Goal: Task Accomplishment & Management: Manage account settings

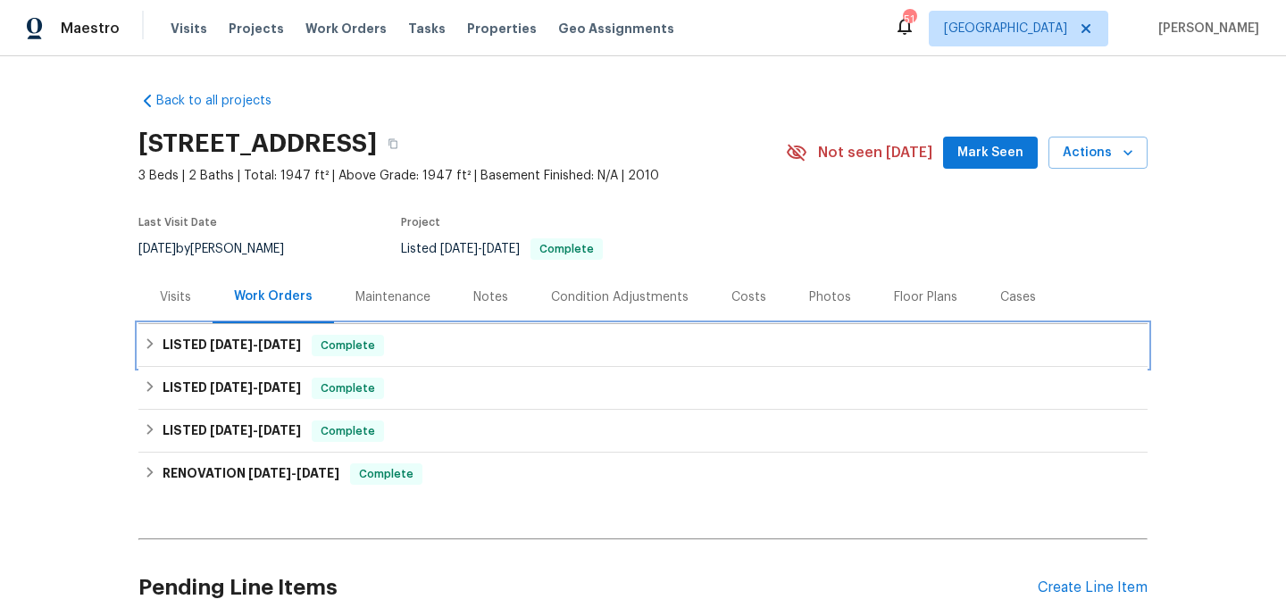
click at [418, 357] on div "LISTED 8/5/25 - 8/12/25 Complete" at bounding box center [642, 345] width 1009 height 43
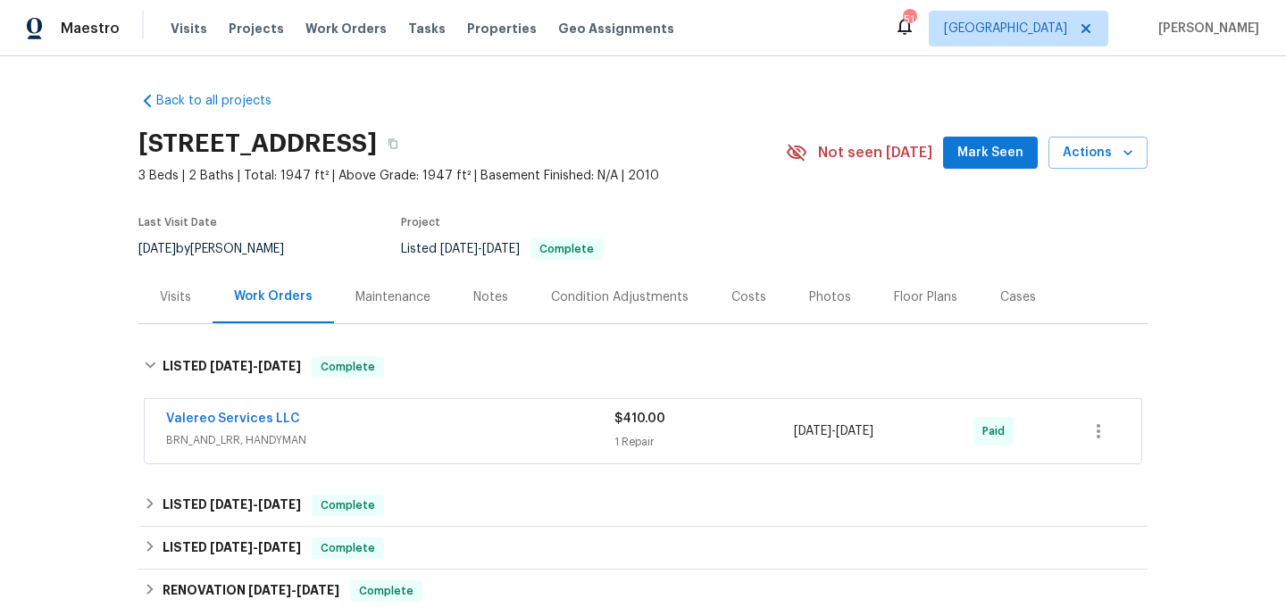
click at [463, 440] on span "BRN_AND_LRR, HANDYMAN" at bounding box center [390, 440] width 448 height 18
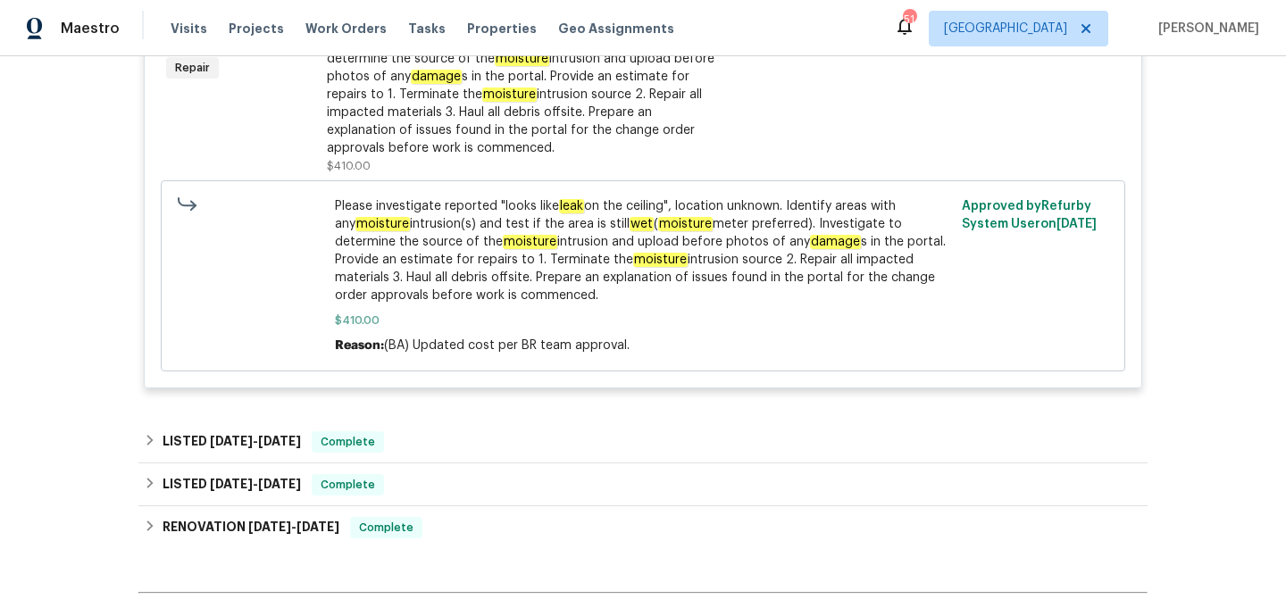
scroll to position [526, 0]
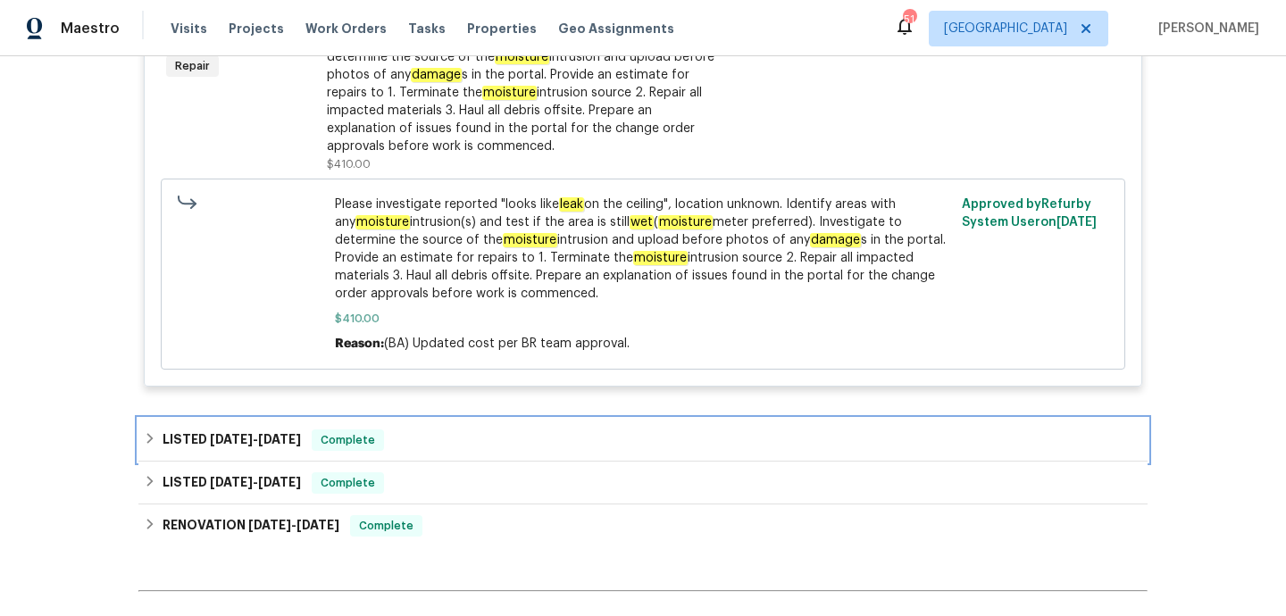
click at [469, 437] on div "LISTED 7/25/25 - 7/28/25 Complete" at bounding box center [643, 439] width 998 height 21
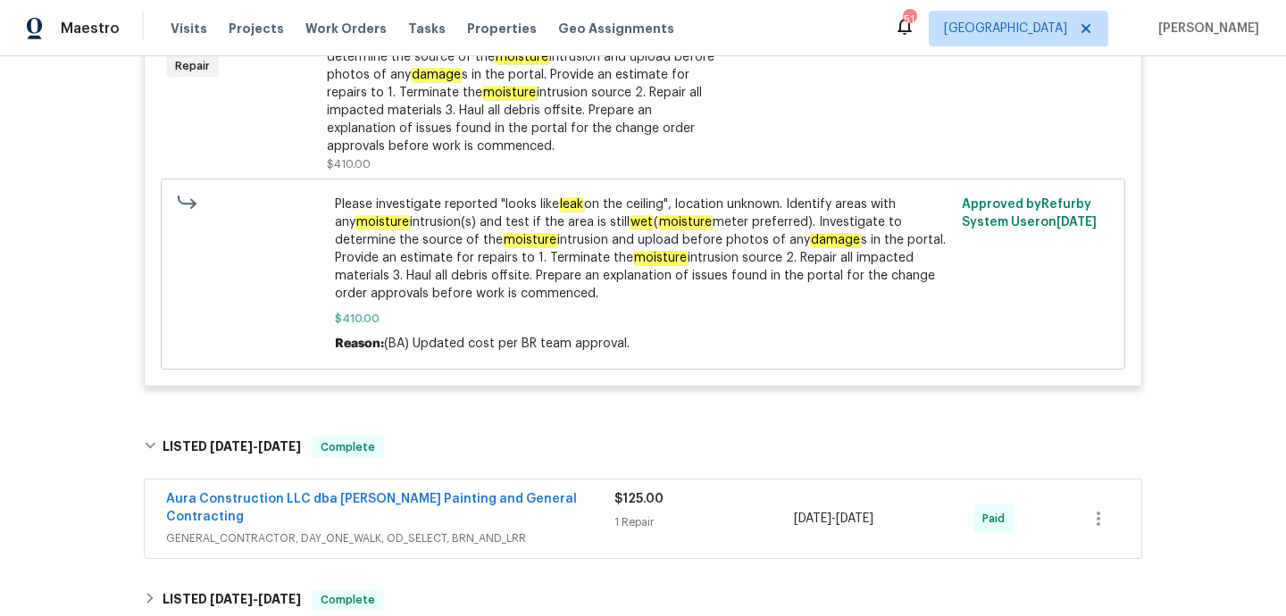
click at [494, 529] on span "GENERAL_CONTRACTOR, DAY_ONE_WALK, OD_SELECT, BRN_AND_LRR" at bounding box center [390, 538] width 448 height 18
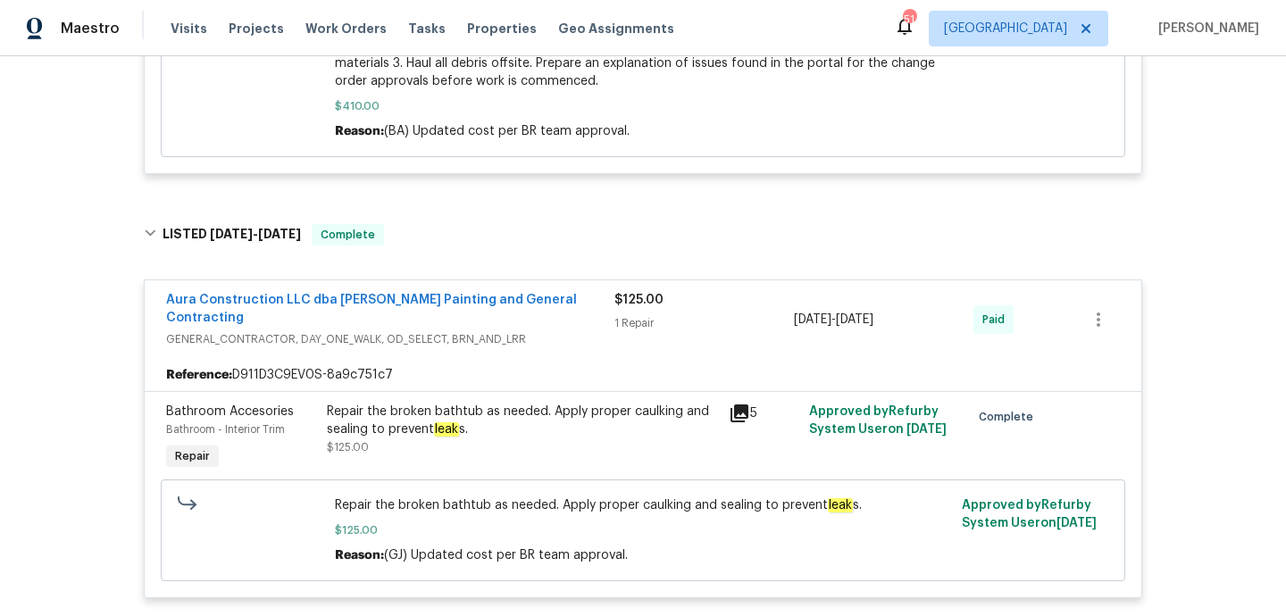
scroll to position [0, 0]
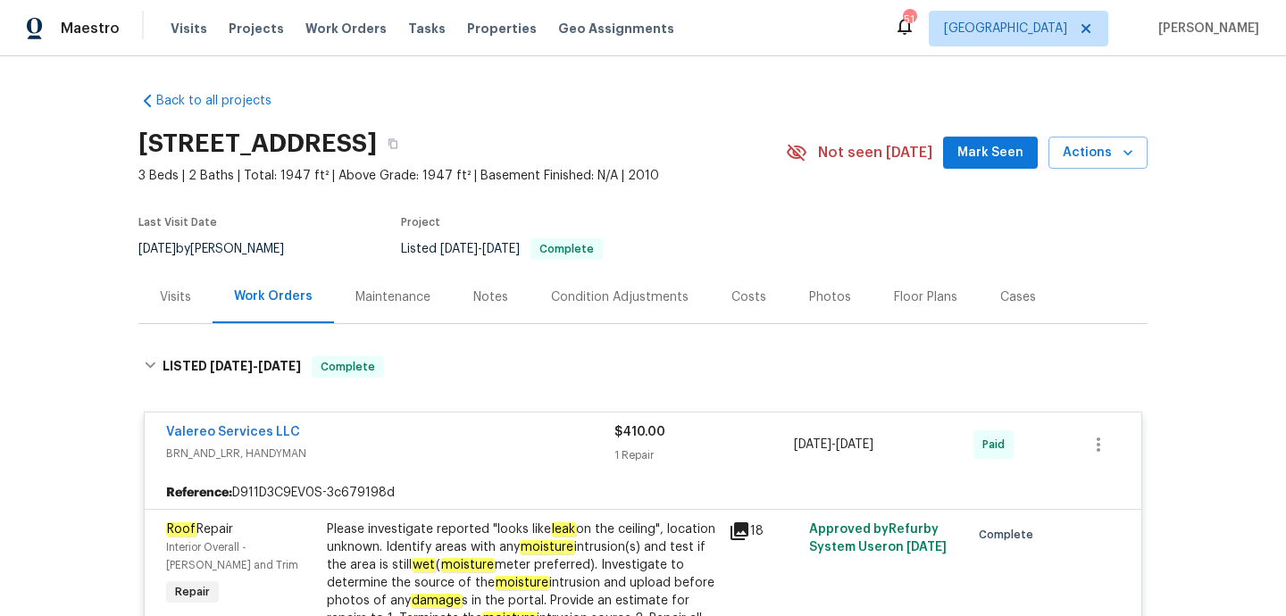
click at [181, 298] on div "Visits" at bounding box center [175, 297] width 31 height 18
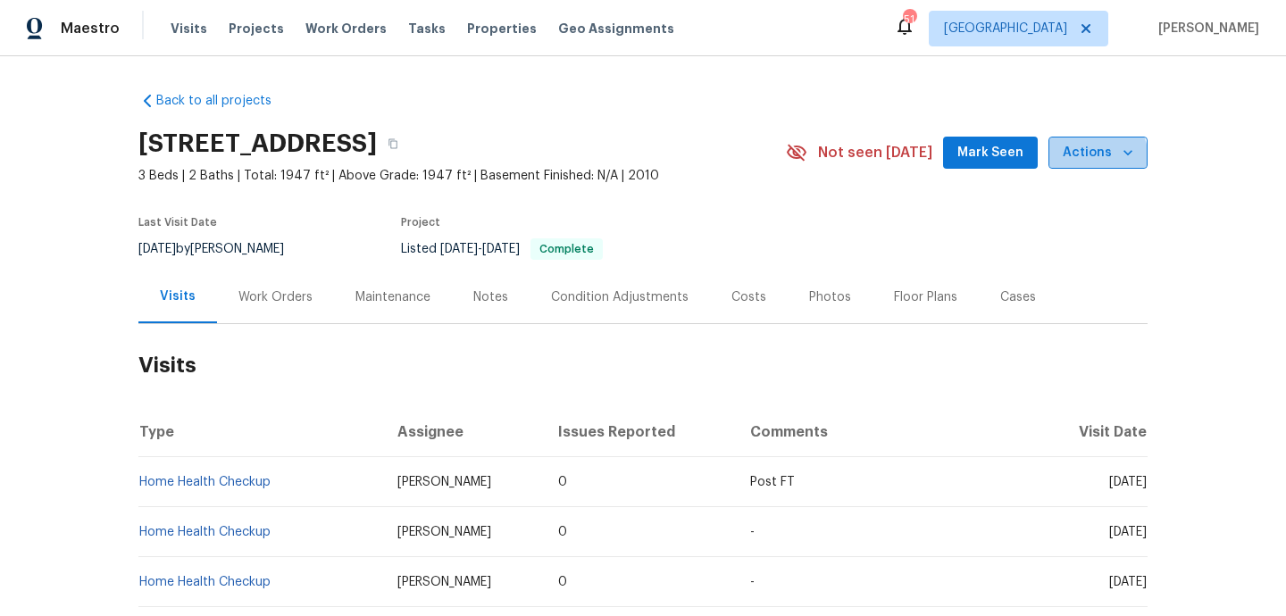
click at [1091, 159] on span "Actions" at bounding box center [1097, 153] width 71 height 22
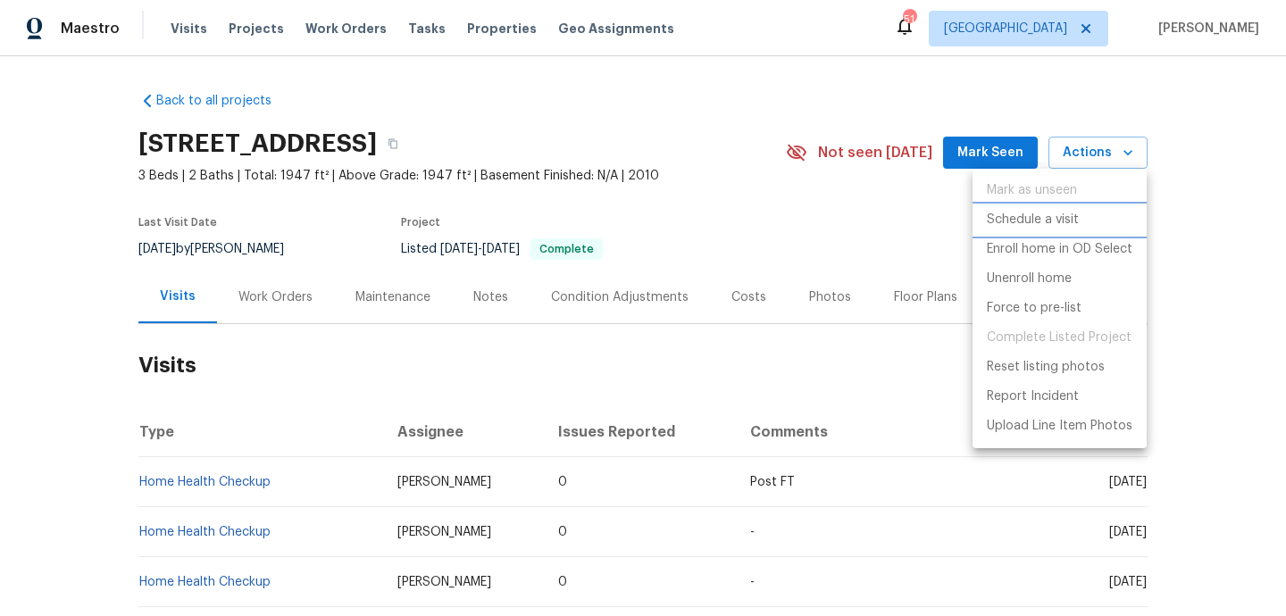
click at [1061, 223] on p "Schedule a visit" at bounding box center [1032, 220] width 92 height 19
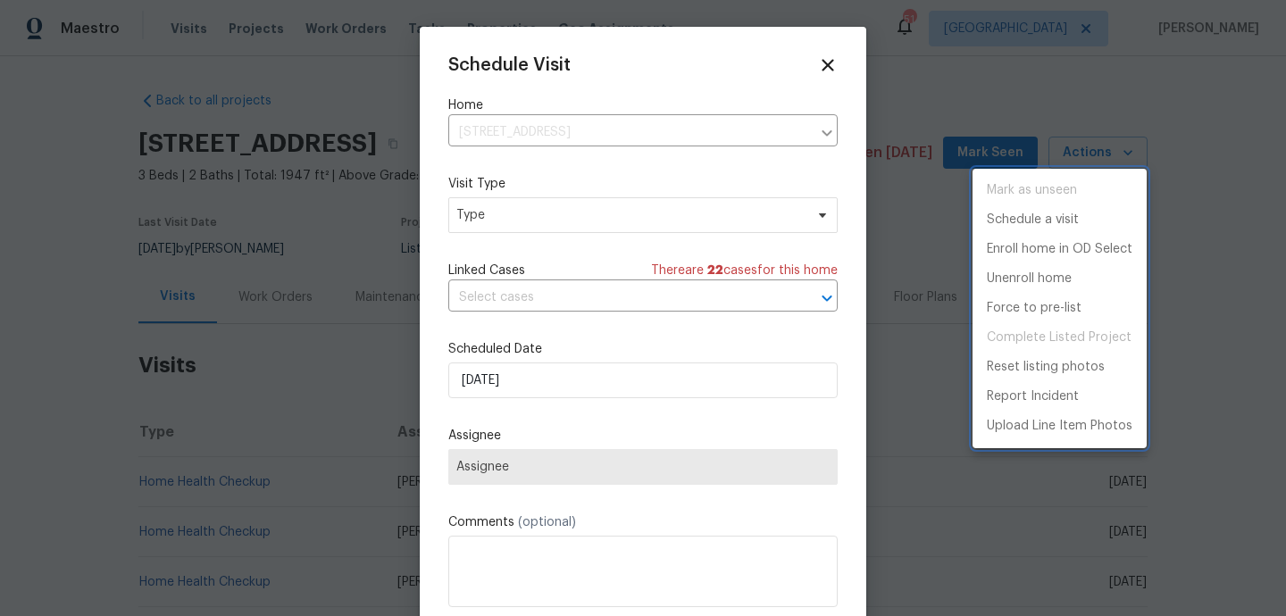
click at [534, 204] on div at bounding box center [643, 308] width 1286 height 616
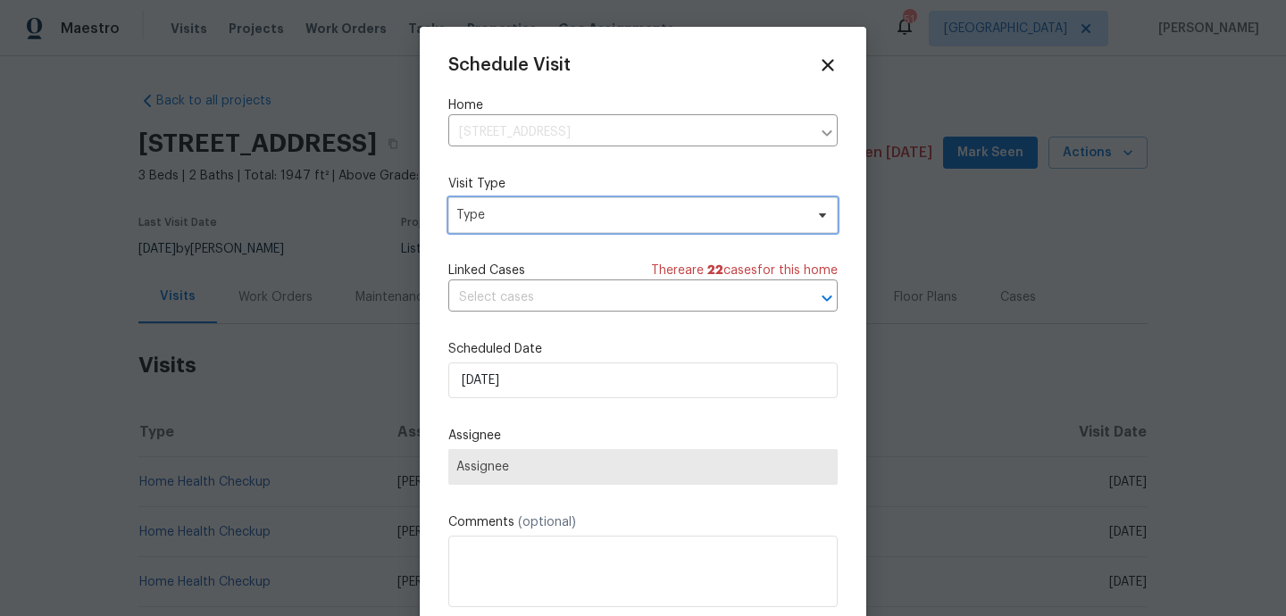
click at [529, 221] on span "Type" at bounding box center [629, 215] width 347 height 18
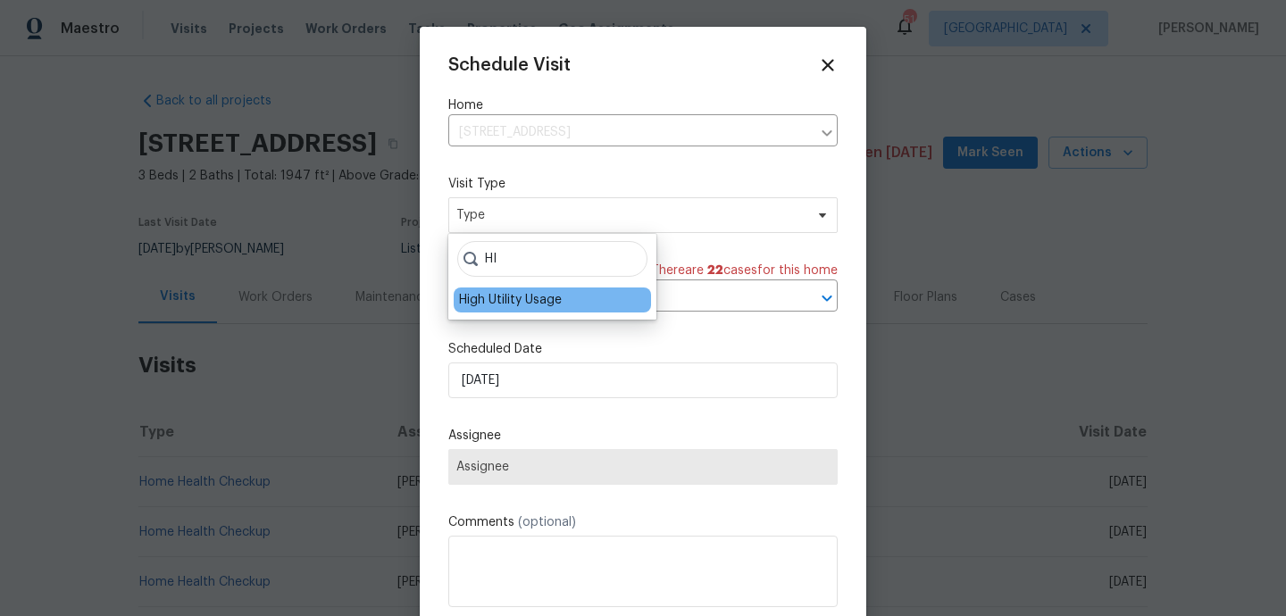
type input "HI"
click at [523, 294] on div "High Utility Usage" at bounding box center [510, 300] width 103 height 18
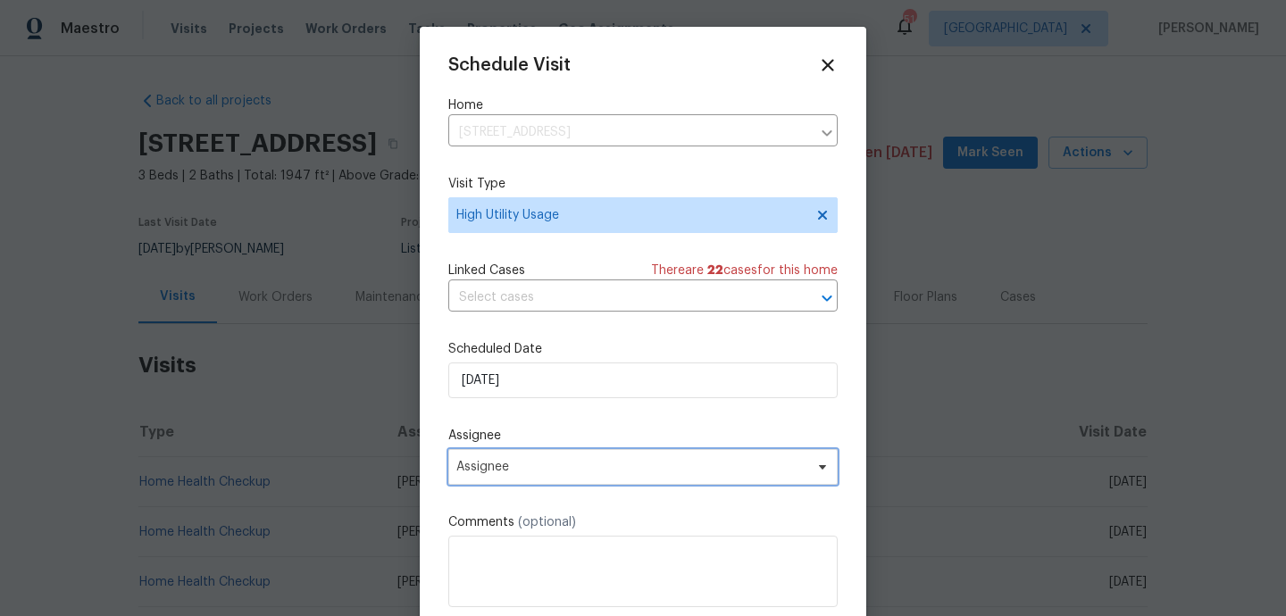
click at [508, 481] on span "Assignee" at bounding box center [642, 467] width 389 height 36
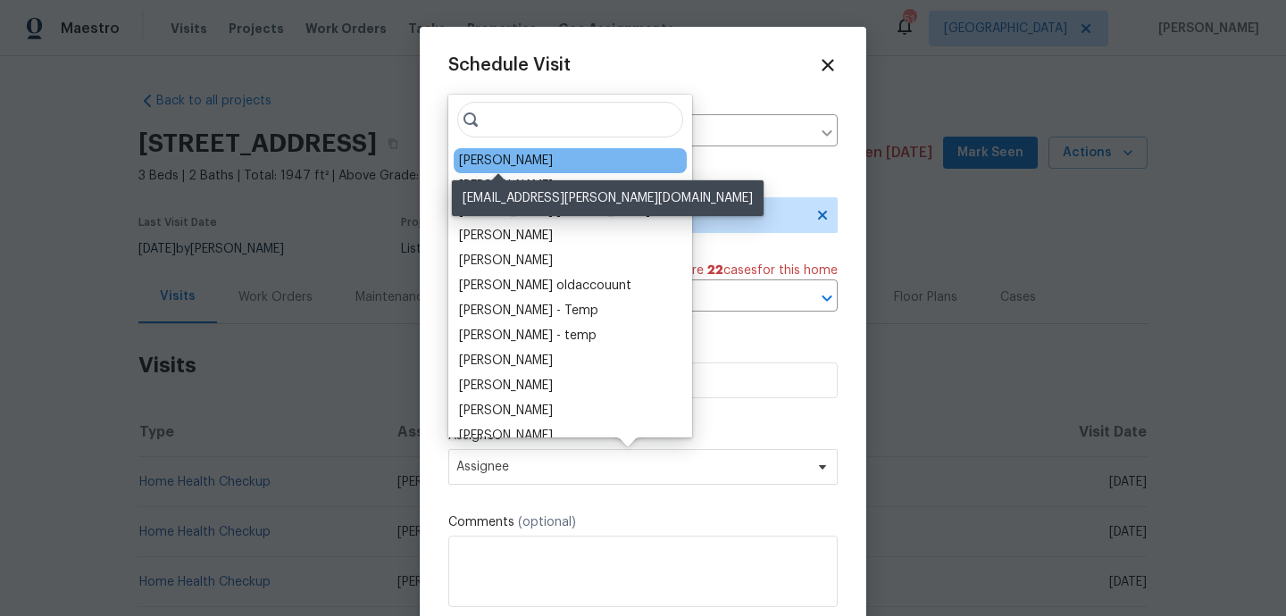
click at [495, 165] on div "Navid Ranjbar" at bounding box center [506, 161] width 94 height 18
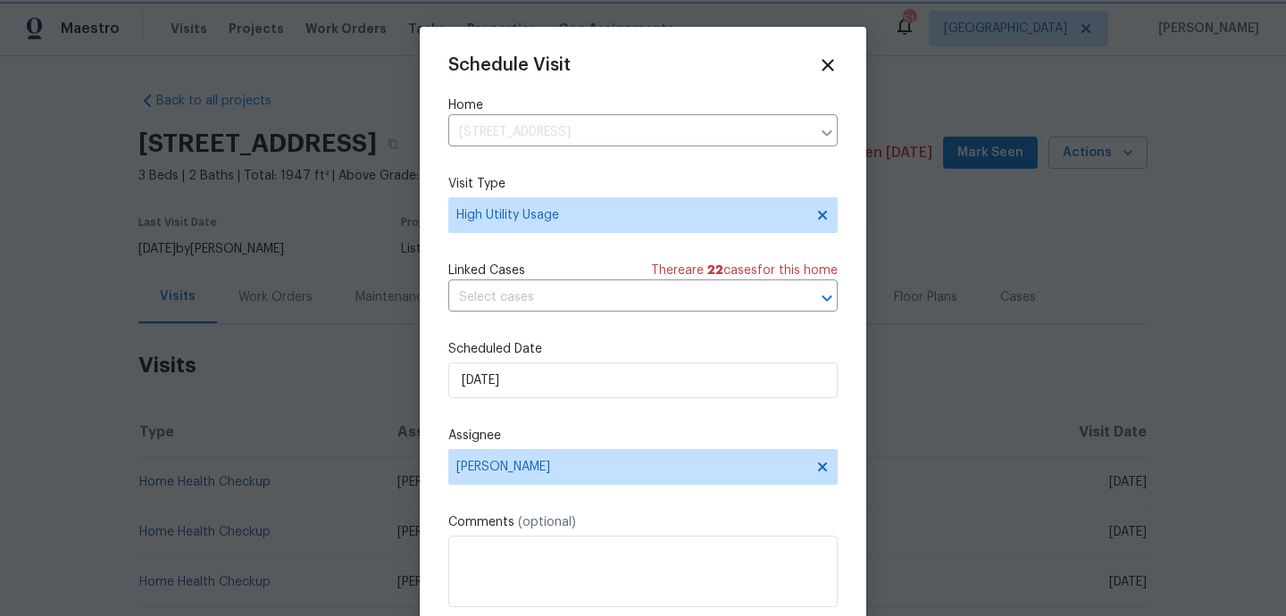
scroll to position [32, 0]
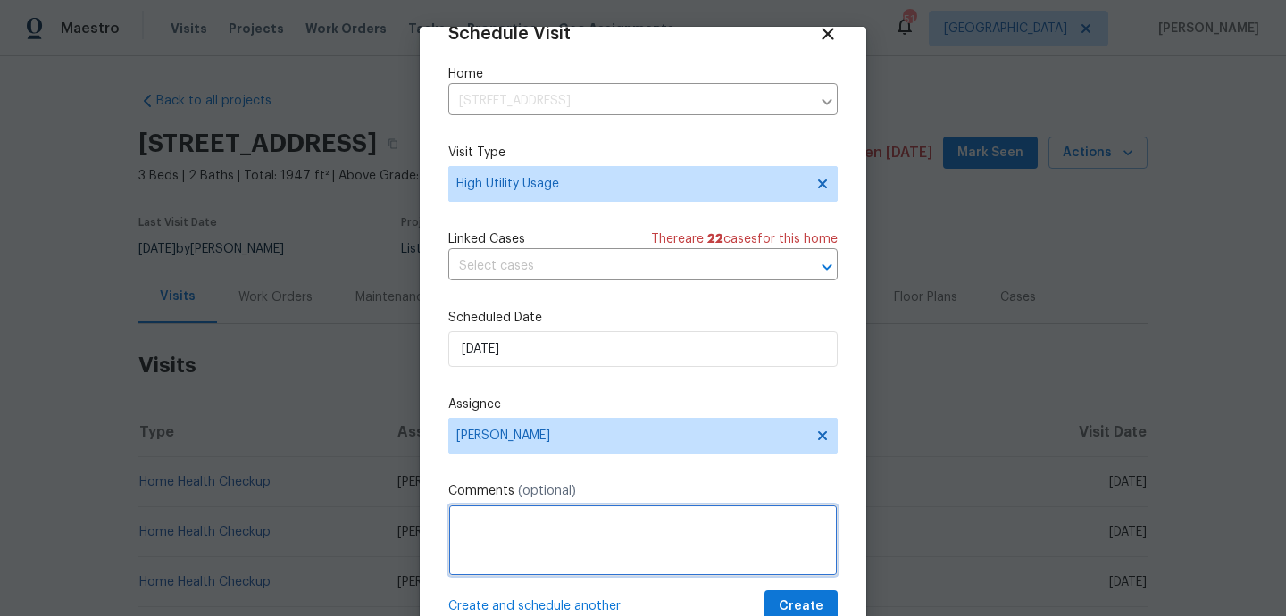
click at [522, 564] on textarea at bounding box center [642, 539] width 389 height 71
paste textarea "Hi team, we received a high-usage electric alert from a utility company for thi…"
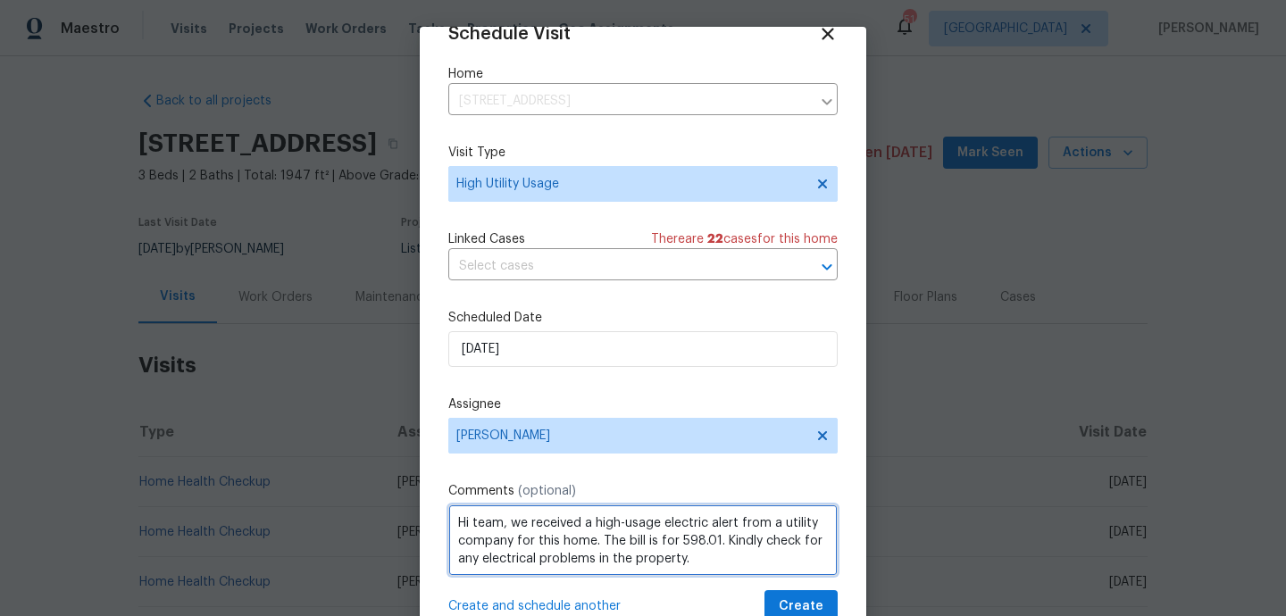
type textarea "Hi team, we received a high-usage electric alert from a utility company for thi…"
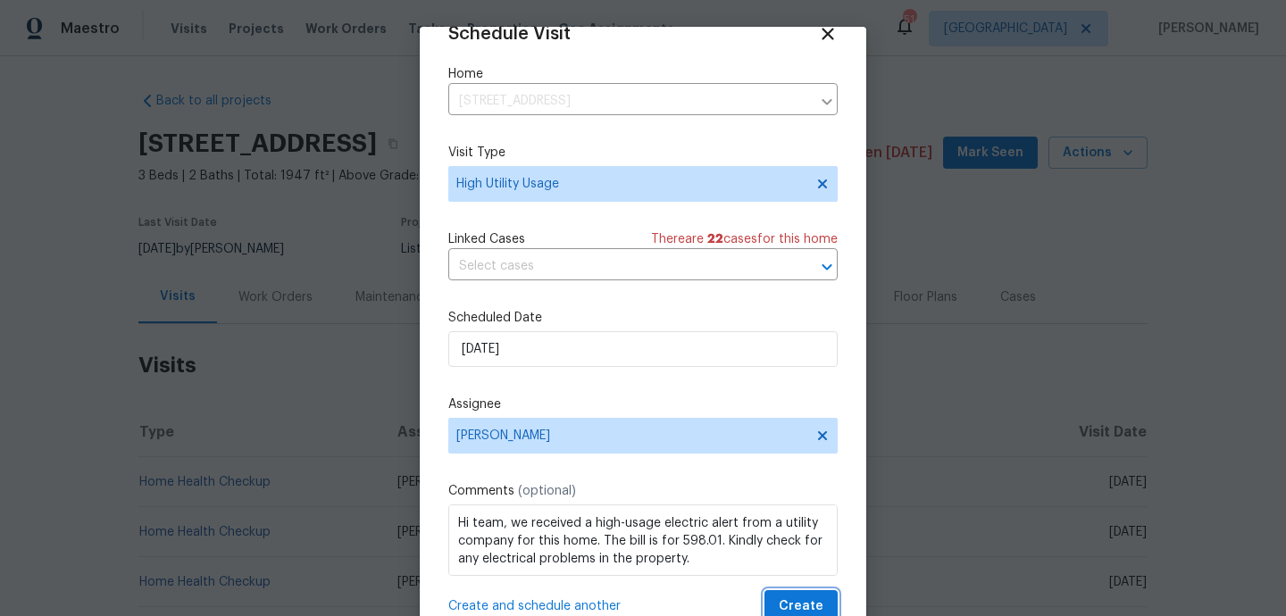
click at [799, 602] on span "Create" at bounding box center [800, 606] width 45 height 22
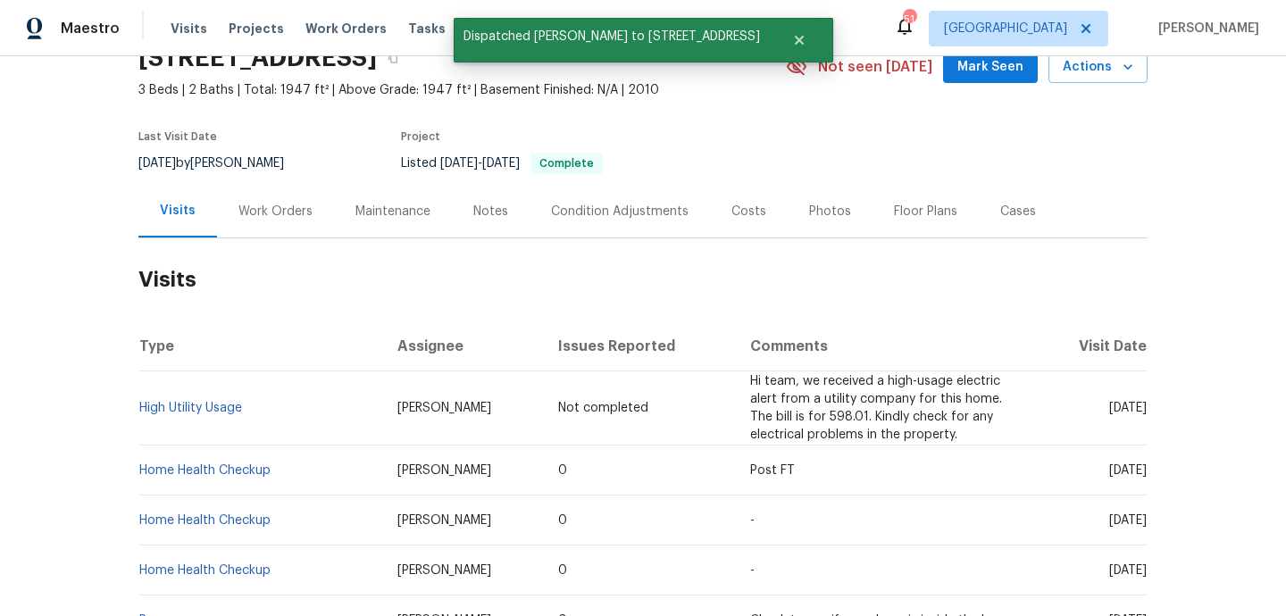
scroll to position [54, 0]
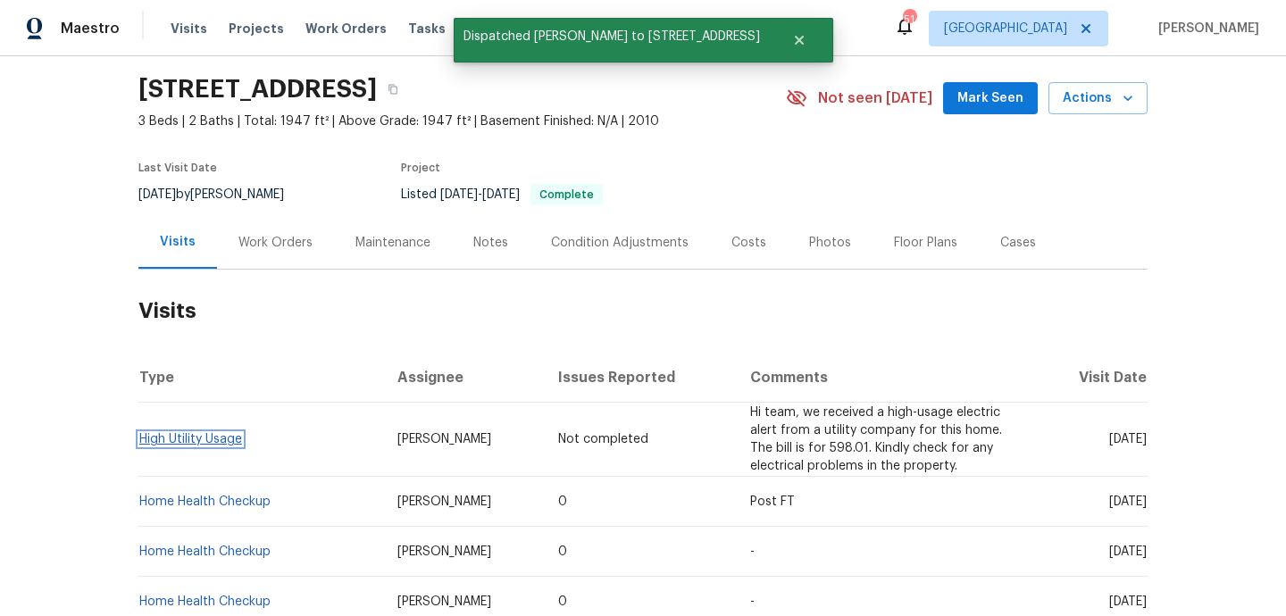
click at [193, 435] on link "High Utility Usage" at bounding box center [190, 439] width 103 height 12
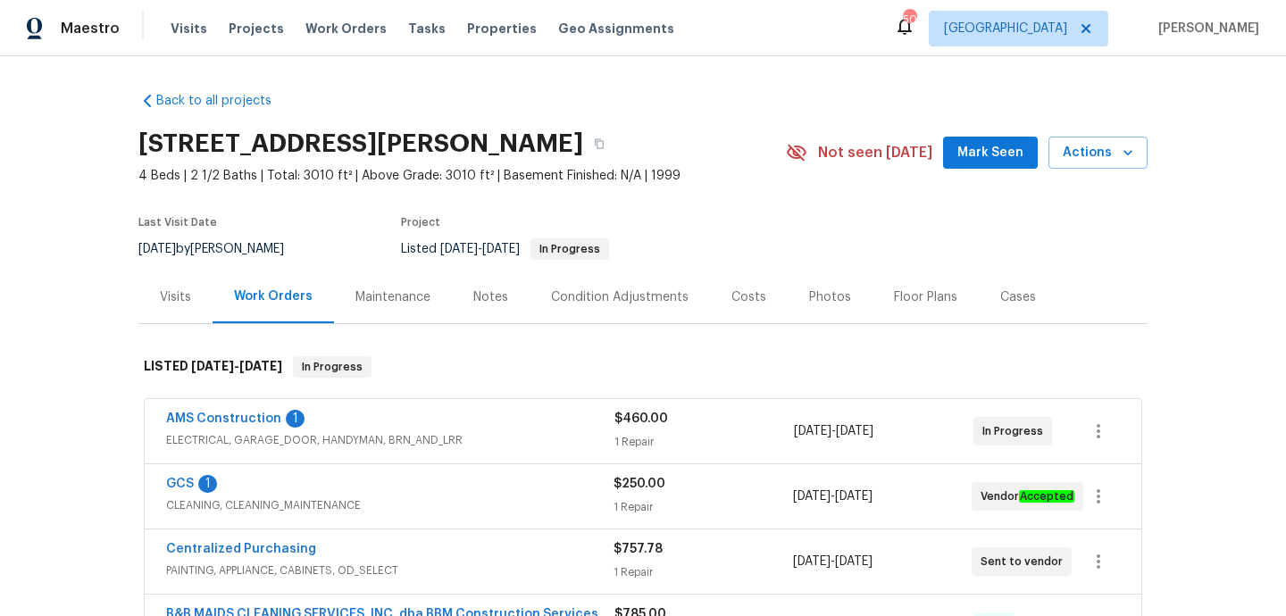
click at [537, 445] on span "ELECTRICAL, GARAGE_DOOR, HANDYMAN, BRN_AND_LRR" at bounding box center [390, 440] width 448 height 18
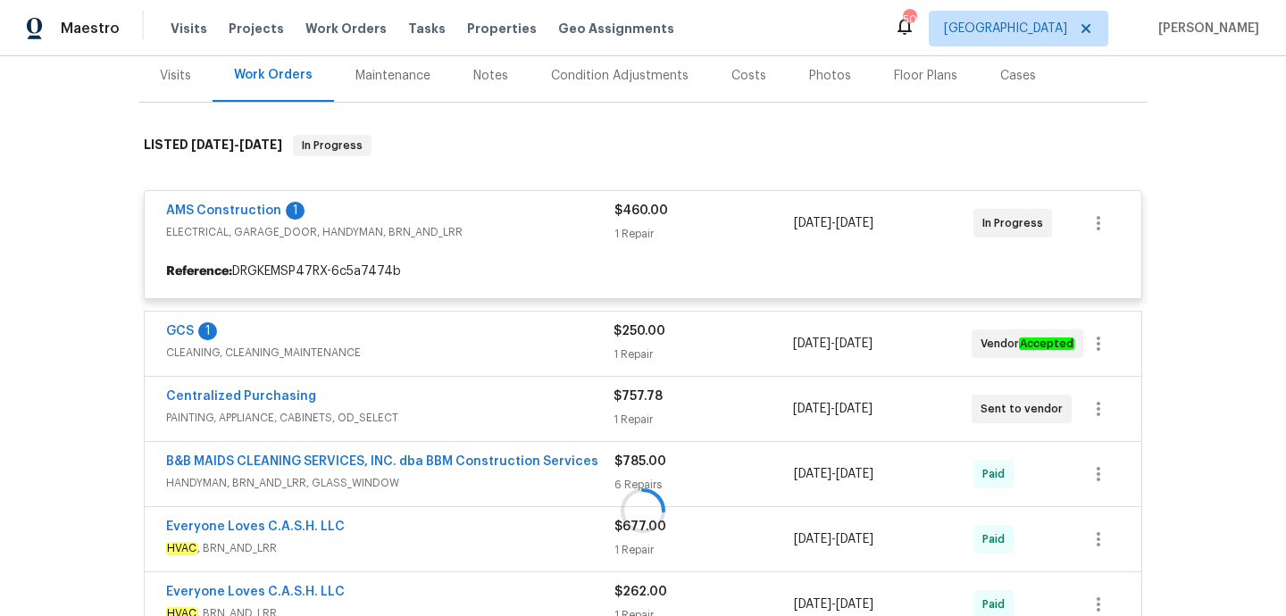
scroll to position [248, 0]
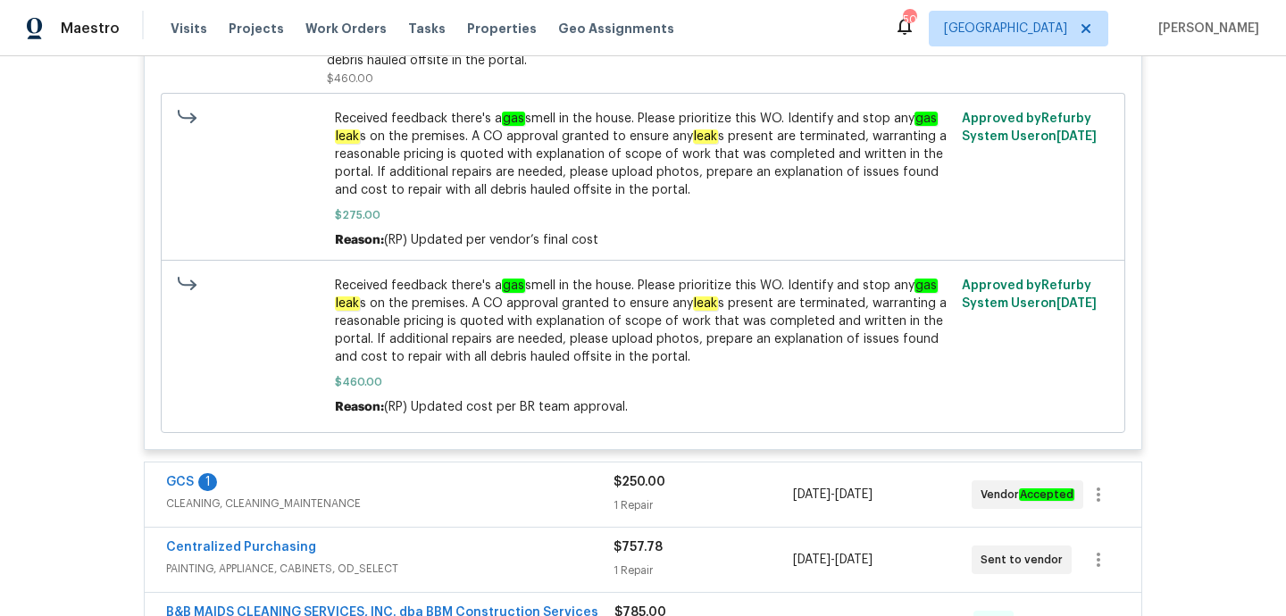
click at [522, 502] on span "CLEANING, CLEANING_MAINTENANCE" at bounding box center [389, 504] width 447 height 18
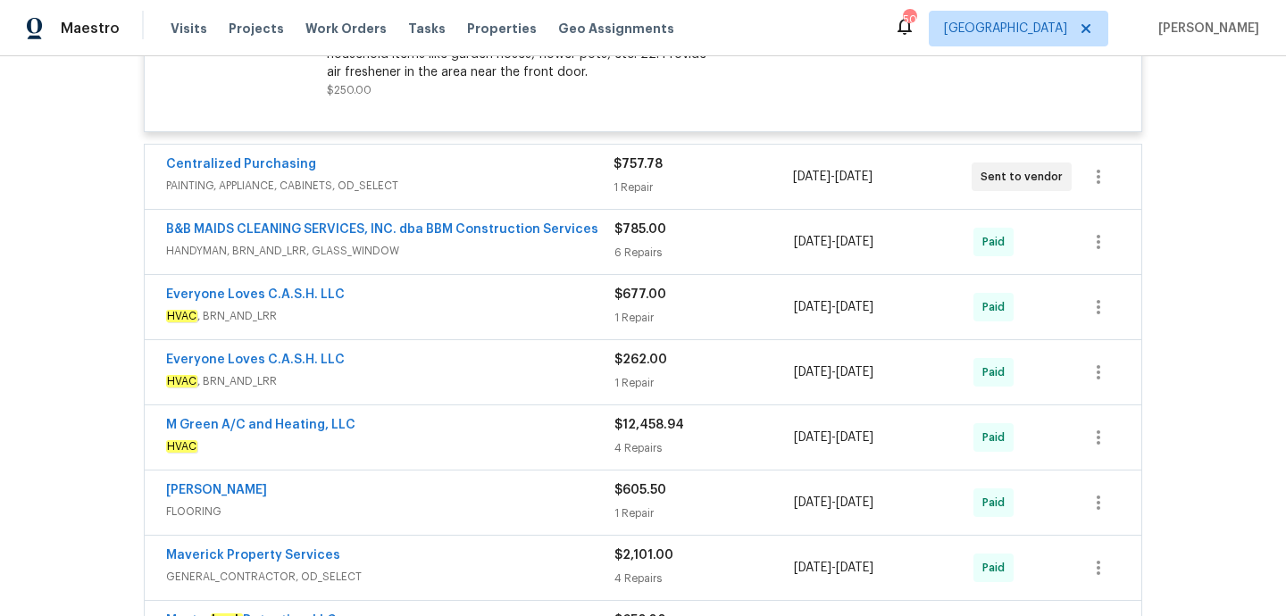
scroll to position [1313, 0]
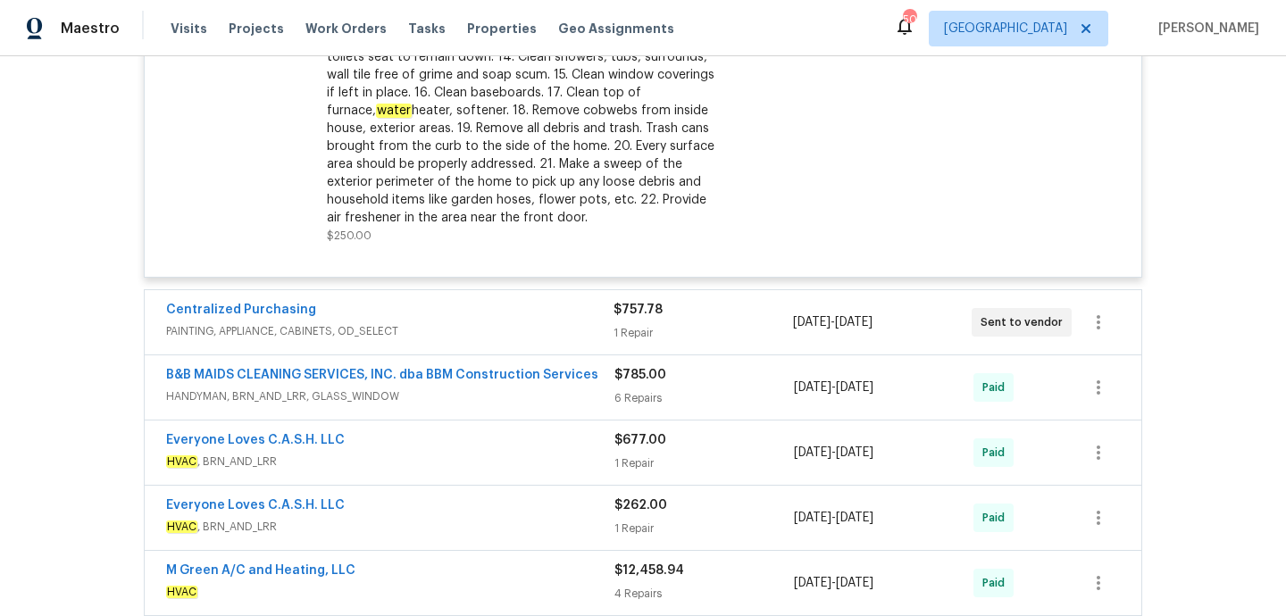
click at [502, 327] on span "PAINTING, APPLIANCE, CABINETS, OD_SELECT" at bounding box center [389, 331] width 447 height 18
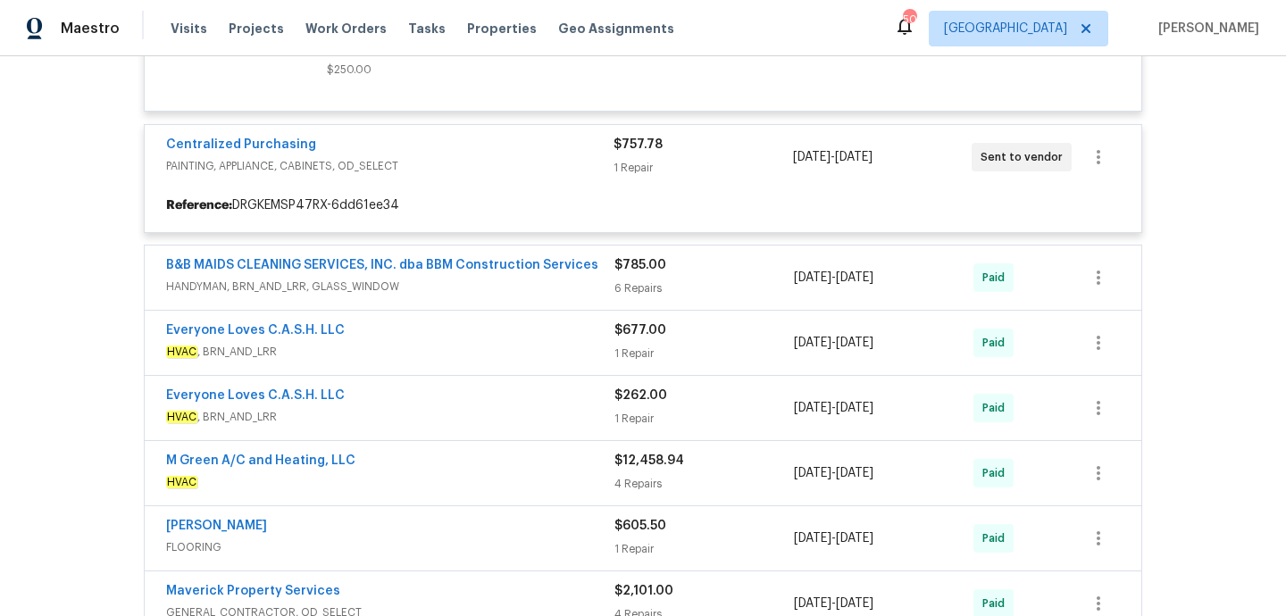
scroll to position [1482, 0]
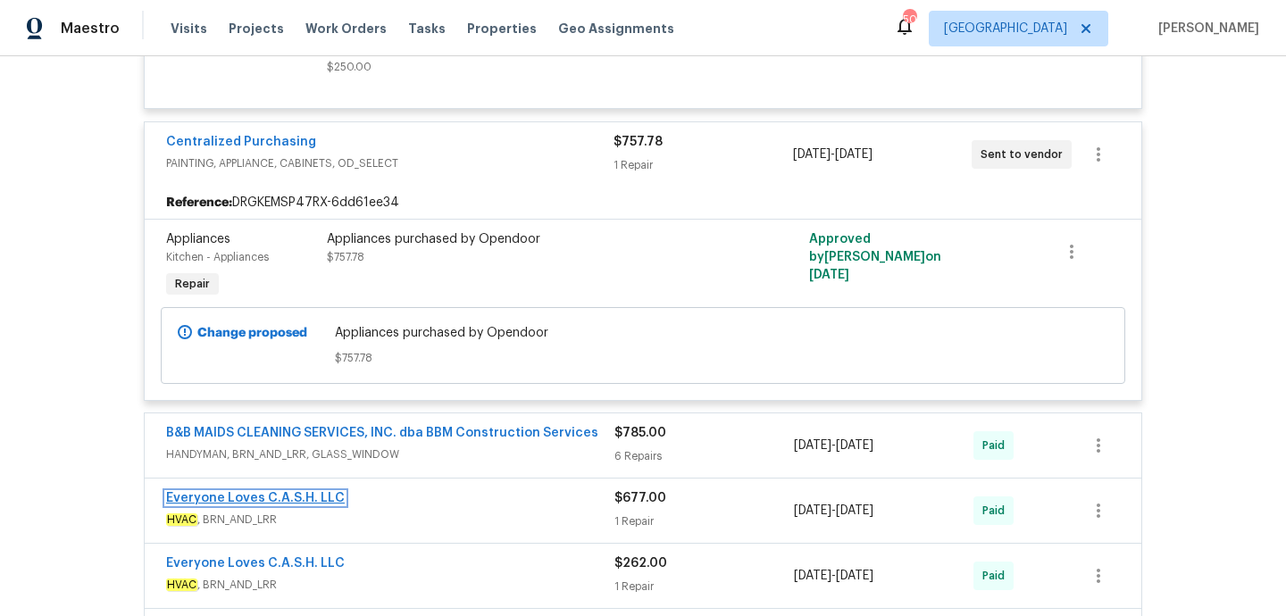
click at [300, 496] on link "Everyone Loves C.A.S.H. LLC" at bounding box center [255, 498] width 179 height 12
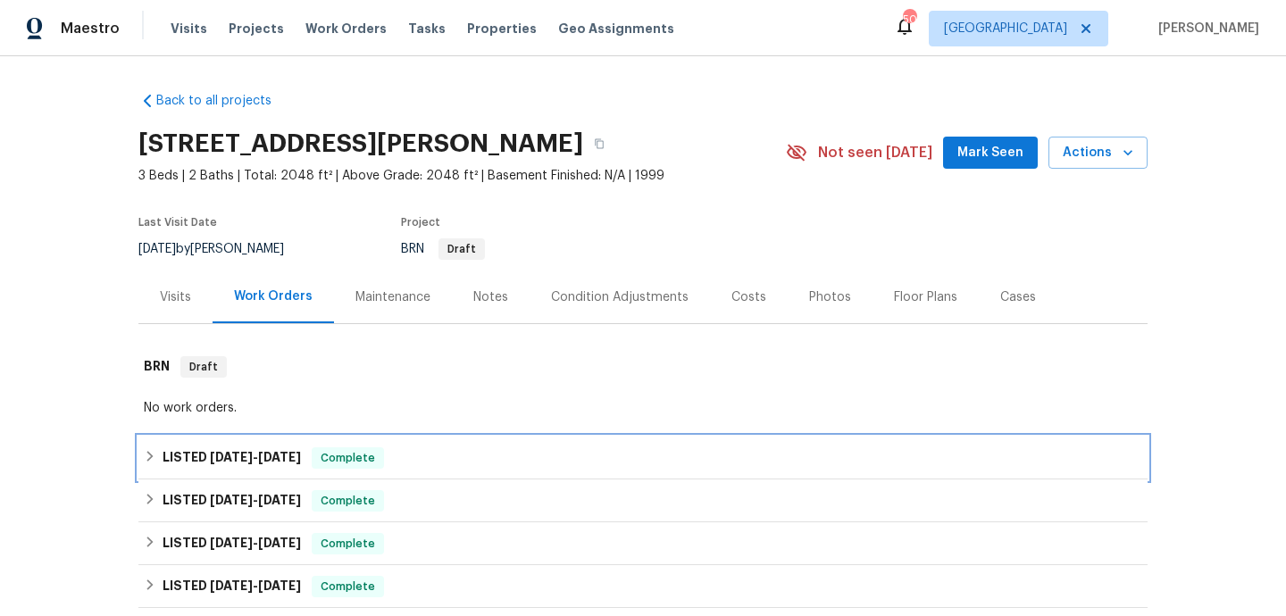
click at [433, 447] on div "LISTED 8/11/25 - 8/13/25 Complete" at bounding box center [643, 457] width 998 height 21
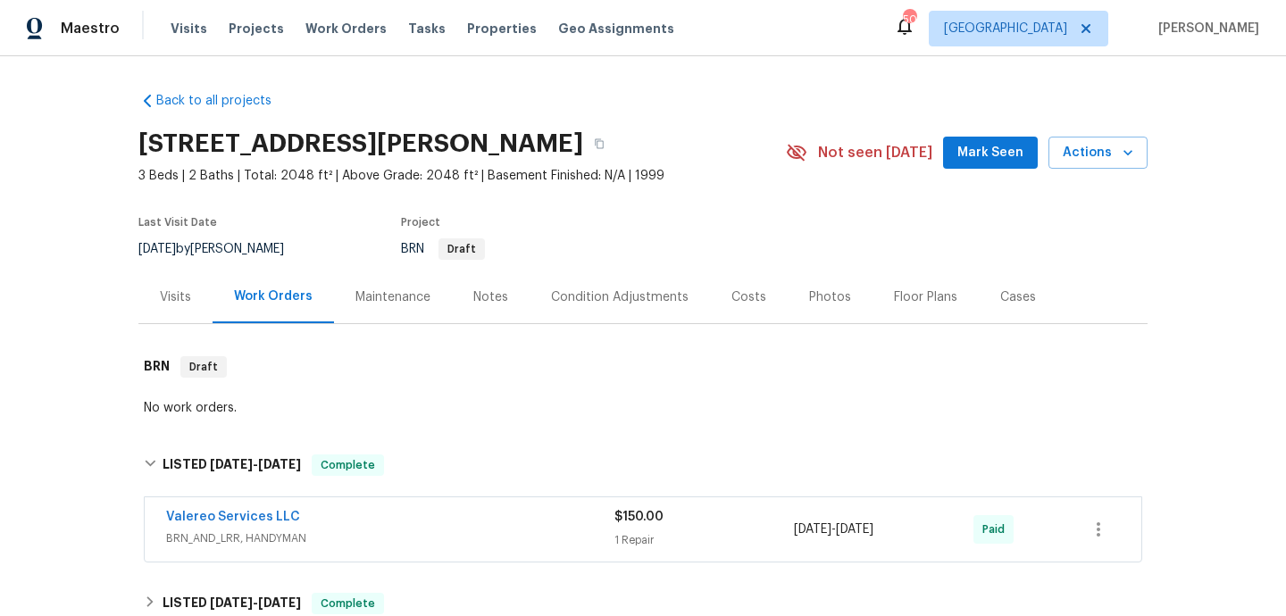
click at [468, 506] on div "Valereo Services LLC BRN_AND_LRR, HANDYMAN $150.00 1 Repair 8/13/2025 - 8/13/20…" at bounding box center [643, 529] width 996 height 64
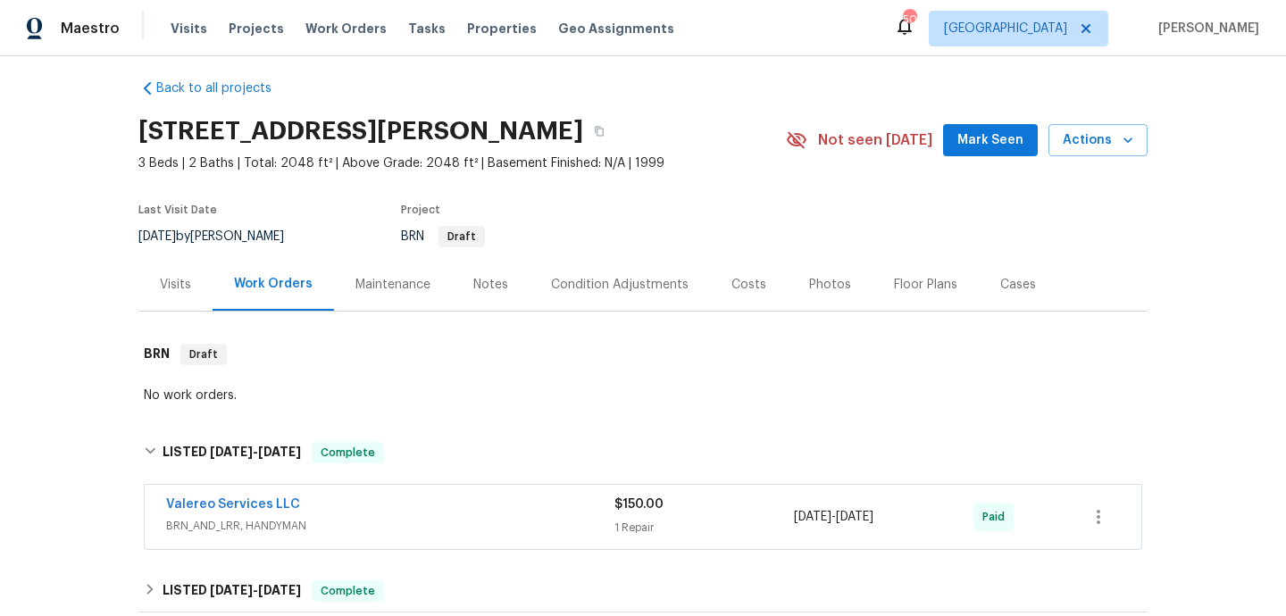
click at [470, 515] on div "Valereo Services LLC" at bounding box center [390, 505] width 448 height 21
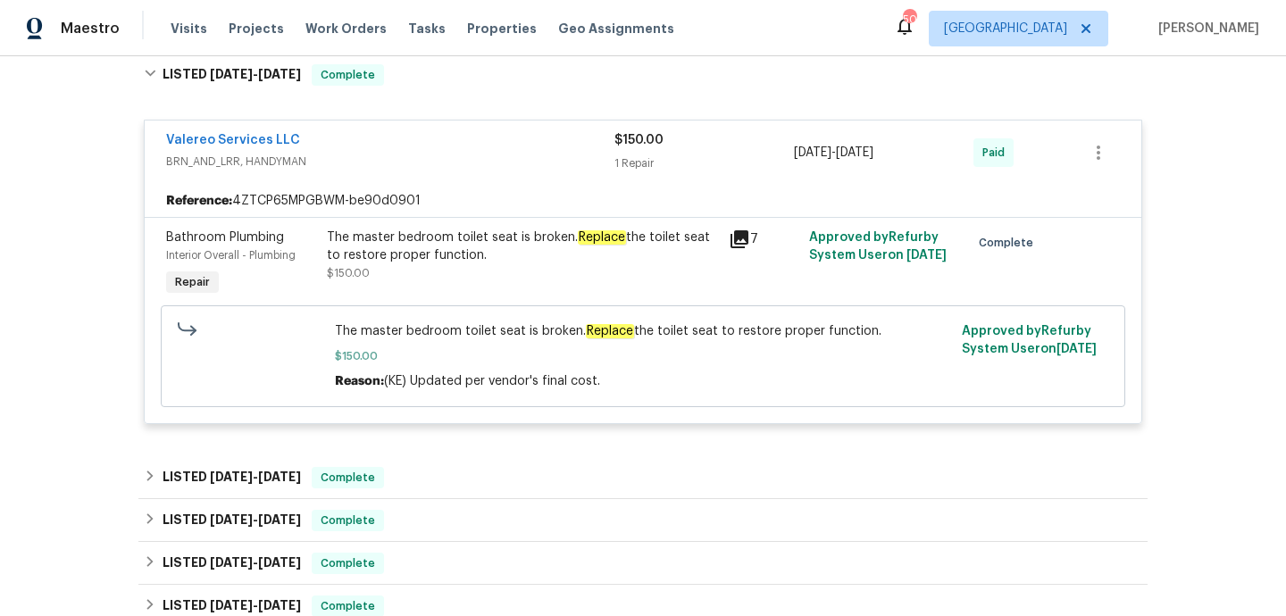
scroll to position [406, 0]
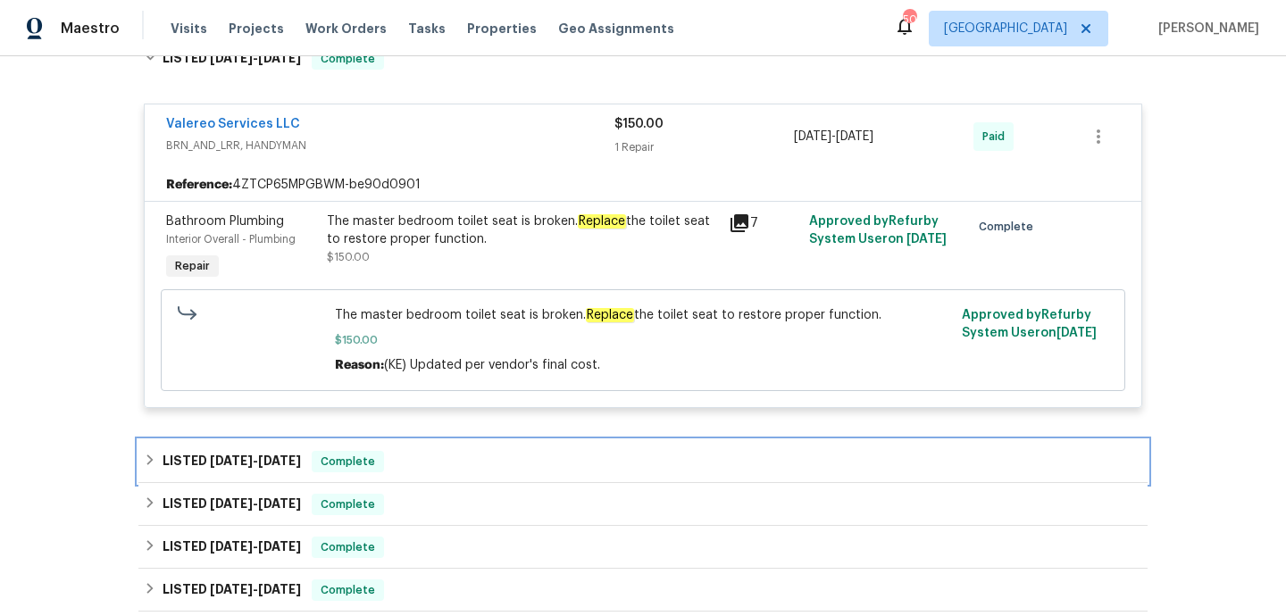
click at [453, 473] on div "LISTED 7/16/25 - 7/29/25 Complete" at bounding box center [642, 461] width 1009 height 43
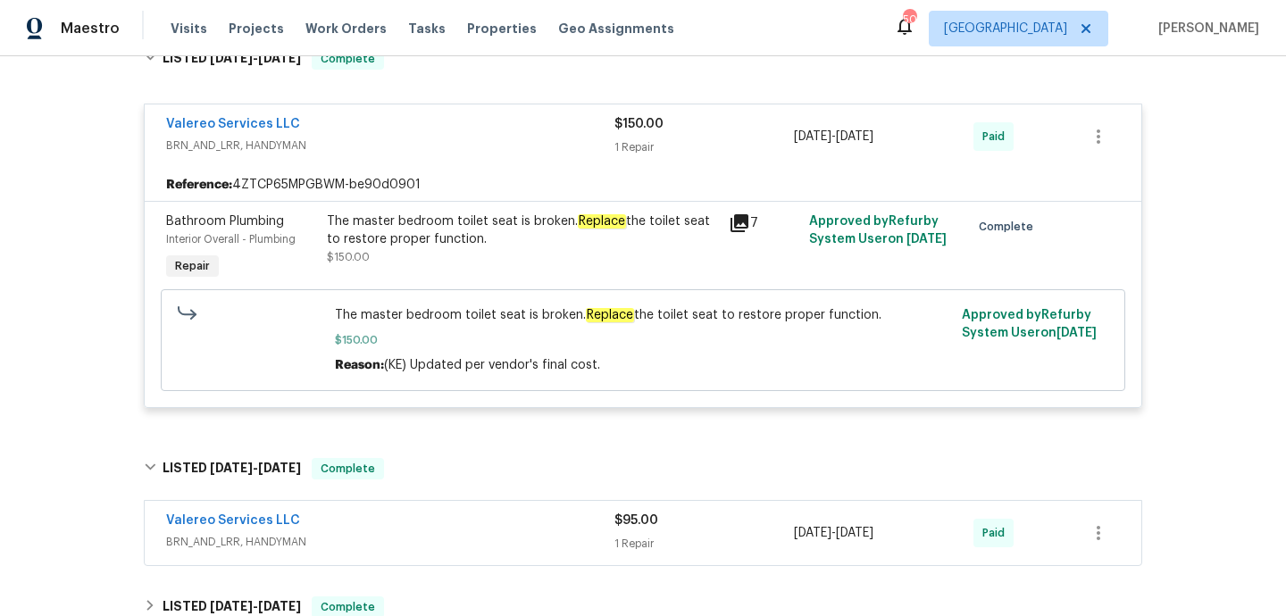
click at [470, 532] on div "Valereo Services LLC" at bounding box center [390, 522] width 448 height 21
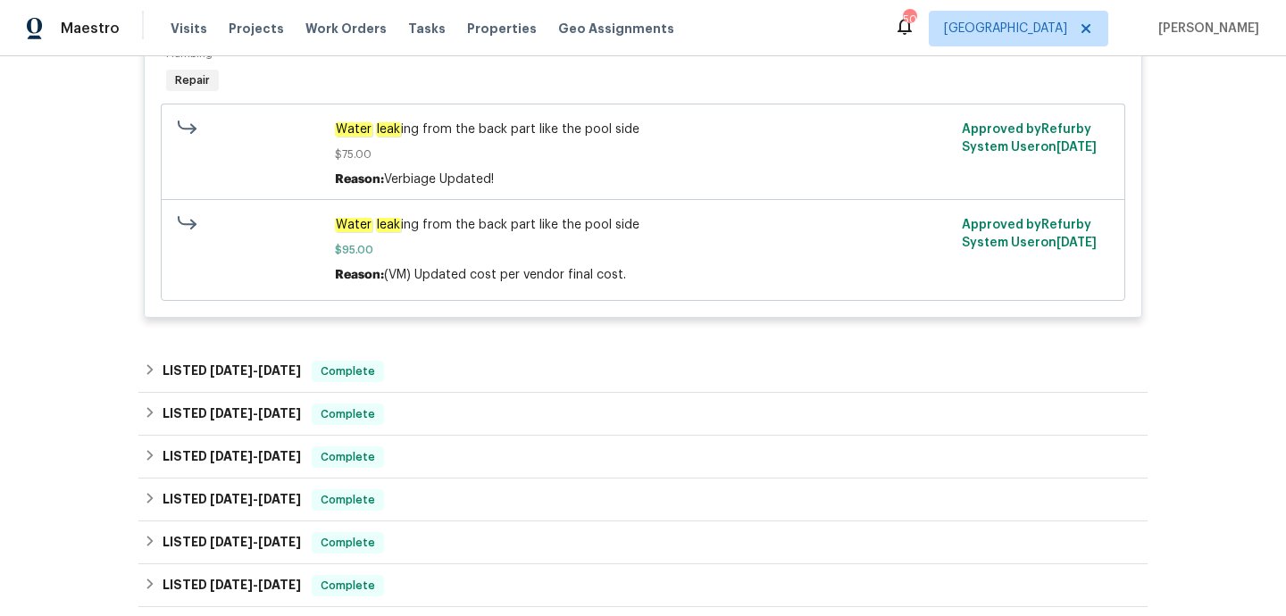
scroll to position [1022, 0]
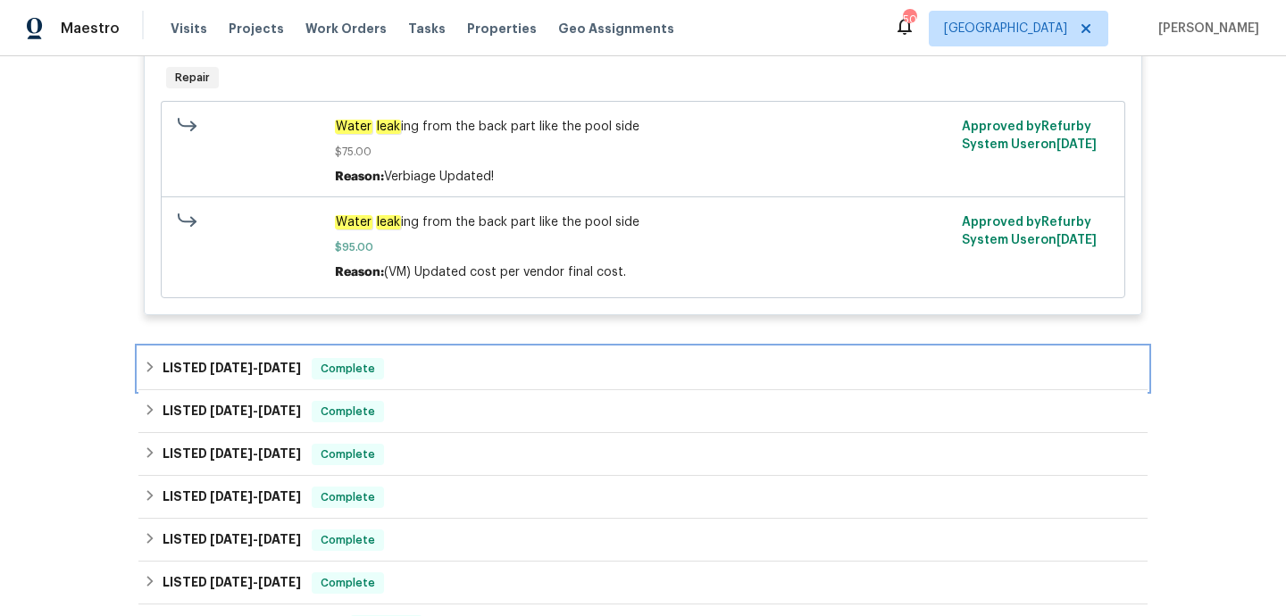
click at [442, 382] on div "LISTED 6/27/25 - 7/11/25 Complete" at bounding box center [642, 368] width 1009 height 43
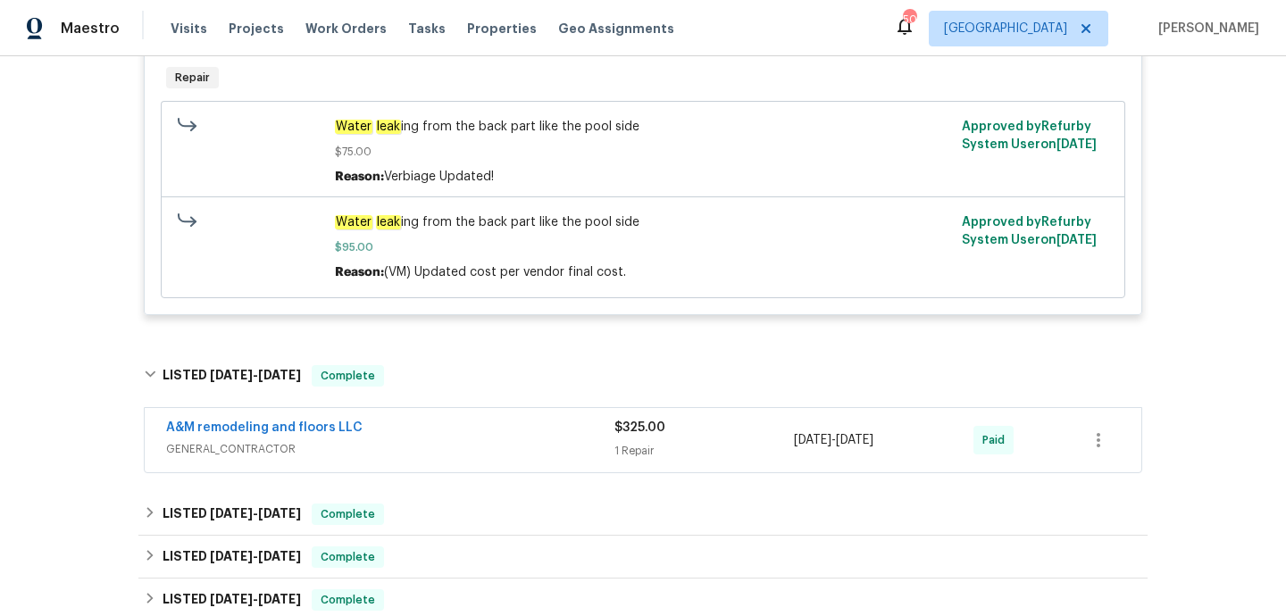
click at [477, 462] on div "A&M remodeling and floors LLC GENERAL_CONTRACTOR" at bounding box center [390, 440] width 448 height 43
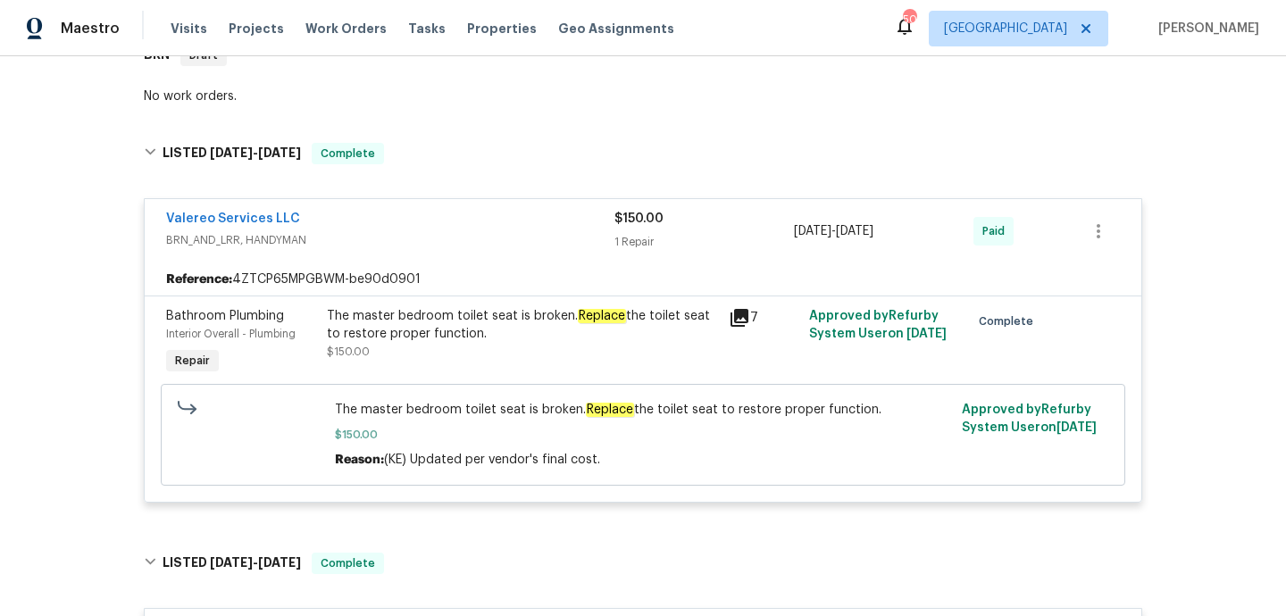
scroll to position [0, 0]
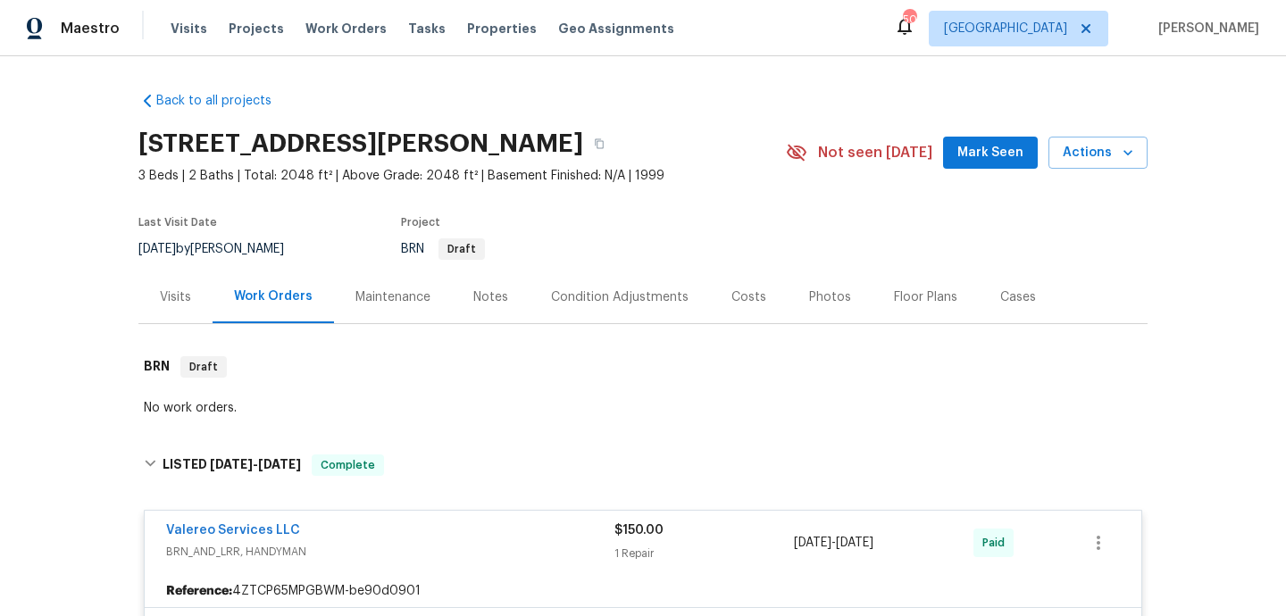
click at [176, 307] on div "Visits" at bounding box center [175, 297] width 74 height 53
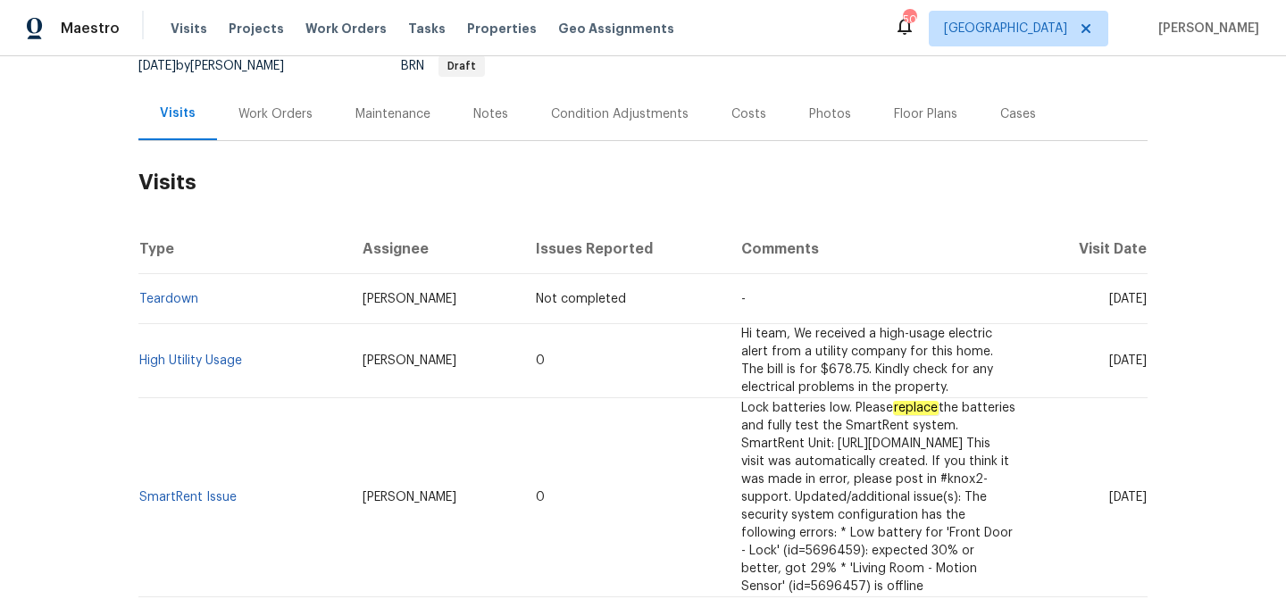
scroll to position [403, 0]
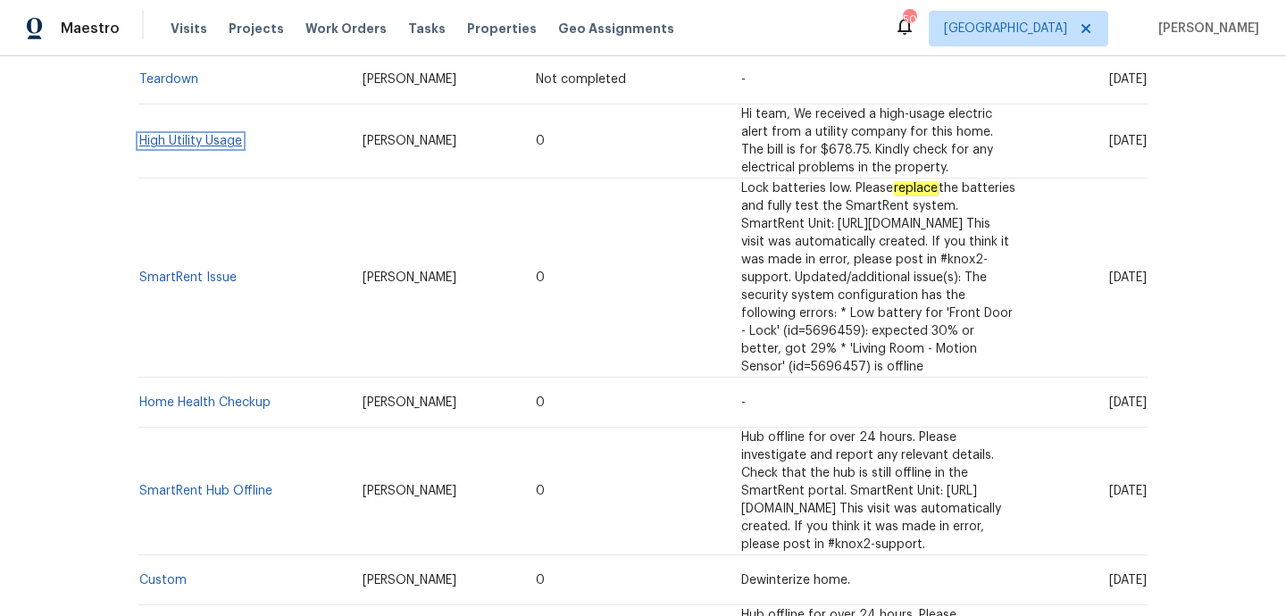
click at [199, 135] on link "High Utility Usage" at bounding box center [190, 141] width 103 height 12
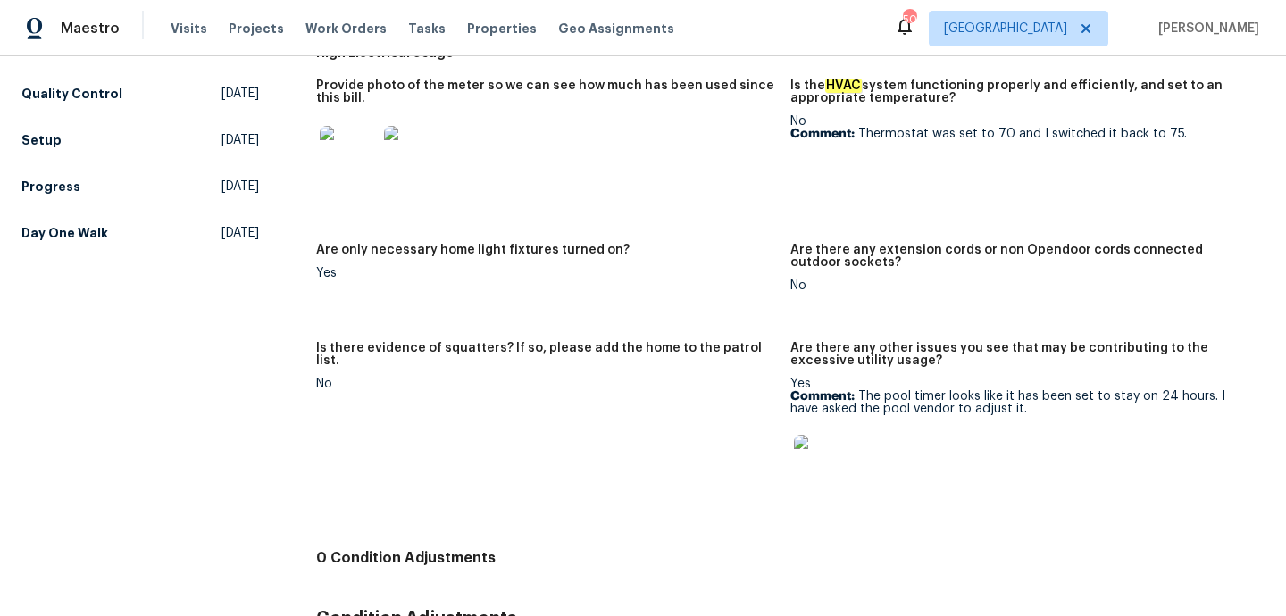
scroll to position [512, 0]
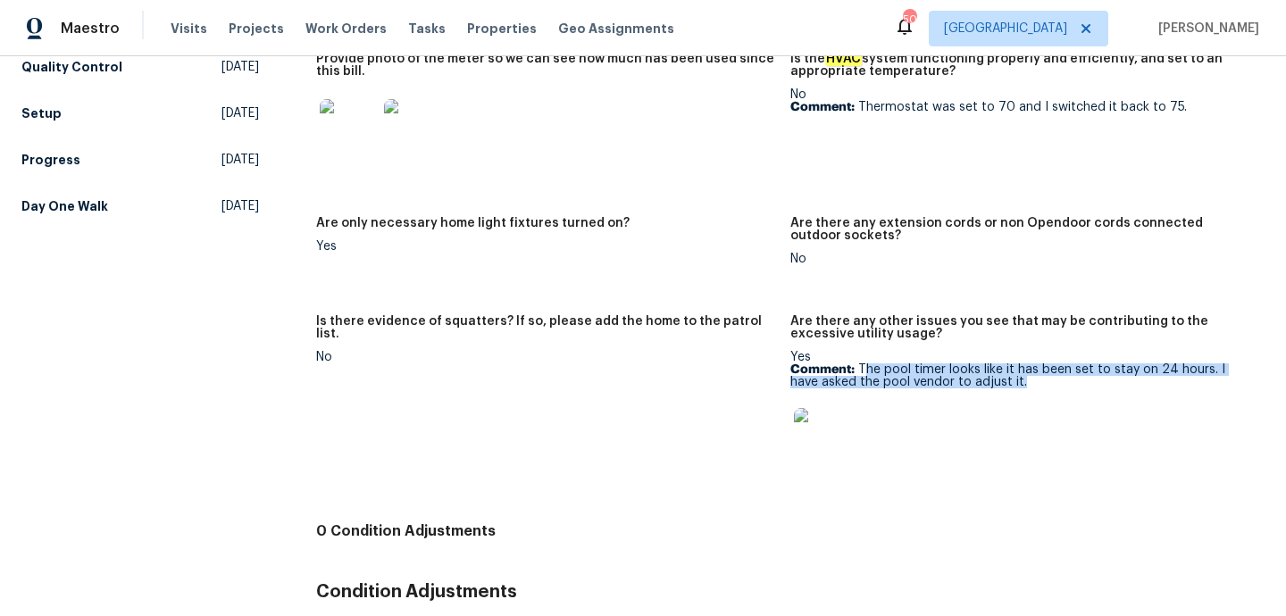
drag, startPoint x: 862, startPoint y: 361, endPoint x: 988, endPoint y: 375, distance: 127.6
click at [988, 375] on p "Comment: The pool timer looks like it has been set to stay on 24 hours. I have …" at bounding box center [1020, 375] width 460 height 25
copy p "he pool timer looks like it has been set to stay on 24 hours. I have asked the …"
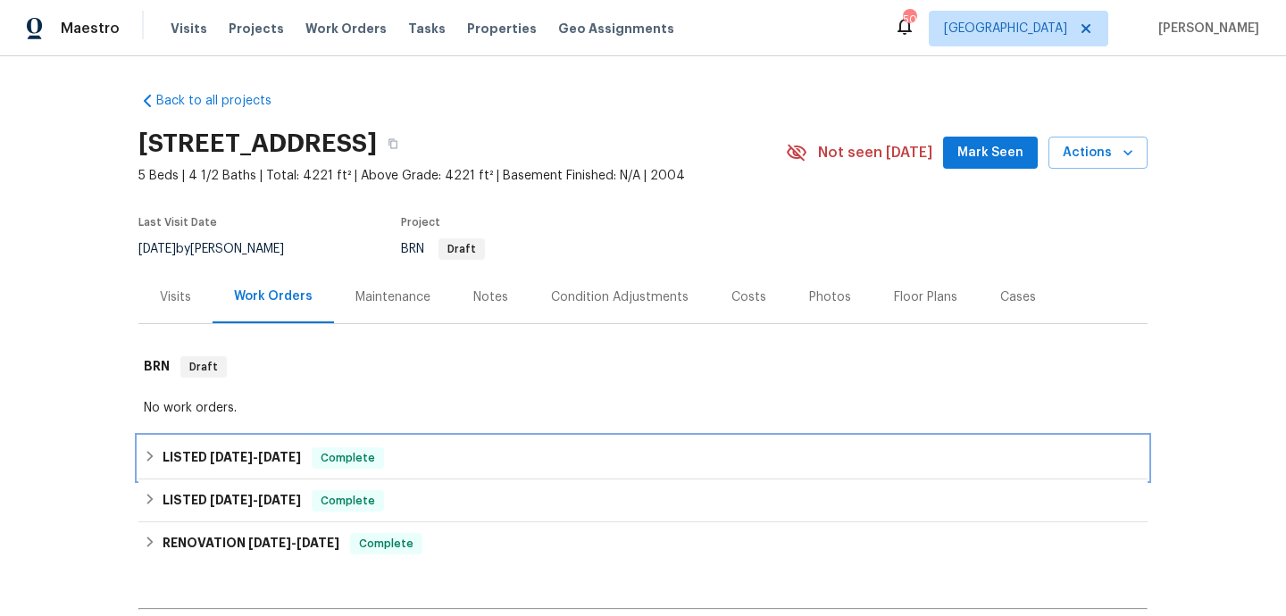
click at [398, 474] on div "LISTED [DATE] - [DATE] Complete" at bounding box center [642, 458] width 1009 height 43
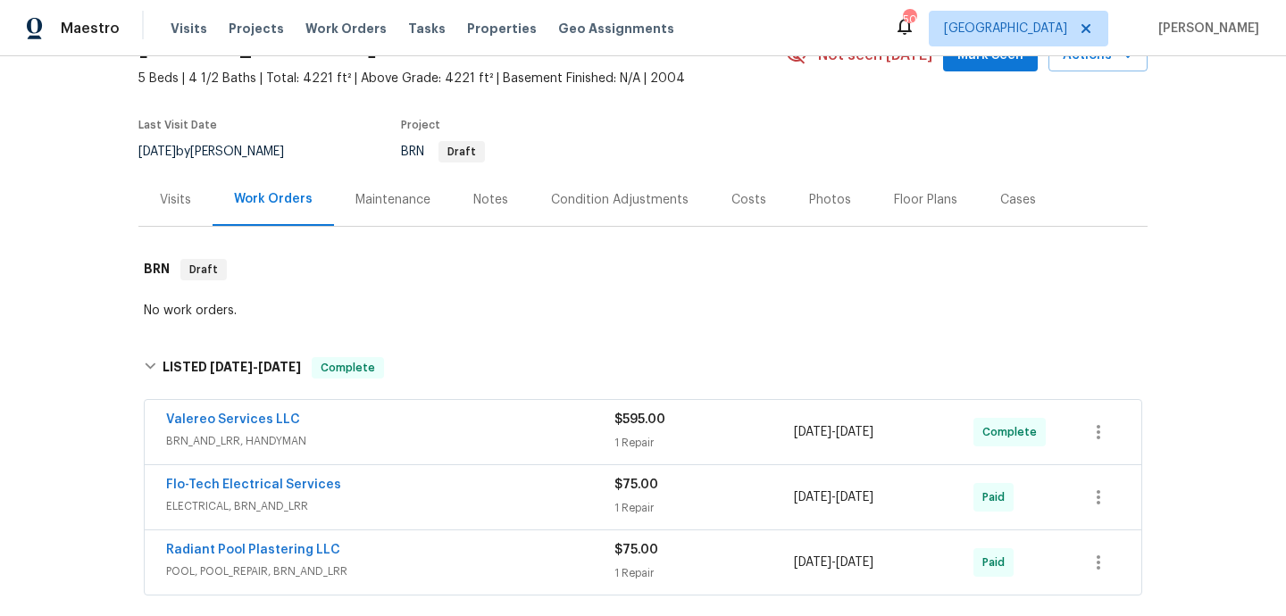
click at [422, 426] on div "Valereo Services LLC" at bounding box center [390, 421] width 448 height 21
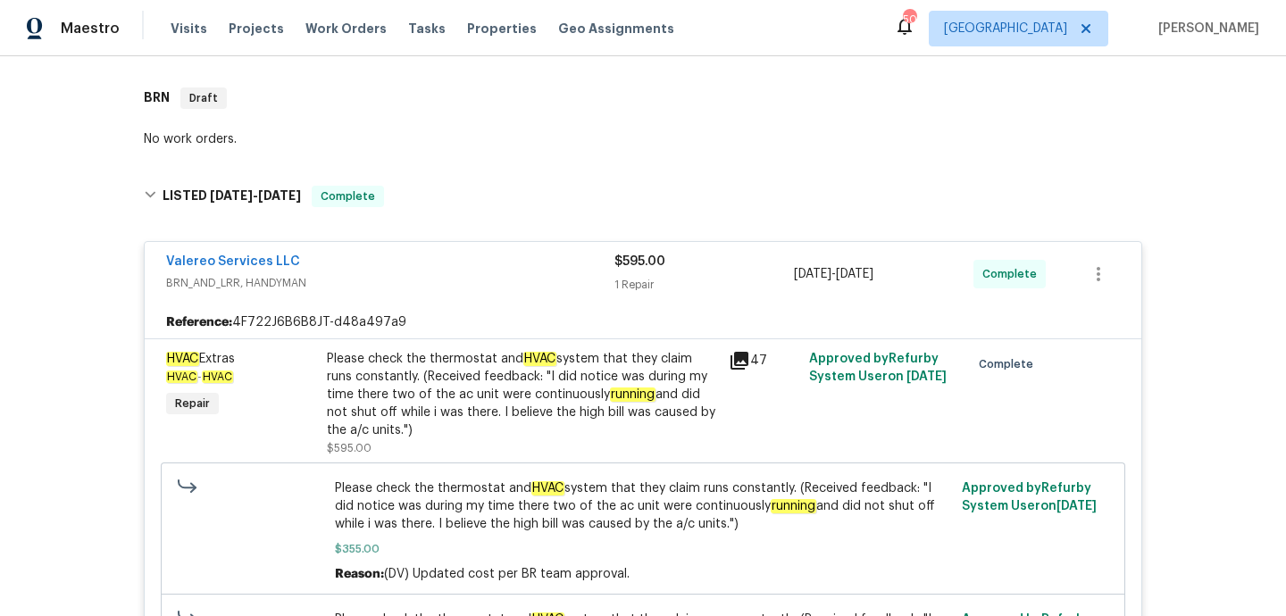
scroll to position [257, 0]
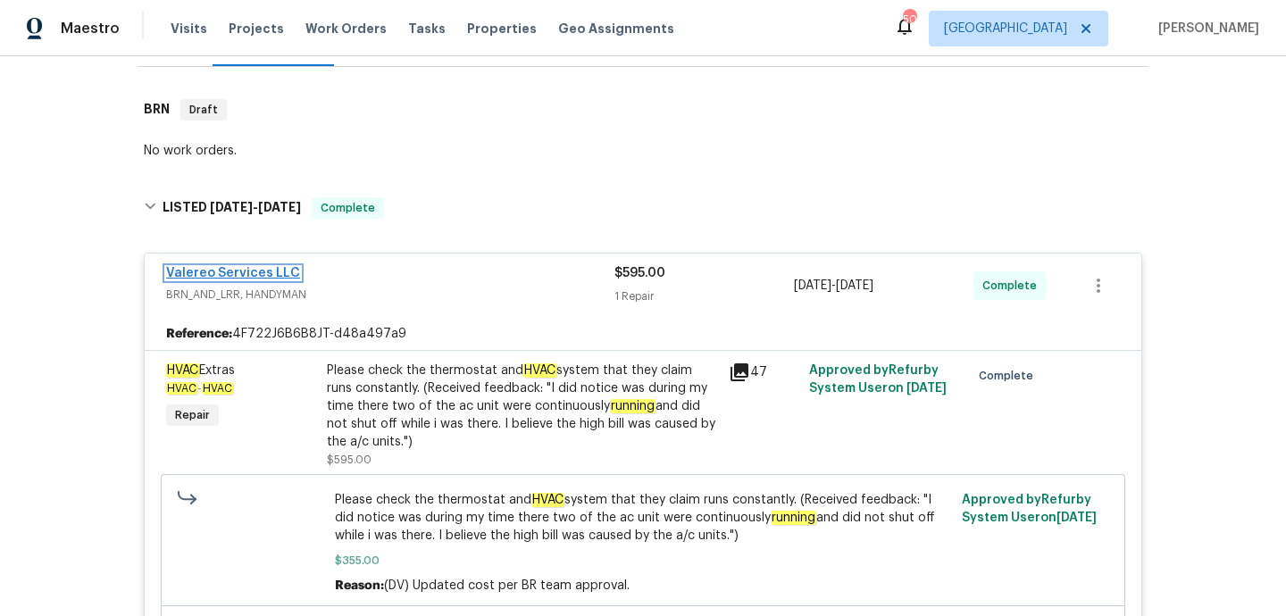
click at [233, 277] on link "Valereo Services LLC" at bounding box center [233, 273] width 134 height 12
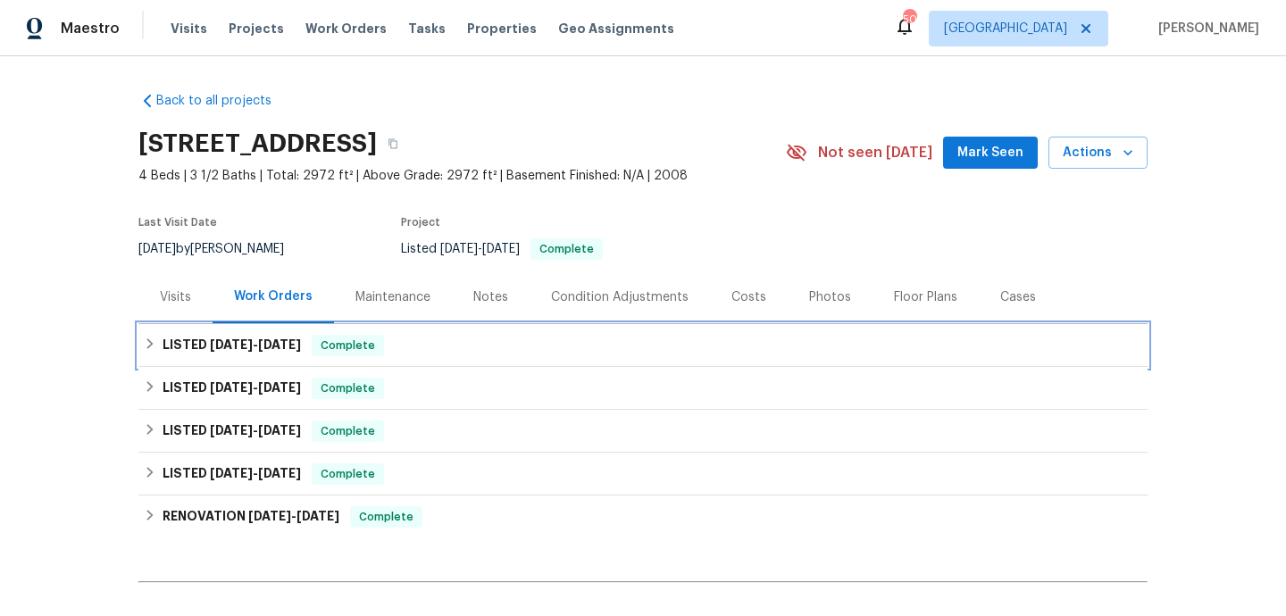
click at [420, 361] on div "LISTED [DATE] - [DATE] Complete" at bounding box center [642, 345] width 1009 height 43
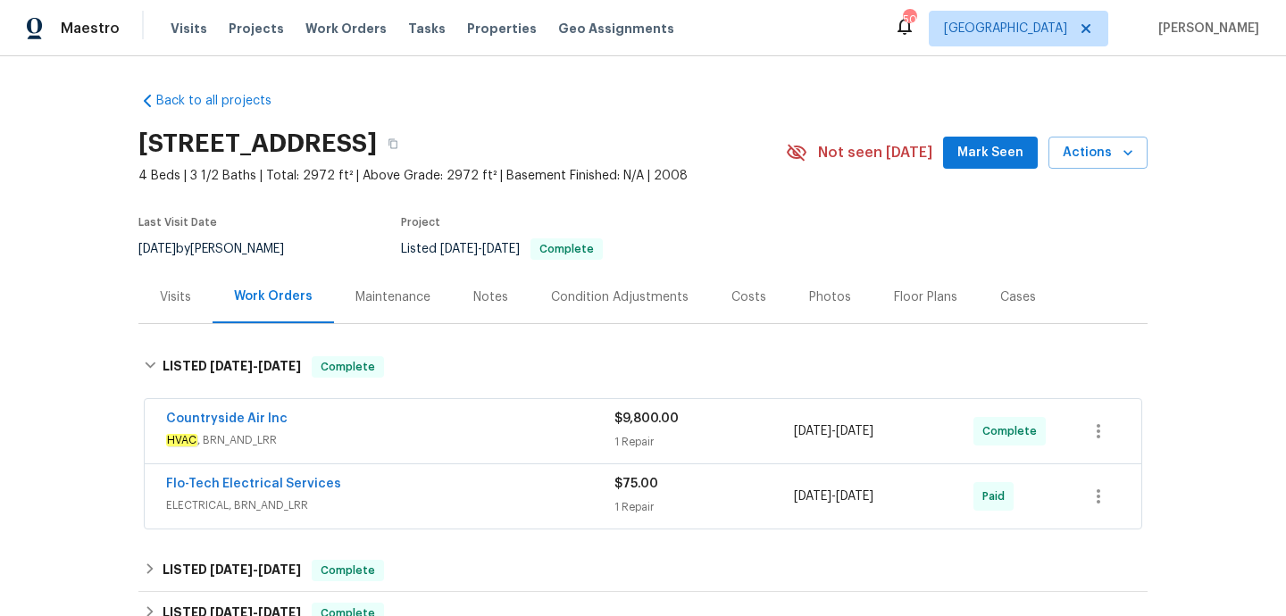
click at [424, 443] on span "HVAC , BRN_AND_LRR" at bounding box center [390, 440] width 448 height 18
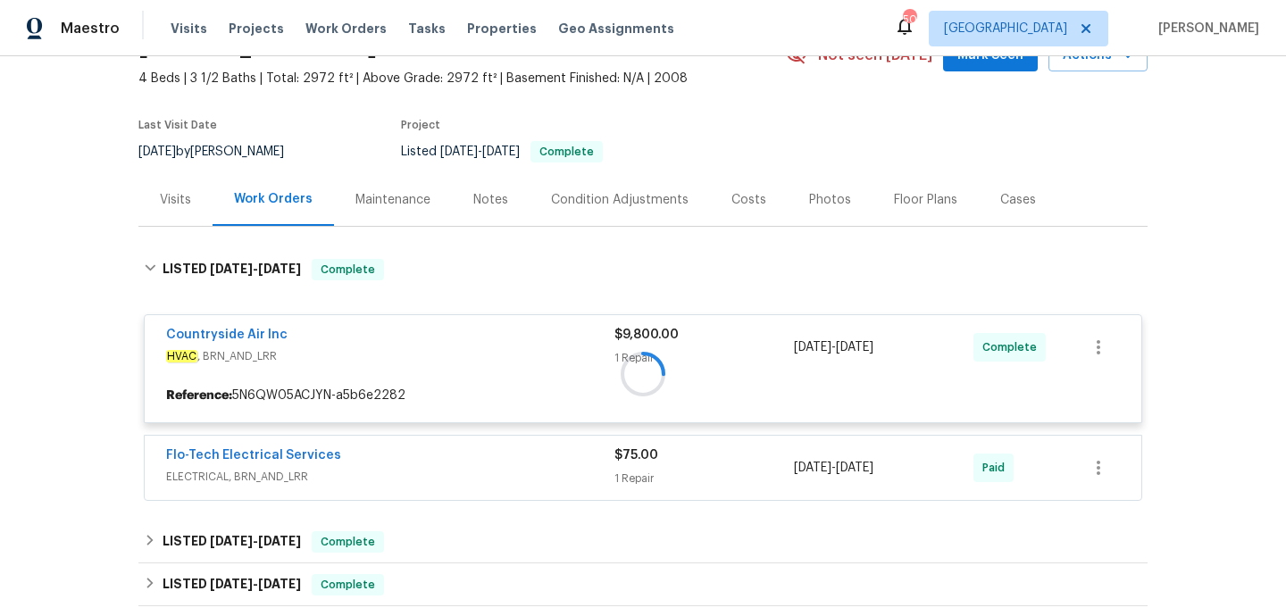
scroll to position [182, 0]
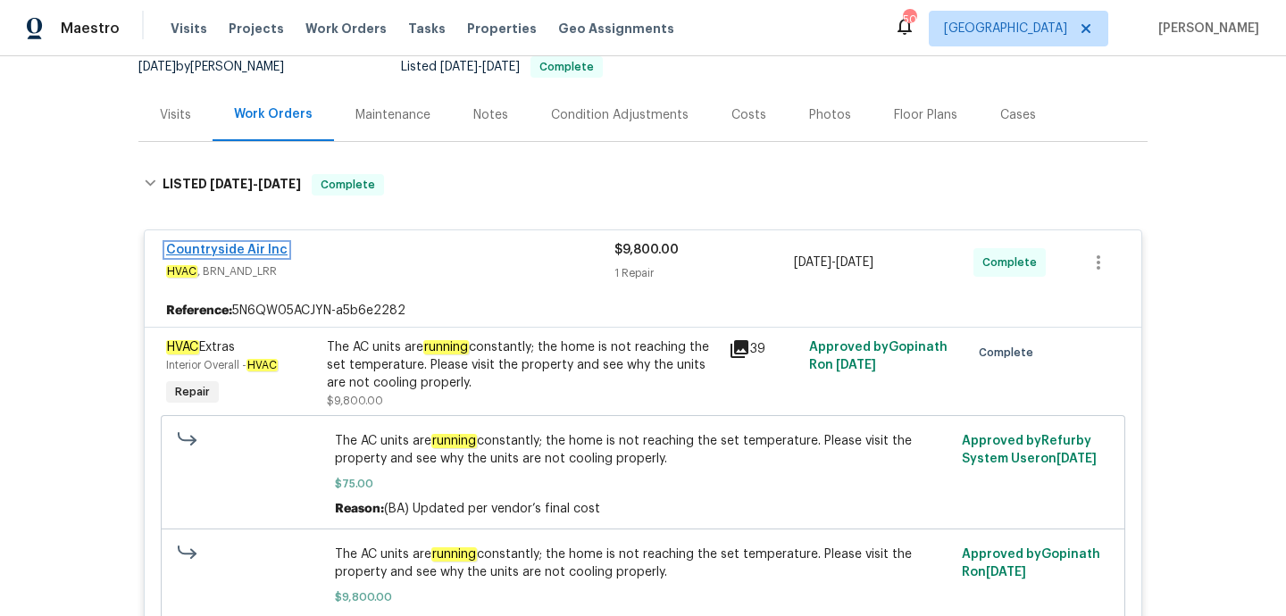
click at [254, 251] on link "Countryside Air Inc" at bounding box center [226, 250] width 121 height 12
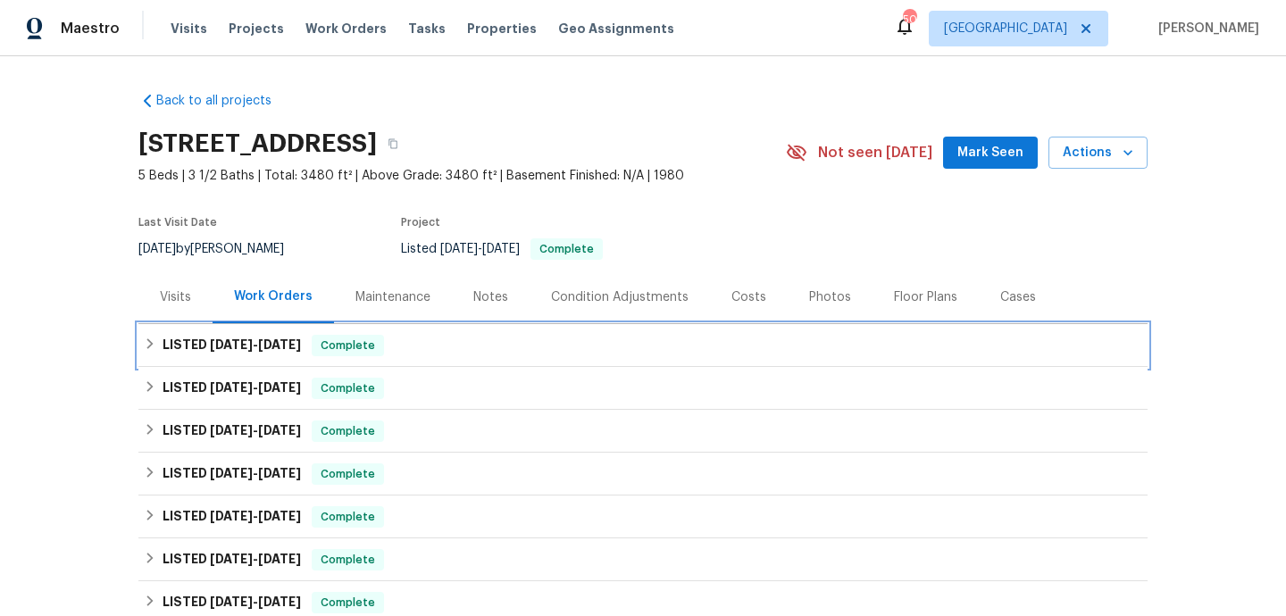
click at [405, 335] on div "LISTED 8/8/25 - 8/19/25 Complete" at bounding box center [643, 345] width 998 height 21
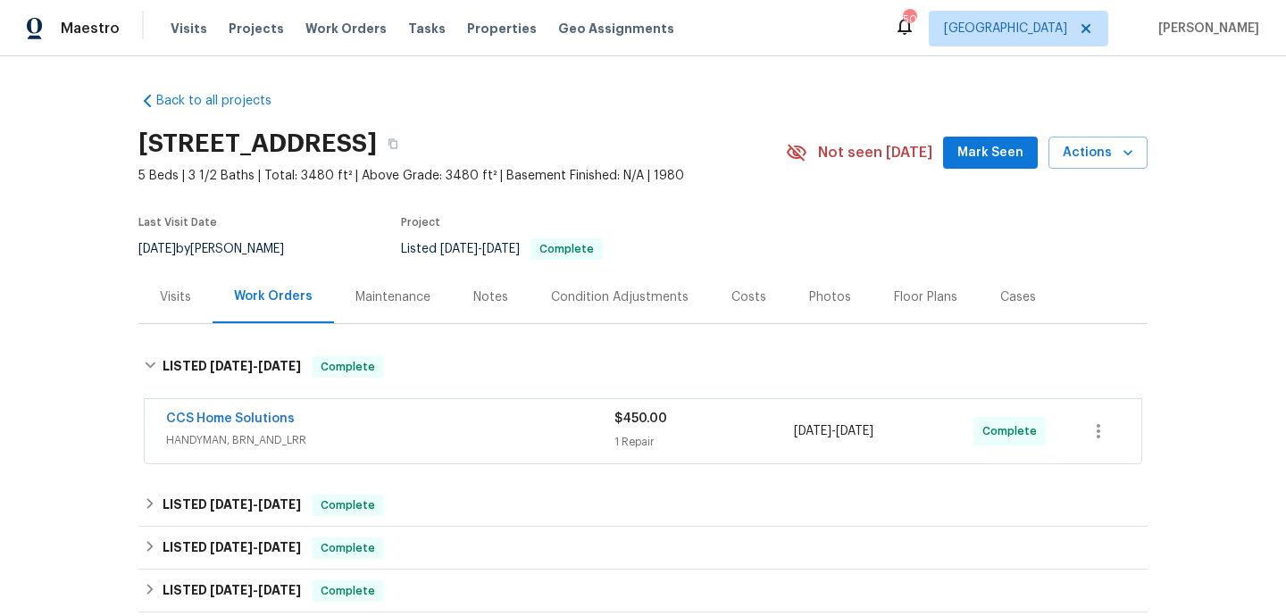
click at [494, 447] on span "HANDYMAN, BRN_AND_LRR" at bounding box center [390, 440] width 448 height 18
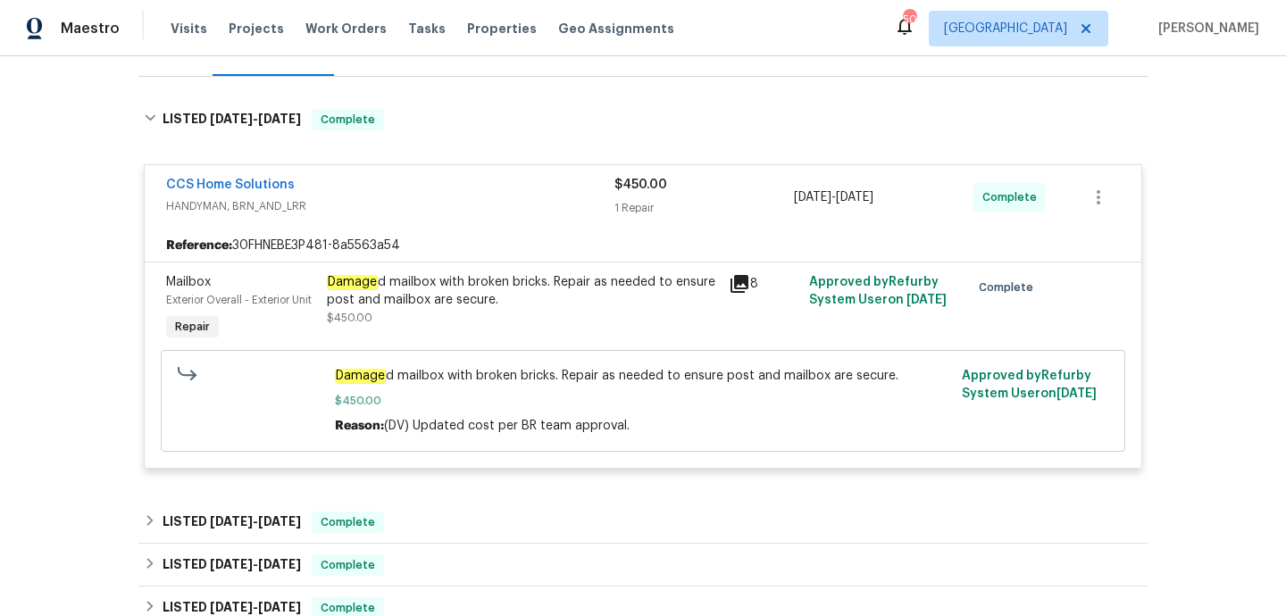
scroll to position [253, 0]
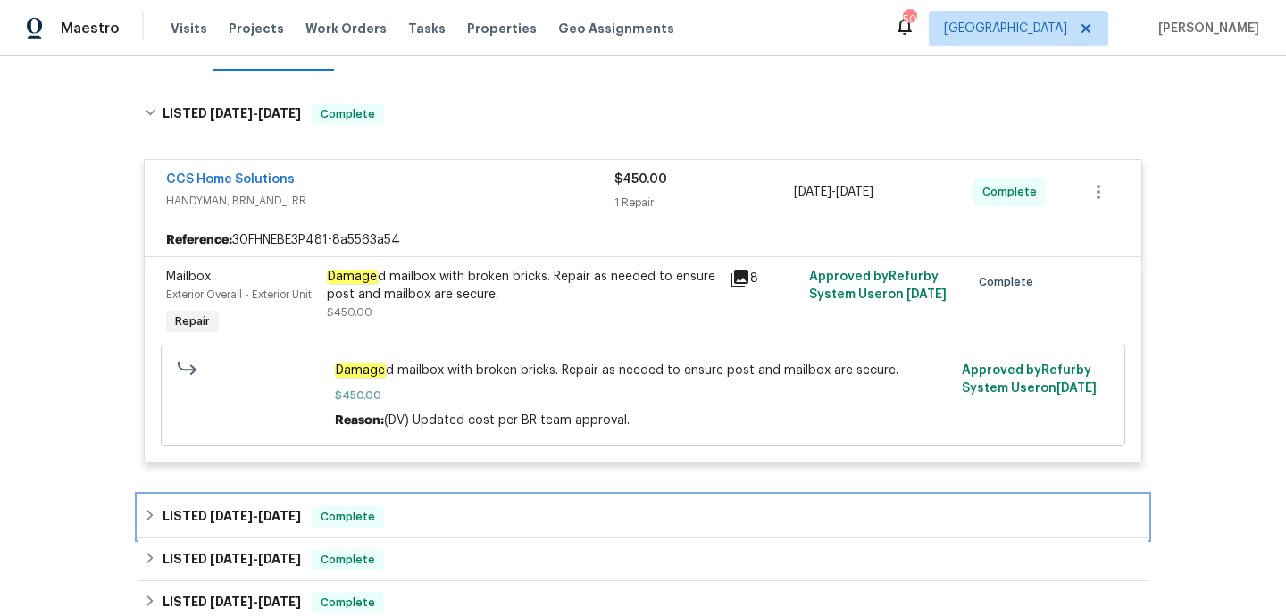
click at [502, 509] on div "LISTED 8/8/25 - 8/14/25 Complete" at bounding box center [643, 516] width 998 height 21
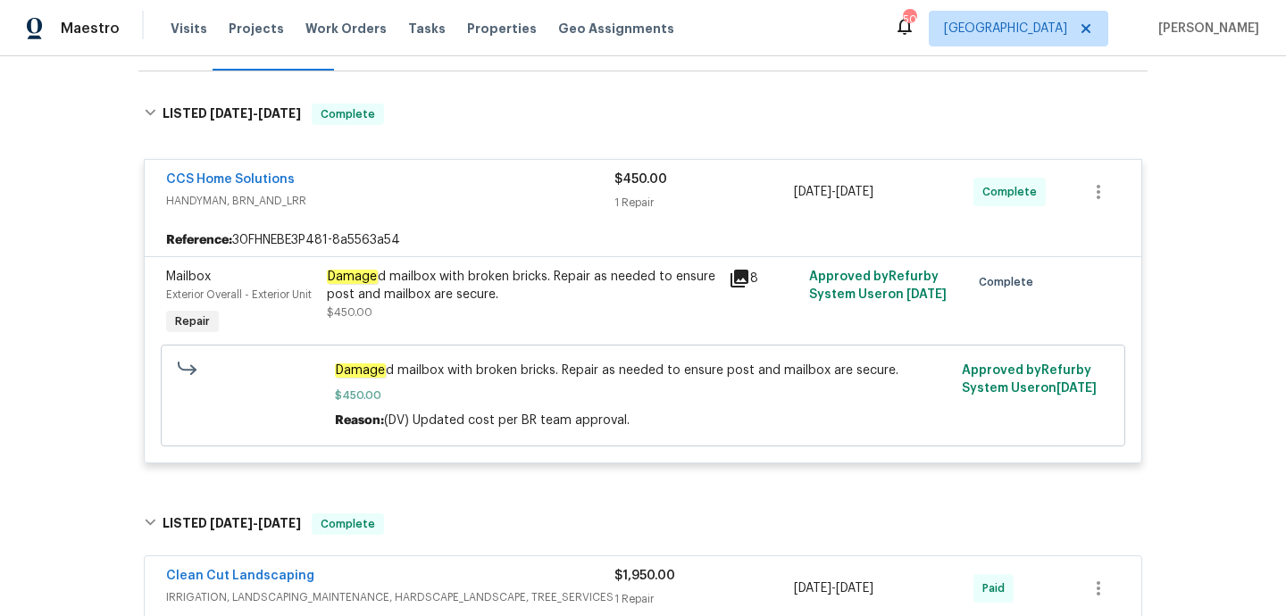
click at [511, 579] on div "Clean Cut Landscaping" at bounding box center [390, 577] width 448 height 21
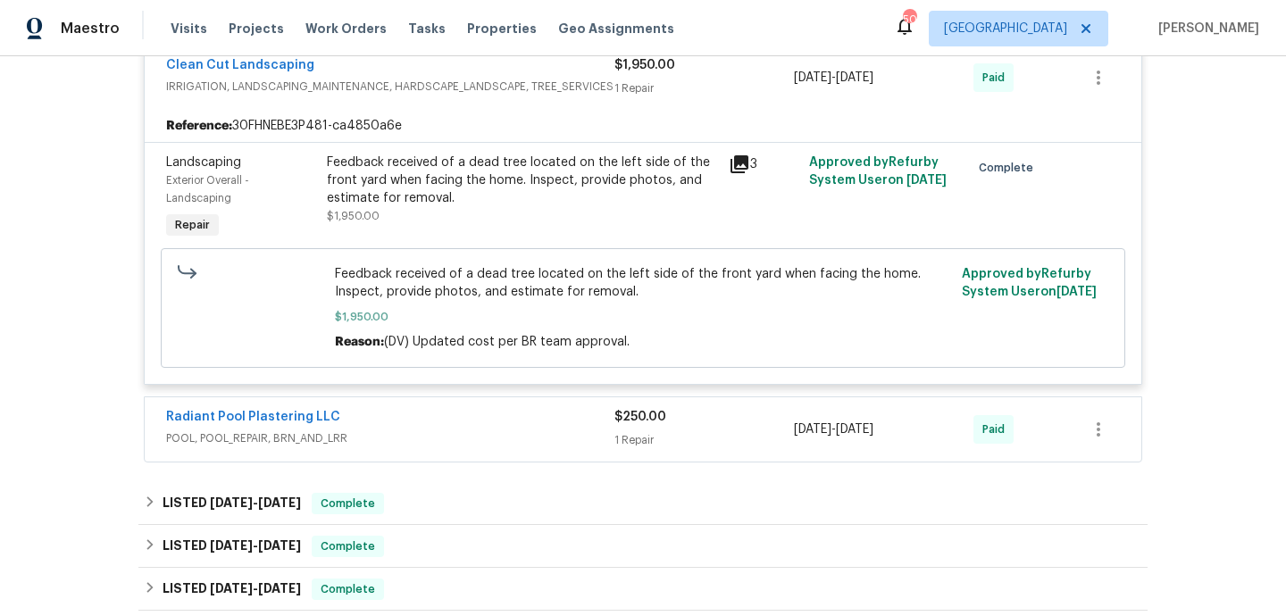
scroll to position [803, 0]
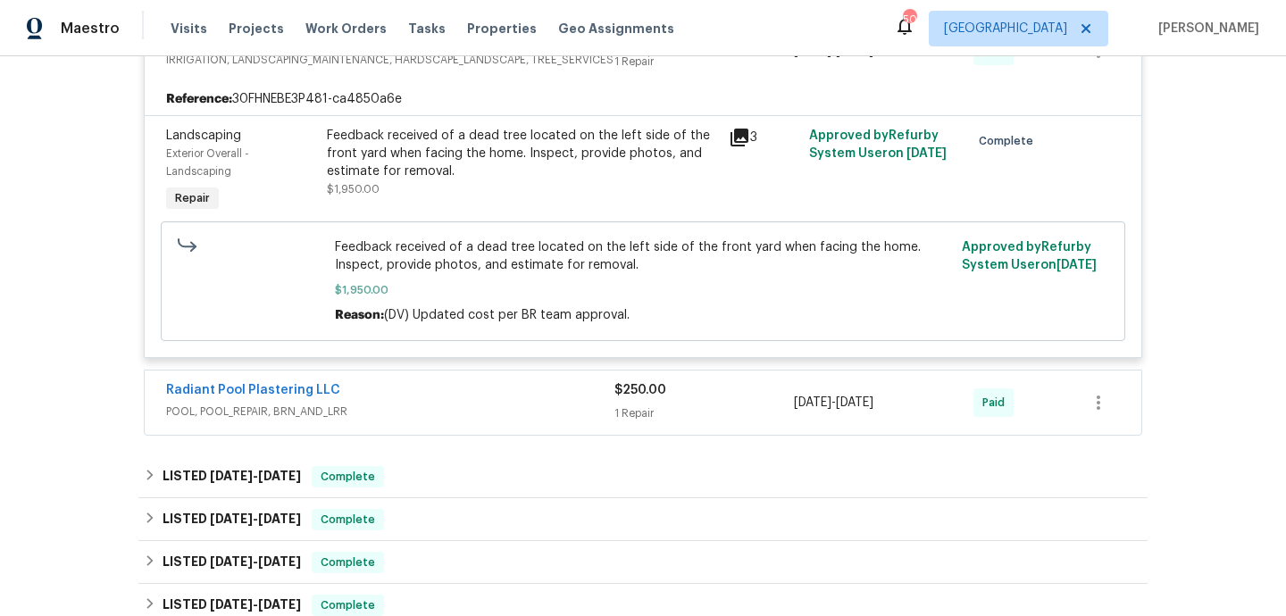
click at [484, 406] on span "POOL, POOL_REPAIR, BRN_AND_LRR" at bounding box center [390, 412] width 448 height 18
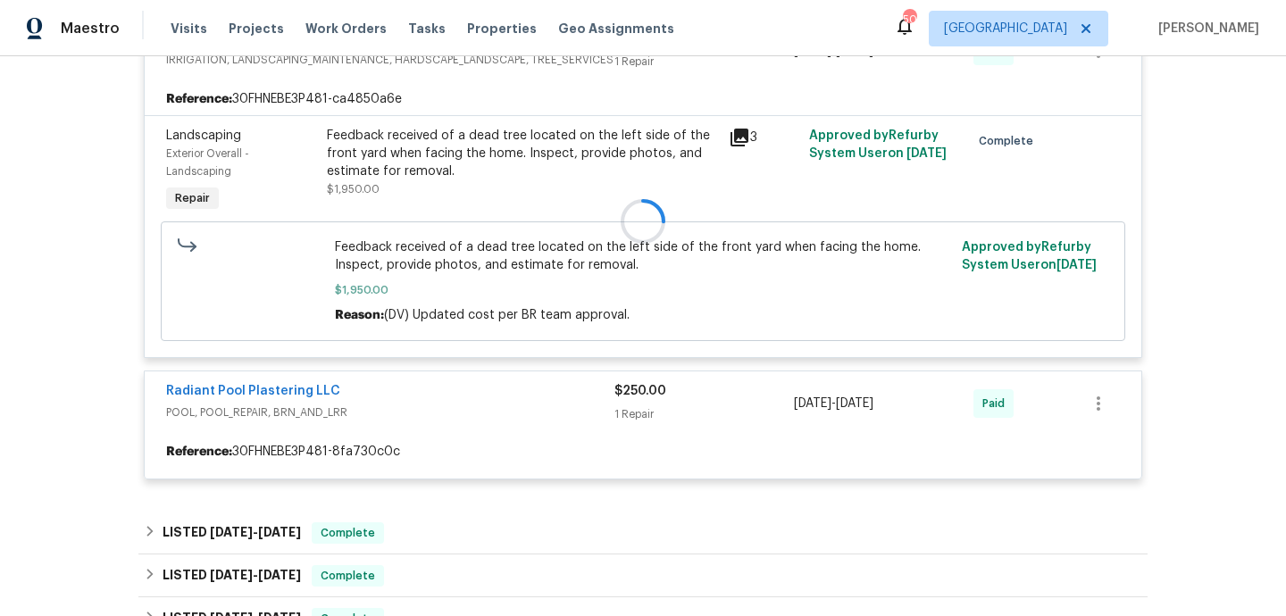
scroll to position [890, 0]
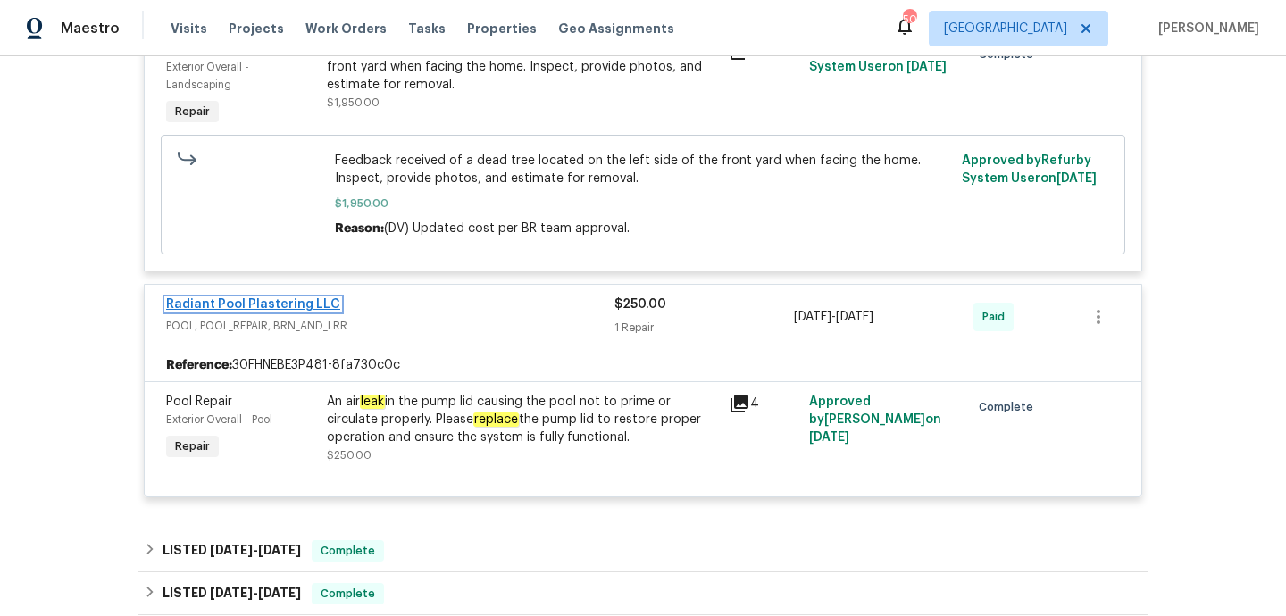
click at [301, 304] on link "Radiant Pool Plastering LLC" at bounding box center [253, 304] width 174 height 12
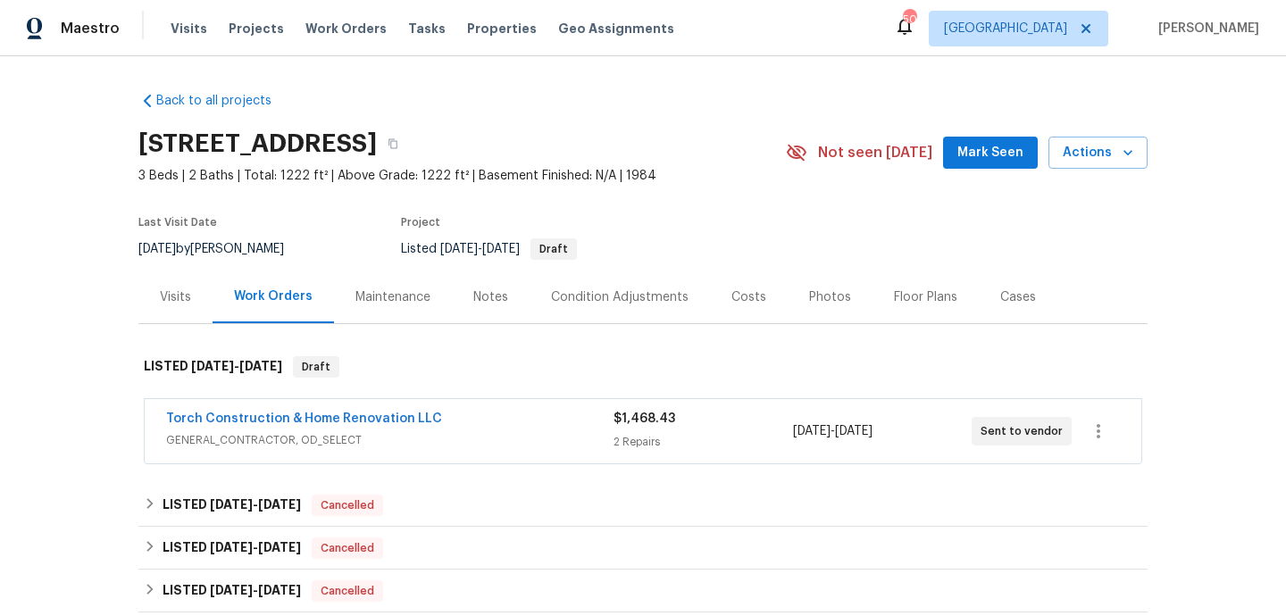
click at [517, 433] on span "GENERAL_CONTRACTOR, OD_SELECT" at bounding box center [389, 440] width 447 height 18
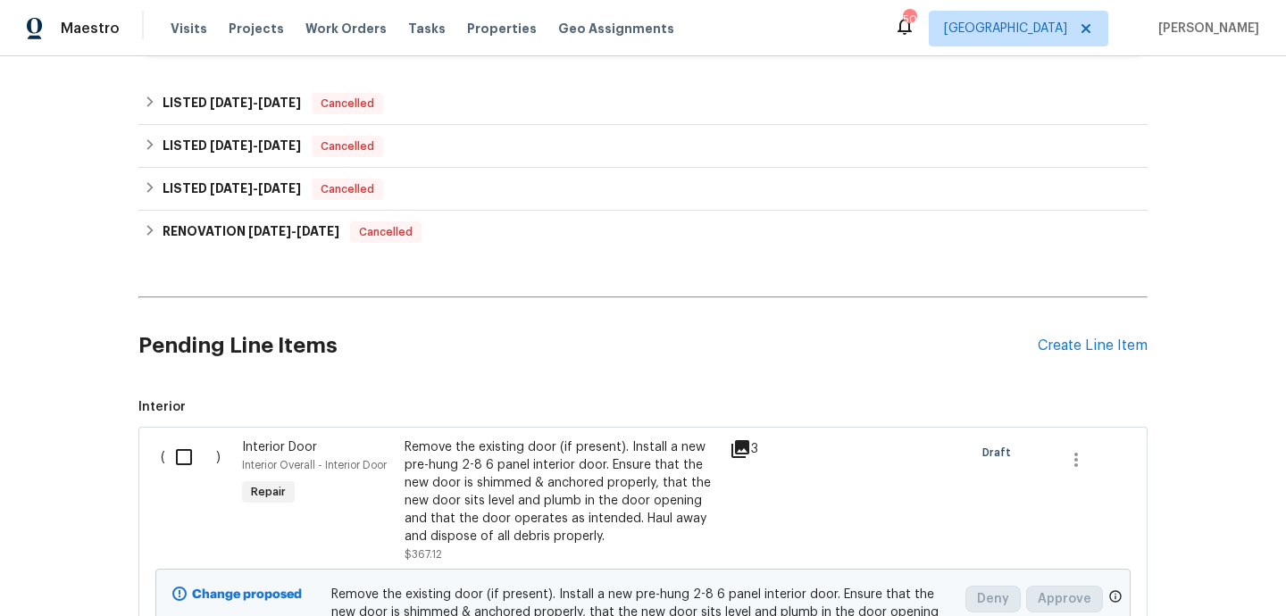
scroll to position [858, 0]
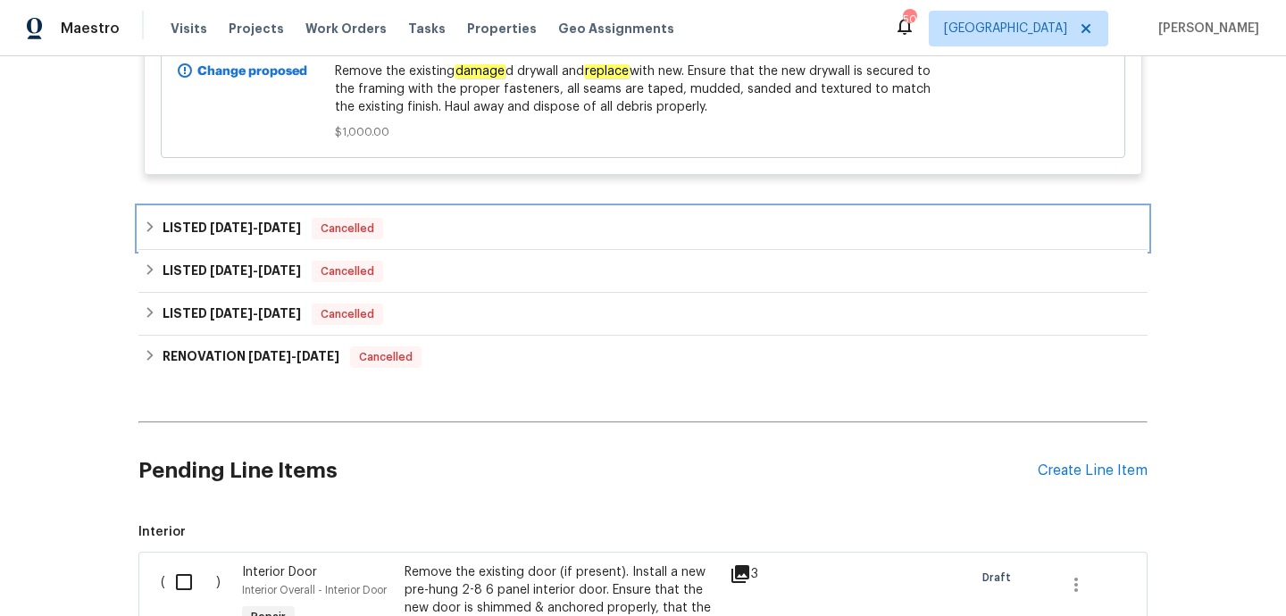
click at [458, 218] on div "LISTED 7/29/25 - 7/31/25 Cancelled" at bounding box center [643, 228] width 998 height 21
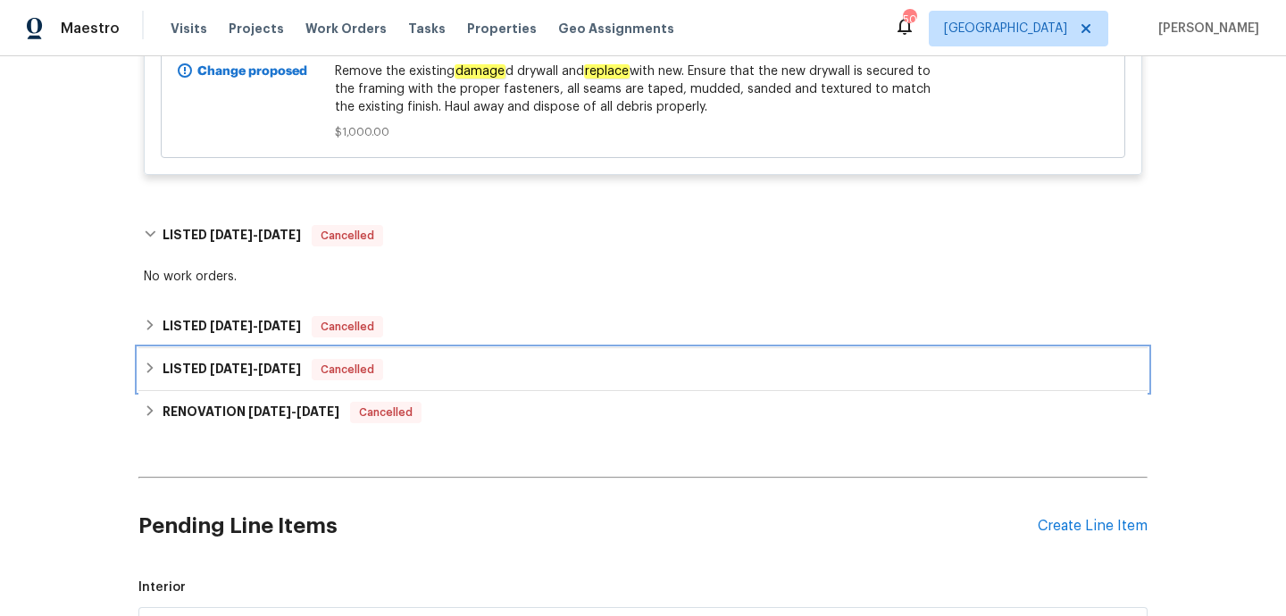
click at [483, 348] on div "LISTED 1/21/25 - 1/22/25 Cancelled" at bounding box center [642, 369] width 1009 height 43
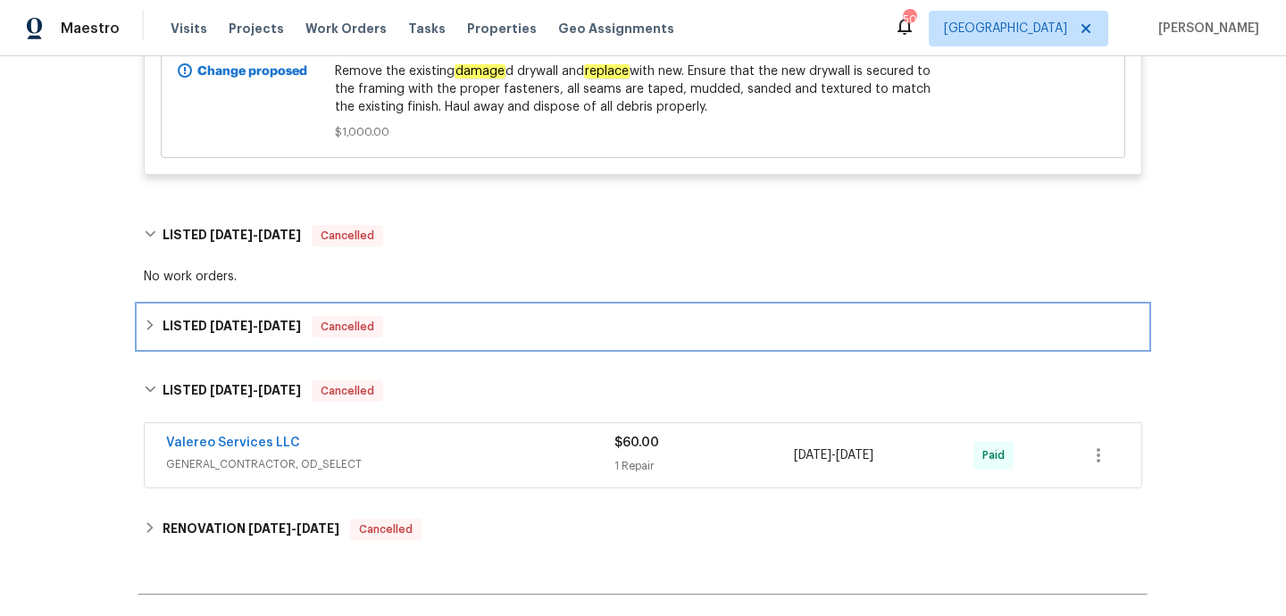
click at [483, 329] on div "LISTED 3/10/25 - 5/31/25 Cancelled" at bounding box center [642, 326] width 1009 height 43
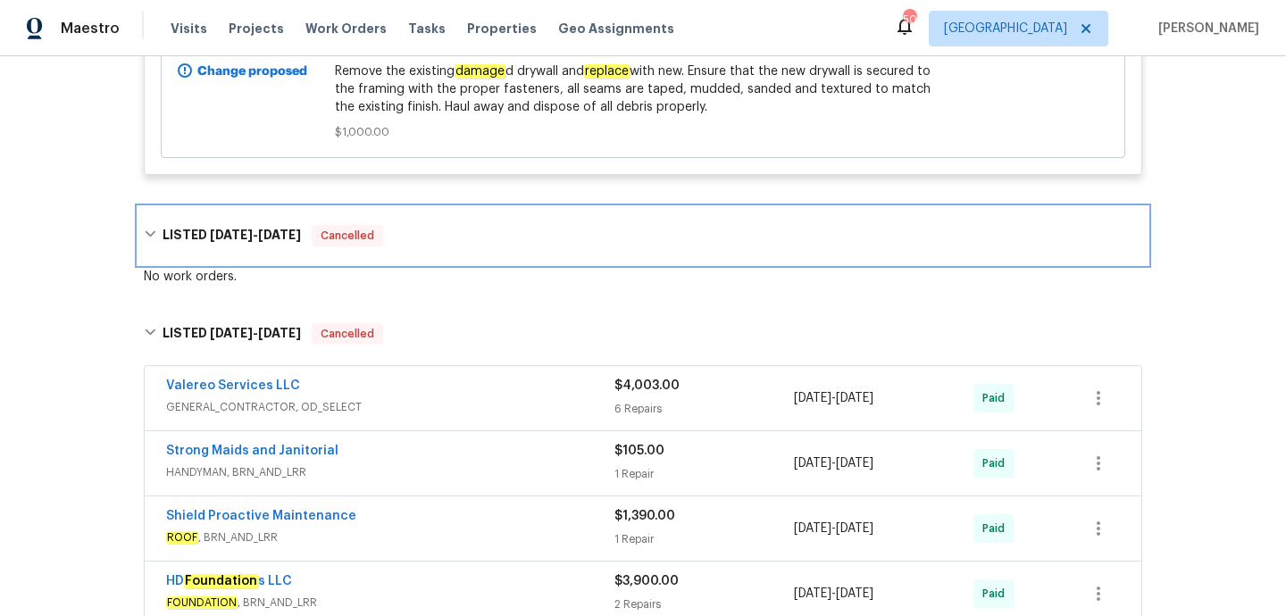
click at [439, 228] on div "LISTED 7/29/25 - 7/31/25 Cancelled" at bounding box center [643, 235] width 998 height 21
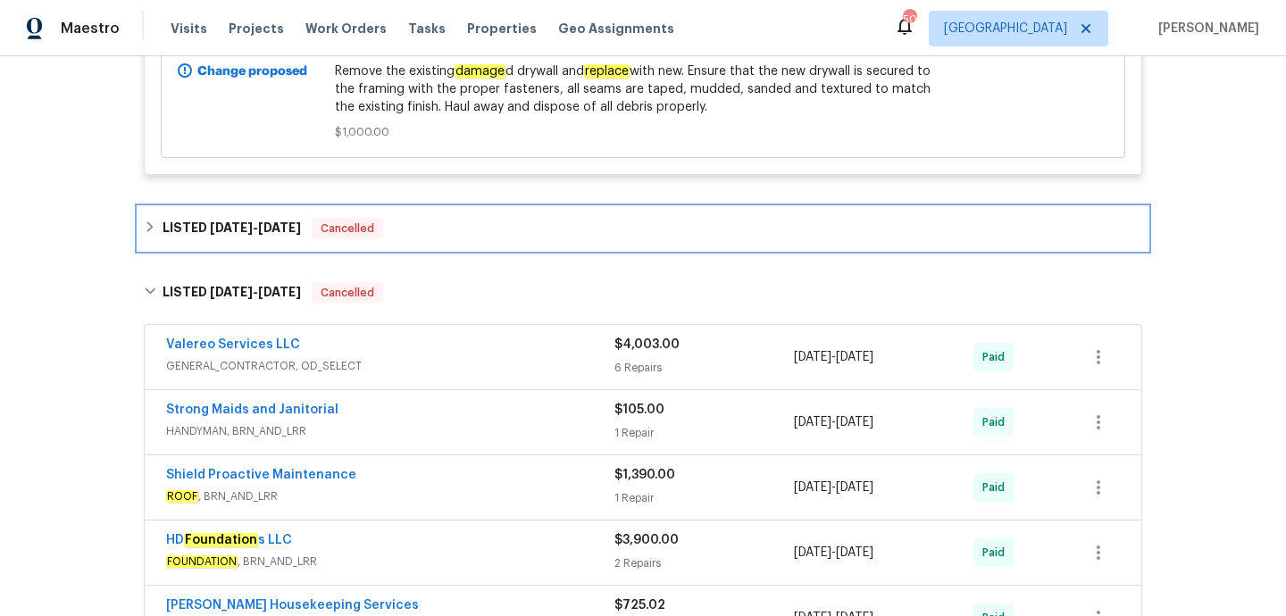
click at [439, 228] on div "LISTED 7/29/25 - 7/31/25 Cancelled" at bounding box center [642, 228] width 1009 height 43
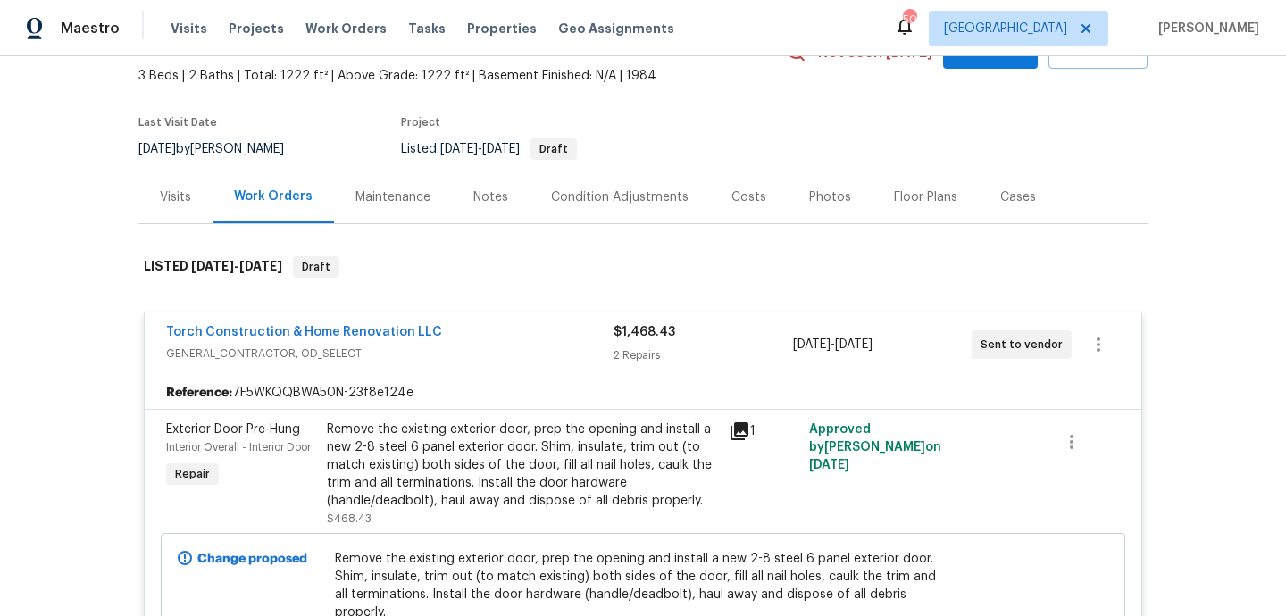
scroll to position [0, 0]
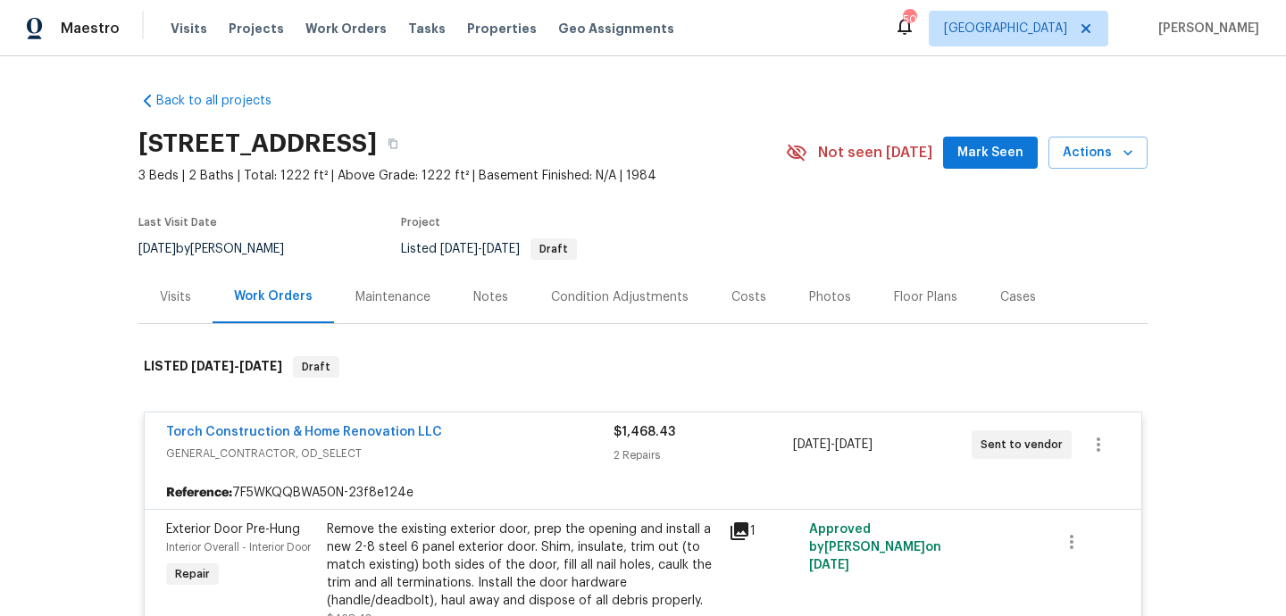
click at [175, 296] on div "Visits" at bounding box center [175, 297] width 31 height 18
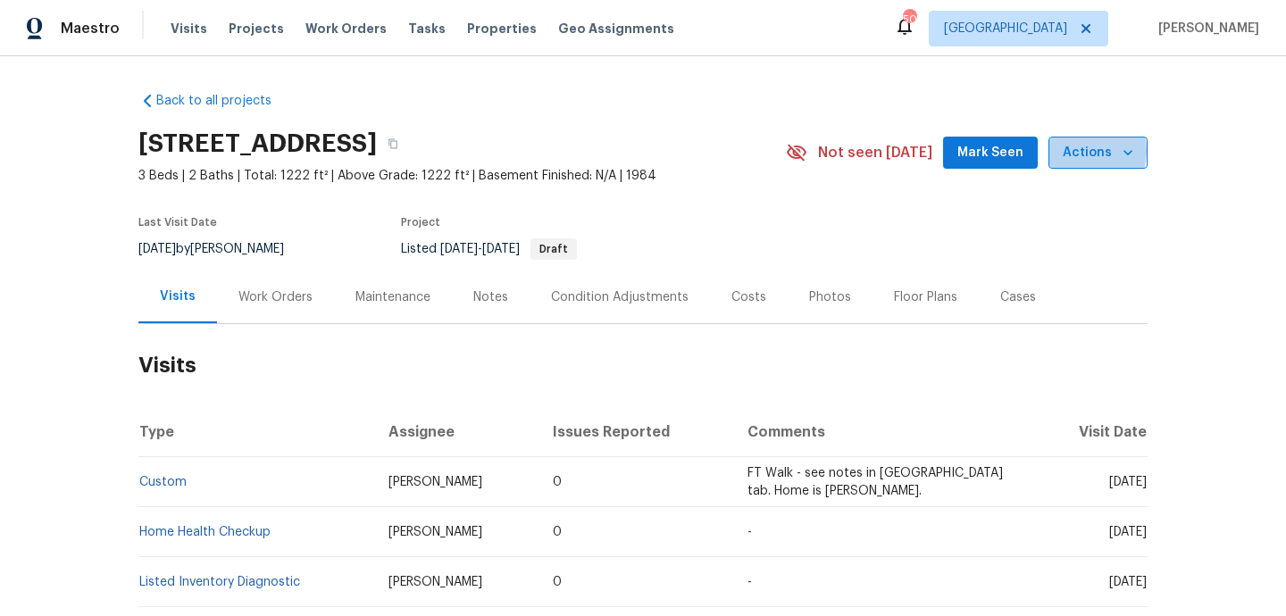
click at [1075, 151] on span "Actions" at bounding box center [1097, 153] width 71 height 22
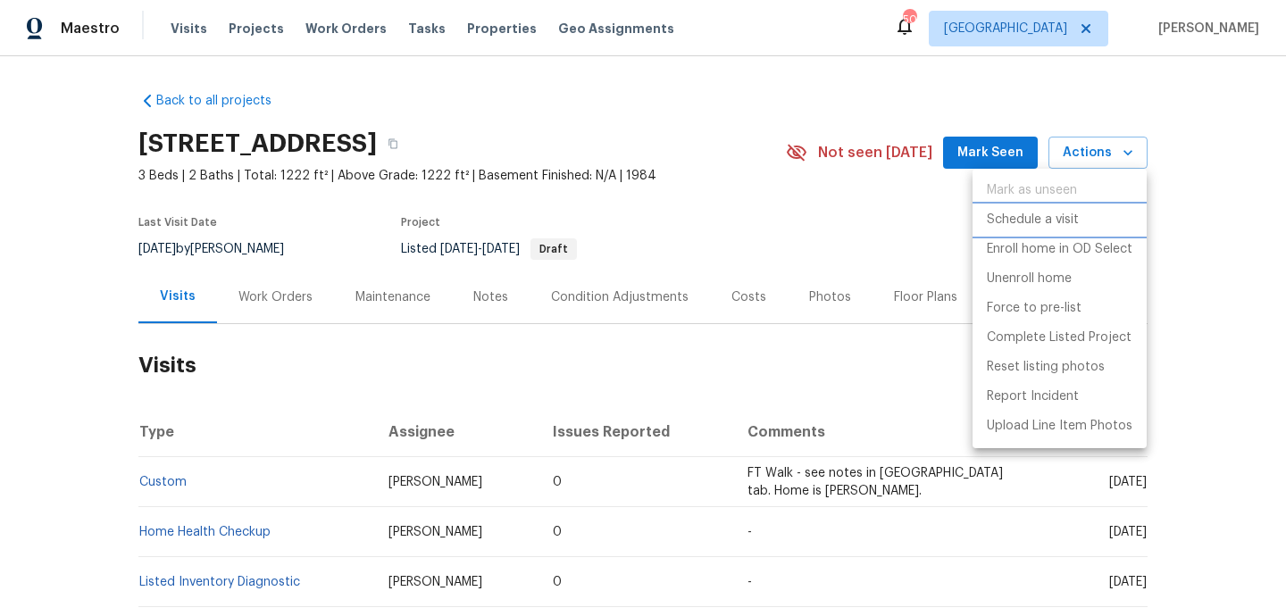
click at [1066, 225] on p "Schedule a visit" at bounding box center [1032, 220] width 92 height 19
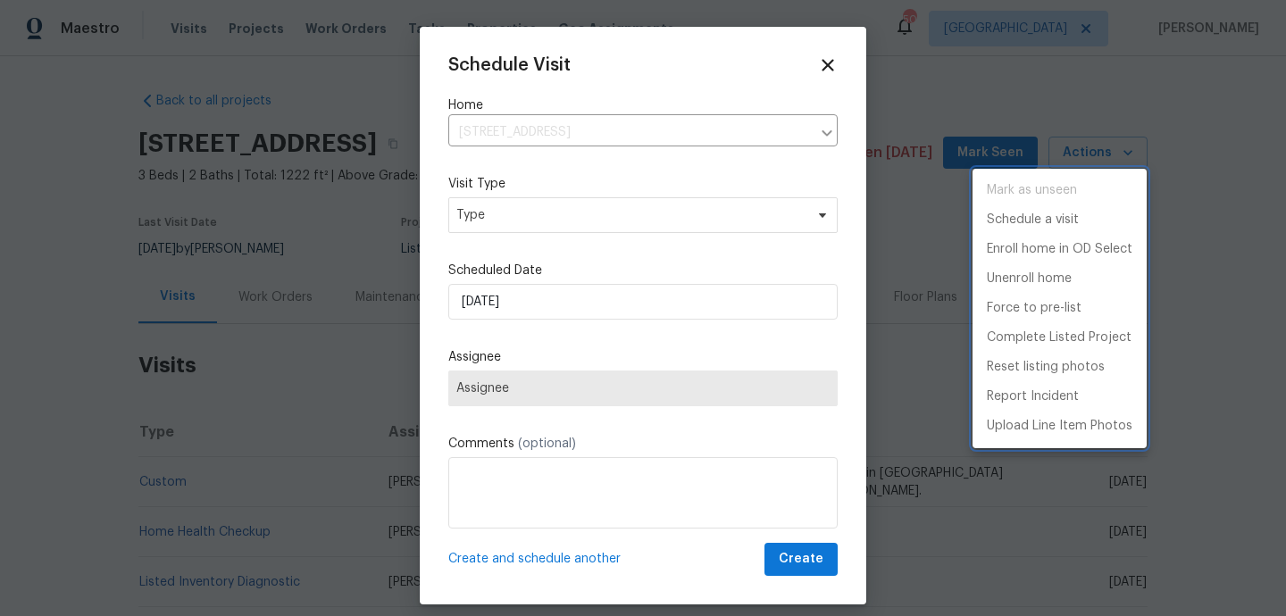
click at [579, 218] on div at bounding box center [643, 308] width 1286 height 616
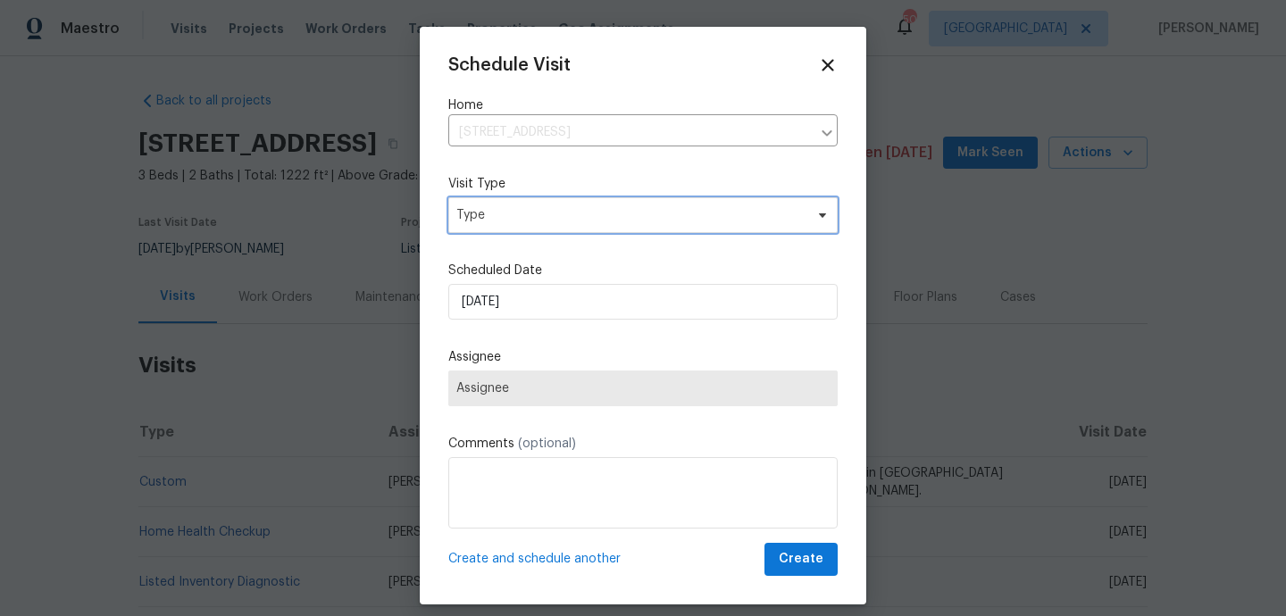
click at [571, 218] on span "Type" at bounding box center [629, 215] width 347 height 18
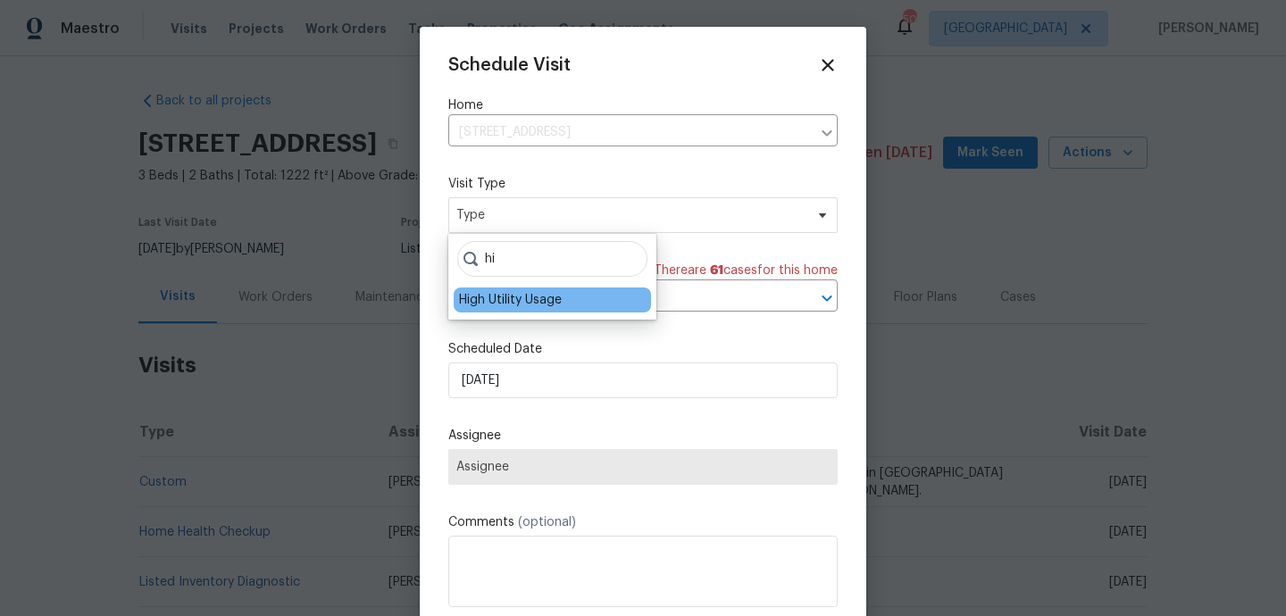
type input "hi"
click at [523, 308] on div "High Utility Usage" at bounding box center [510, 300] width 103 height 18
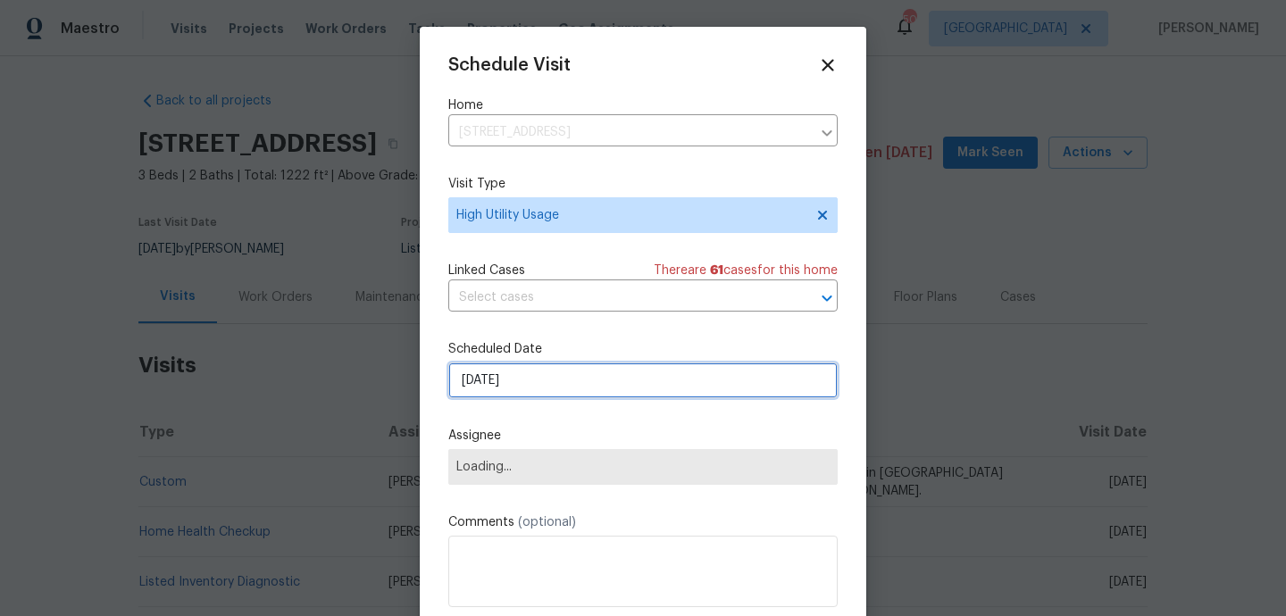
click at [523, 377] on input "05/09/2025" at bounding box center [642, 380] width 389 height 36
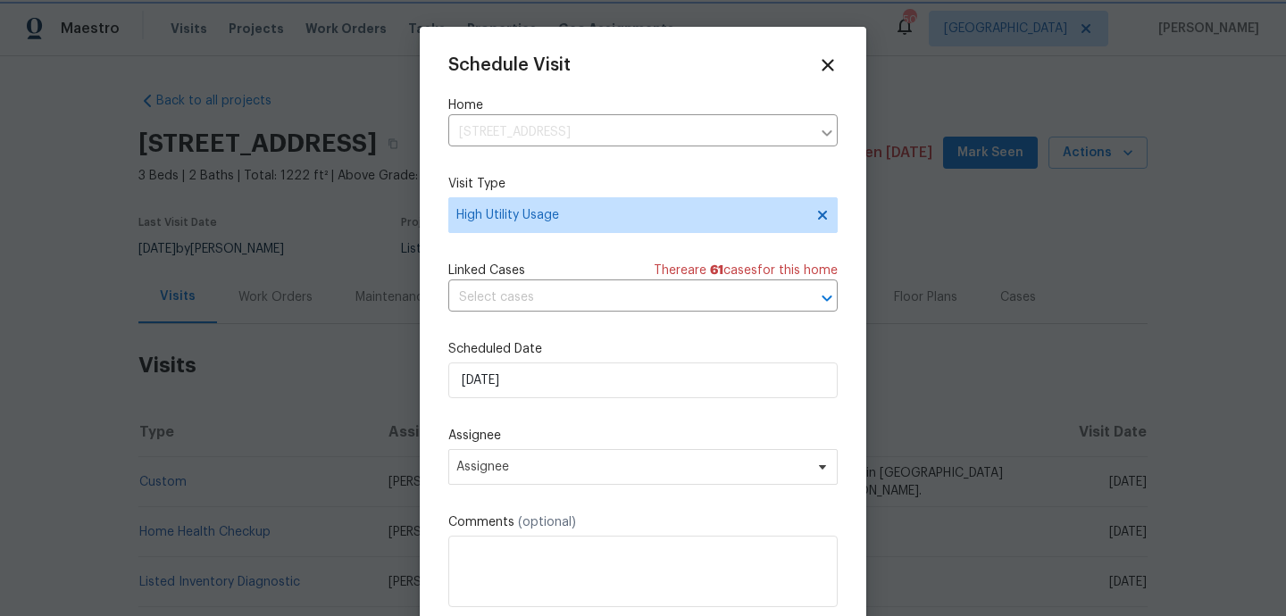
click at [536, 490] on div "Schedule Visit Home 1009 N 4th St, Copperas Cove, TX 76522 ​ Visit Type High Ut…" at bounding box center [642, 354] width 389 height 599
click at [537, 464] on span "Assignee" at bounding box center [631, 467] width 350 height 14
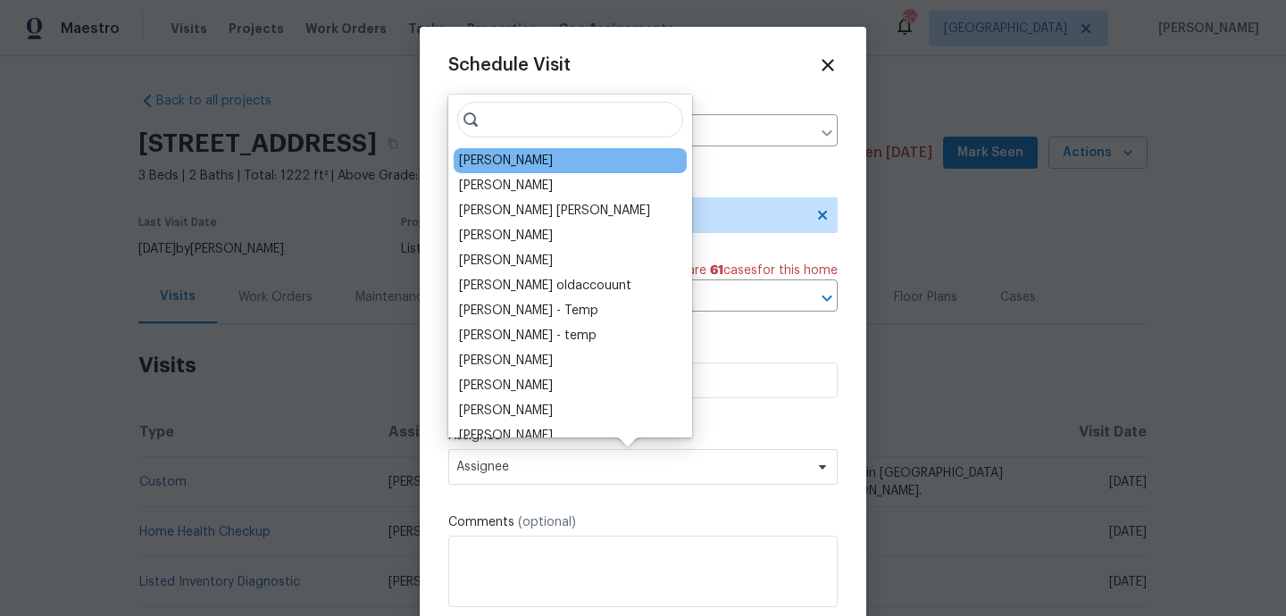
click at [526, 161] on div "[PERSON_NAME]" at bounding box center [506, 161] width 94 height 18
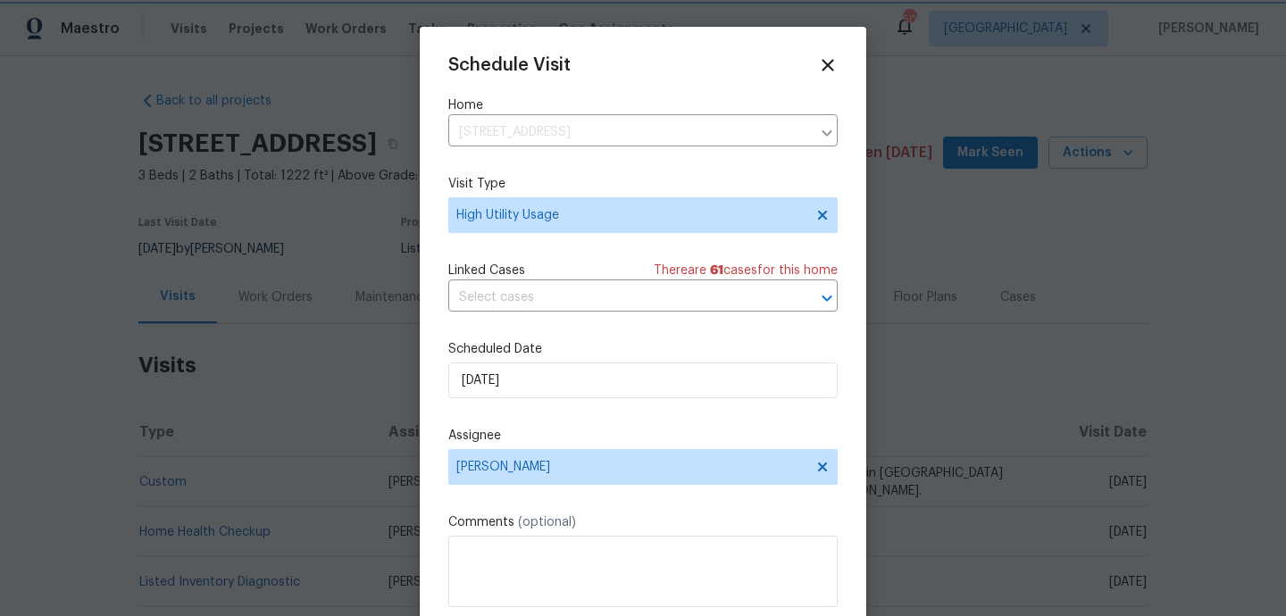
scroll to position [32, 0]
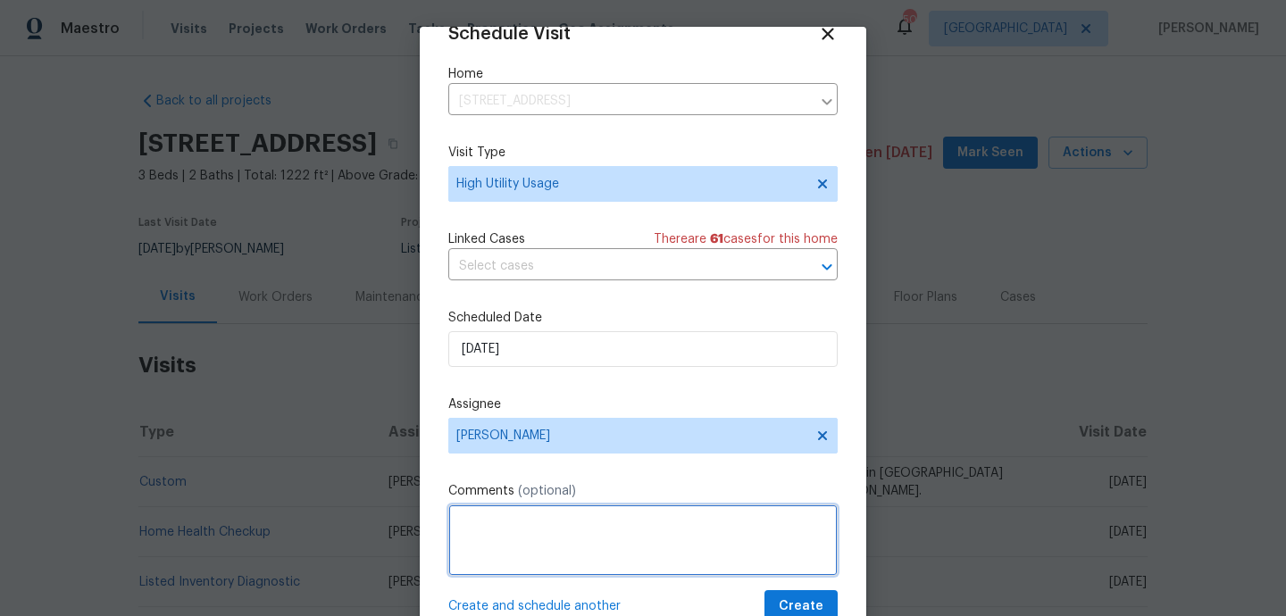
click at [517, 547] on textarea at bounding box center [642, 539] width 389 height 71
paste textarea "Hi team, we received a high-usage electric alert from a utility company for thi…"
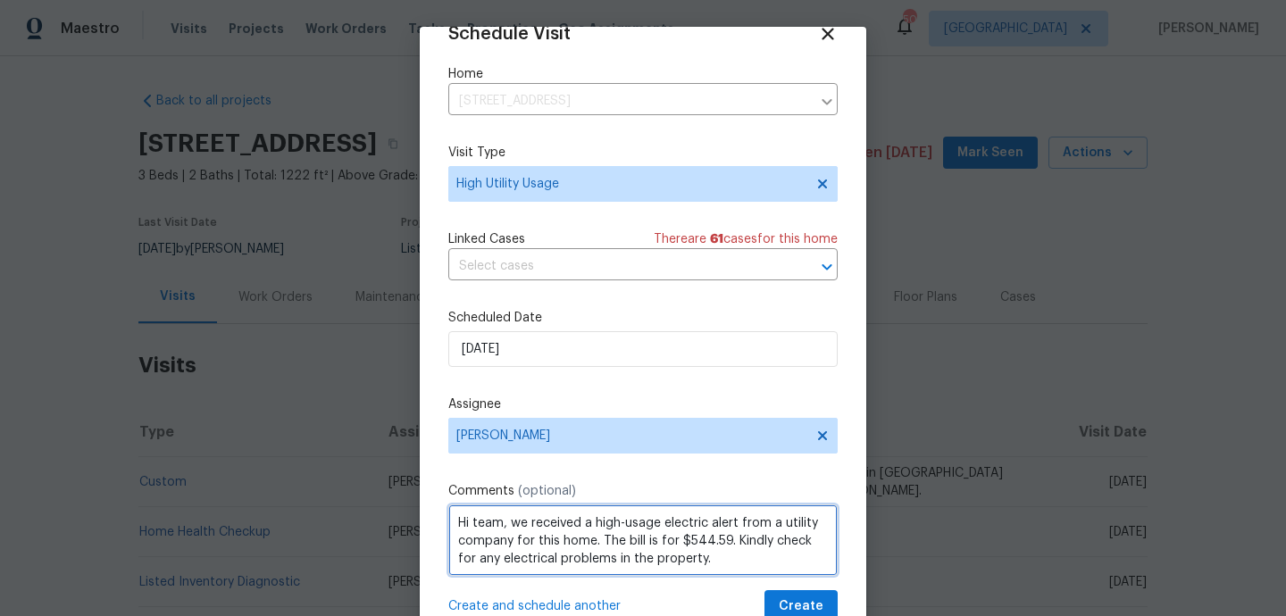
scroll to position [2, 0]
type textarea "Hi team, we received a high-usage electric alert from a utility company for thi…"
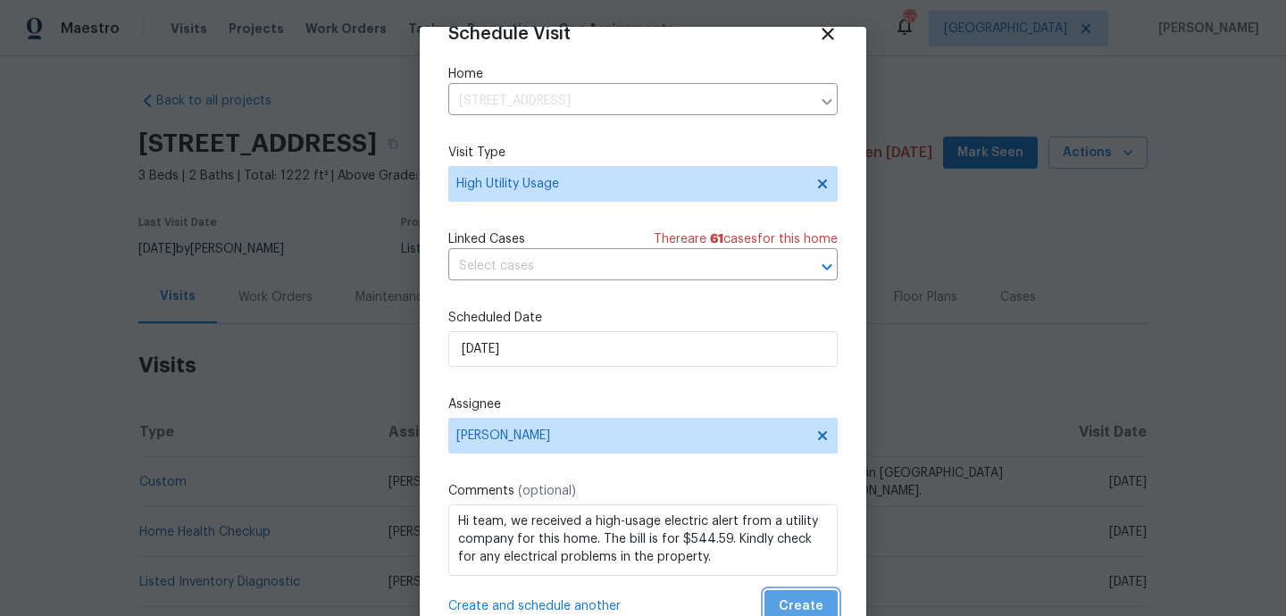
click at [824, 603] on button "Create" at bounding box center [800, 606] width 73 height 33
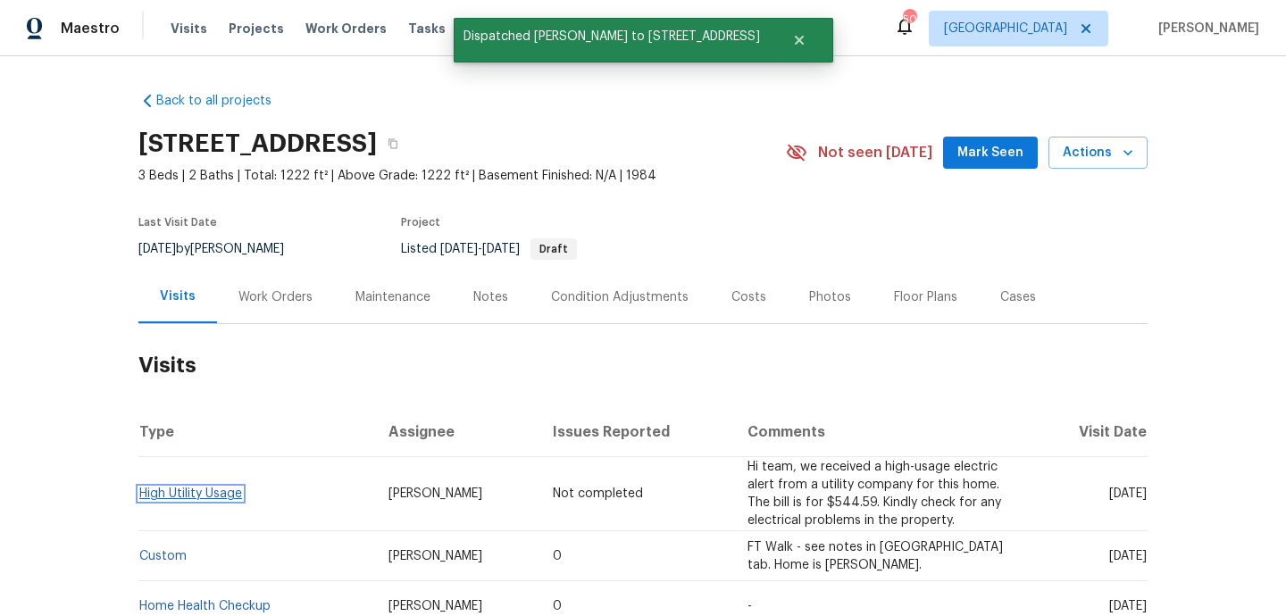
click at [171, 488] on link "High Utility Usage" at bounding box center [190, 493] width 103 height 12
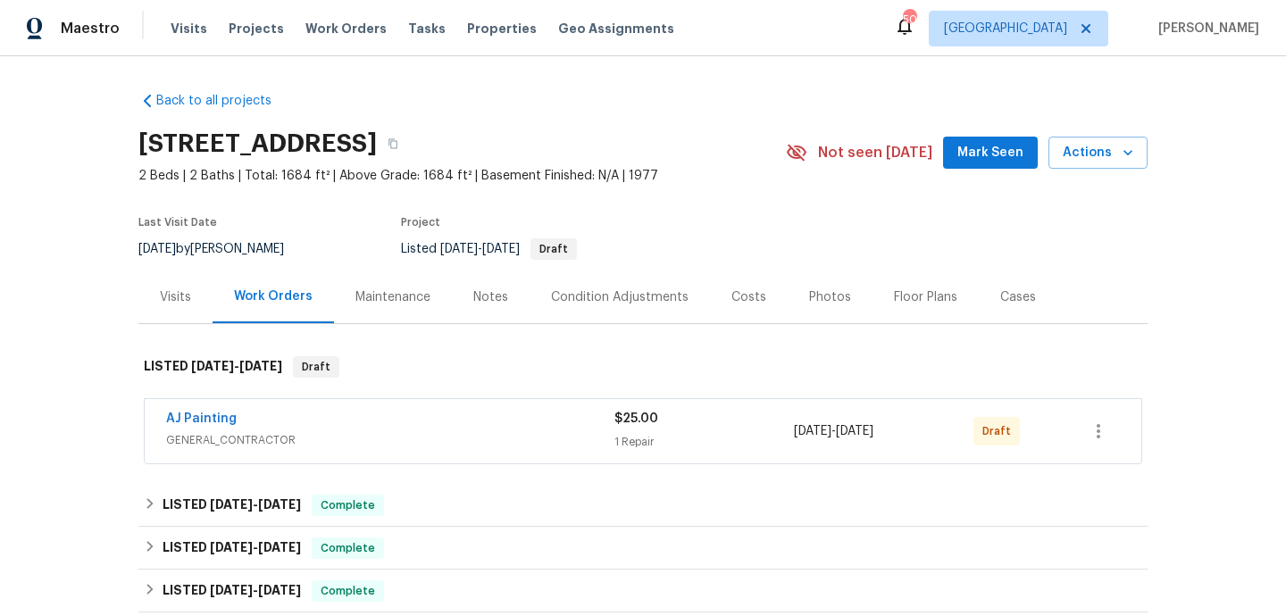
click at [440, 447] on span "GENERAL_CONTRACTOR" at bounding box center [390, 440] width 448 height 18
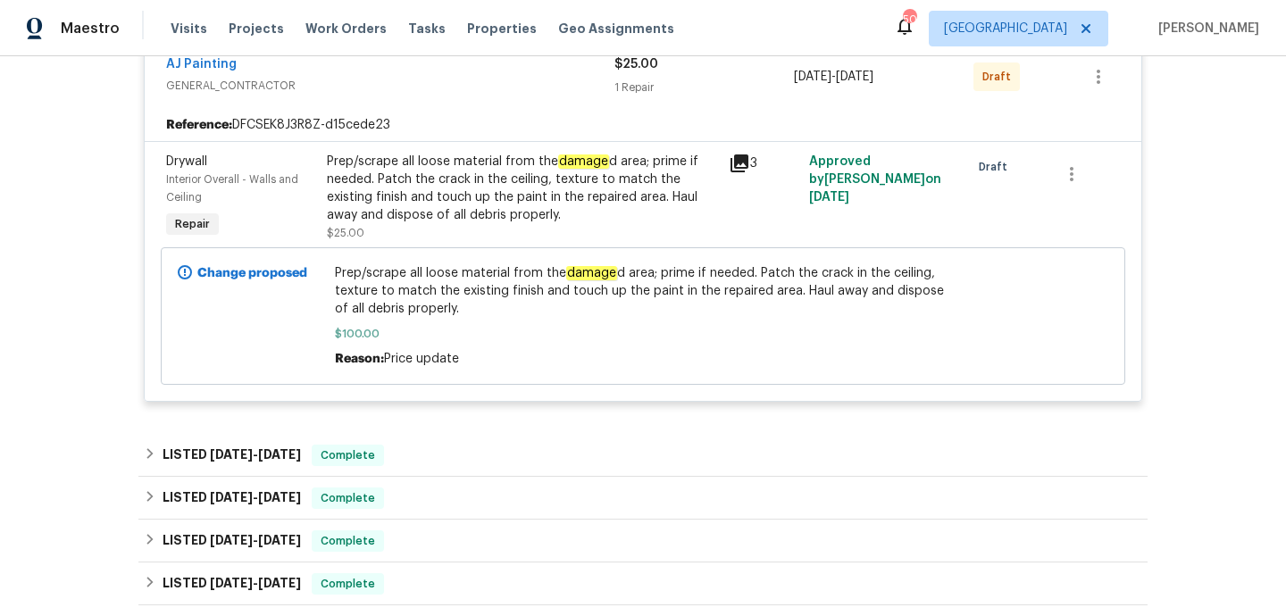
scroll to position [442, 0]
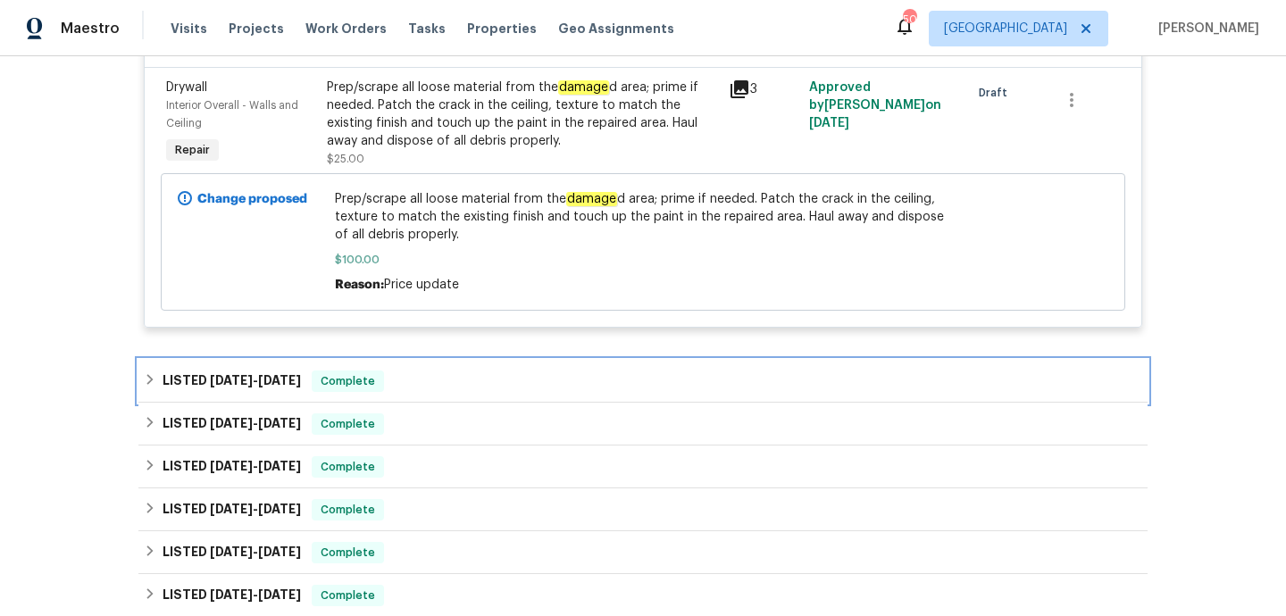
click at [441, 386] on div "LISTED 7/23/25 - 7/24/25 Complete" at bounding box center [643, 380] width 998 height 21
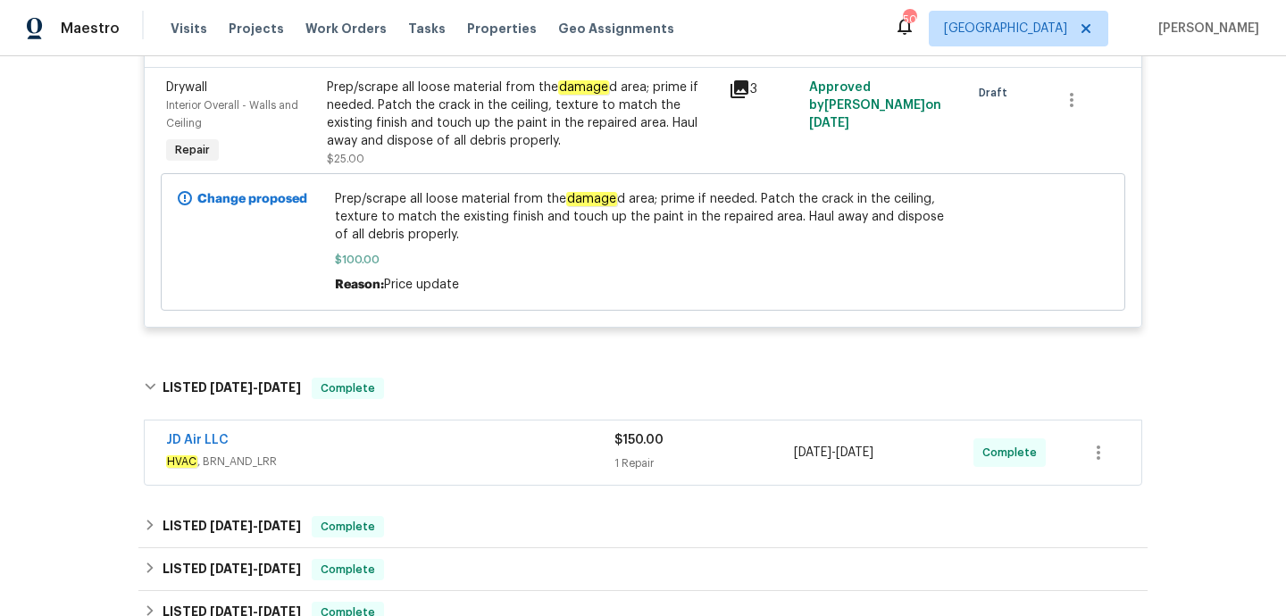
click at [459, 462] on span "HVAC , BRN_AND_LRR" at bounding box center [390, 462] width 448 height 18
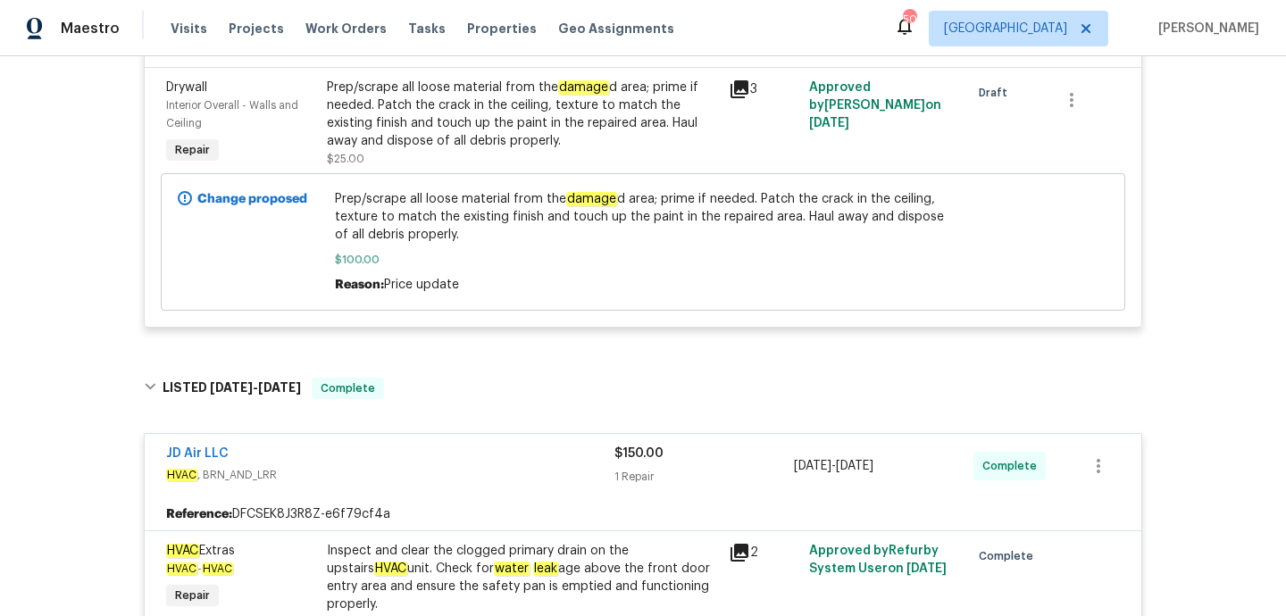
click at [201, 447] on span "JD Air LLC" at bounding box center [197, 454] width 62 height 18
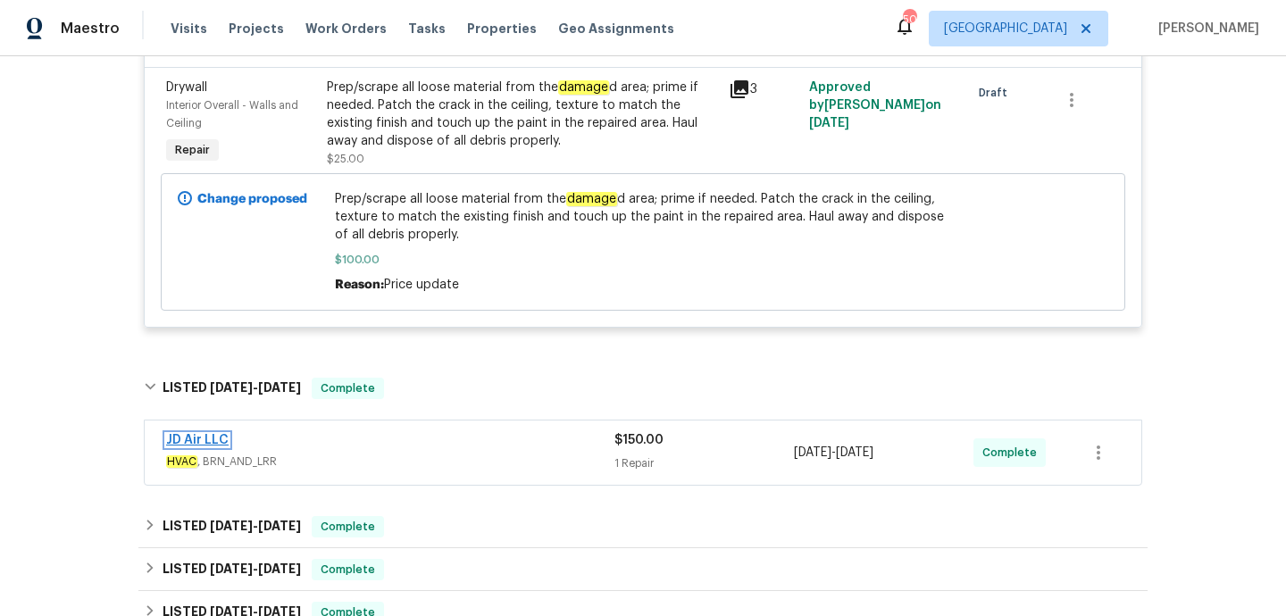
click at [204, 445] on link "JD Air LLC" at bounding box center [197, 440] width 62 height 12
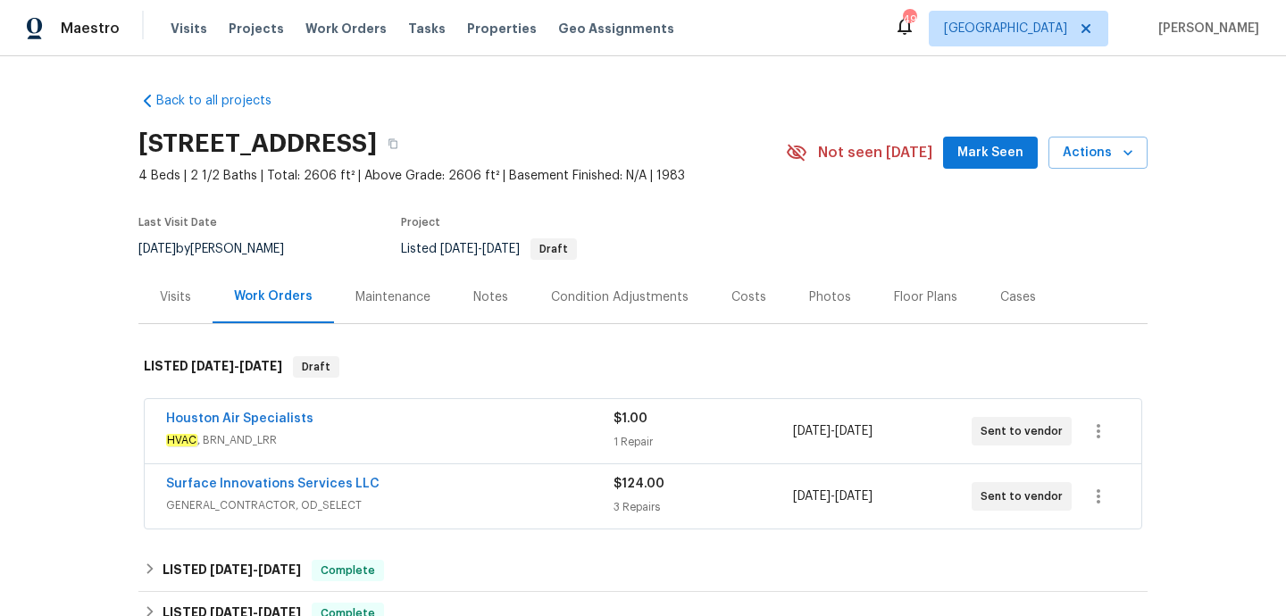
click at [462, 424] on div "Houston Air Specialists" at bounding box center [389, 420] width 447 height 21
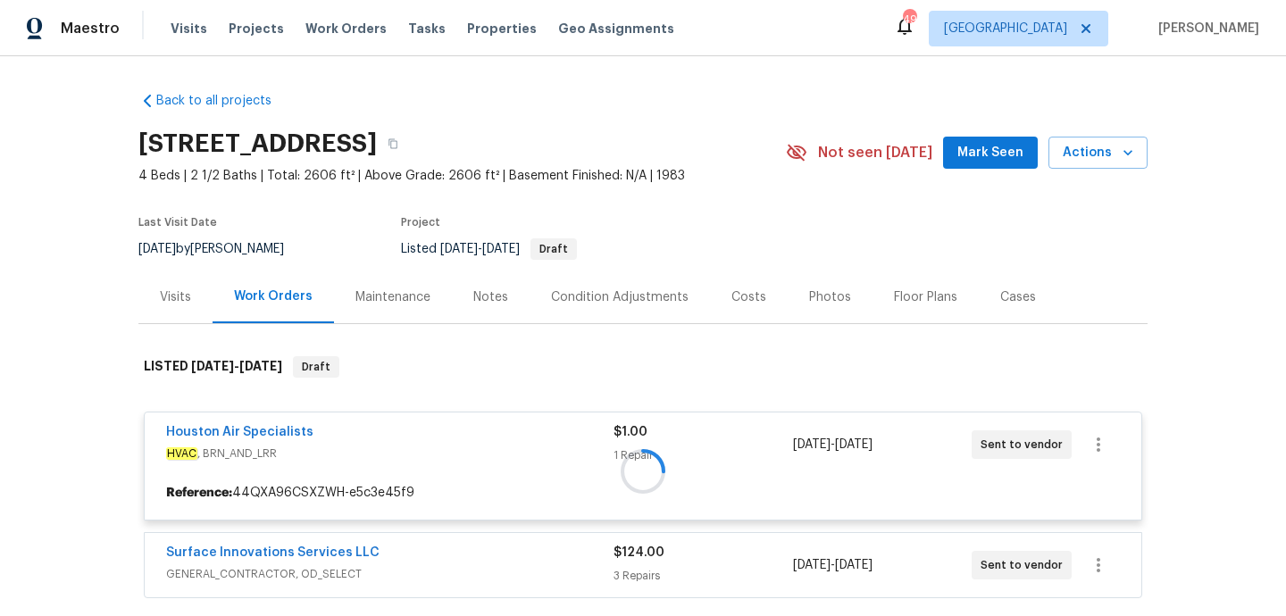
scroll to position [241, 0]
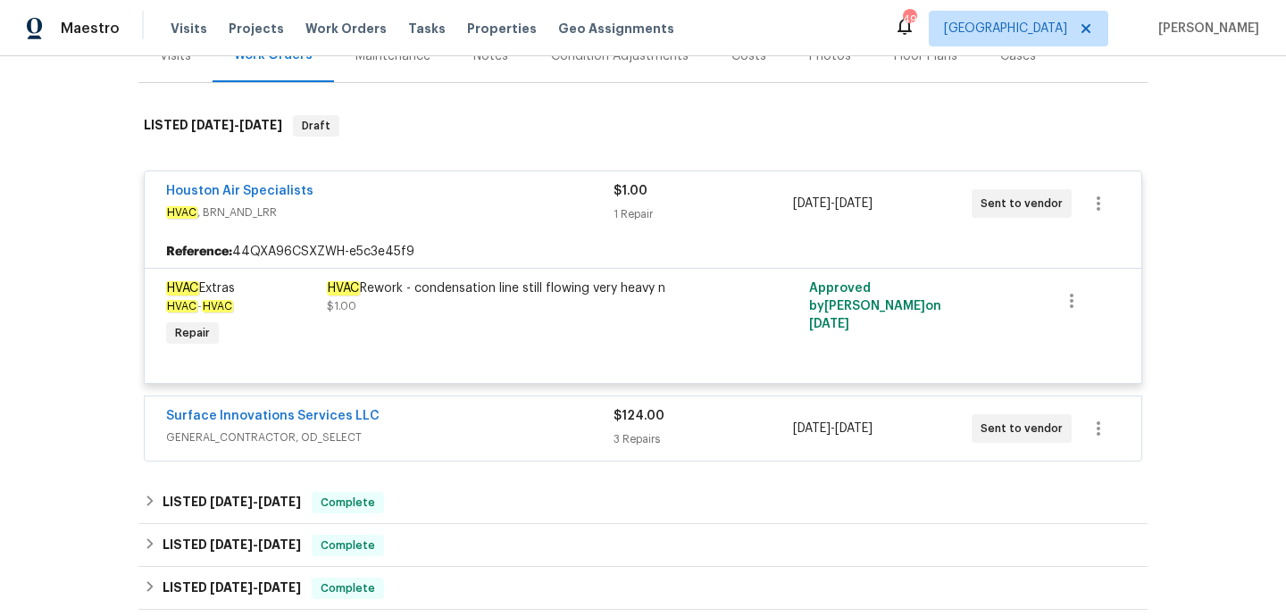
click at [472, 427] on div "Surface Innovations Services LLC" at bounding box center [389, 417] width 447 height 21
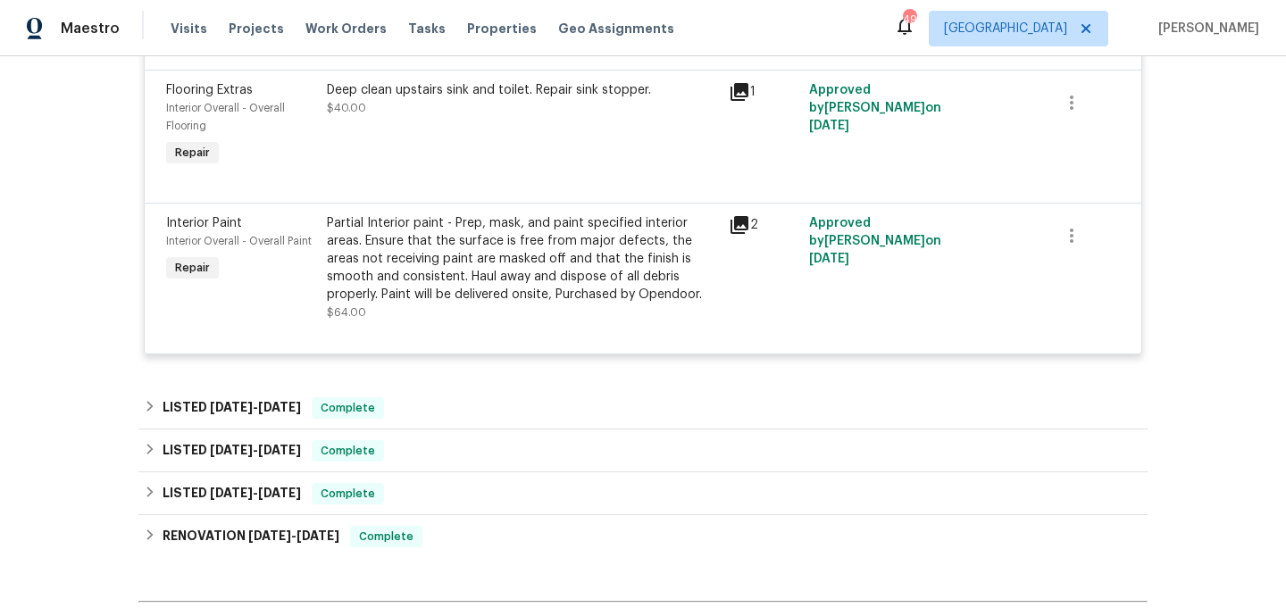
scroll to position [886, 0]
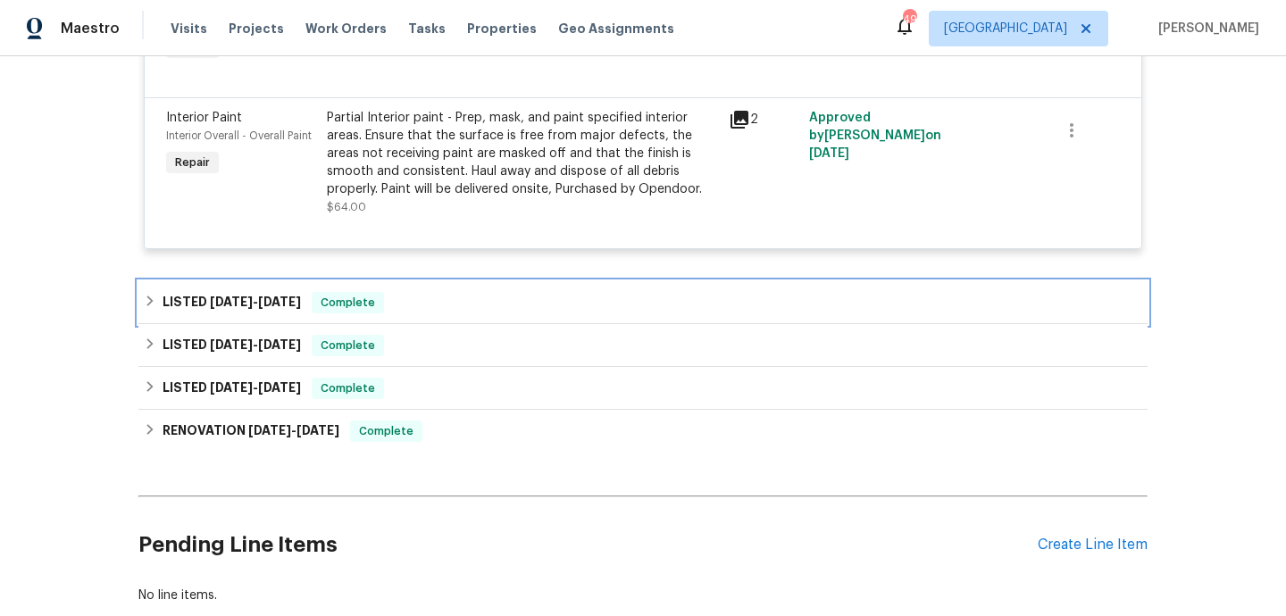
click at [417, 296] on div "LISTED 8/13/25 - 8/18/25 Complete" at bounding box center [643, 302] width 998 height 21
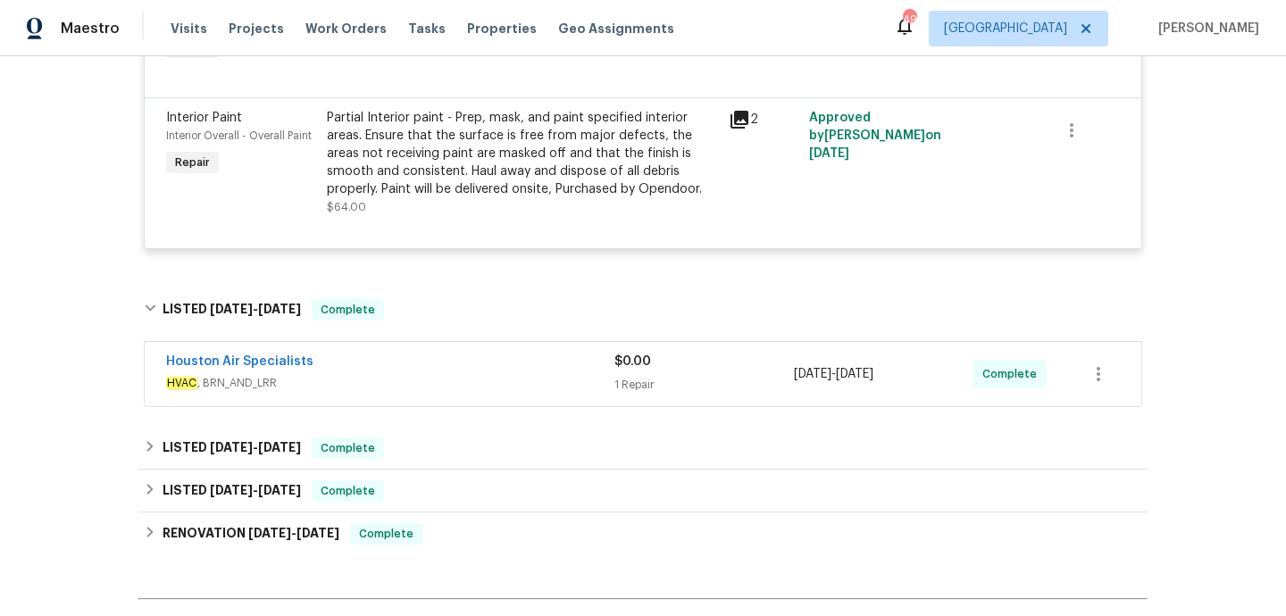
click at [435, 370] on div "Houston Air Specialists" at bounding box center [390, 363] width 448 height 21
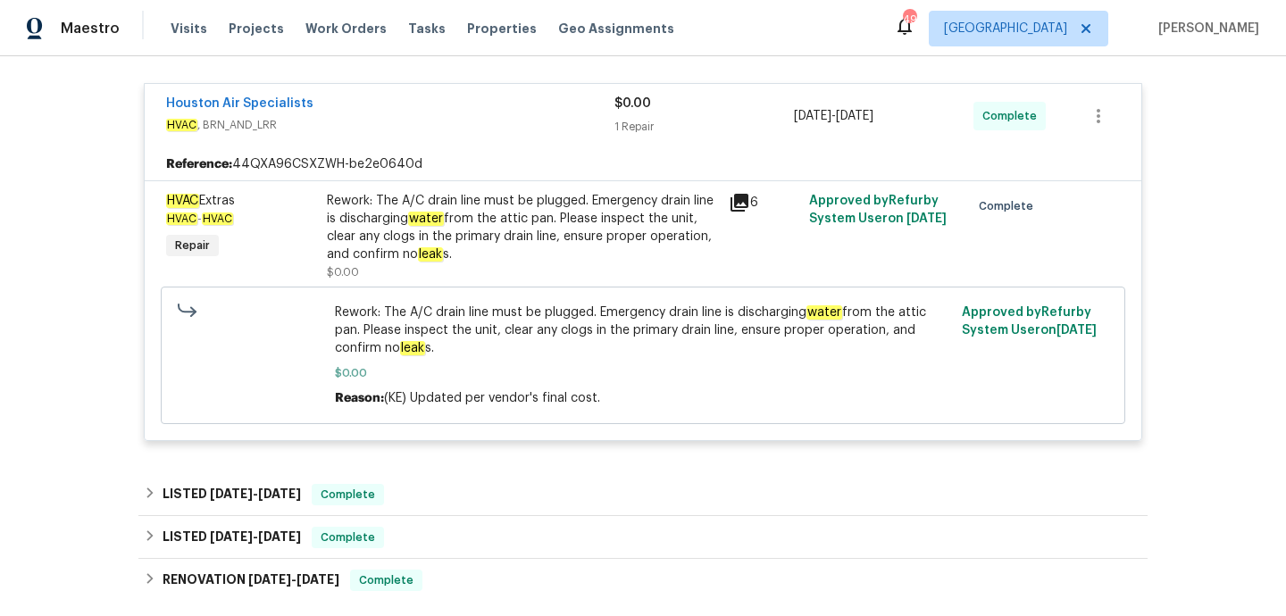
scroll to position [1220, 0]
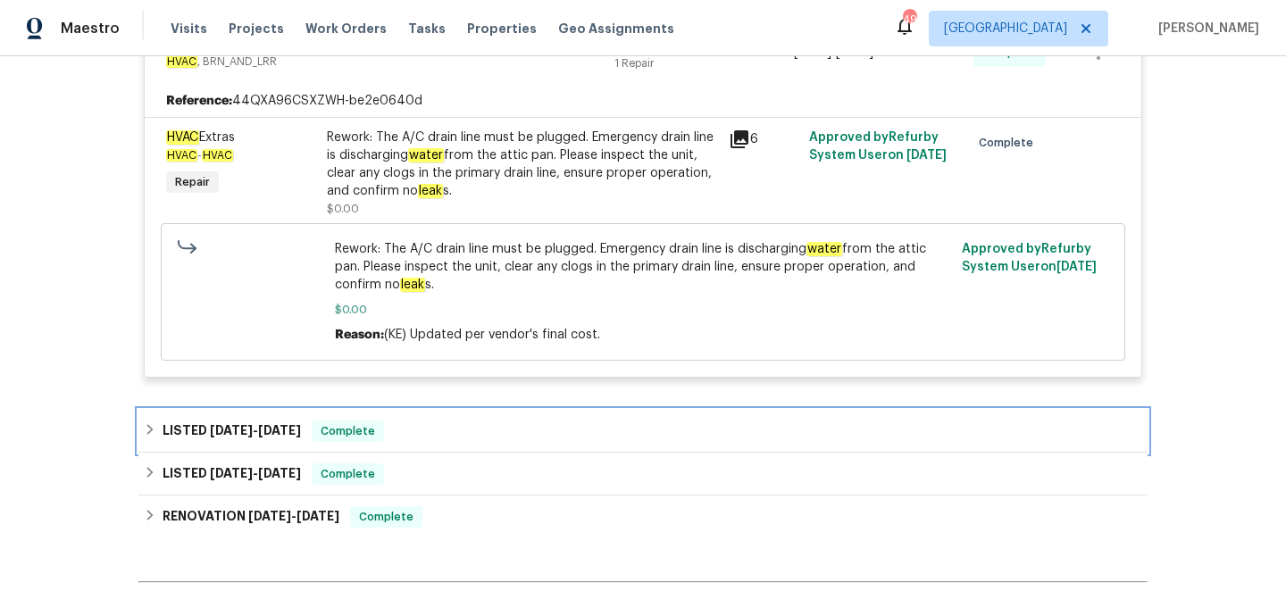
click at [440, 420] on div "LISTED 7/29/25 - 8/8/25 Complete" at bounding box center [642, 431] width 1009 height 43
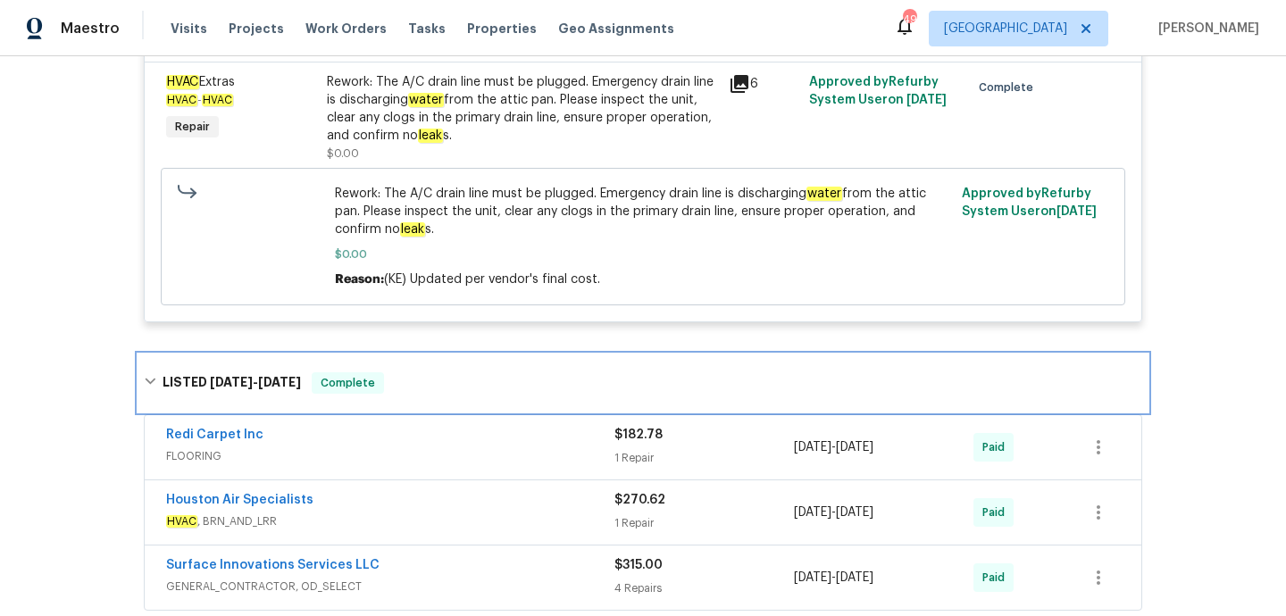
scroll to position [1303, 0]
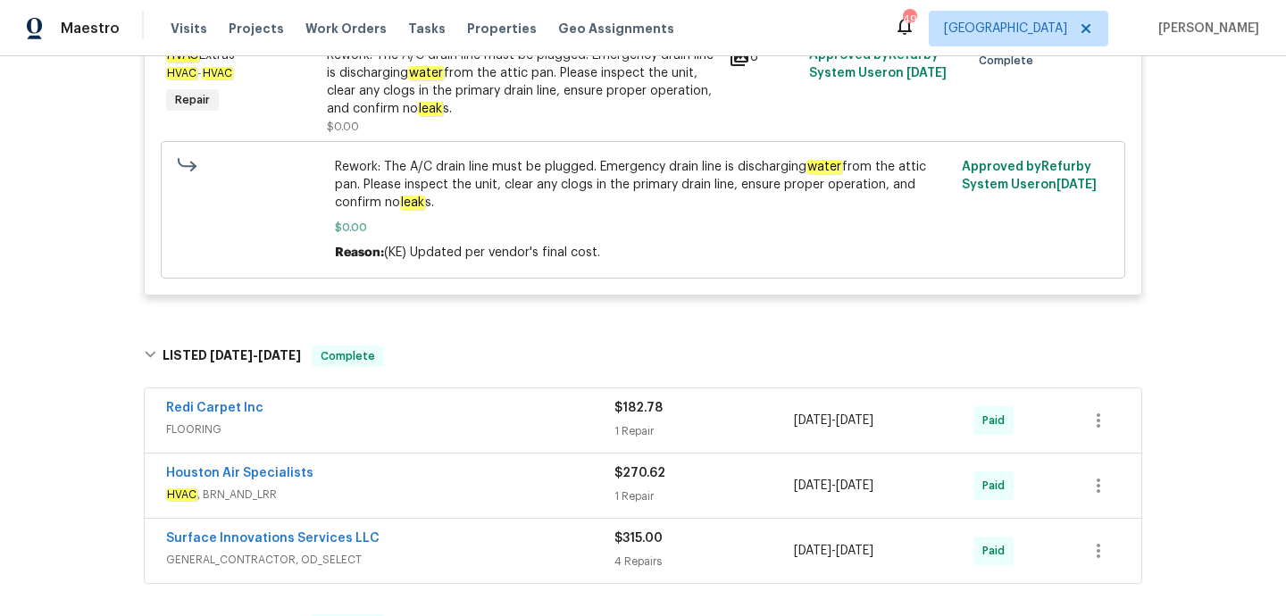
click at [326, 489] on span "HVAC , BRN_AND_LRR" at bounding box center [390, 495] width 448 height 18
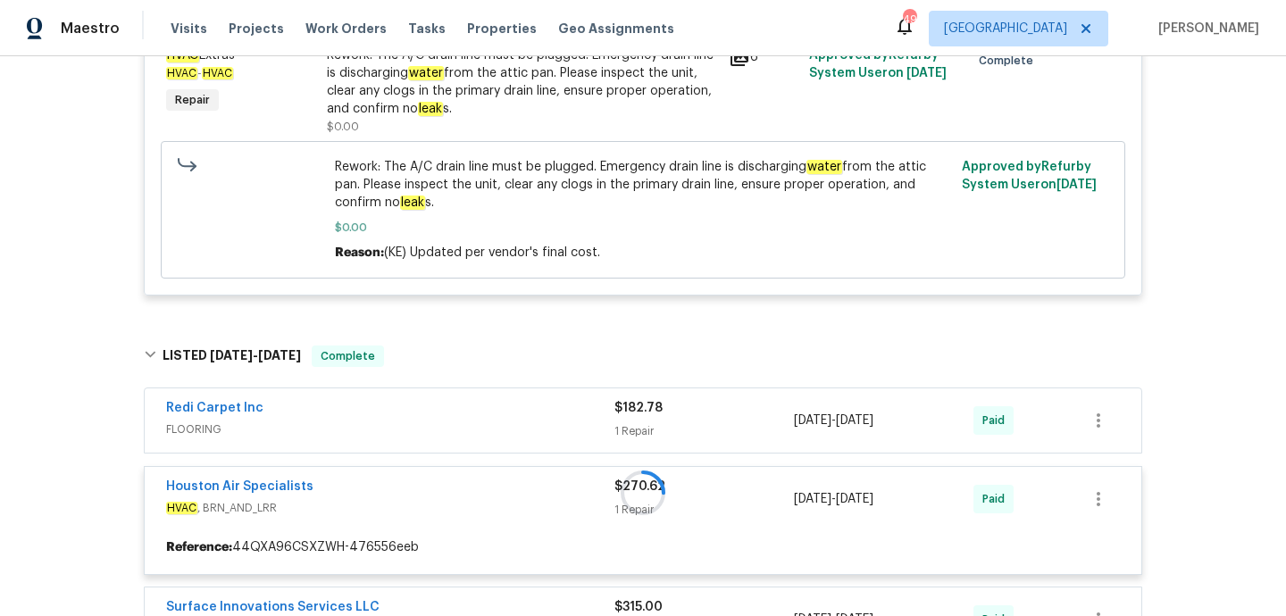
scroll to position [1519, 0]
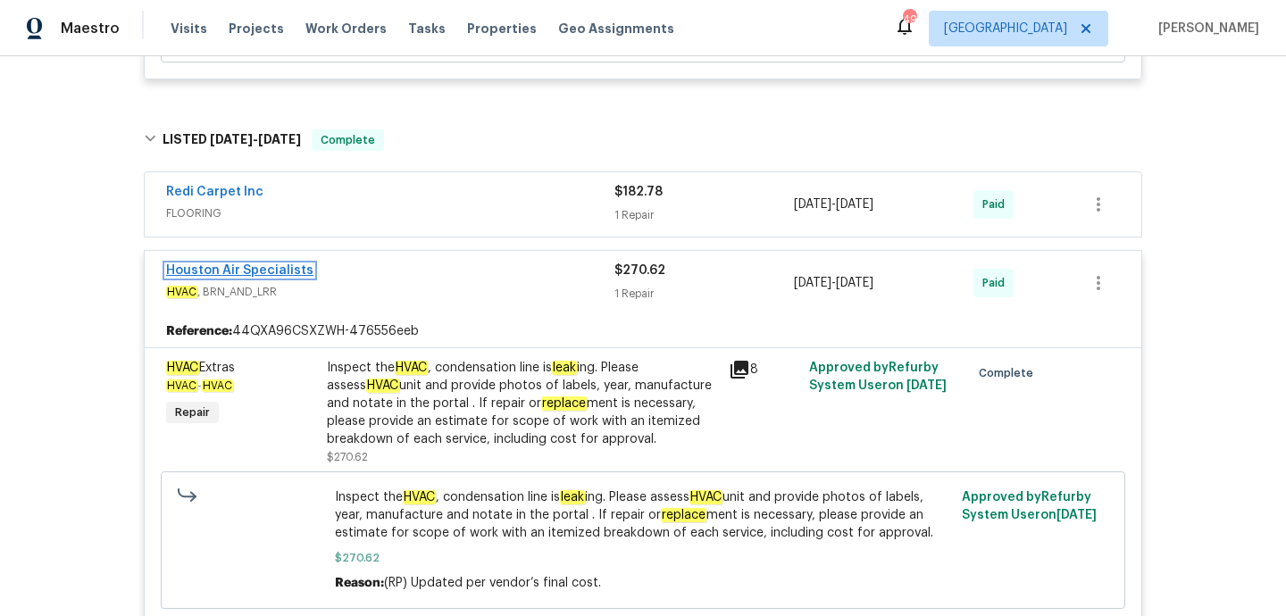
click at [261, 273] on link "Houston Air Specialists" at bounding box center [239, 270] width 147 height 12
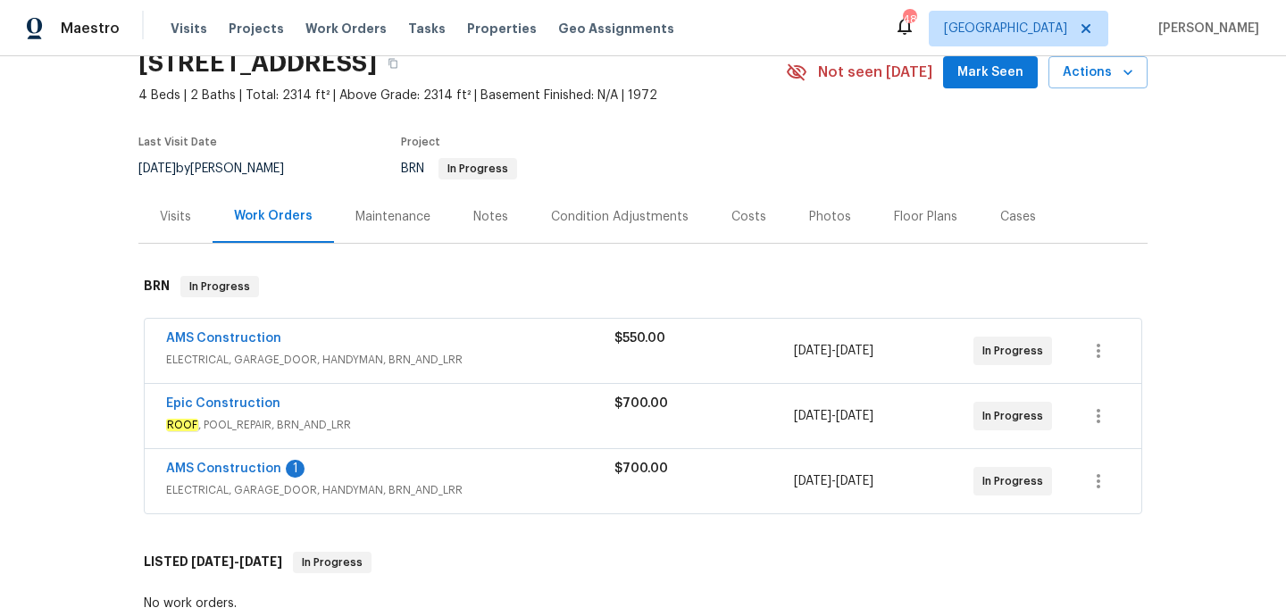
scroll to position [157, 0]
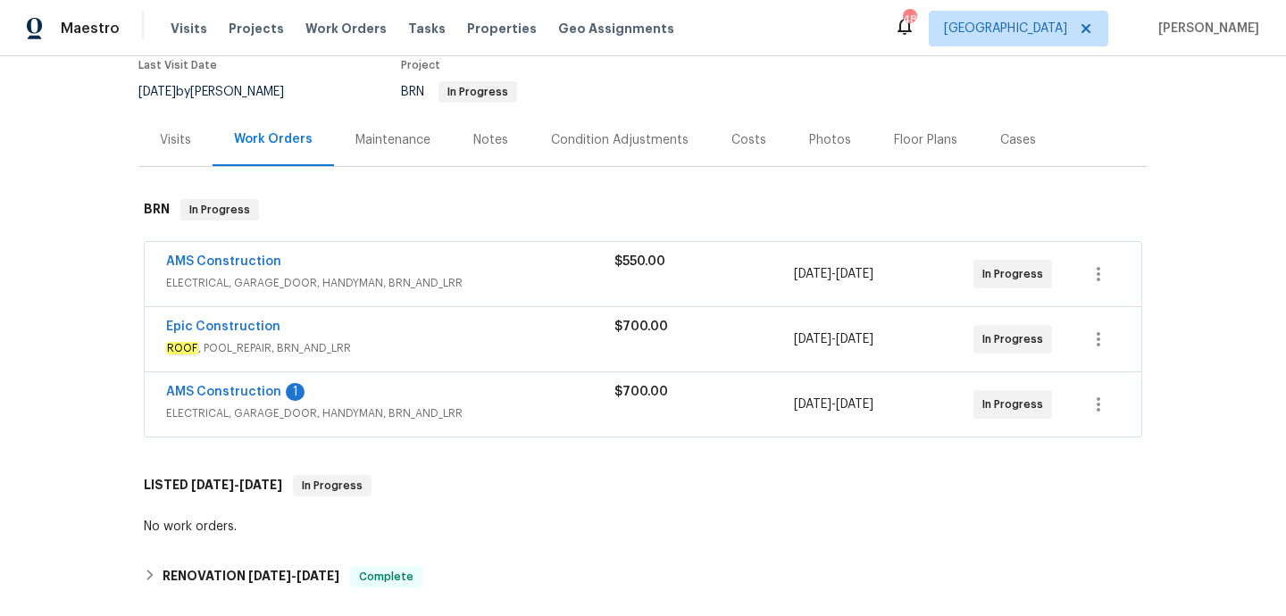
click at [545, 407] on span "ELECTRICAL, GARAGE_DOOR, HANDYMAN, BRN_AND_LRR" at bounding box center [390, 413] width 448 height 18
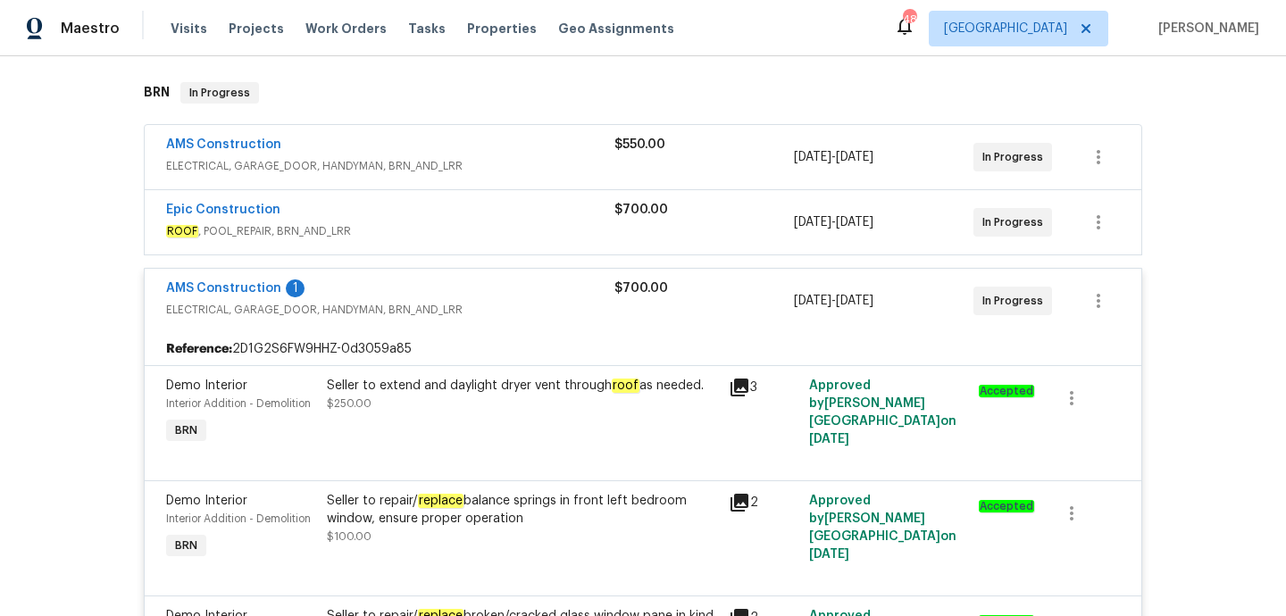
scroll to position [216, 0]
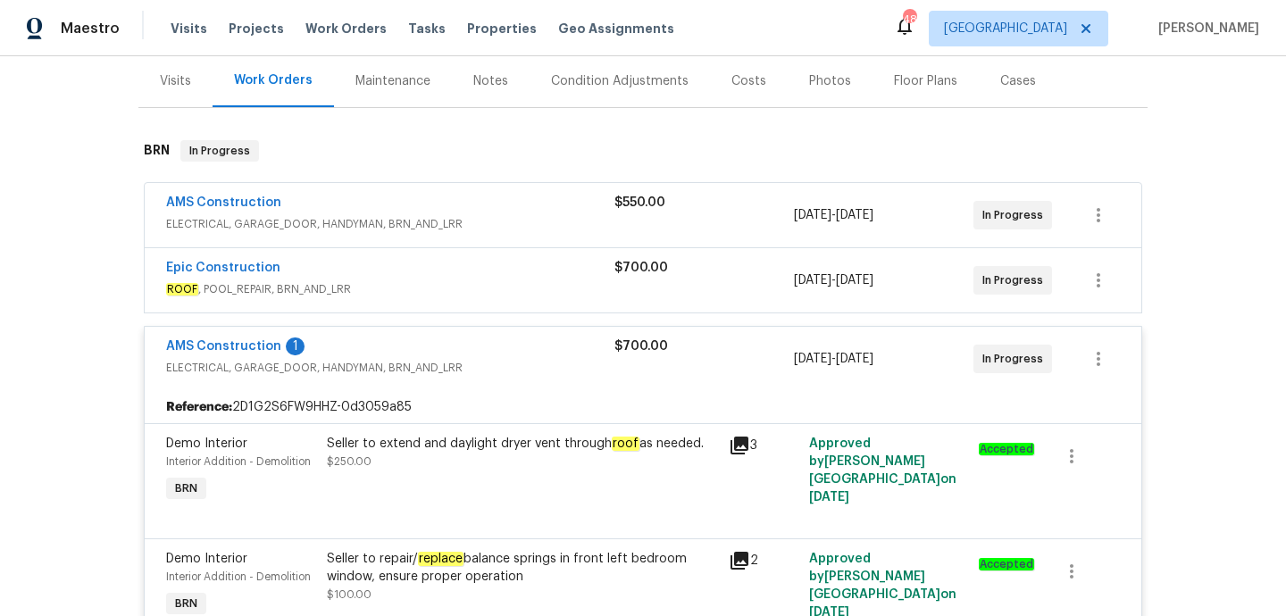
click at [543, 264] on div "Epic Construction" at bounding box center [390, 269] width 448 height 21
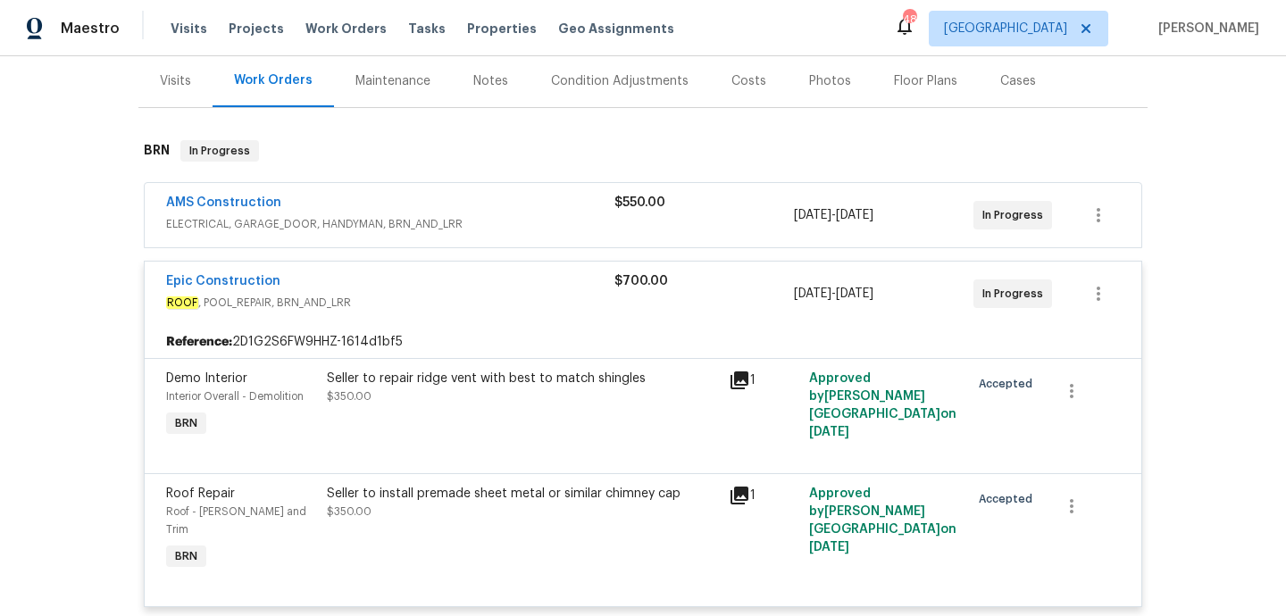
click at [554, 225] on span "ELECTRICAL, GARAGE_DOOR, HANDYMAN, BRN_AND_LRR" at bounding box center [390, 224] width 448 height 18
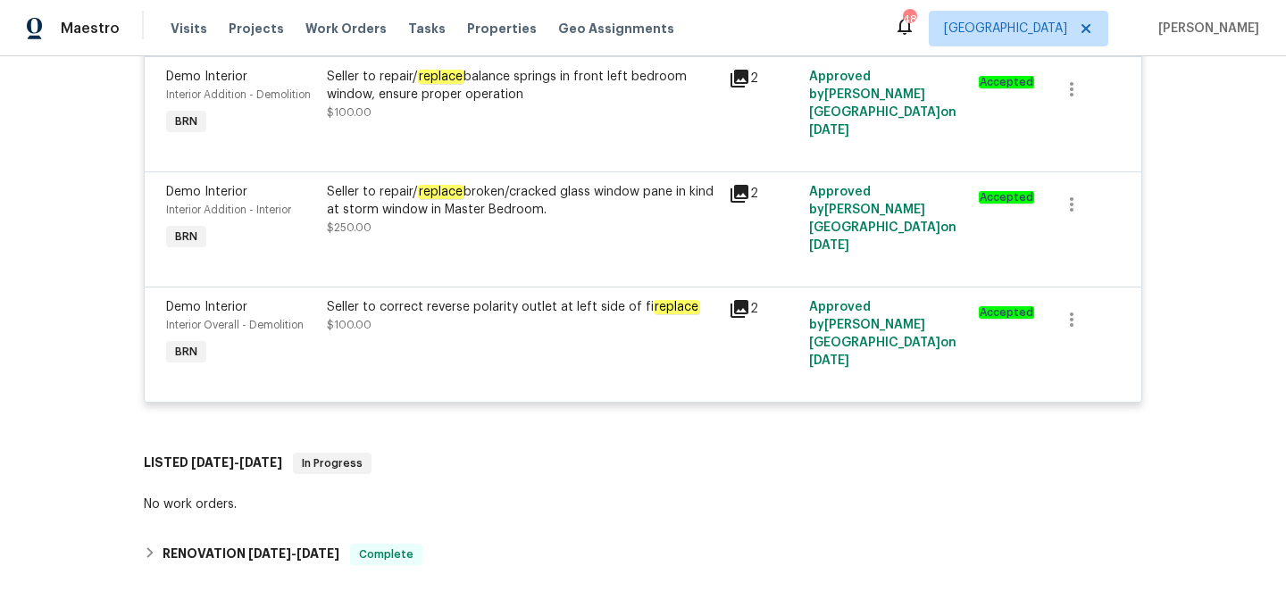
scroll to position [1311, 0]
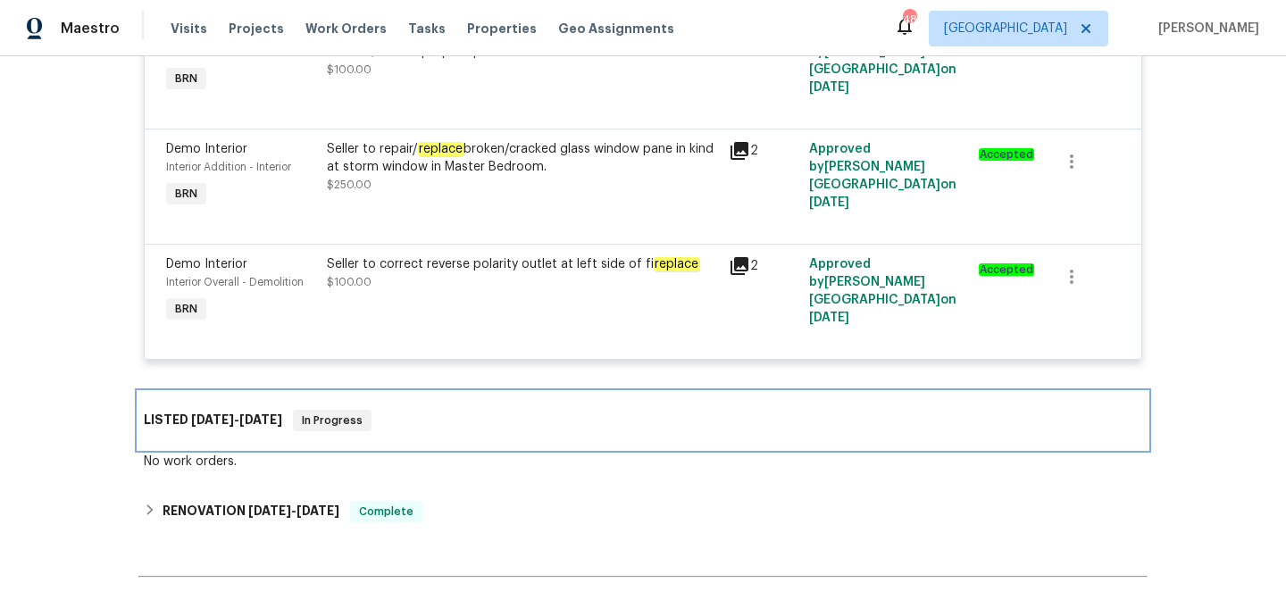
click at [541, 392] on div "LISTED 7/18/25 - 7/29/25 In Progress" at bounding box center [642, 420] width 1009 height 57
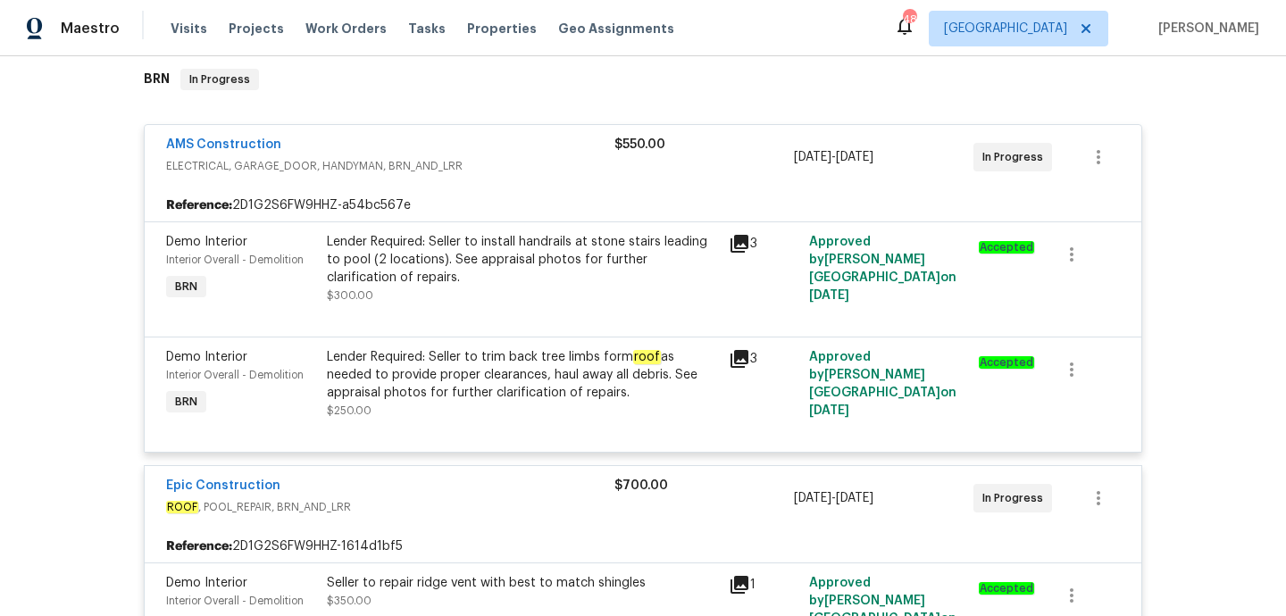
scroll to position [74, 0]
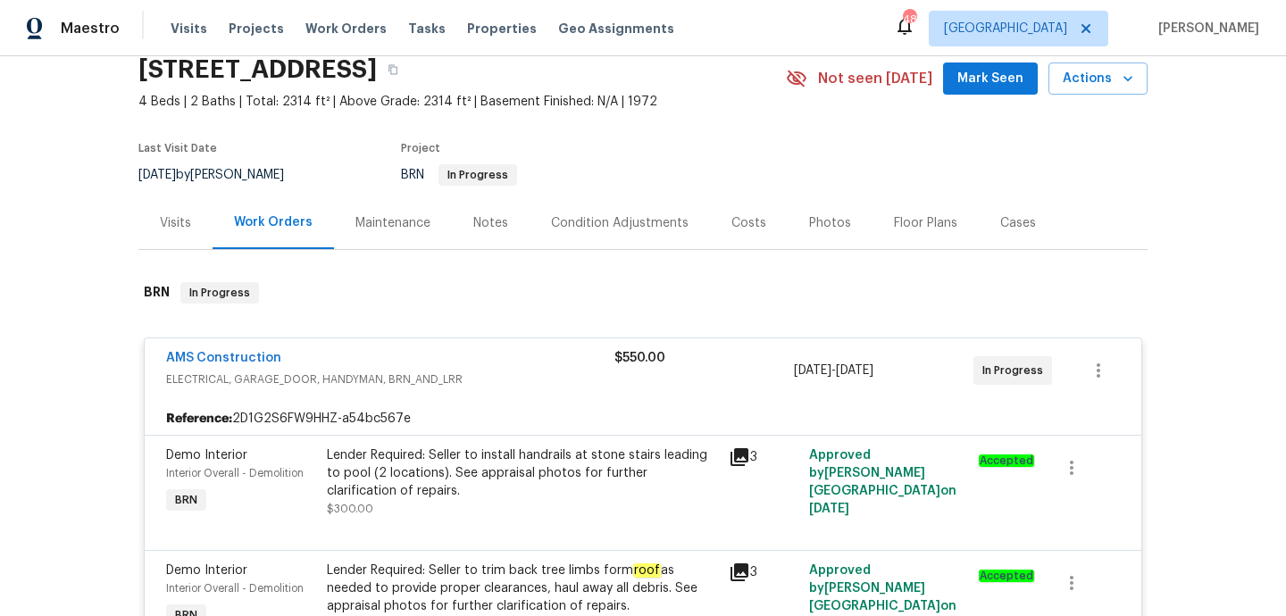
click at [186, 239] on div "Visits" at bounding box center [175, 222] width 74 height 53
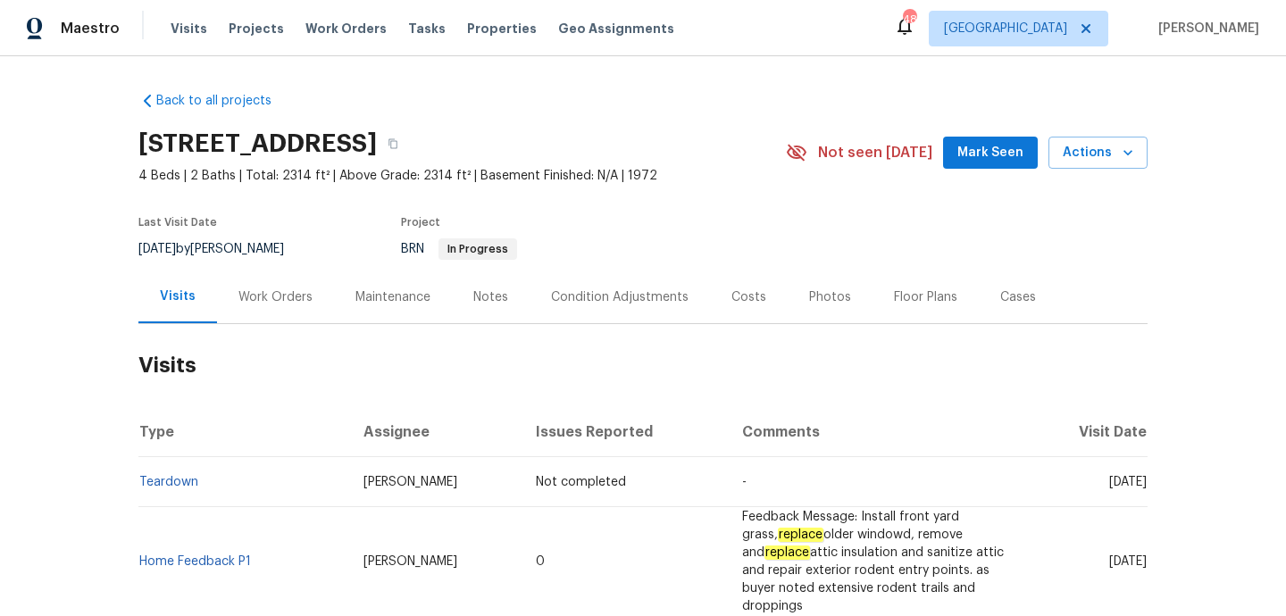
click at [475, 294] on div "Notes" at bounding box center [490, 297] width 35 height 18
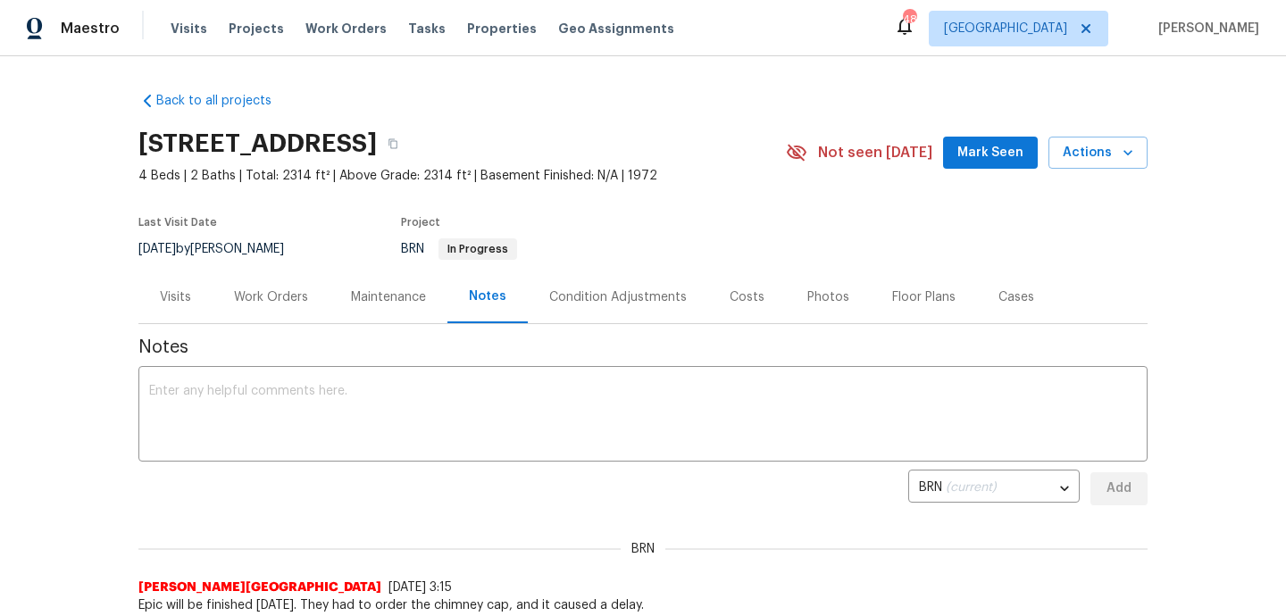
click at [257, 275] on div "Work Orders" at bounding box center [270, 297] width 117 height 53
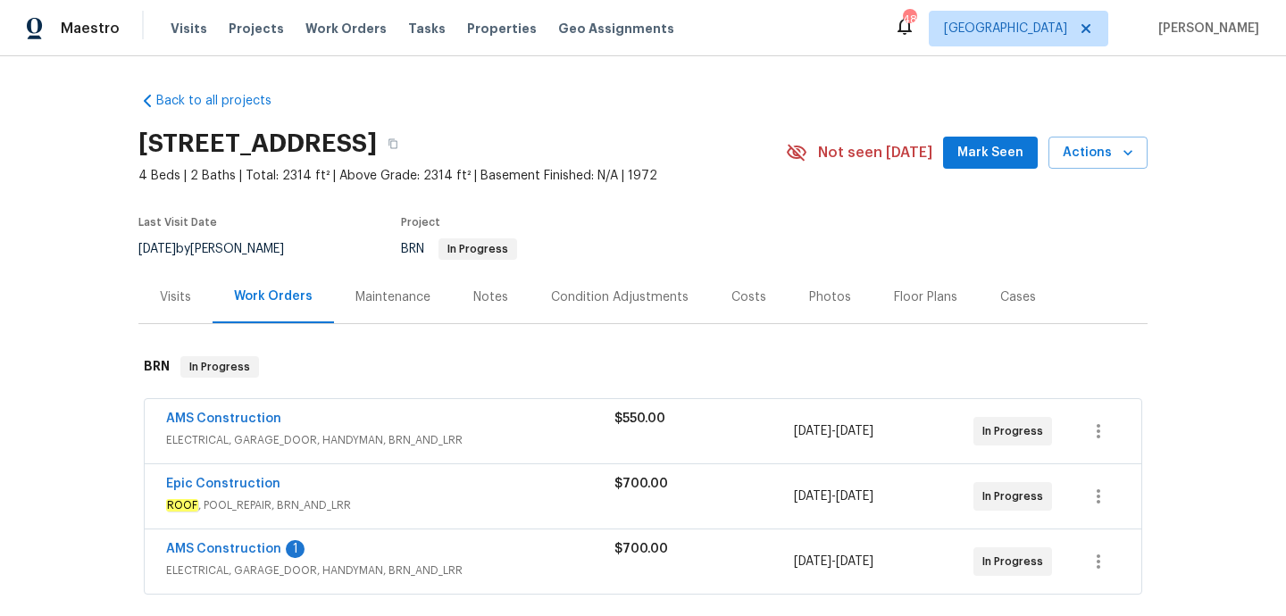
click at [497, 442] on span "ELECTRICAL, GARAGE_DOOR, HANDYMAN, BRN_AND_LRR" at bounding box center [390, 440] width 448 height 18
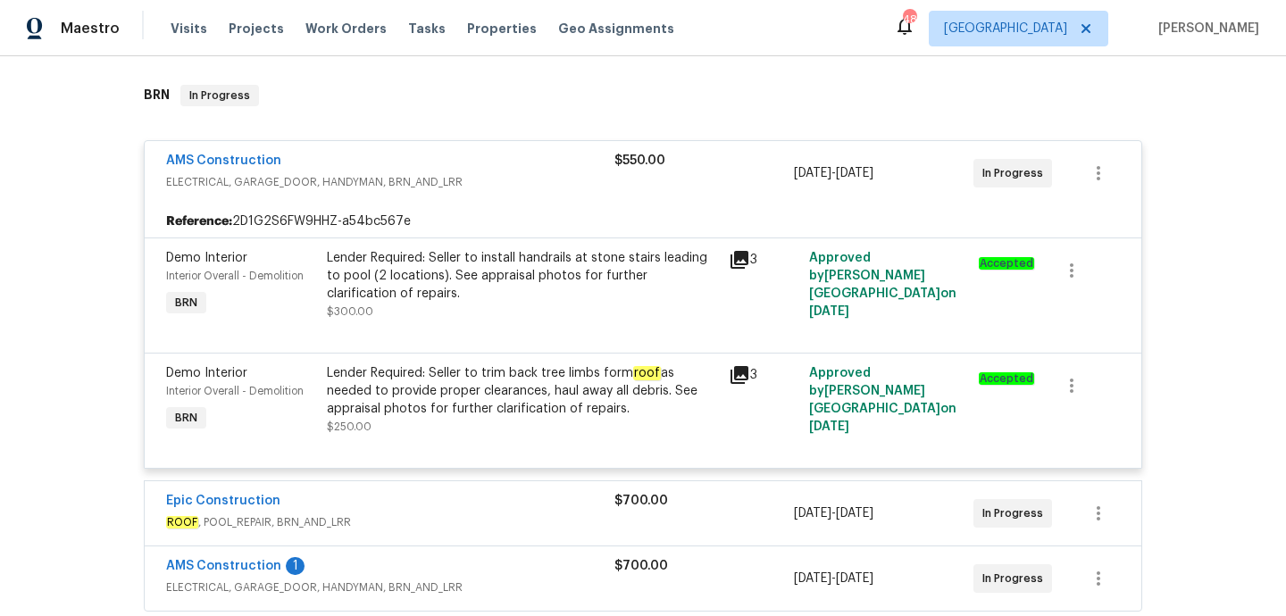
click at [497, 519] on span "ROOF , POOL_REPAIR, BRN_AND_LRR" at bounding box center [390, 522] width 448 height 18
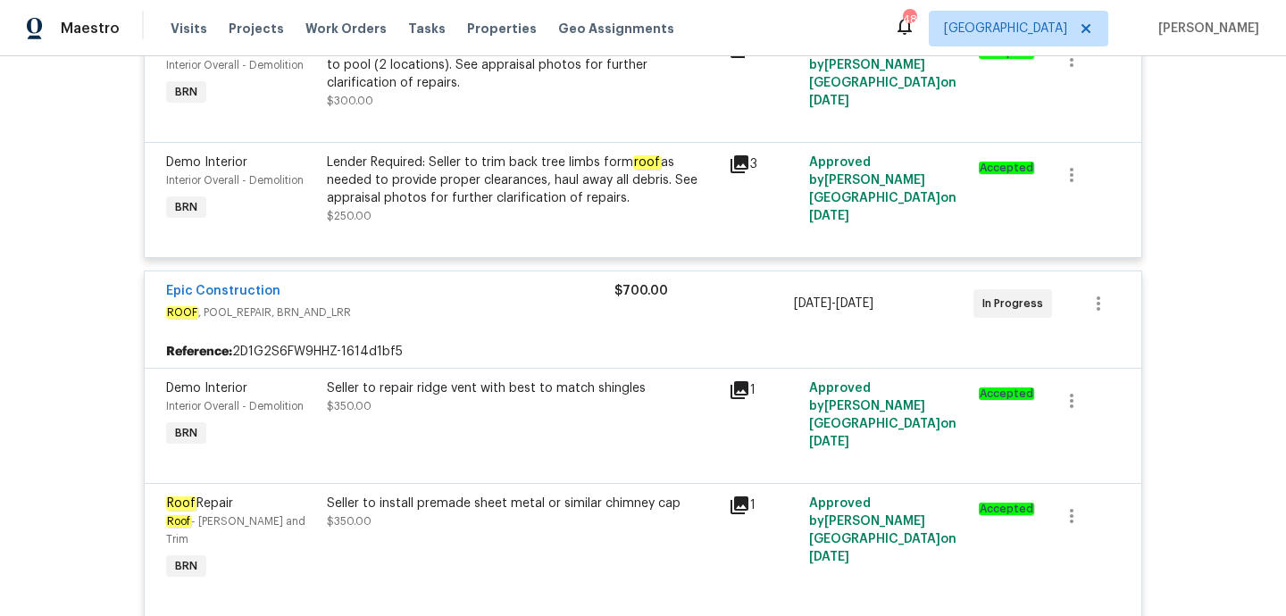
scroll to position [794, 0]
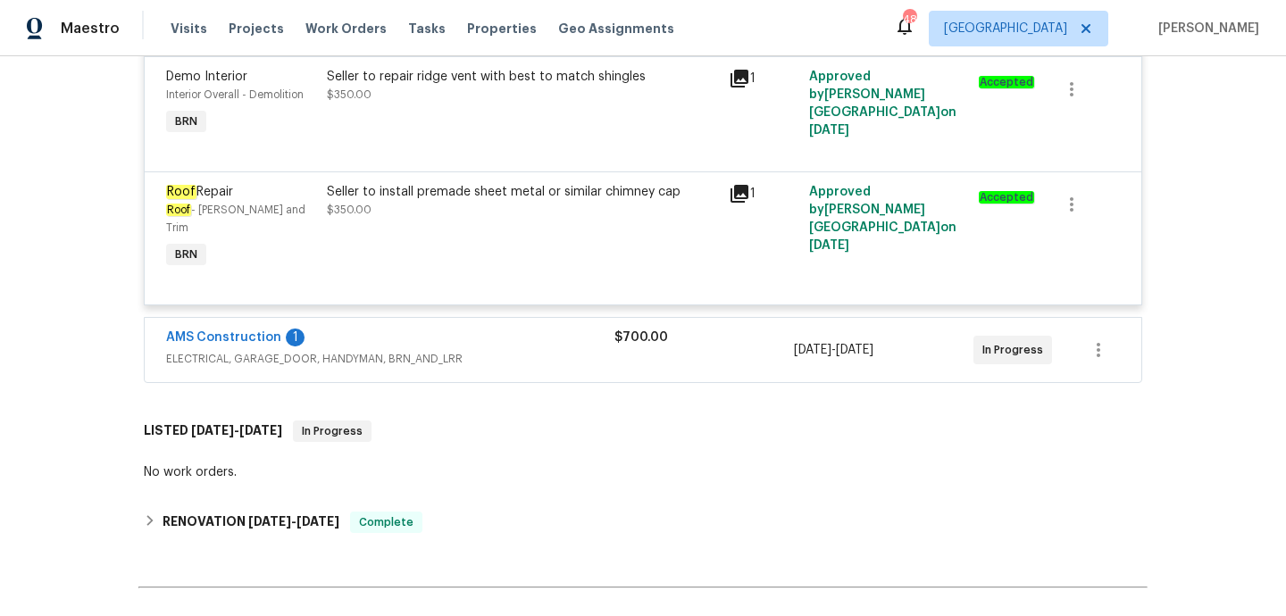
click at [525, 350] on span "ELECTRICAL, GARAGE_DOOR, HANDYMAN, BRN_AND_LRR" at bounding box center [390, 359] width 448 height 18
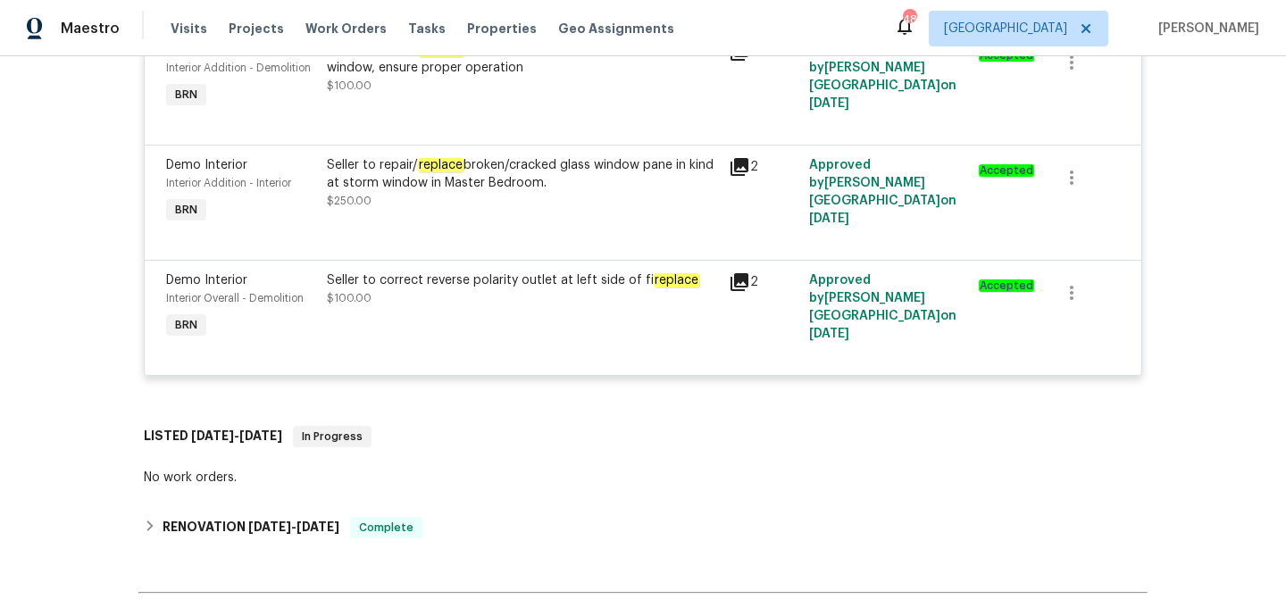
scroll to position [1309, 0]
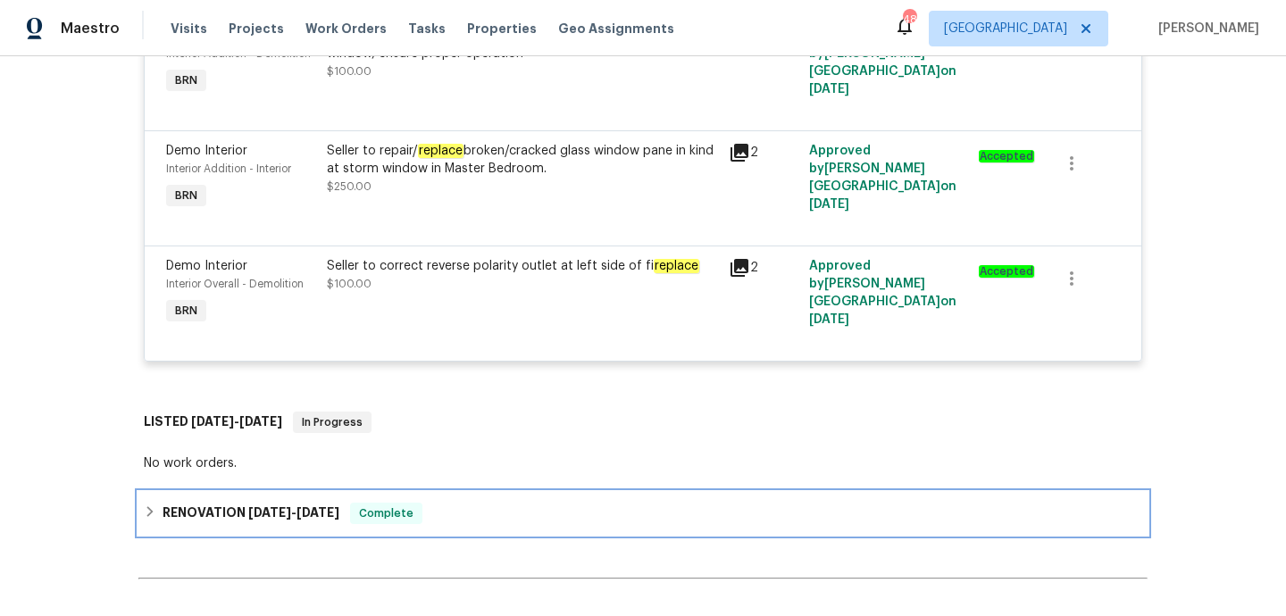
click at [473, 492] on div "RENOVATION 5/20/25 - 7/9/25 Complete" at bounding box center [642, 513] width 1009 height 43
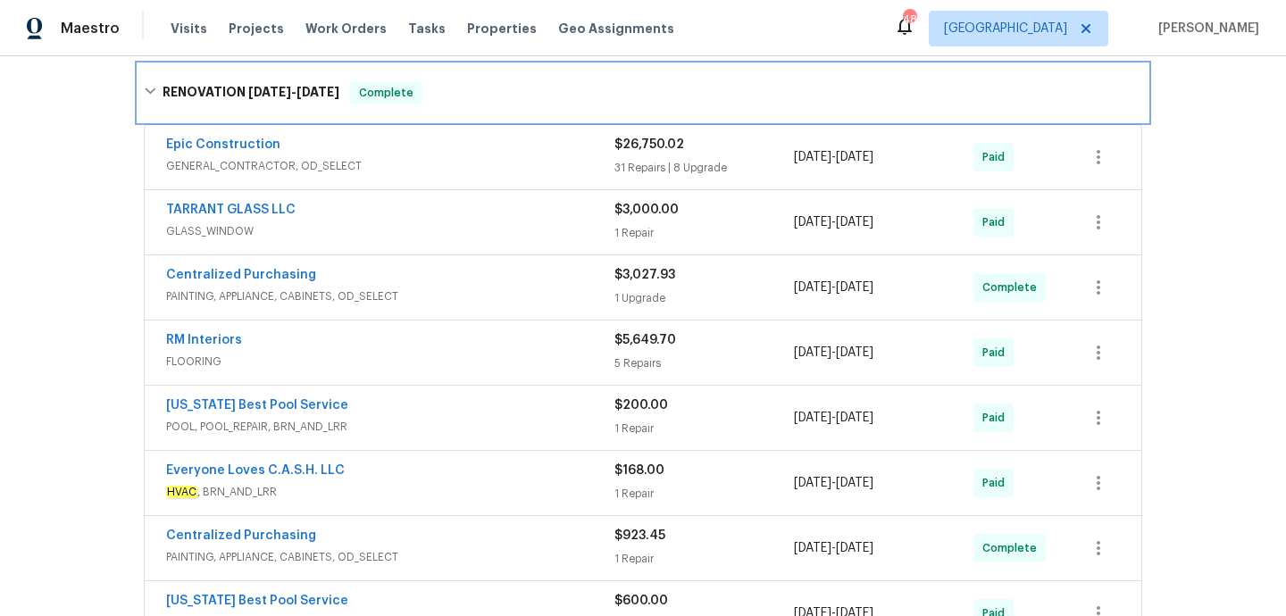
scroll to position [1884, 0]
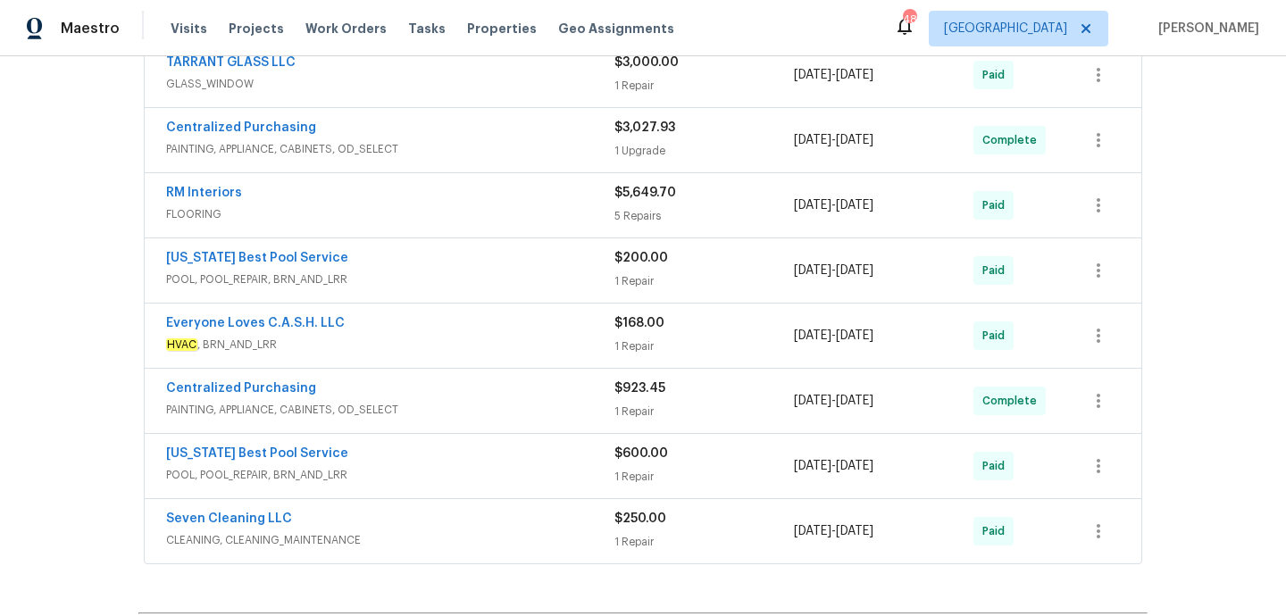
click at [482, 336] on span "HVAC , BRN_AND_LRR" at bounding box center [390, 345] width 448 height 18
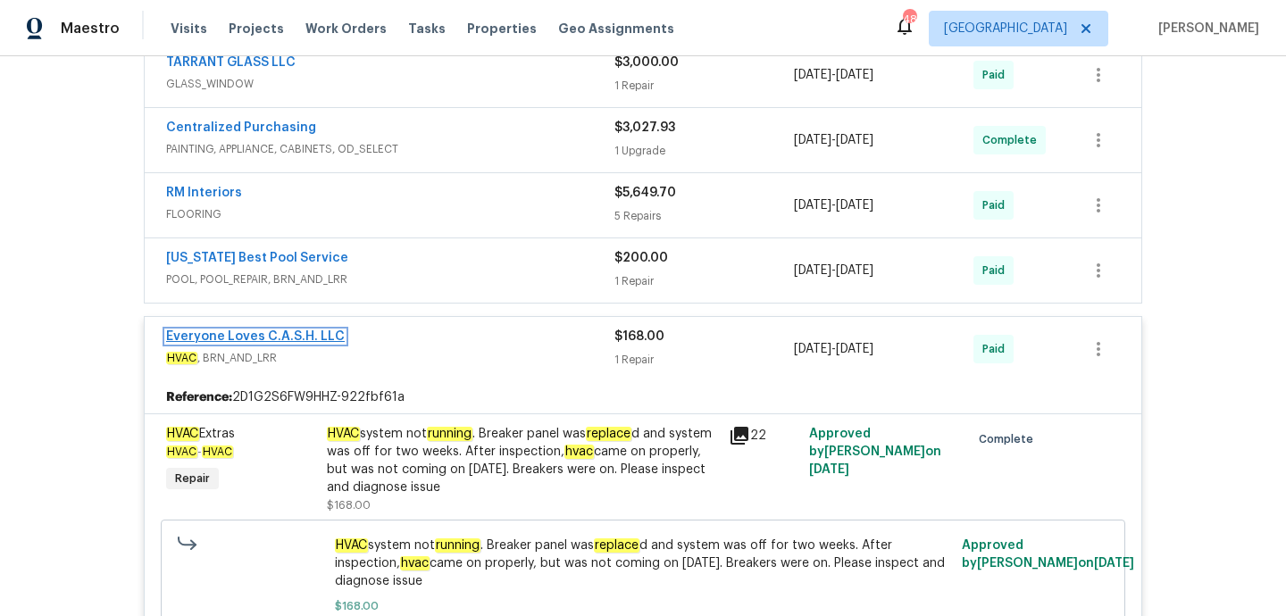
click at [296, 330] on link "Everyone Loves C.A.S.H. LLC" at bounding box center [255, 336] width 179 height 12
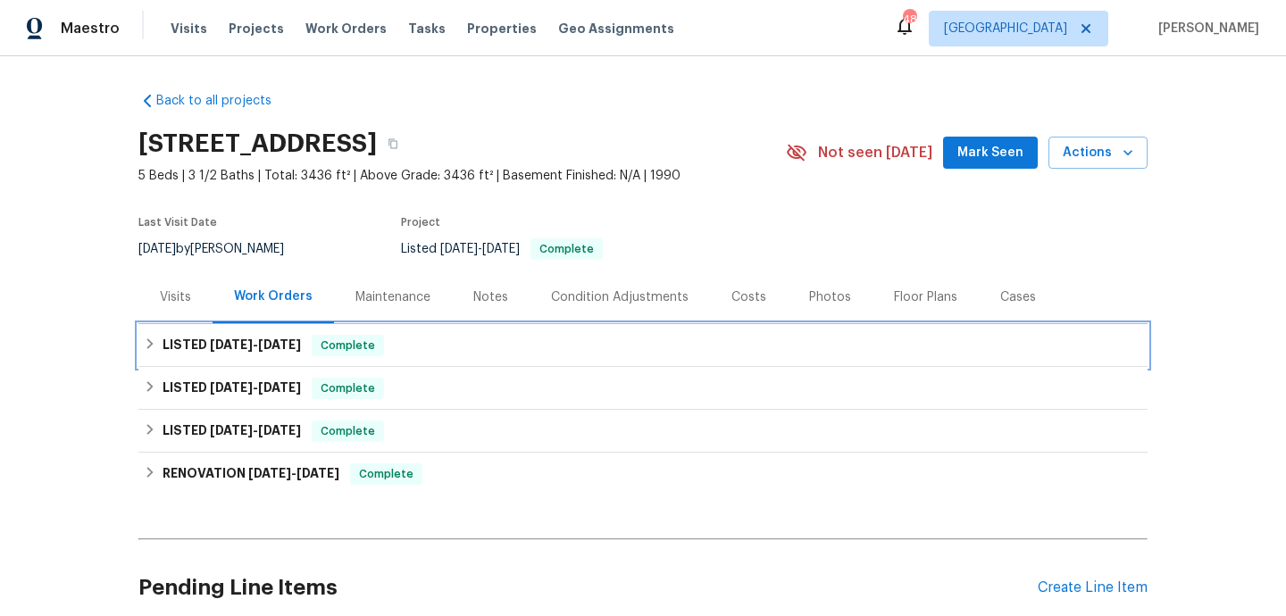
click at [541, 353] on div "LISTED 7/21/25 - 7/31/25 Complete" at bounding box center [643, 345] width 998 height 21
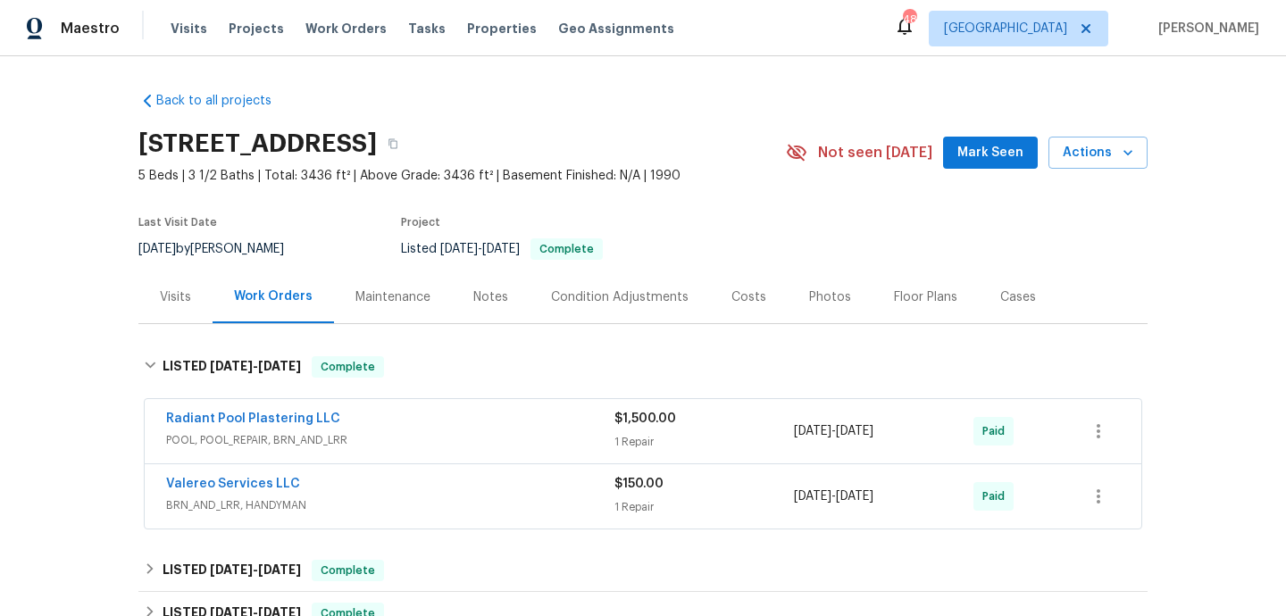
click at [574, 411] on div "Radiant Pool Plastering LLC" at bounding box center [390, 420] width 448 height 21
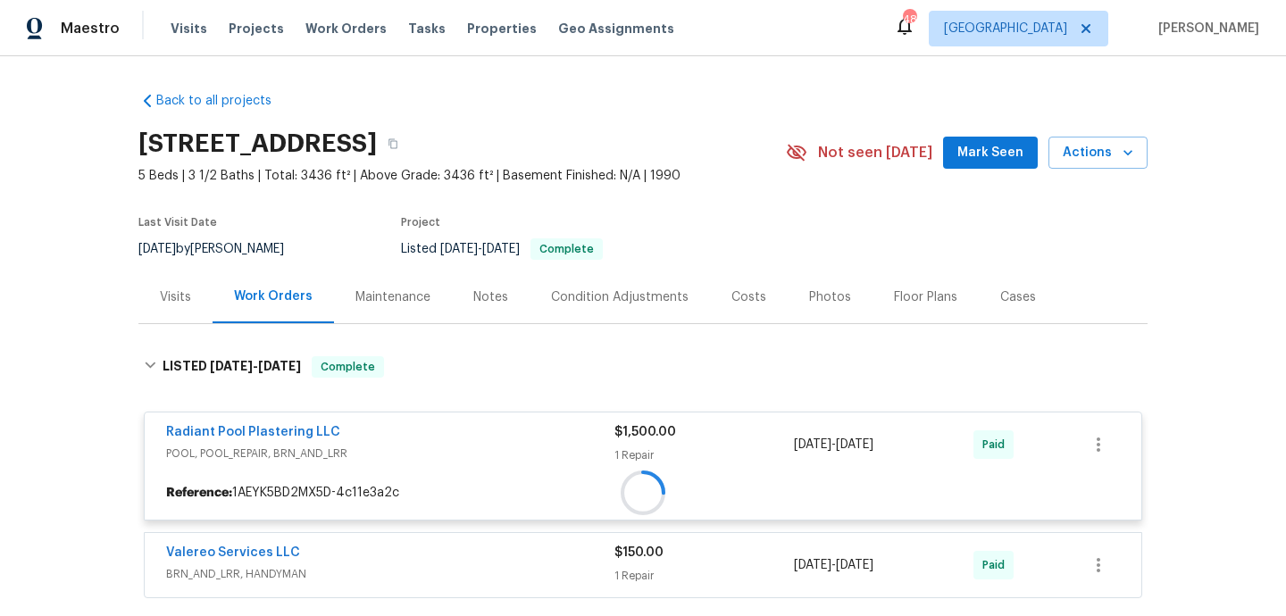
scroll to position [163, 0]
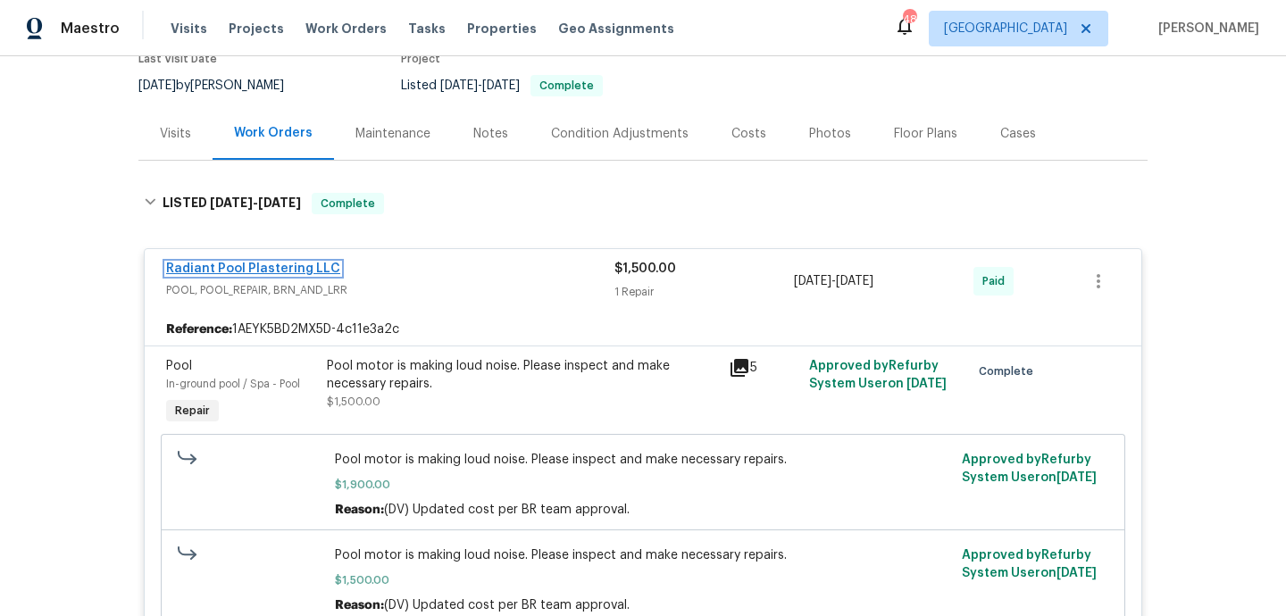
click at [281, 269] on link "Radiant Pool Plastering LLC" at bounding box center [253, 268] width 174 height 12
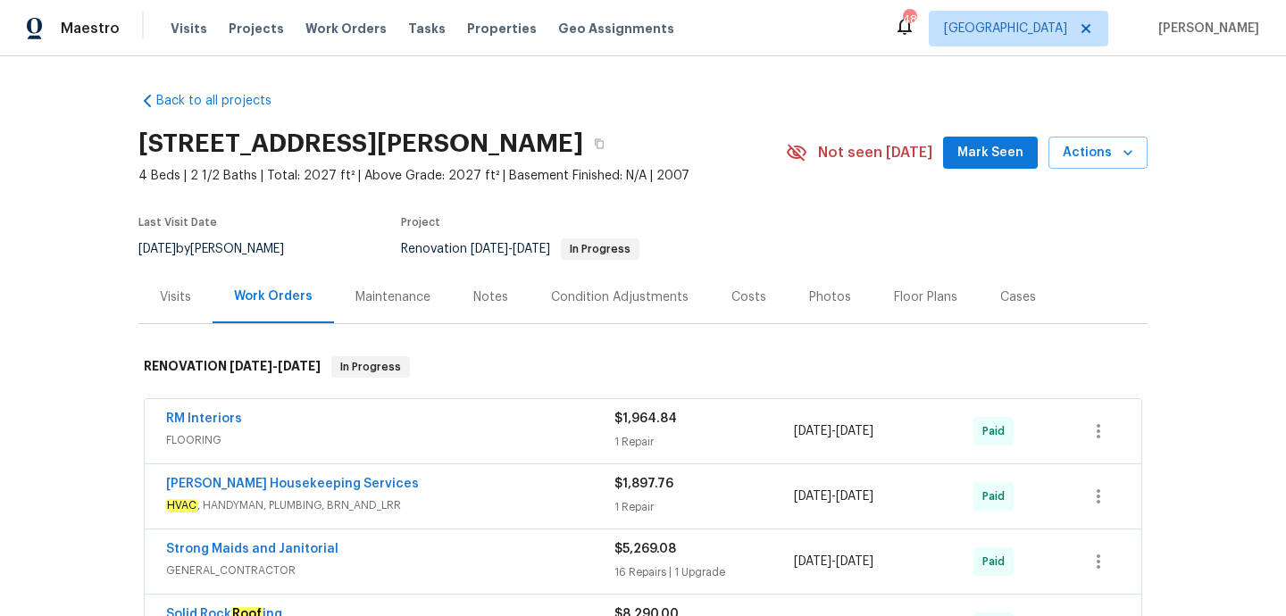
click at [478, 504] on span "HVAC , HANDYMAN, PLUMBING, BRN_AND_LRR" at bounding box center [390, 505] width 448 height 18
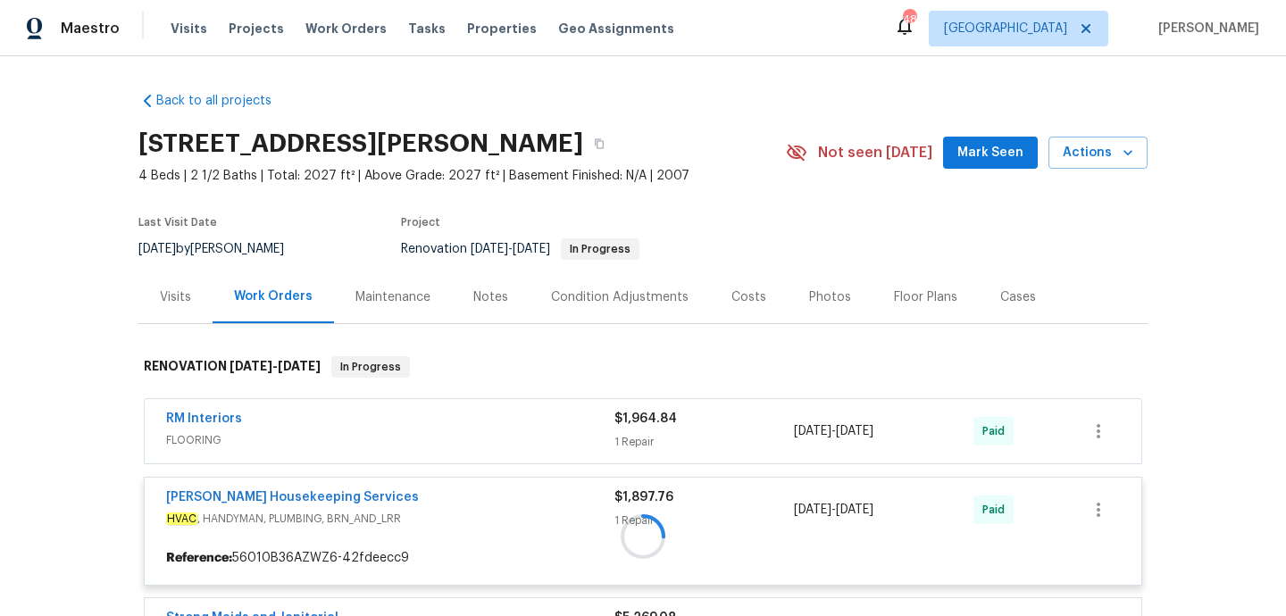
scroll to position [284, 0]
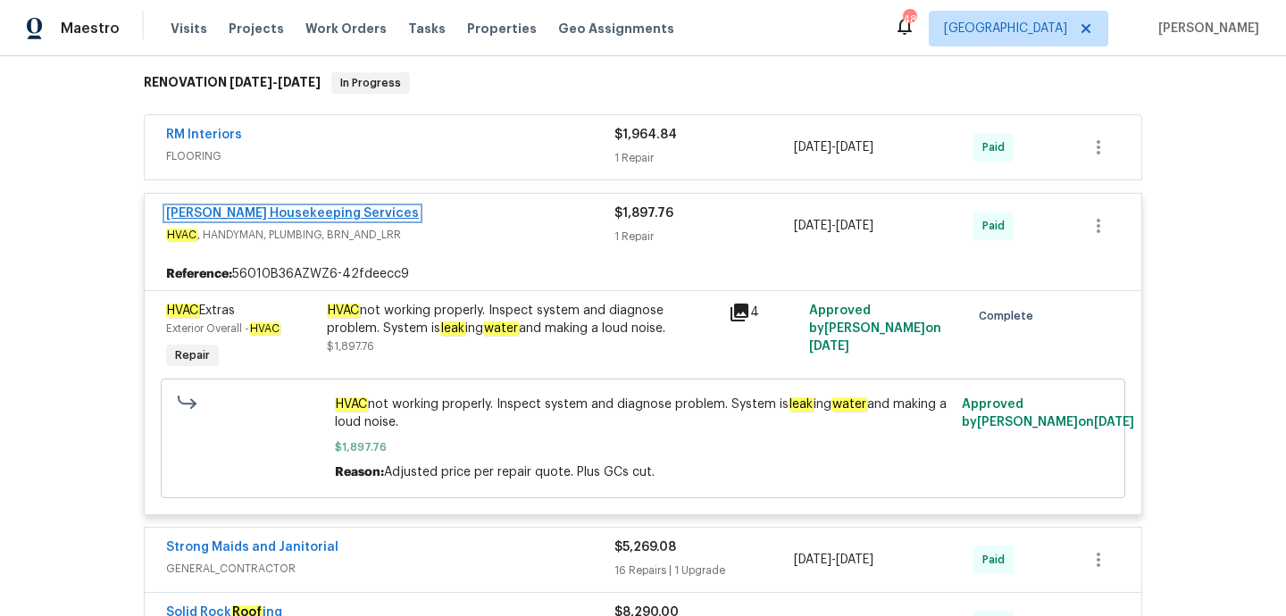
click at [278, 217] on link "[PERSON_NAME] Housekeeping Services" at bounding box center [292, 213] width 253 height 12
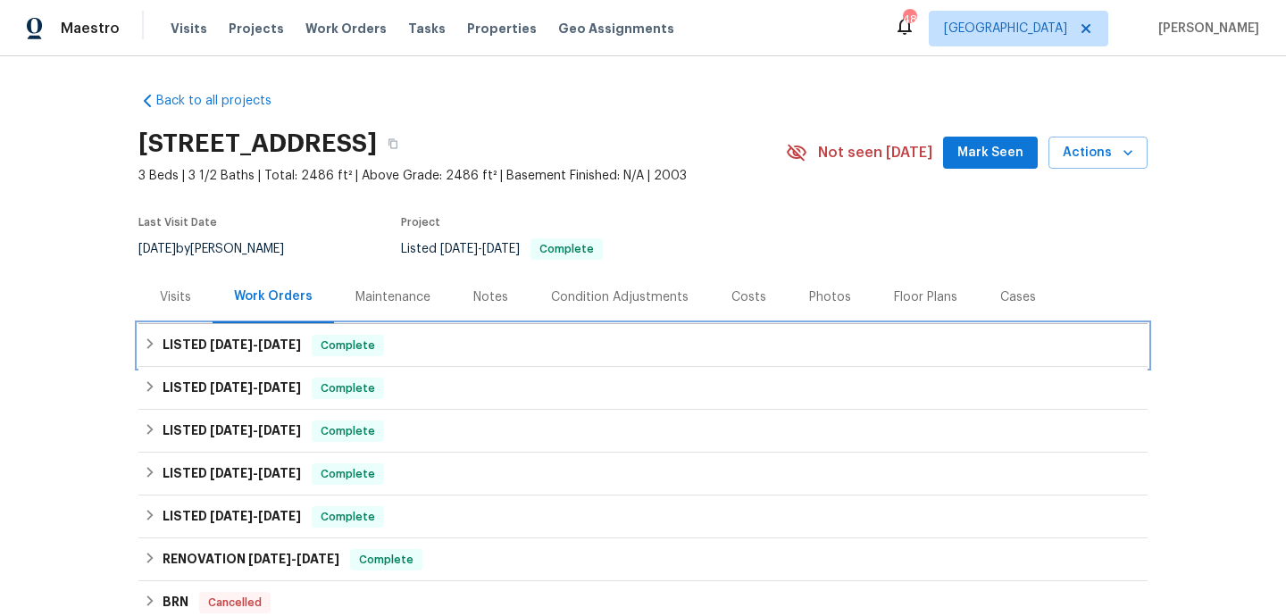
click at [454, 340] on div "LISTED 8/4/25 - 8/11/25 Complete" at bounding box center [643, 345] width 998 height 21
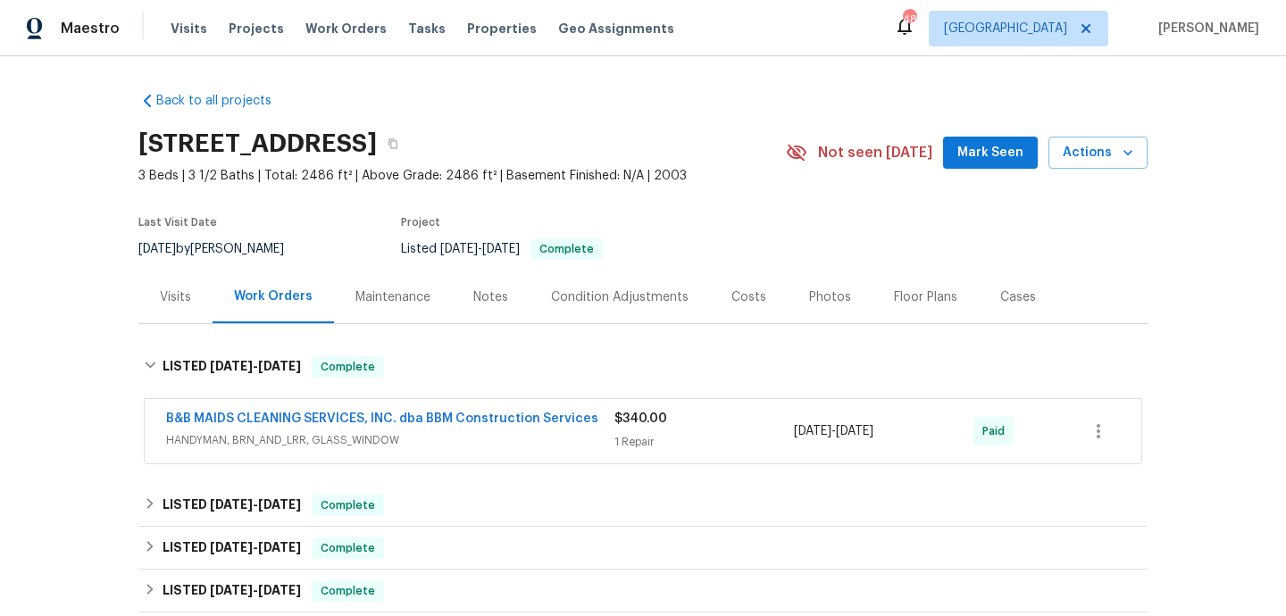
click at [509, 435] on span "HANDYMAN, BRN_AND_LRR, GLASS_WINDOW" at bounding box center [390, 440] width 448 height 18
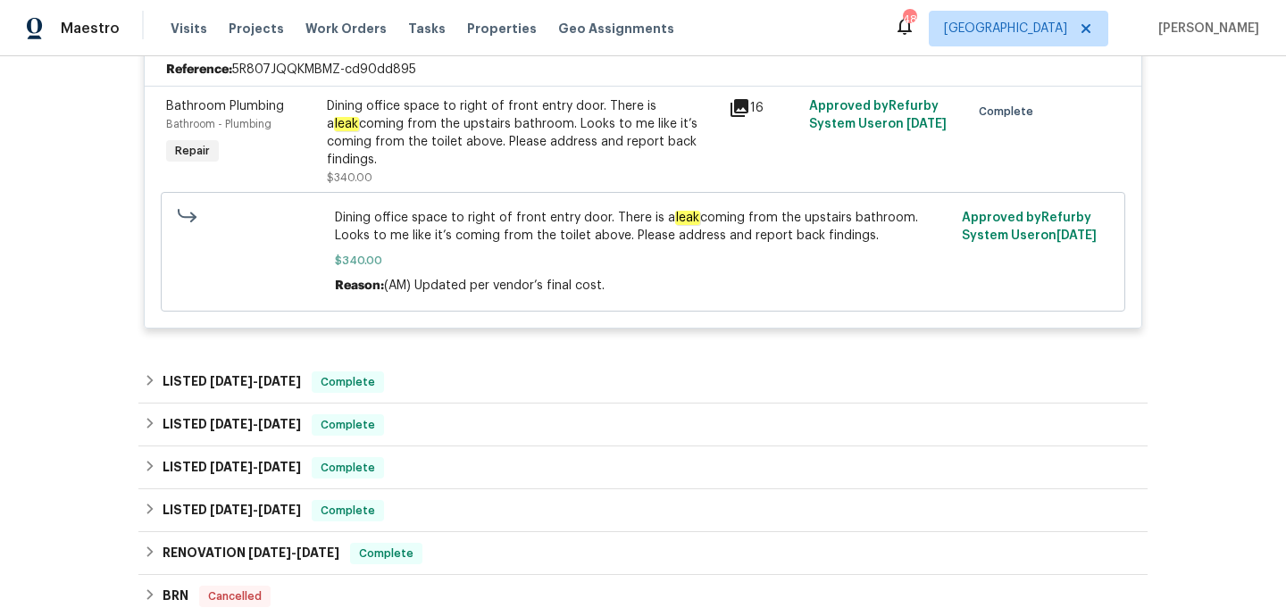
scroll to position [424, 0]
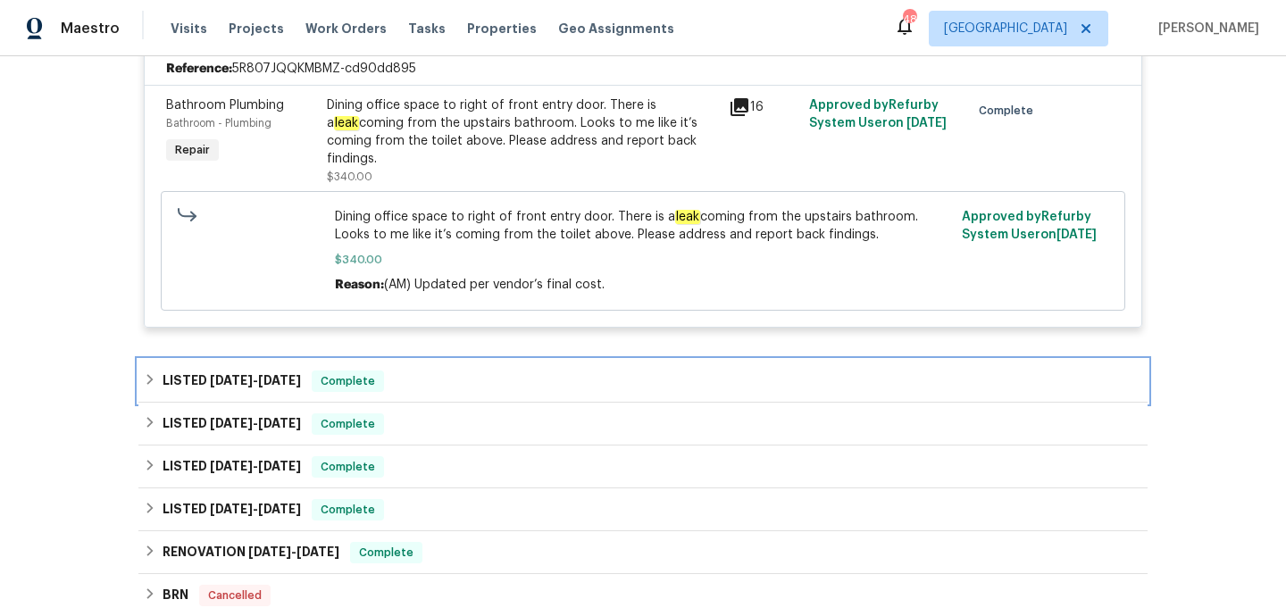
click at [495, 370] on div "LISTED 7/10/25 - 7/11/25 Complete" at bounding box center [643, 380] width 998 height 21
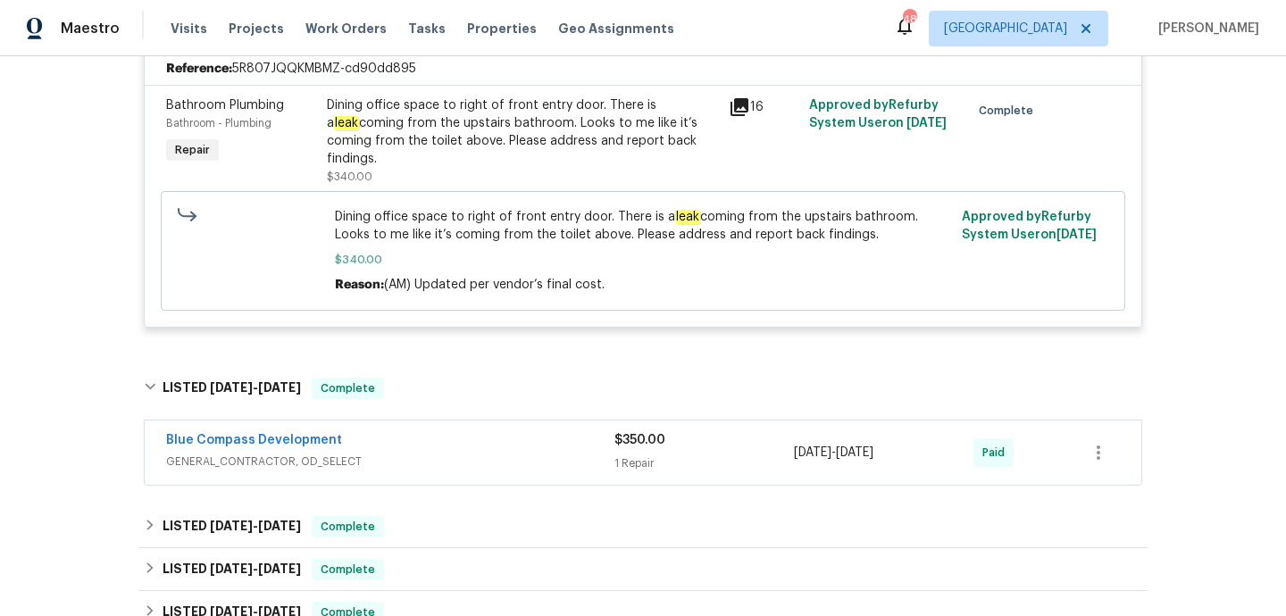
click at [485, 433] on div "Blue Compass Development" at bounding box center [390, 441] width 448 height 21
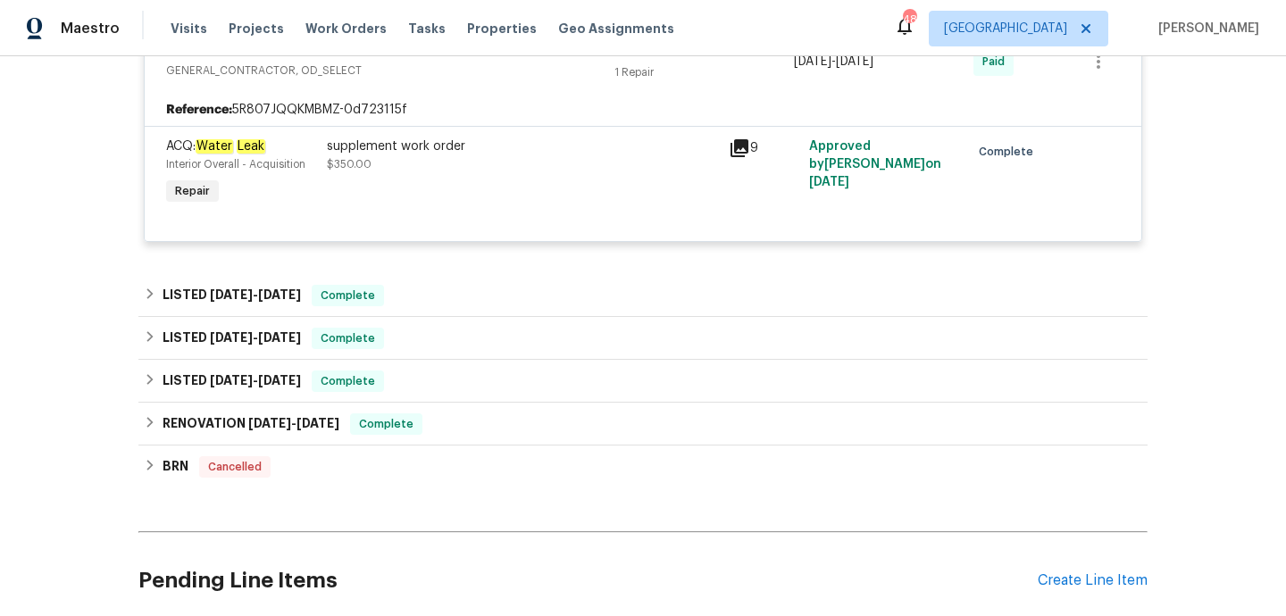
scroll to position [863, 0]
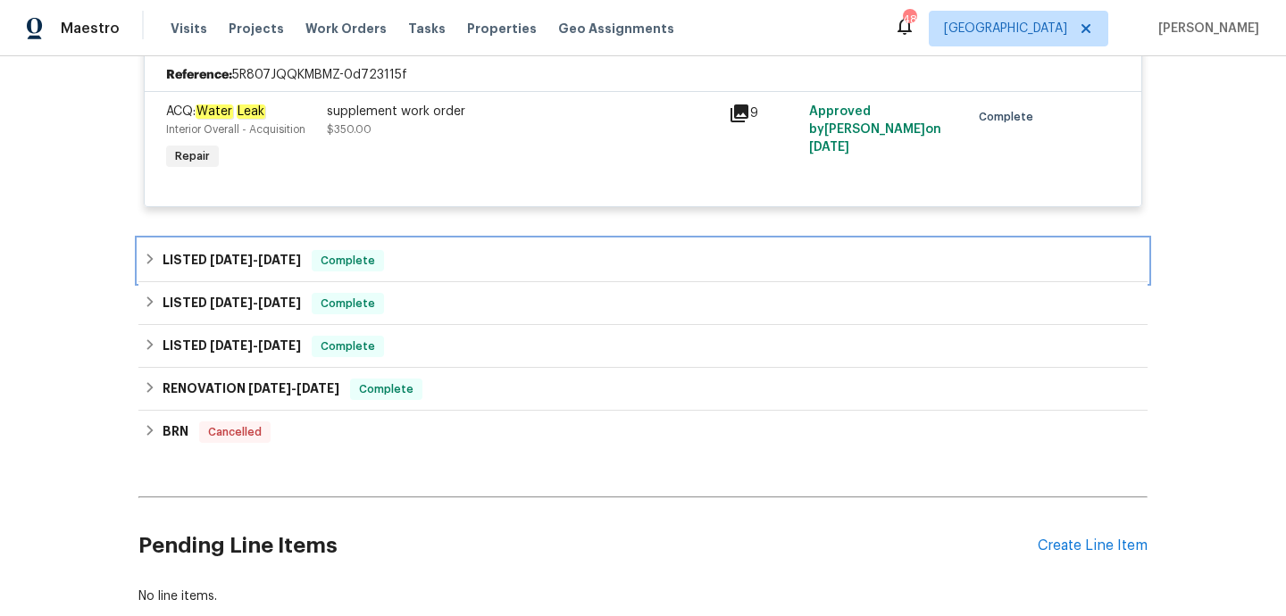
click at [467, 261] on div "LISTED 4/26/25 - 5/7/25 Complete" at bounding box center [642, 260] width 1009 height 43
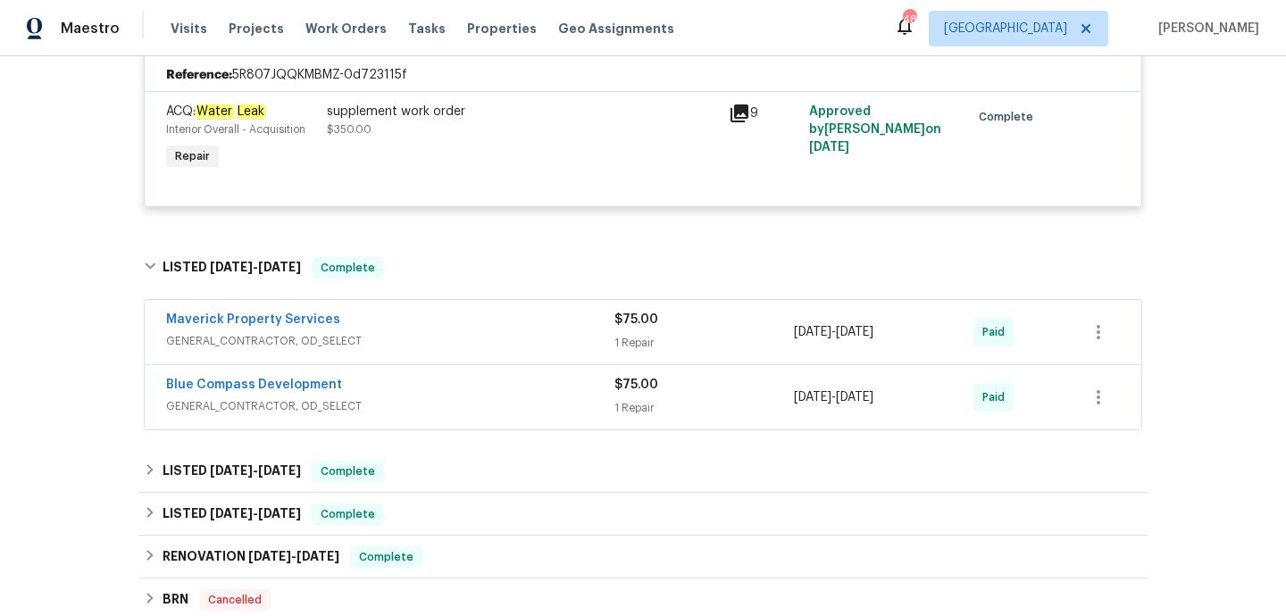
click at [472, 332] on span "GENERAL_CONTRACTOR, OD_SELECT" at bounding box center [390, 341] width 448 height 18
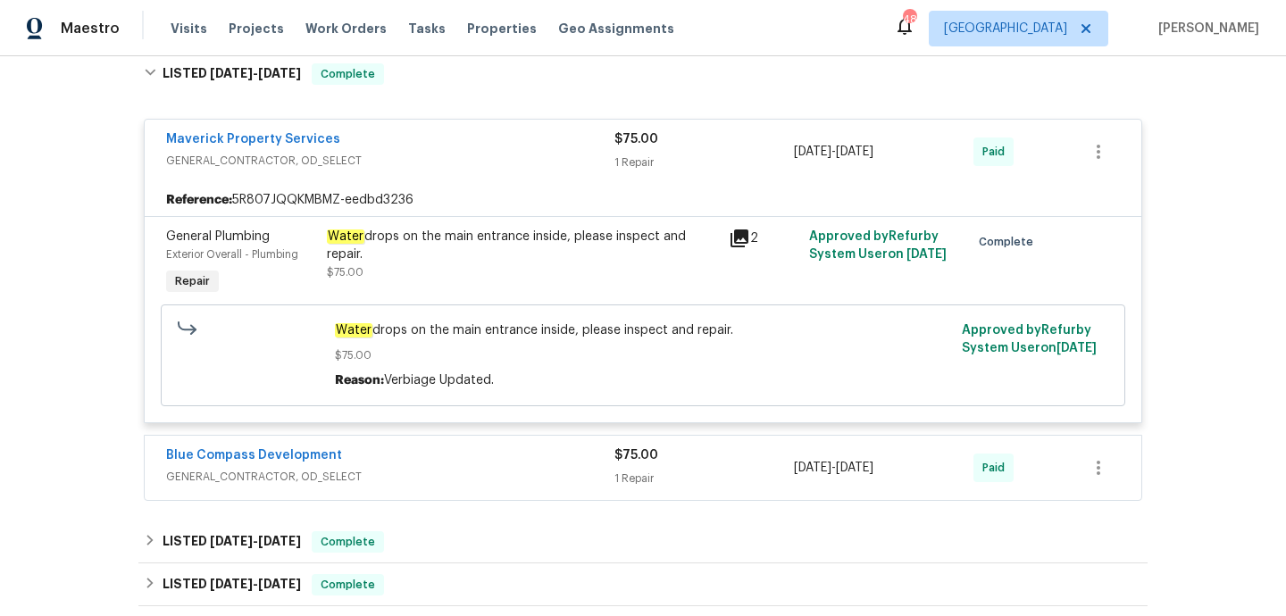
scroll to position [1084, 0]
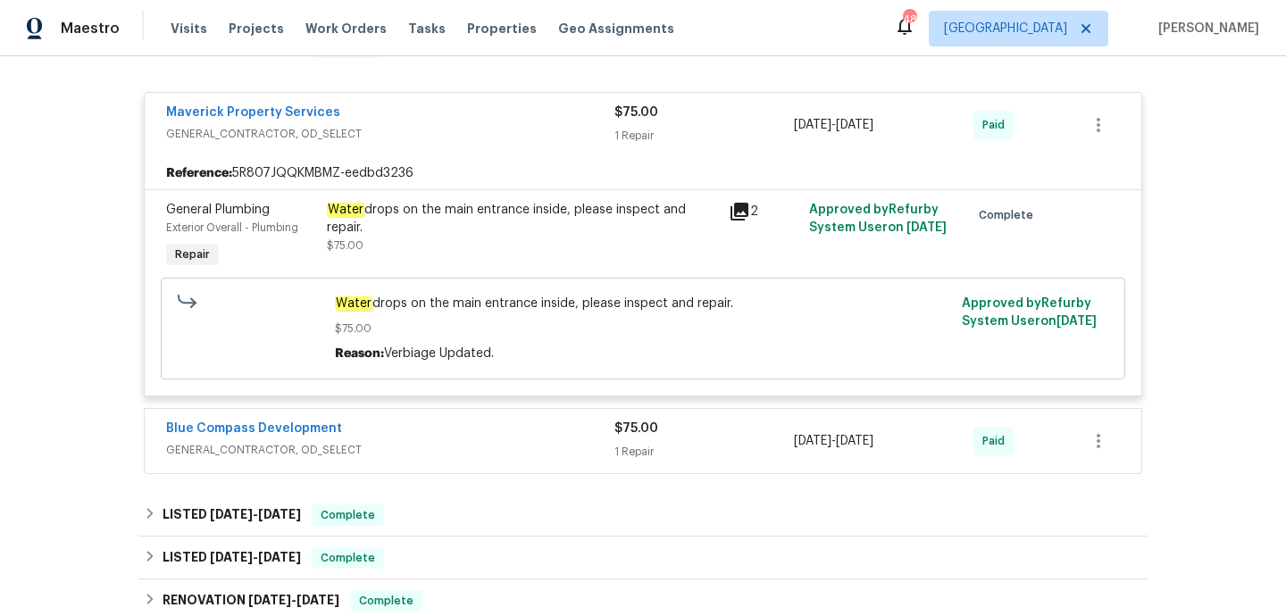
click at [479, 441] on span "GENERAL_CONTRACTOR, OD_SELECT" at bounding box center [390, 450] width 448 height 18
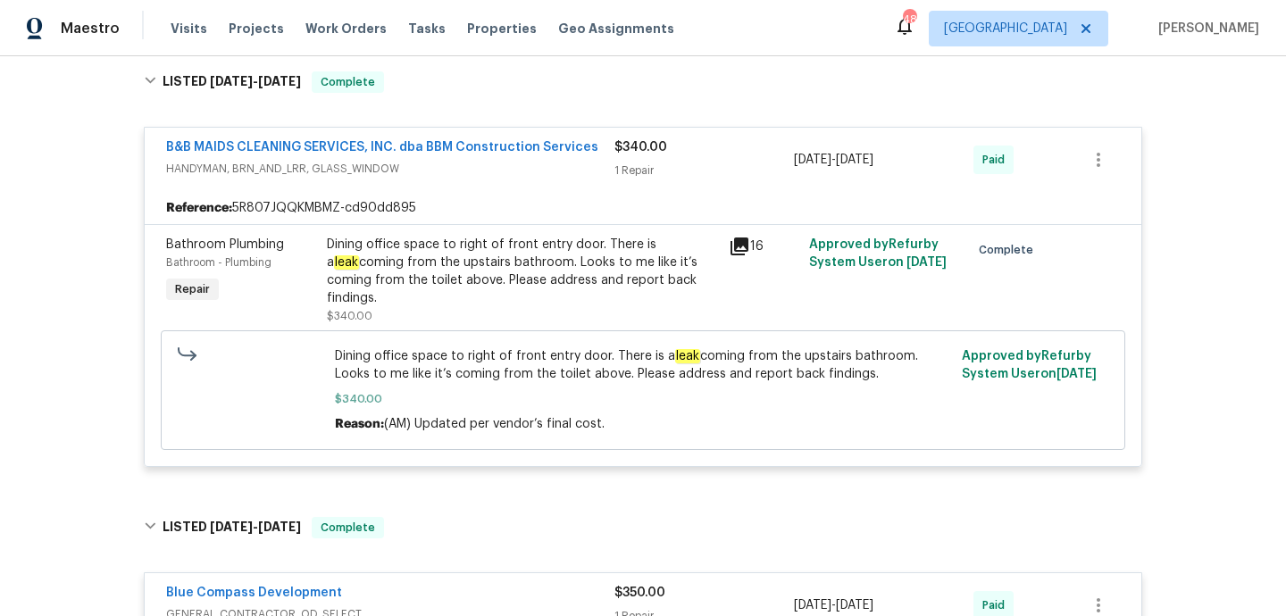
scroll to position [0, 0]
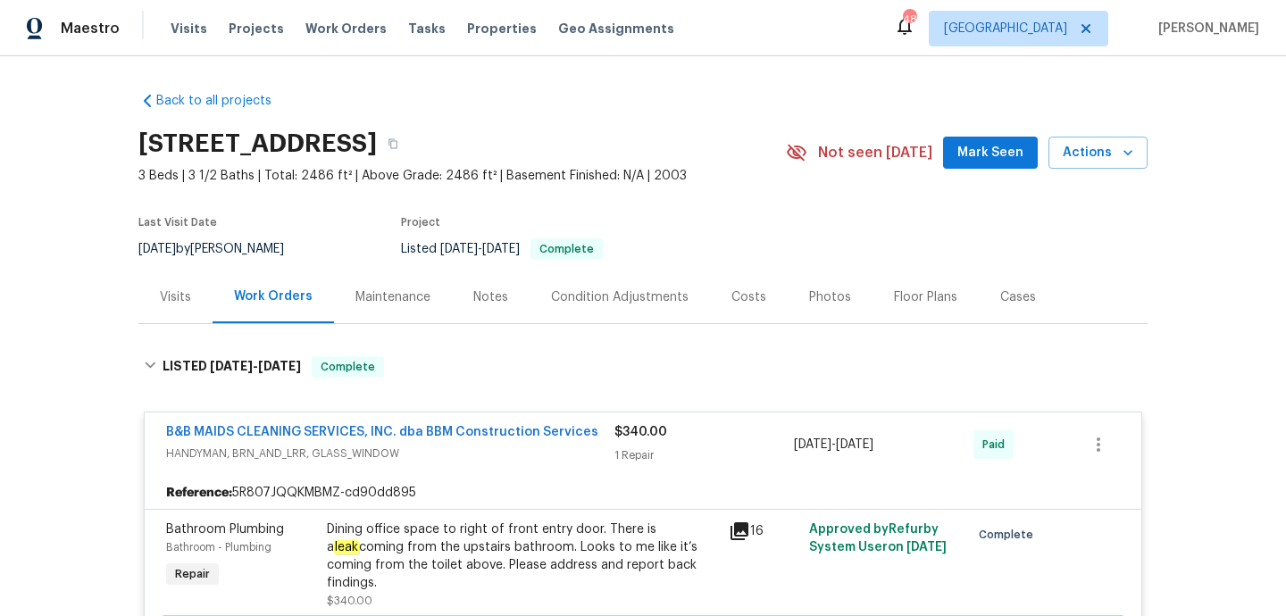
click at [182, 302] on div "Visits" at bounding box center [175, 297] width 31 height 18
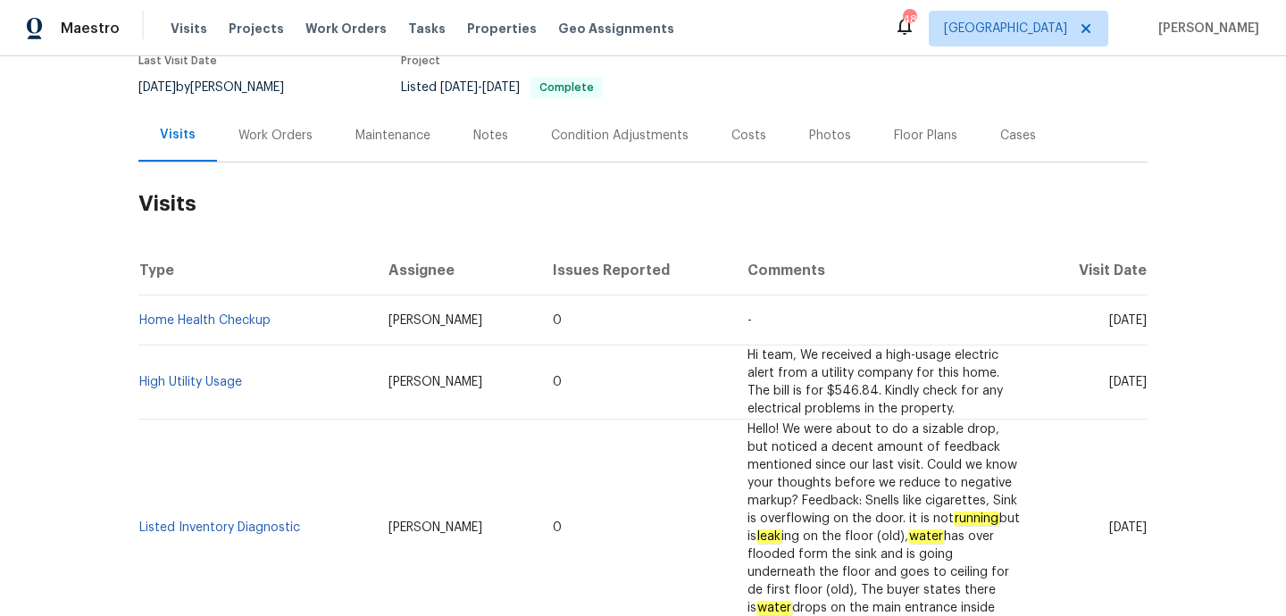
scroll to position [323, 0]
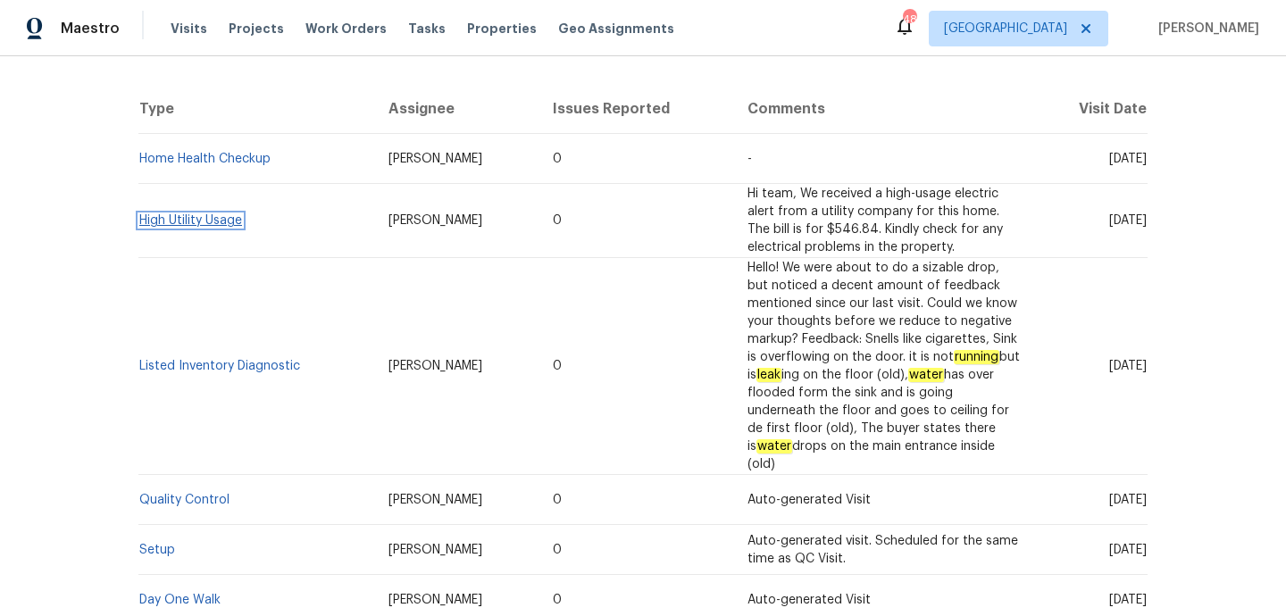
click at [185, 224] on link "High Utility Usage" at bounding box center [190, 220] width 103 height 12
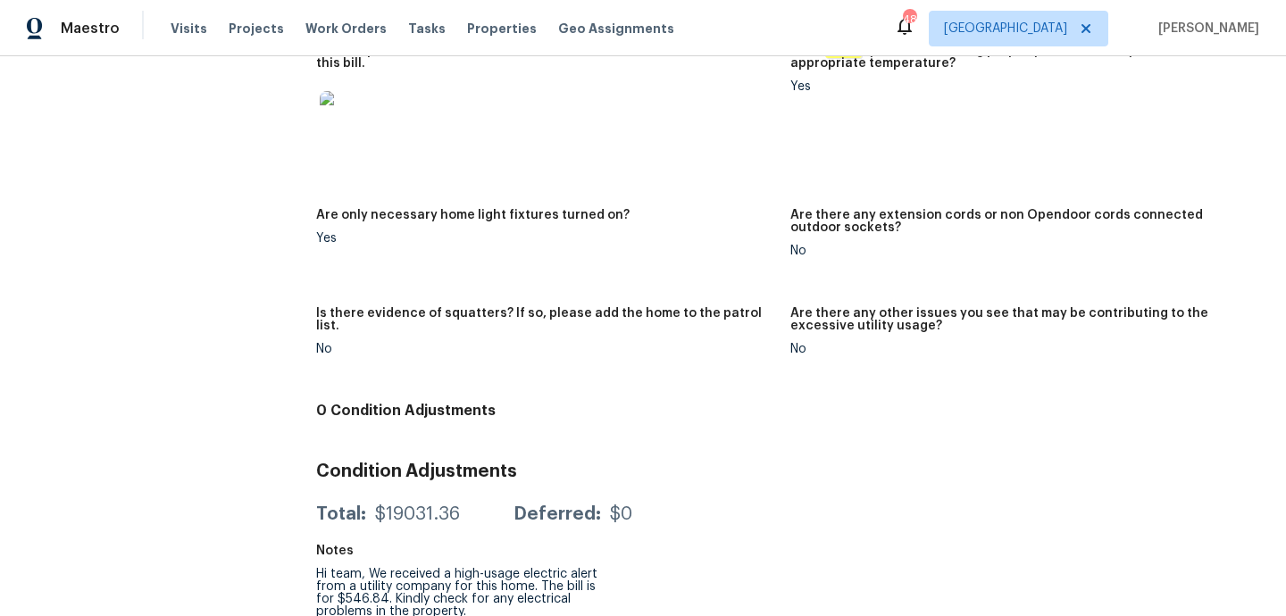
scroll to position [191, 0]
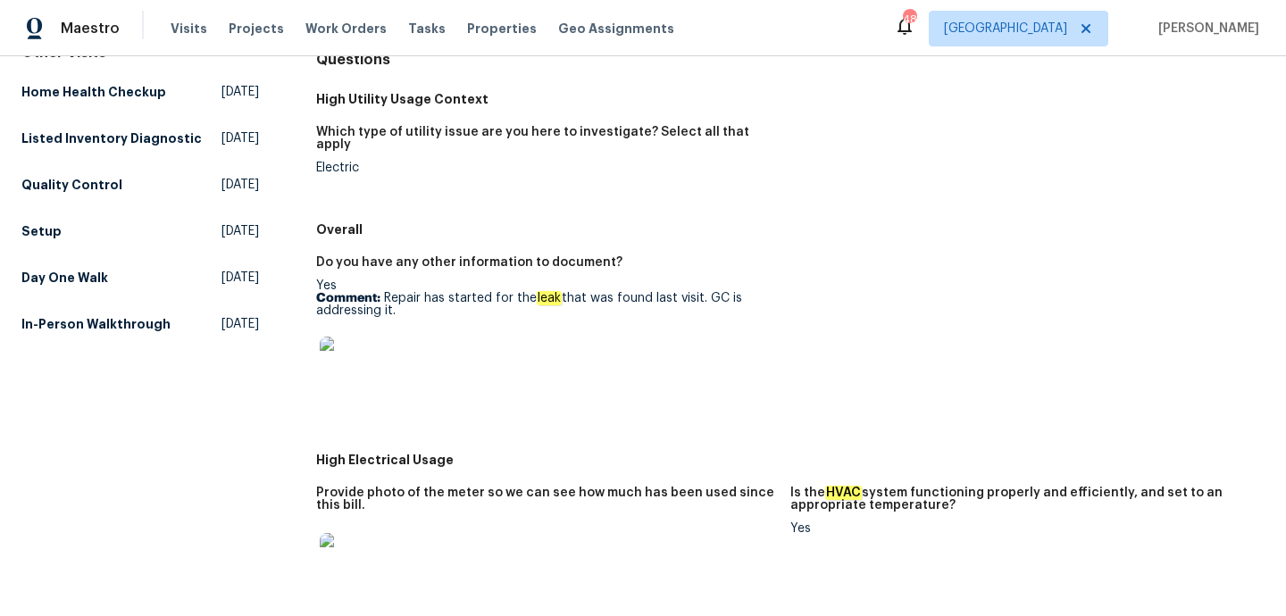
click at [345, 348] on img at bounding box center [348, 365] width 57 height 57
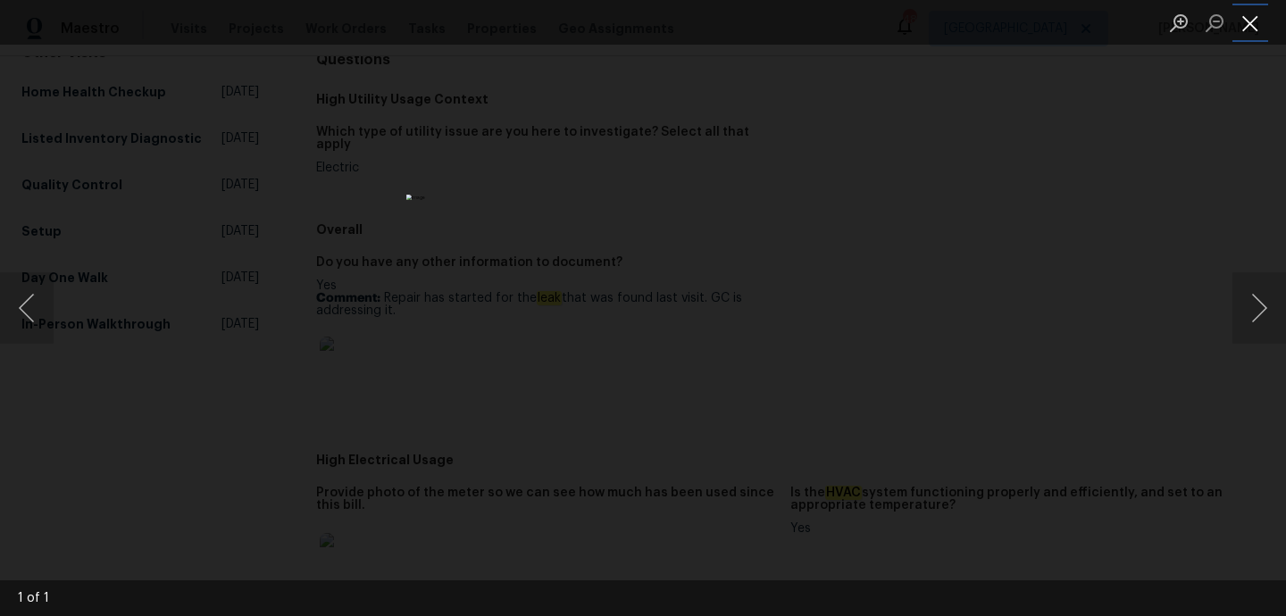
click at [1244, 18] on button "Close lightbox" at bounding box center [1250, 22] width 36 height 31
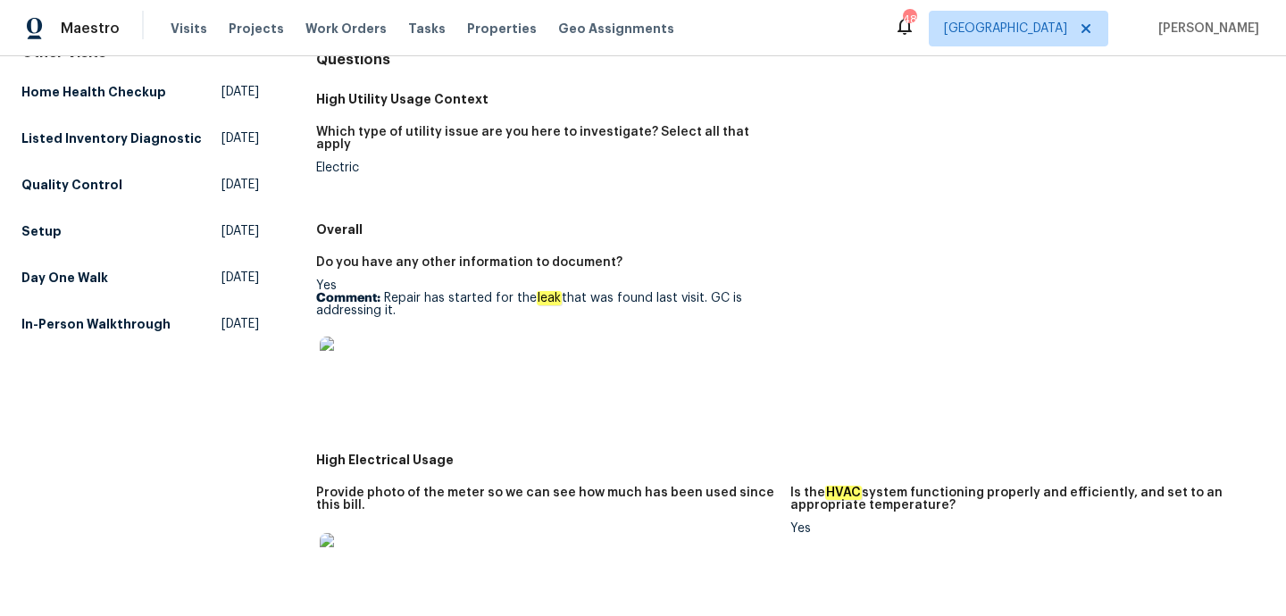
drag, startPoint x: 397, startPoint y: 302, endPoint x: 382, endPoint y: 288, distance: 20.2
click at [382, 292] on p "Comment: Repair has started for the leak that was found last visit. GC is addre…" at bounding box center [546, 304] width 460 height 25
copy p "Repair has started for the leak that was found last visit. GC is addressing it."
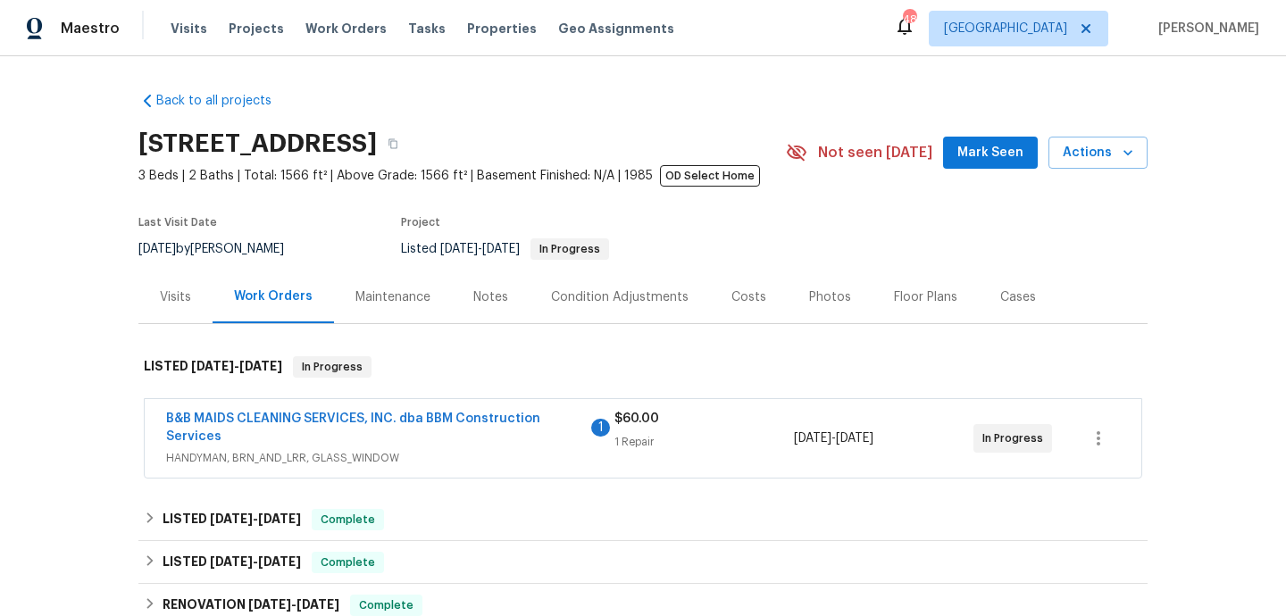
click at [518, 461] on span "HANDYMAN, BRN_AND_LRR, GLASS_WINDOW" at bounding box center [390, 458] width 448 height 18
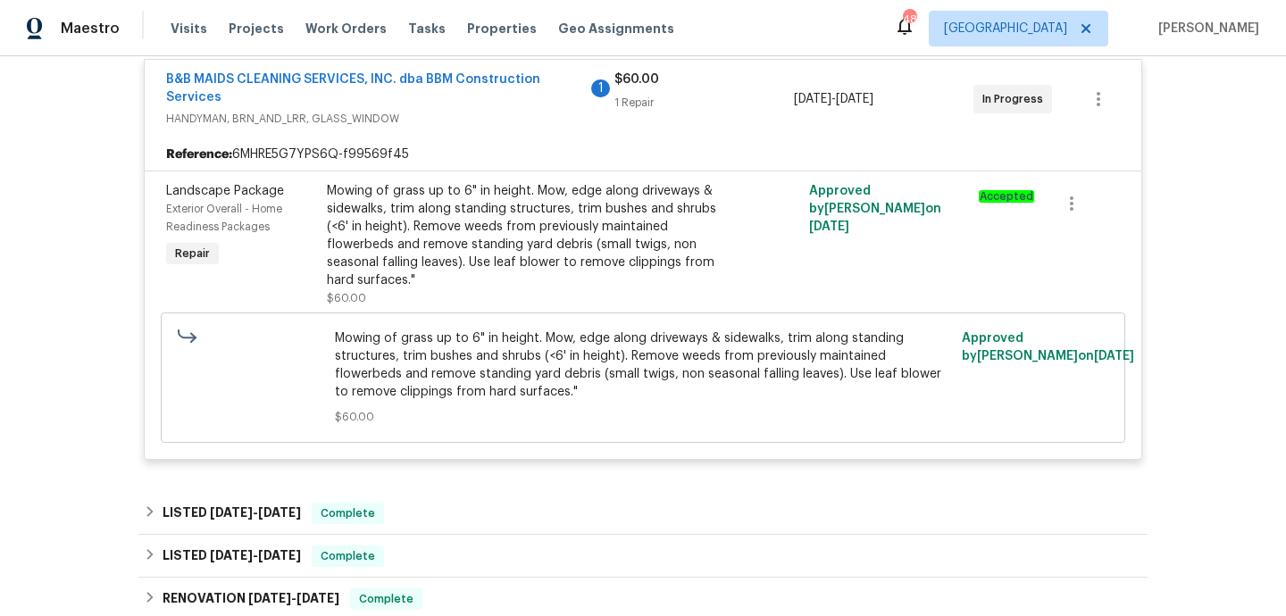
scroll to position [395, 0]
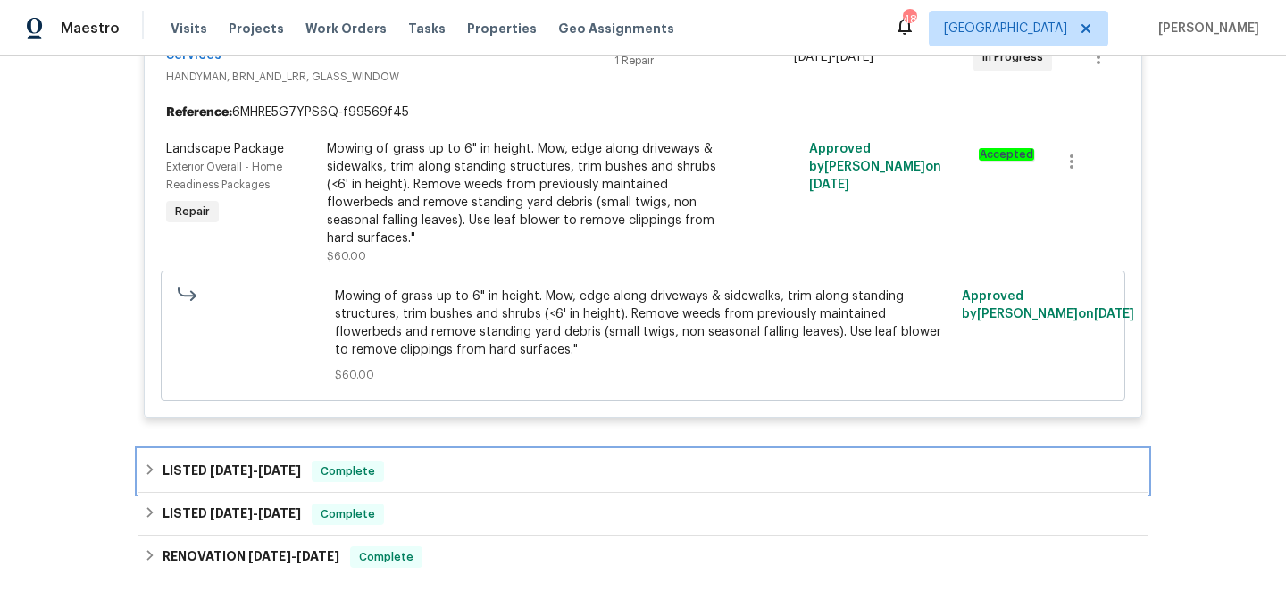
click at [512, 470] on div "LISTED 8/14/25 - 8/18/25 Complete" at bounding box center [643, 471] width 998 height 21
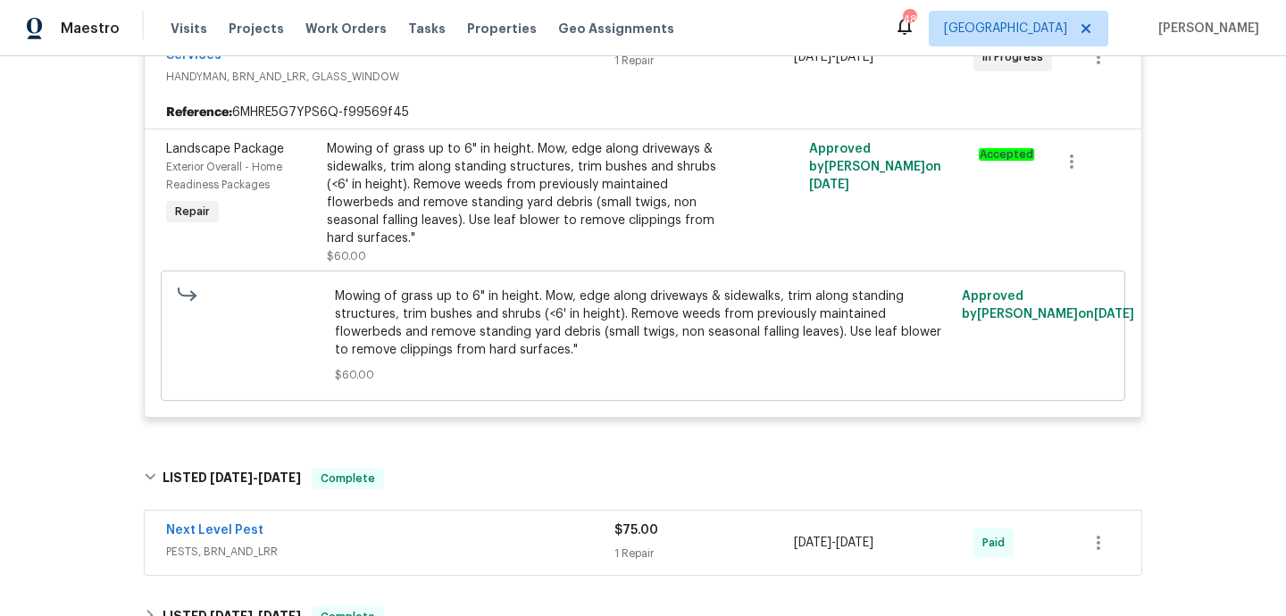
click at [518, 542] on div "Next Level Pest" at bounding box center [390, 531] width 448 height 21
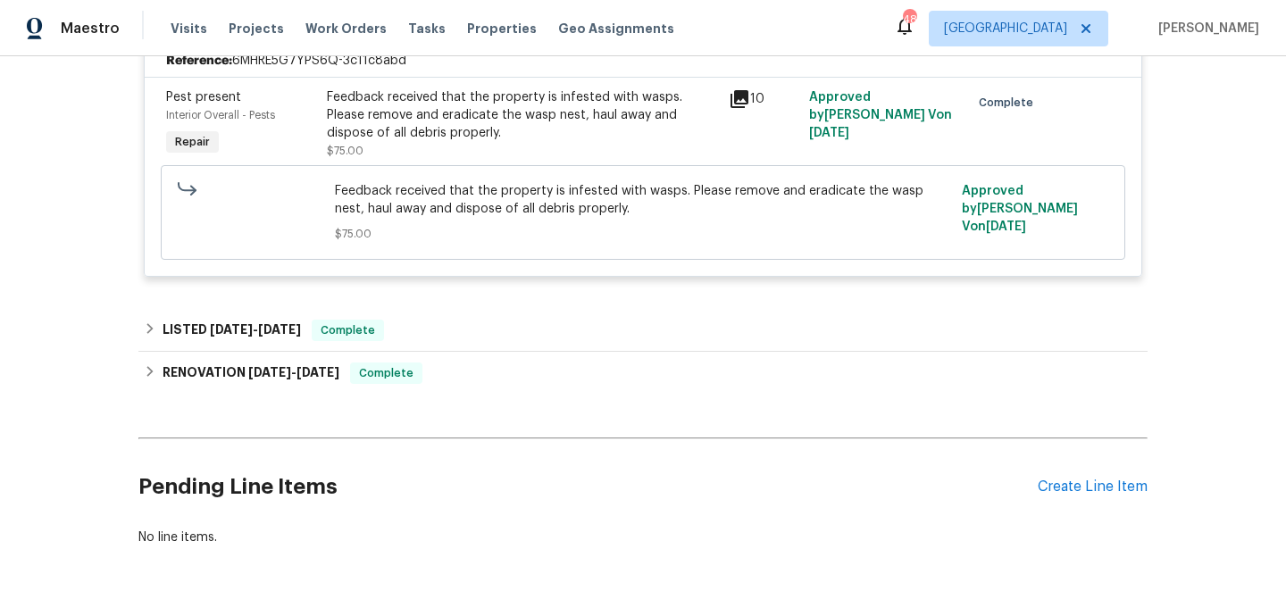
scroll to position [0, 0]
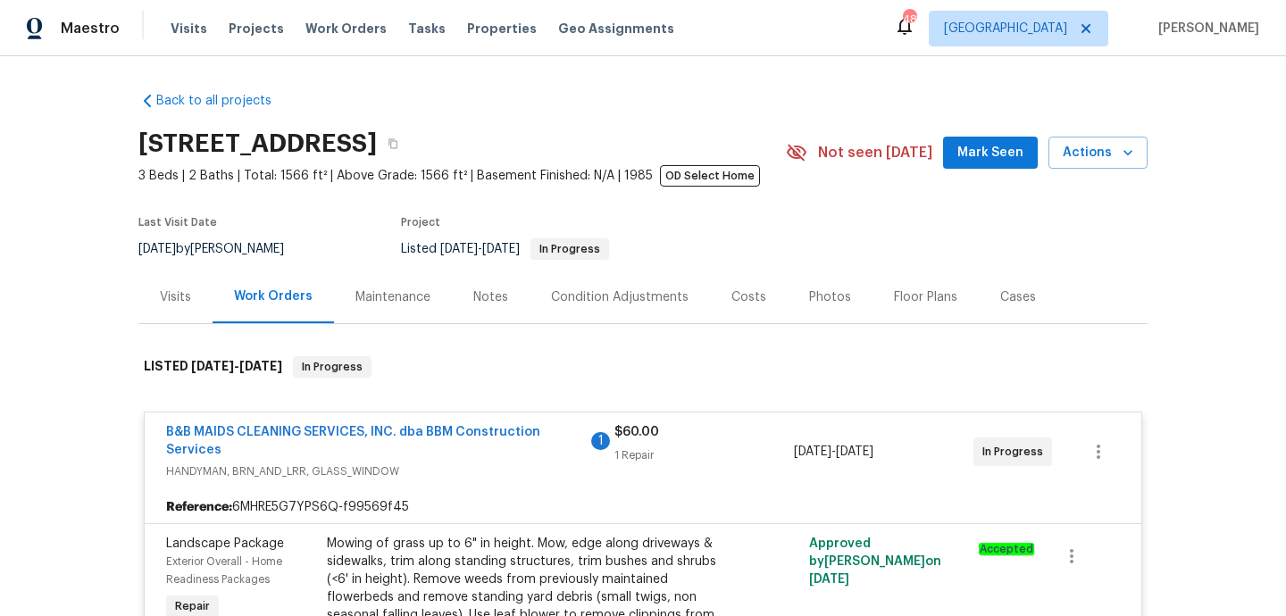
click at [193, 292] on div "Visits" at bounding box center [175, 297] width 74 height 53
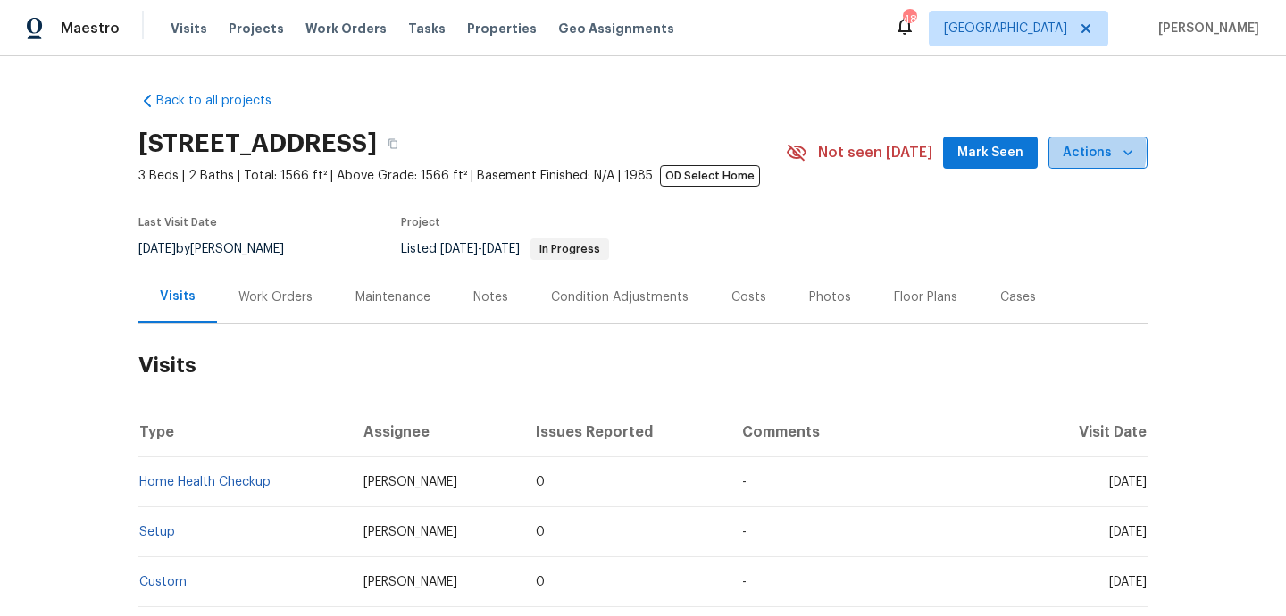
click at [1082, 151] on span "Actions" at bounding box center [1097, 153] width 71 height 22
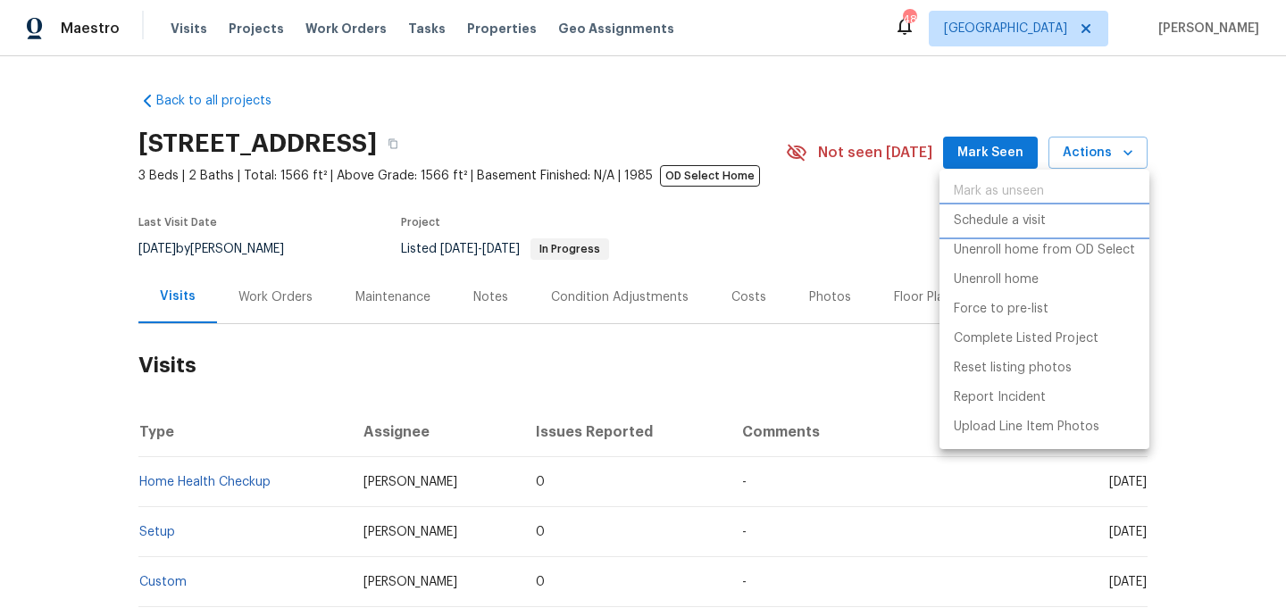
click at [999, 215] on p "Schedule a visit" at bounding box center [999, 221] width 92 height 19
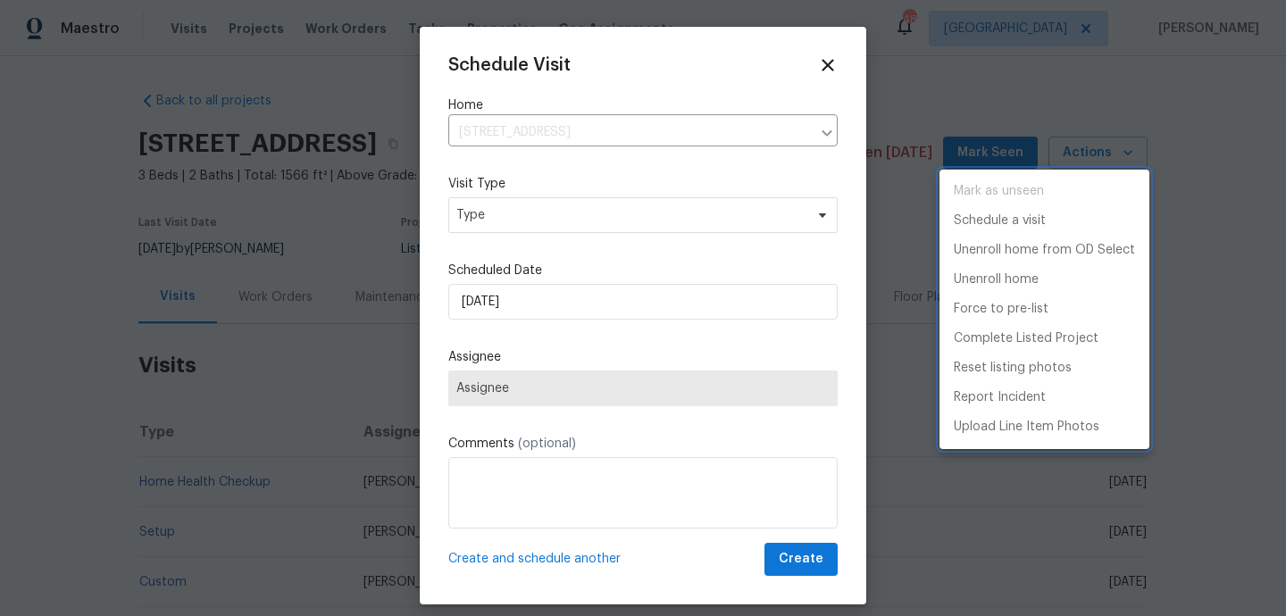
click at [670, 209] on div at bounding box center [643, 308] width 1286 height 616
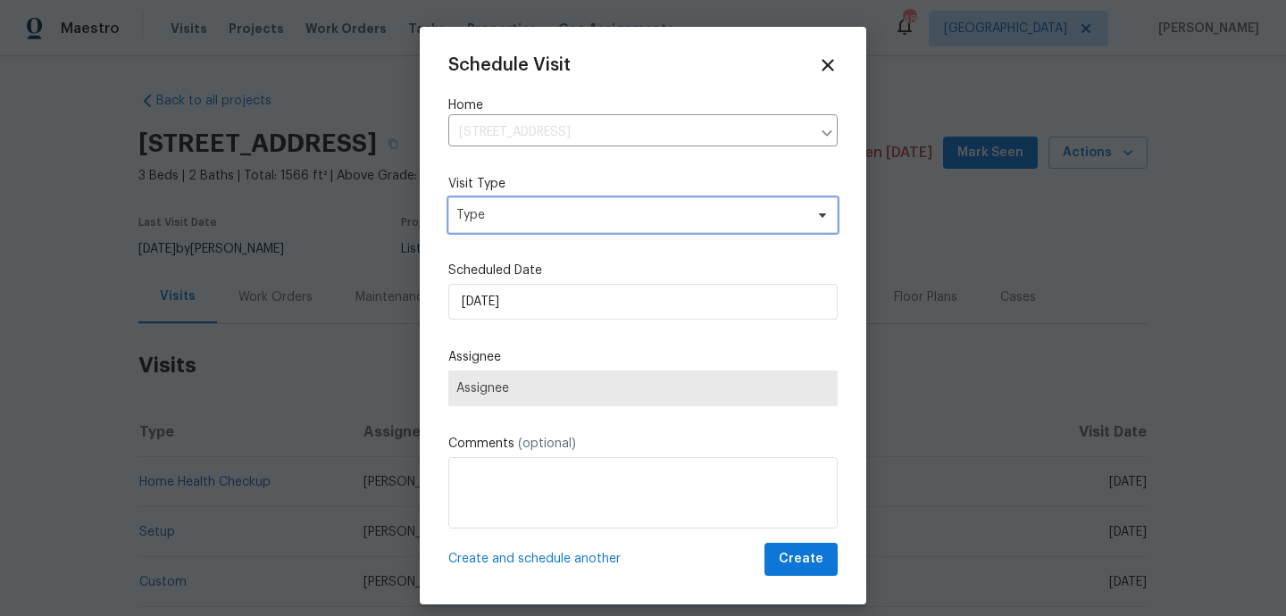
click at [651, 219] on span "Type" at bounding box center [629, 215] width 347 height 18
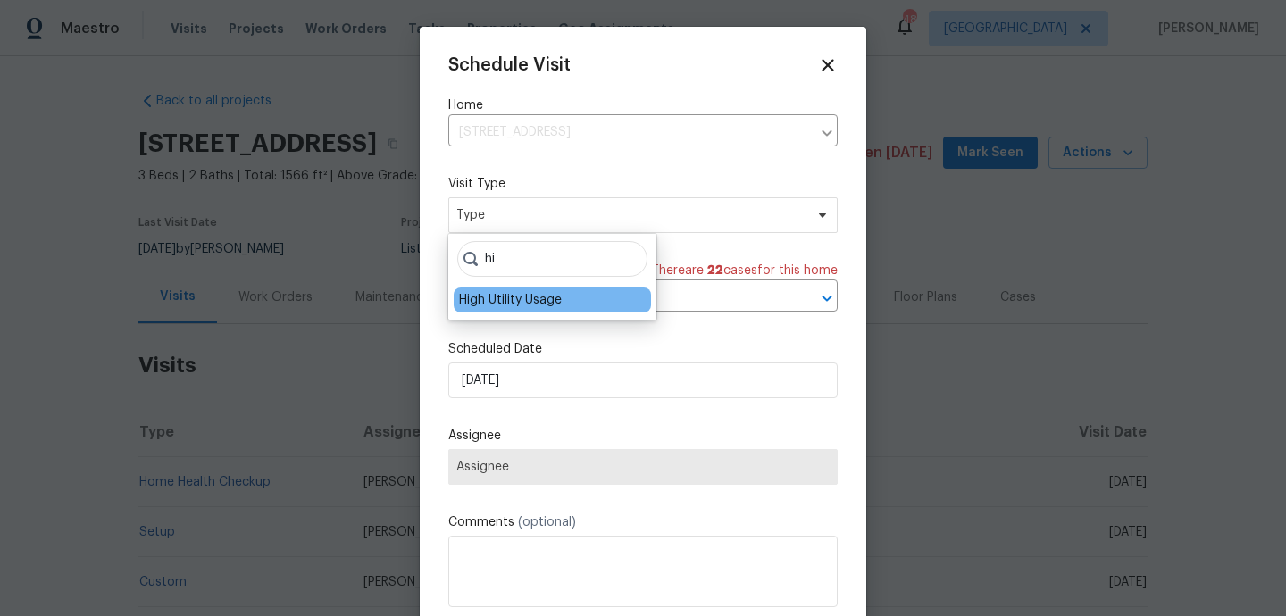
type input "hi"
click at [553, 304] on div "High Utility Usage" at bounding box center [510, 300] width 103 height 18
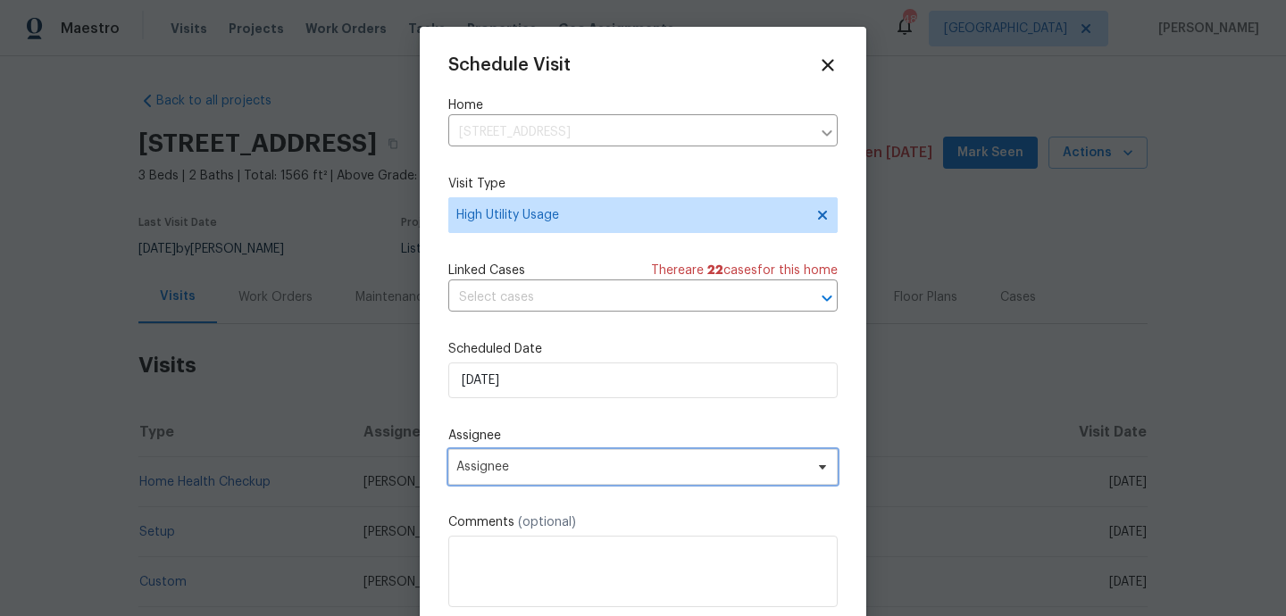
click at [530, 464] on span "Assignee" at bounding box center [631, 467] width 350 height 14
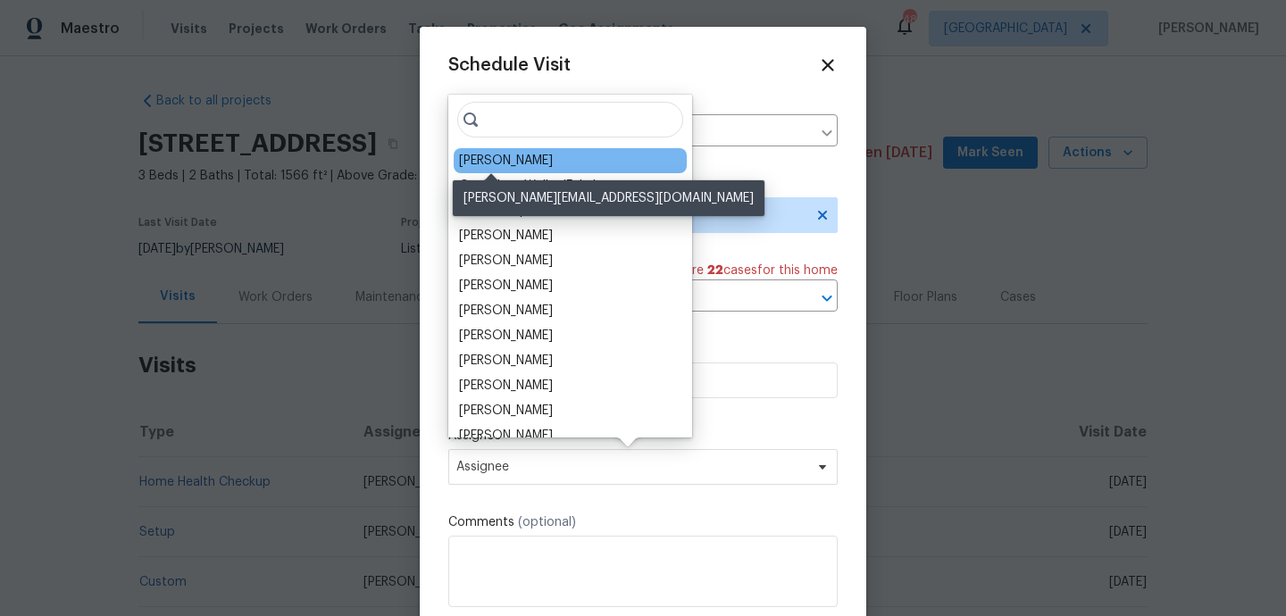
click at [512, 158] on div "[PERSON_NAME]" at bounding box center [506, 161] width 94 height 18
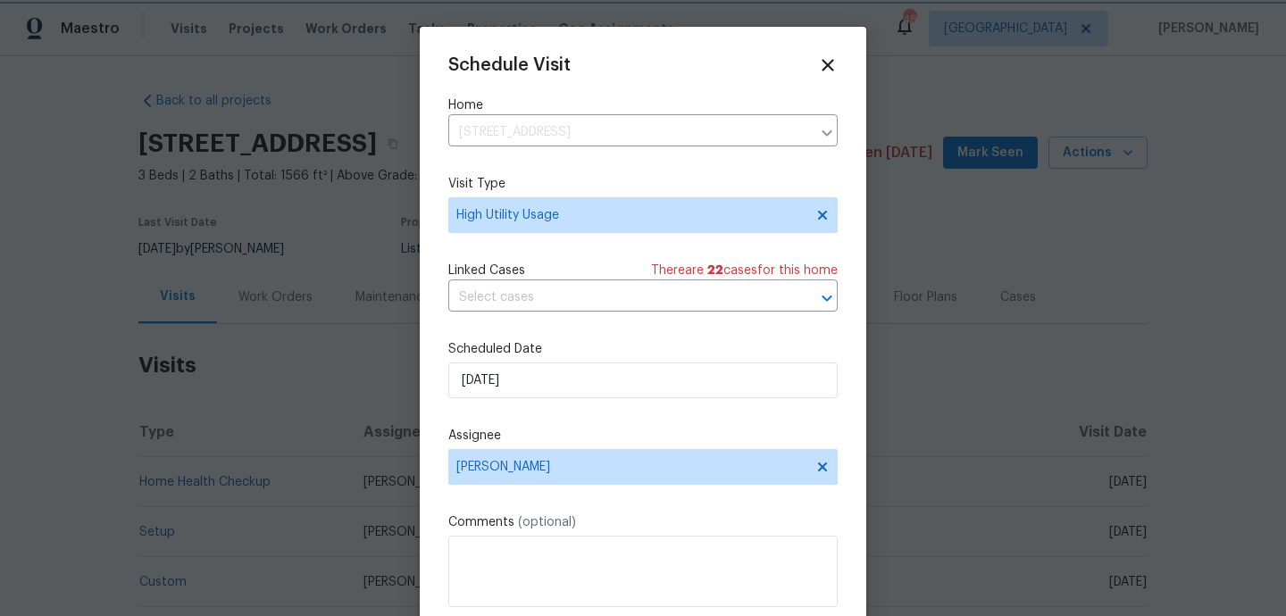
scroll to position [32, 0]
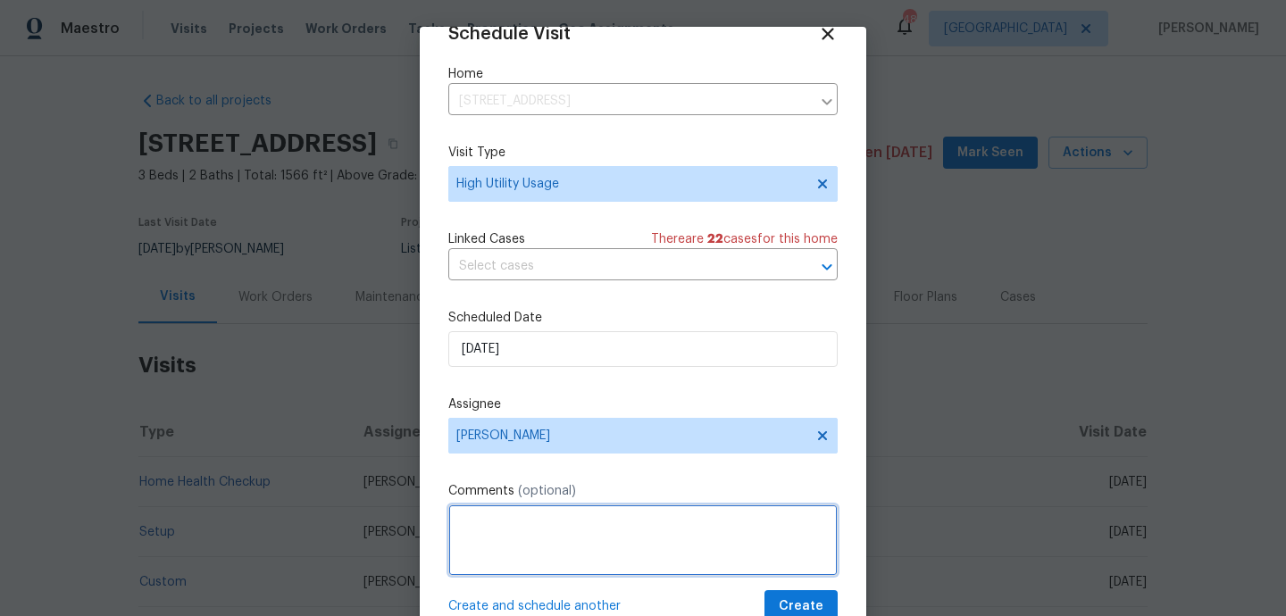
click at [545, 535] on textarea at bounding box center [642, 539] width 389 height 71
paste textarea "Hi team, we received a high-usage electric alert from a utility company for thi…"
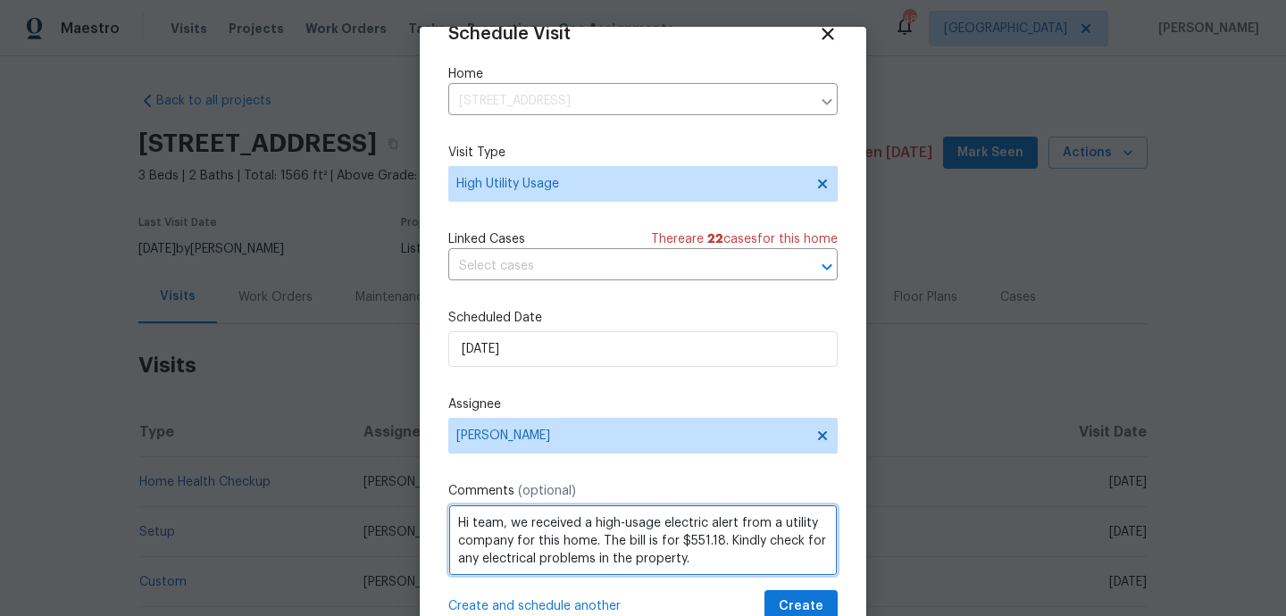
type textarea "Hi team, we received a high-usage electric alert from a utility company for thi…"
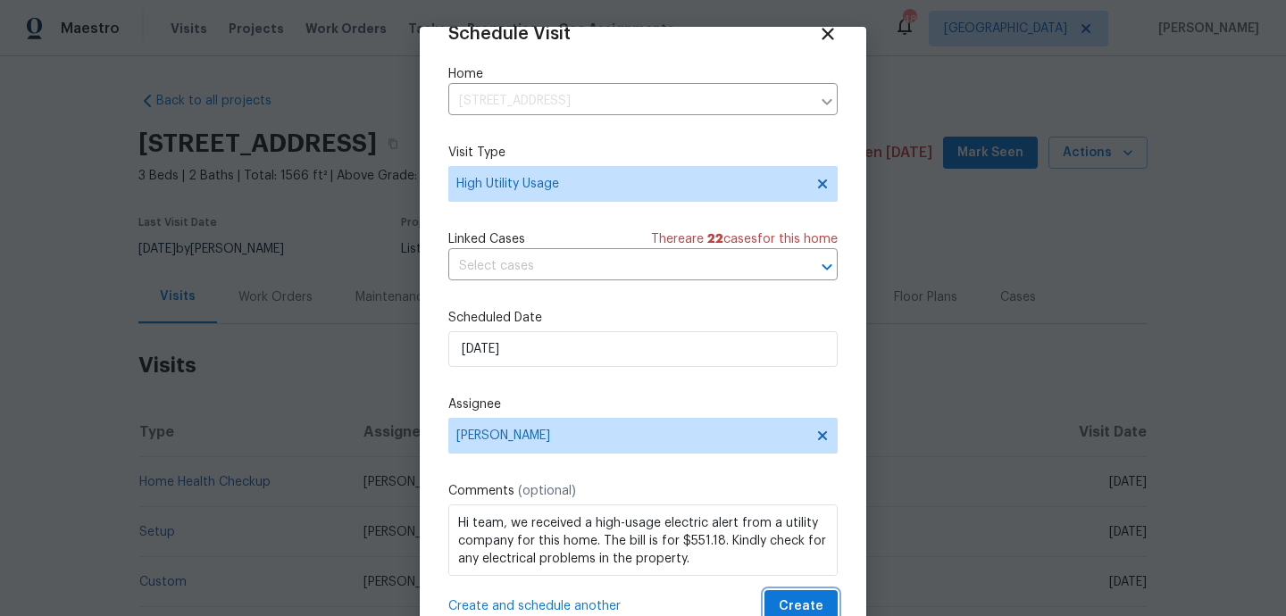
click at [798, 601] on span "Create" at bounding box center [800, 606] width 45 height 22
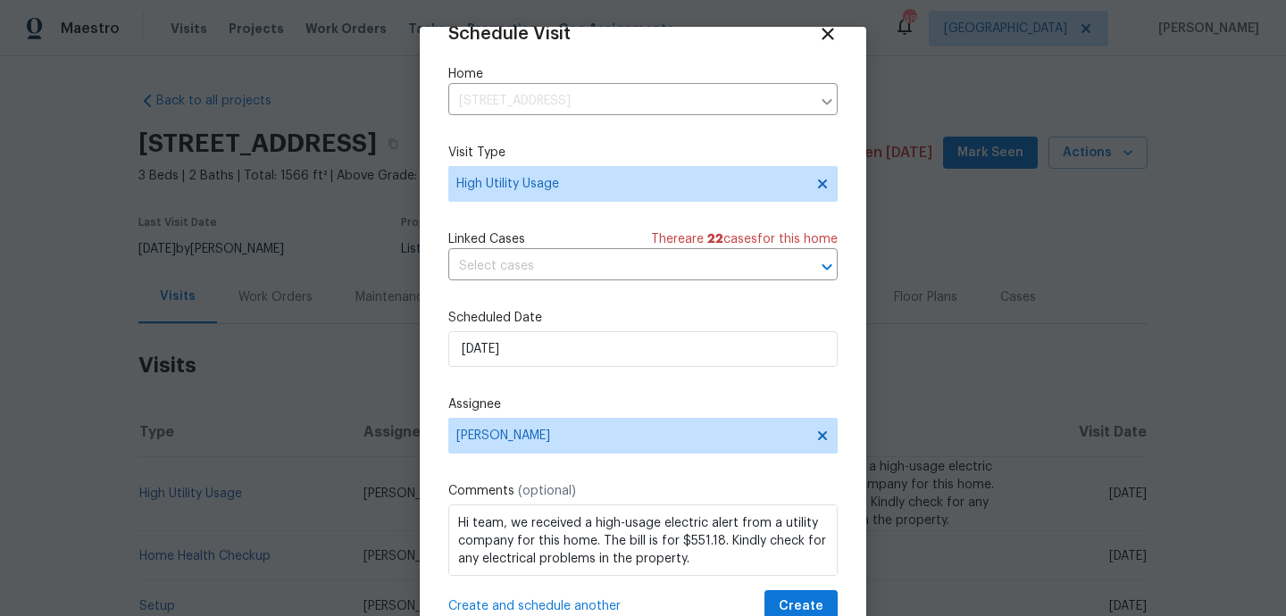
click at [322, 406] on h2 "Visits" at bounding box center [642, 365] width 1009 height 83
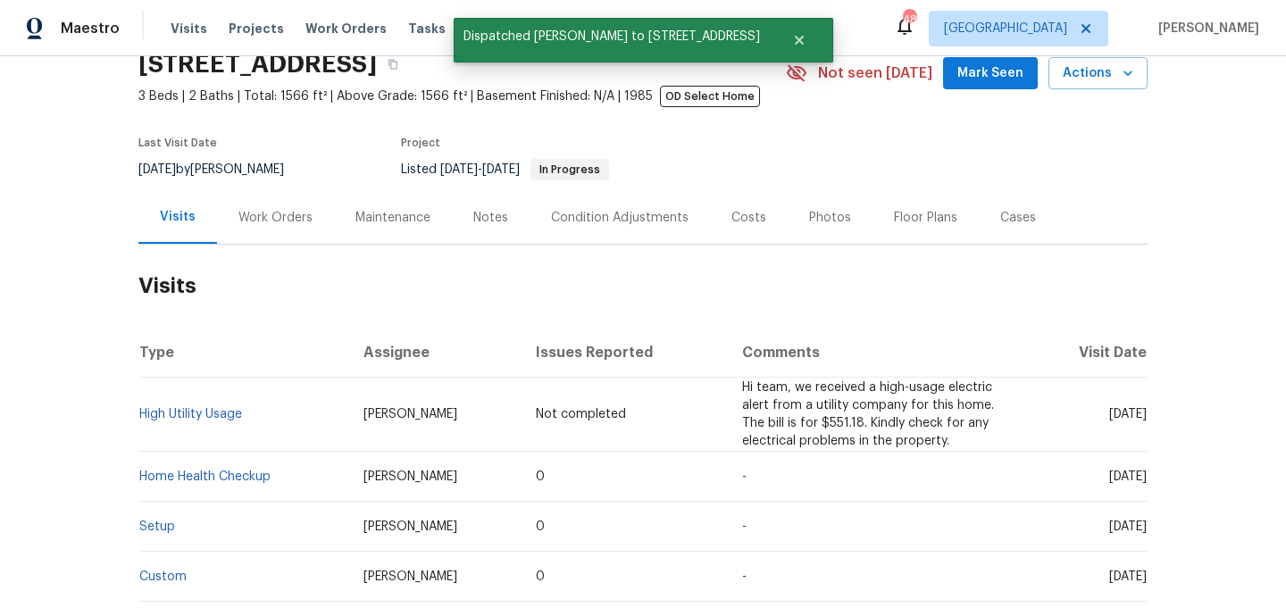
scroll to position [0, 0]
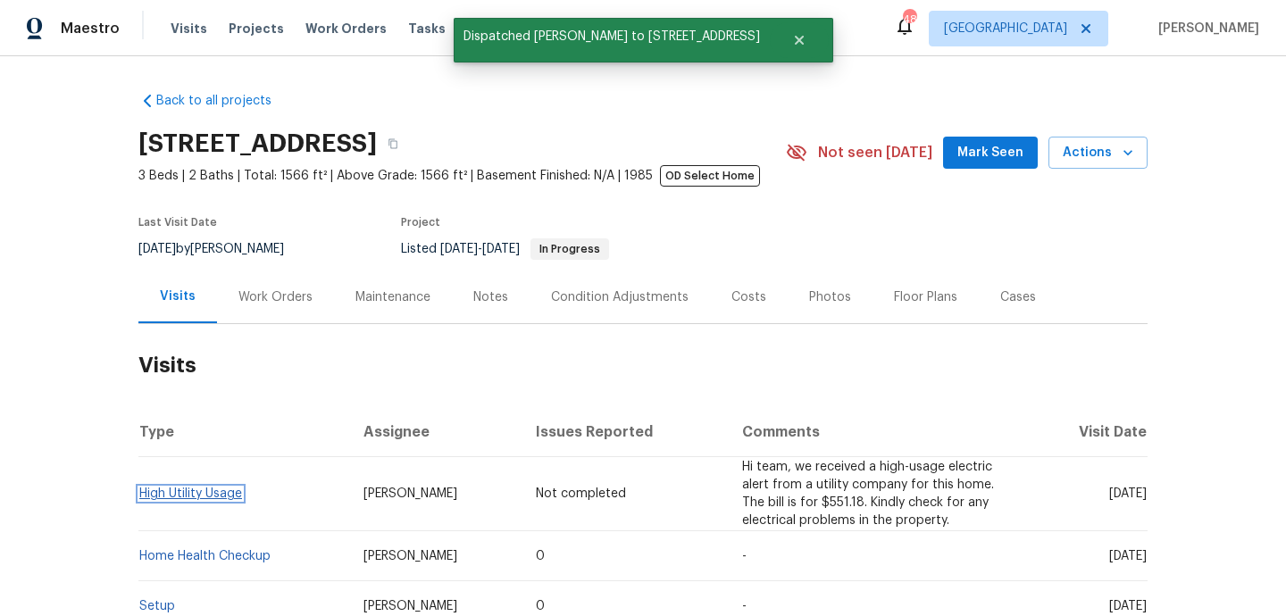
click at [174, 499] on link "High Utility Usage" at bounding box center [190, 493] width 103 height 12
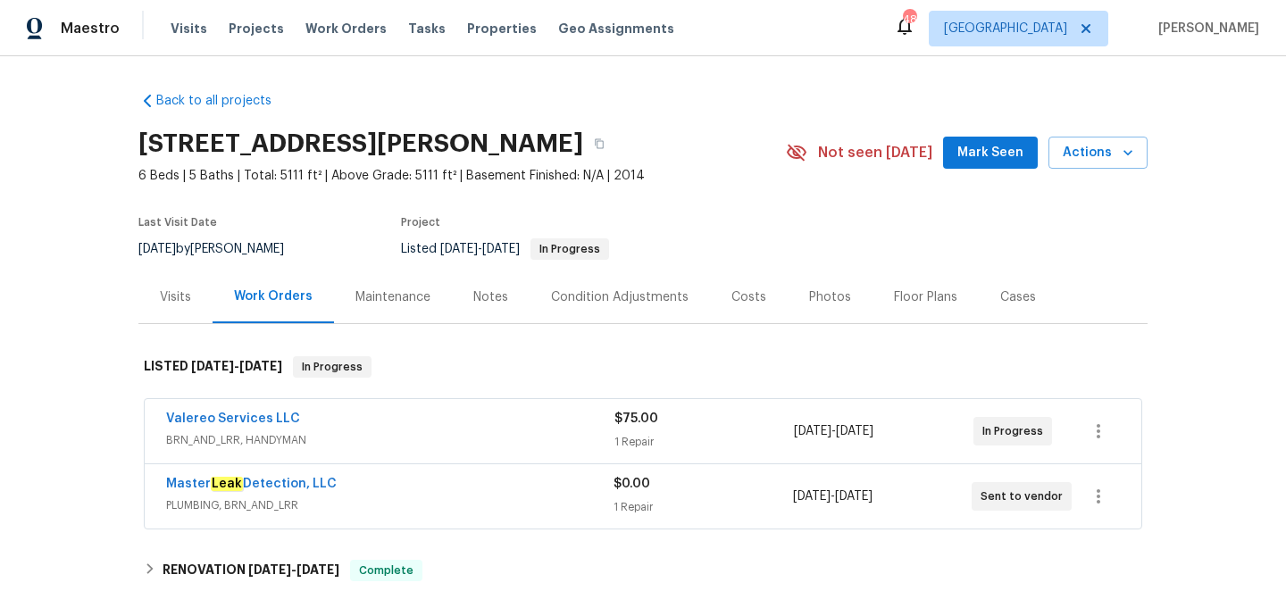
click at [460, 432] on span "BRN_AND_LRR, HANDYMAN" at bounding box center [390, 440] width 448 height 18
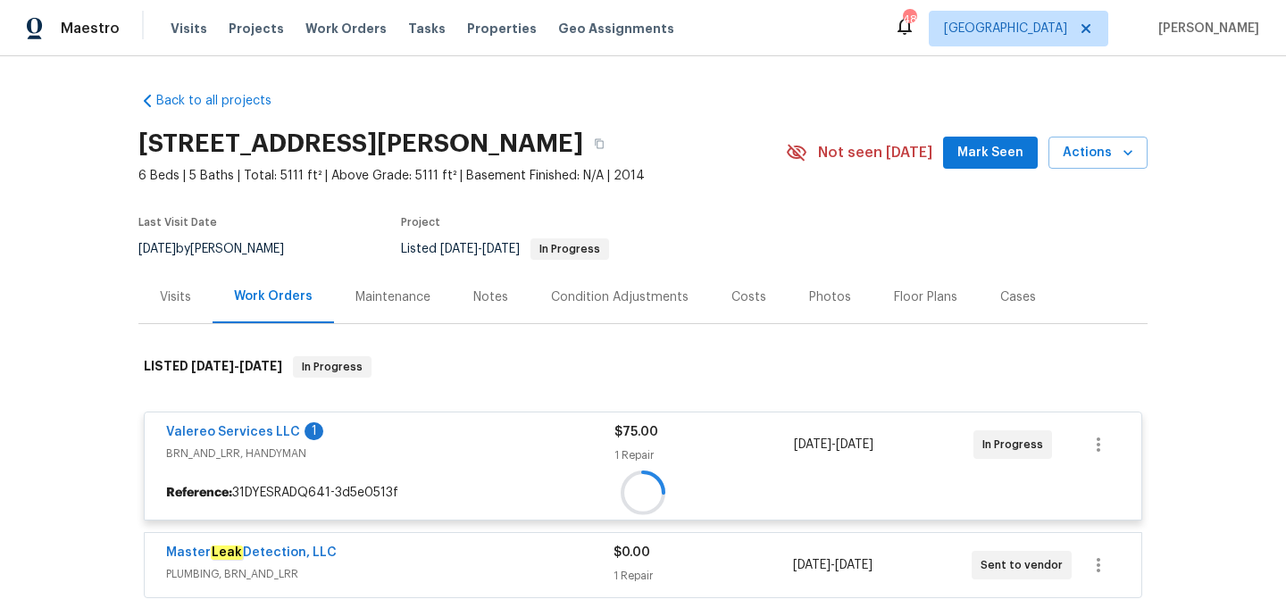
scroll to position [203, 0]
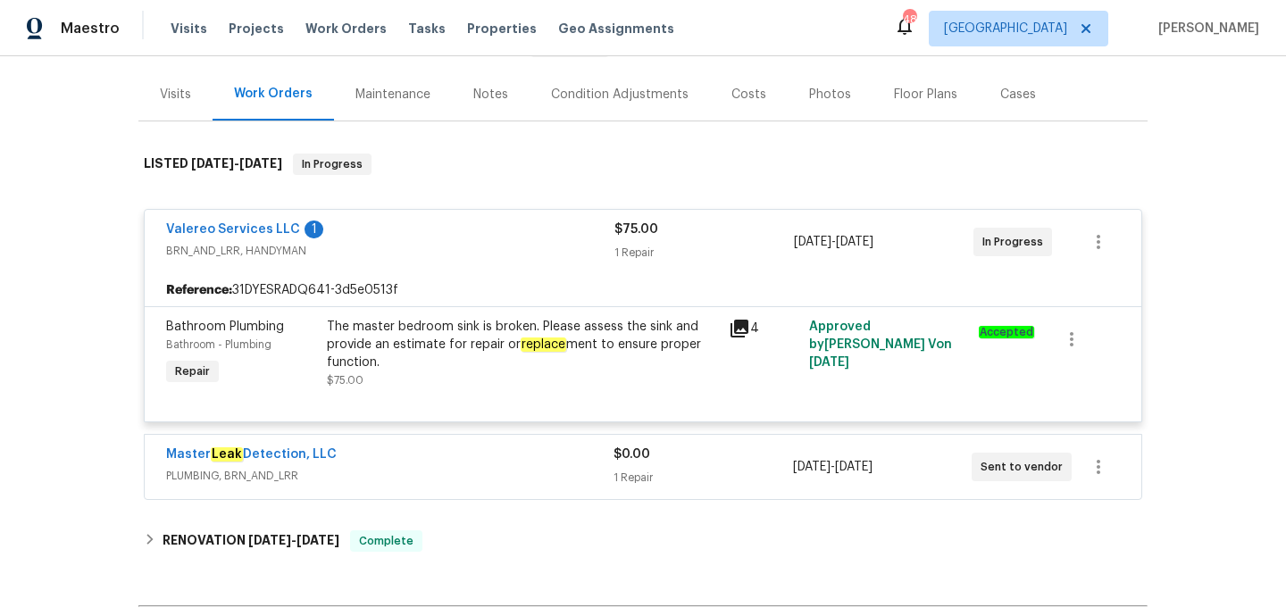
click at [470, 462] on div "Master Leak Detection, LLC" at bounding box center [389, 455] width 447 height 21
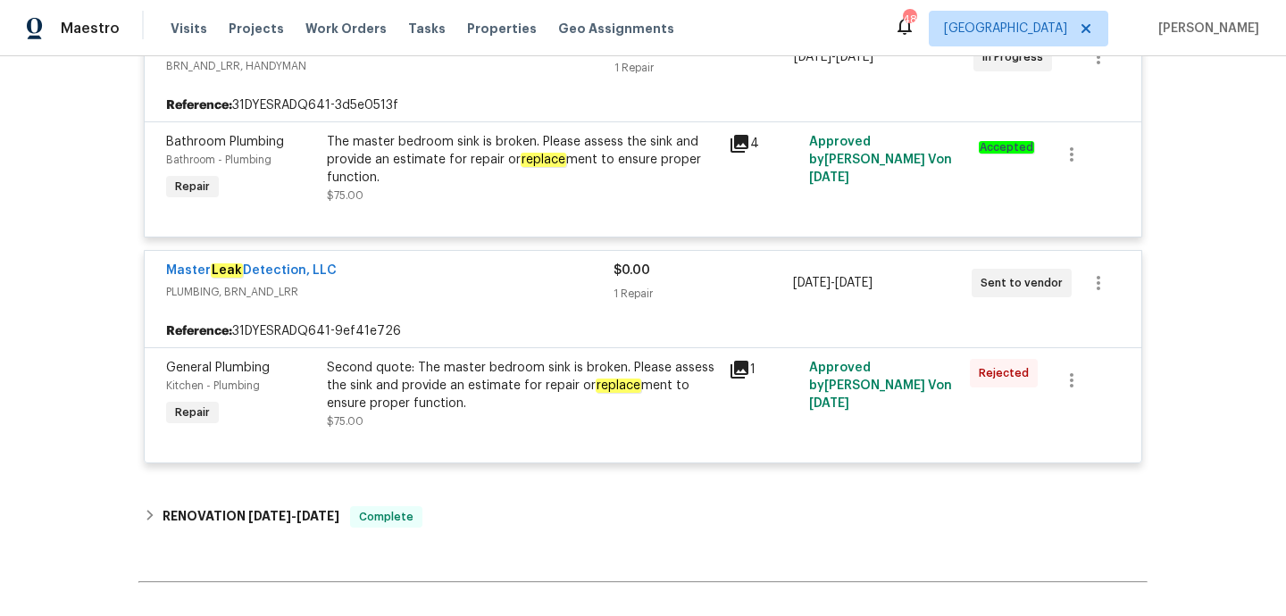
scroll to position [462, 0]
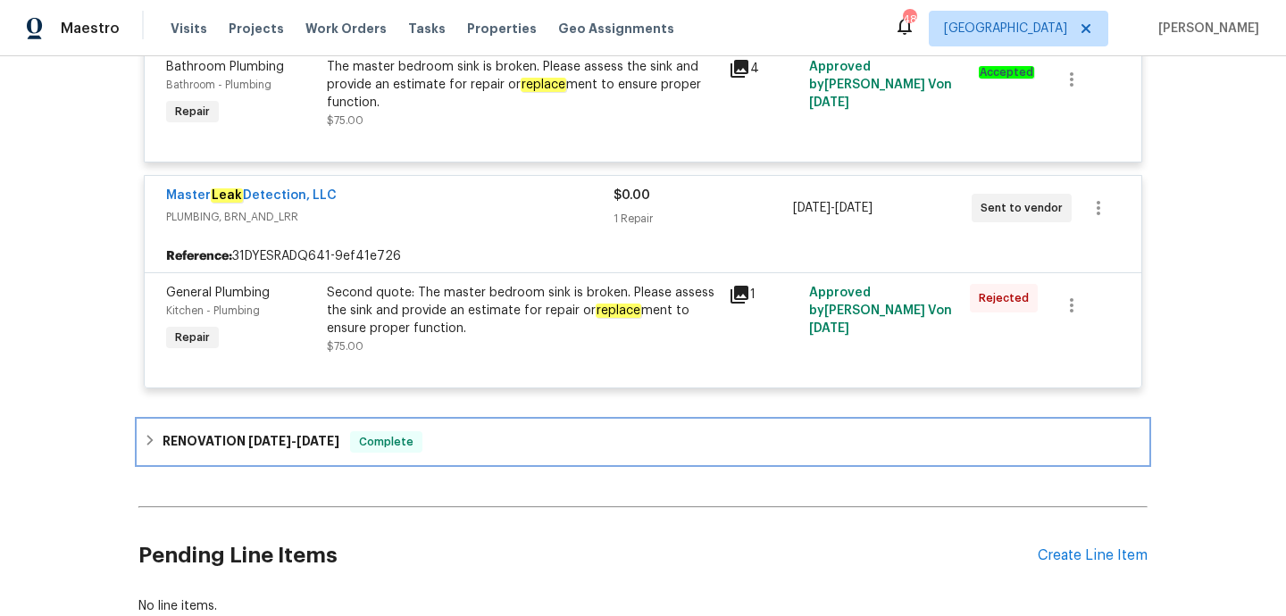
click at [472, 448] on div "RENOVATION 7/1/25 - 7/7/25 Complete" at bounding box center [643, 441] width 998 height 21
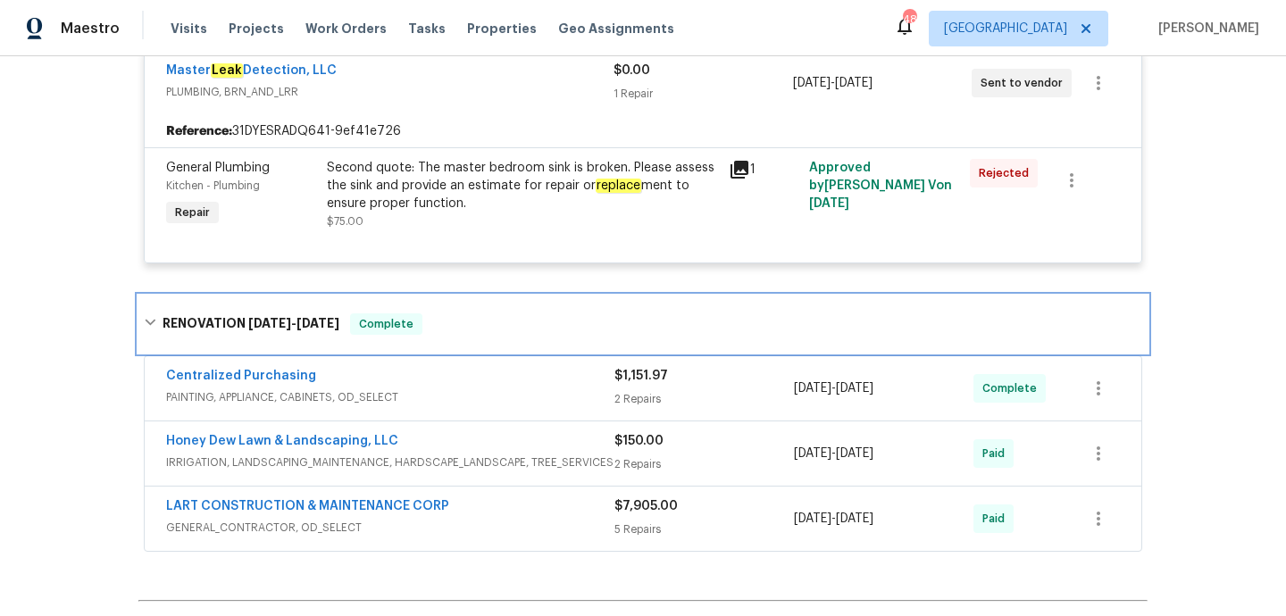
scroll to position [589, 0]
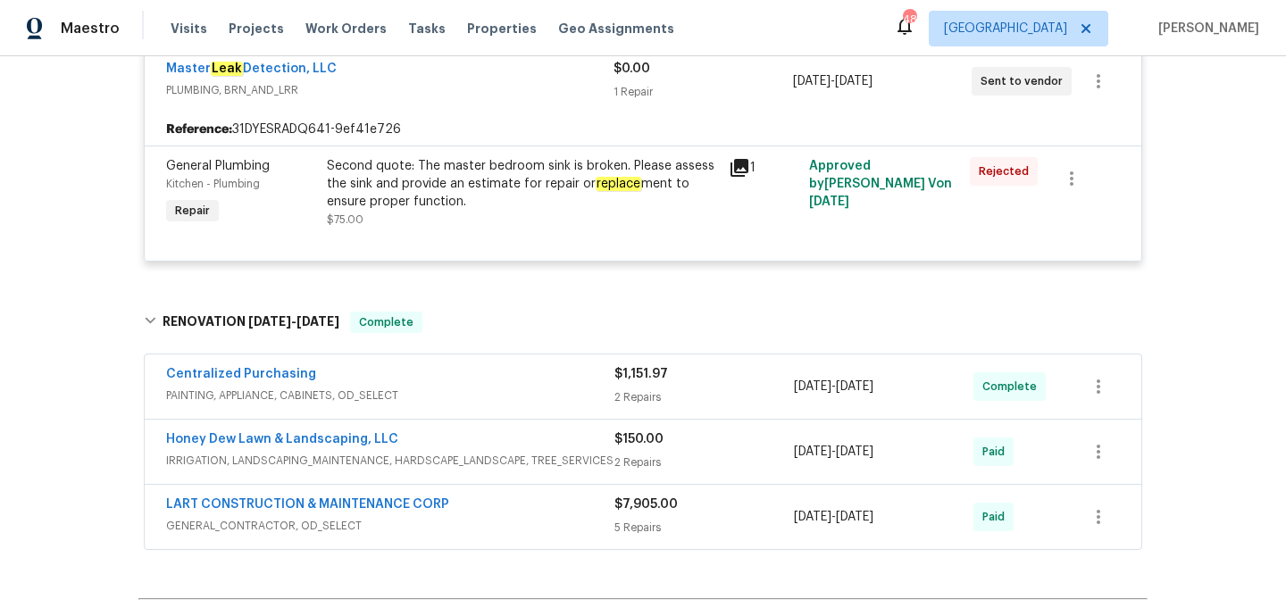
click at [472, 391] on span "PAINTING, APPLIANCE, CABINETS, OD_SELECT" at bounding box center [390, 396] width 448 height 18
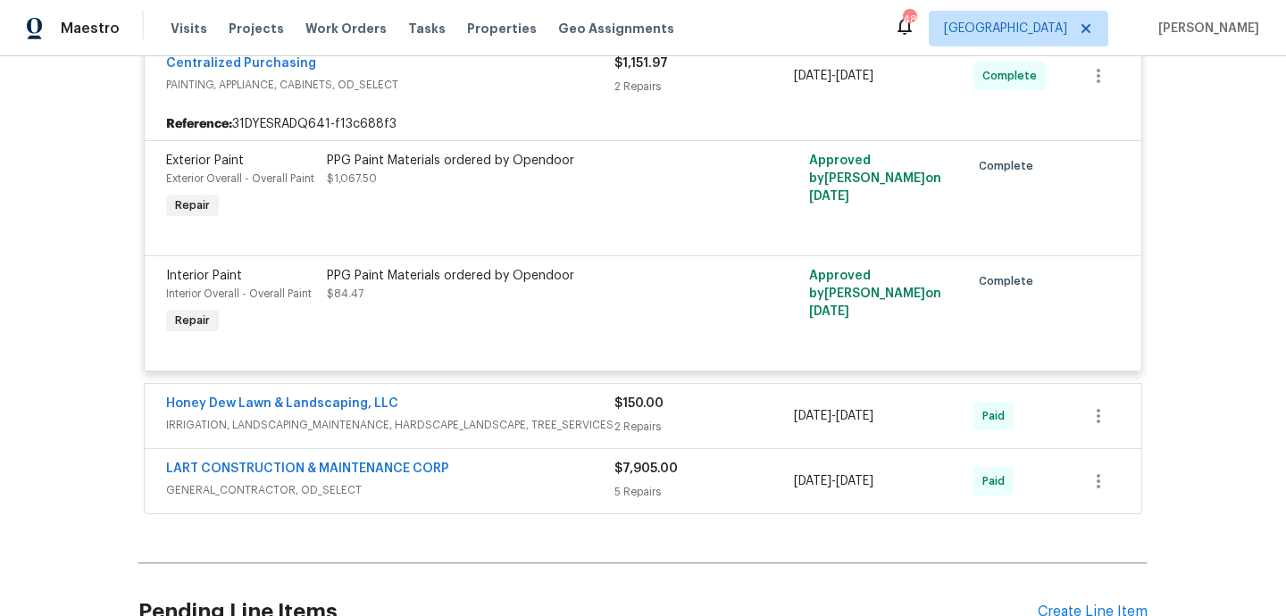
scroll to position [1033, 0]
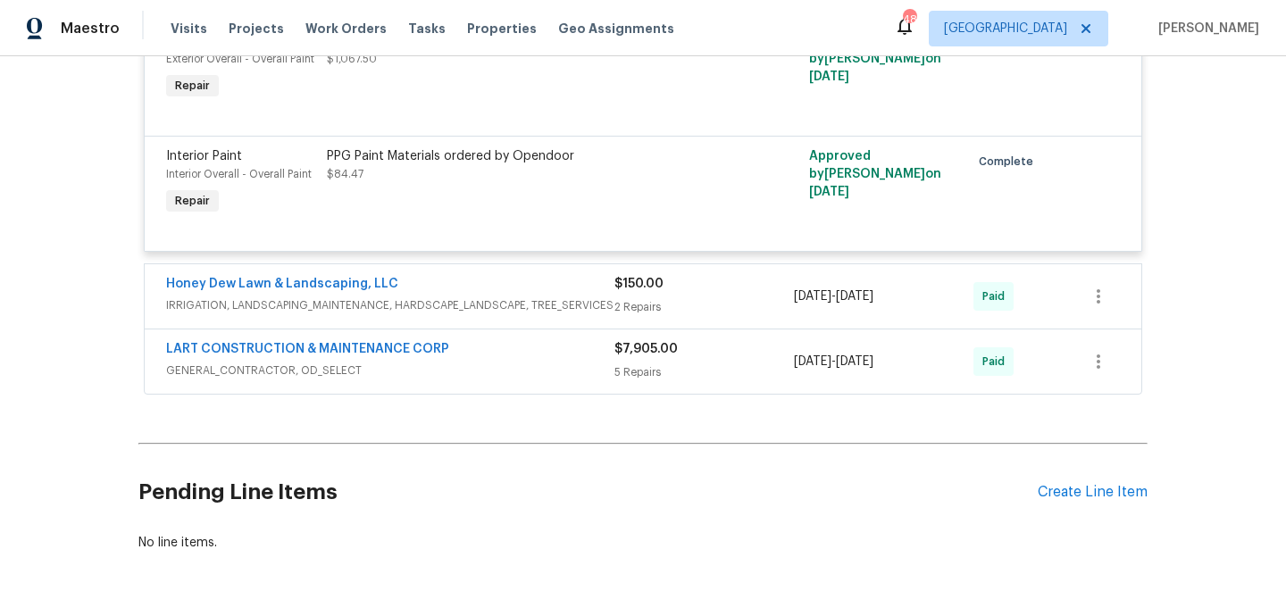
click at [478, 383] on div "LART CONSTRUCTION & MAINTENANCE CORP GENERAL_CONTRACTOR, OD_SELECT" at bounding box center [390, 361] width 448 height 43
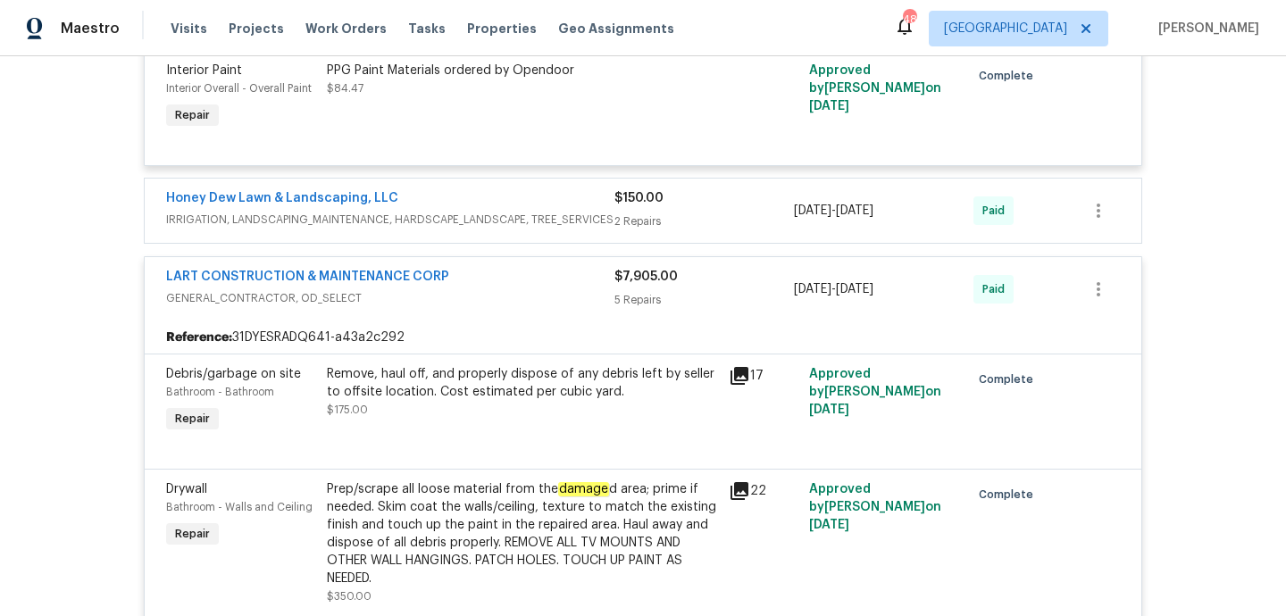
scroll to position [1082, 0]
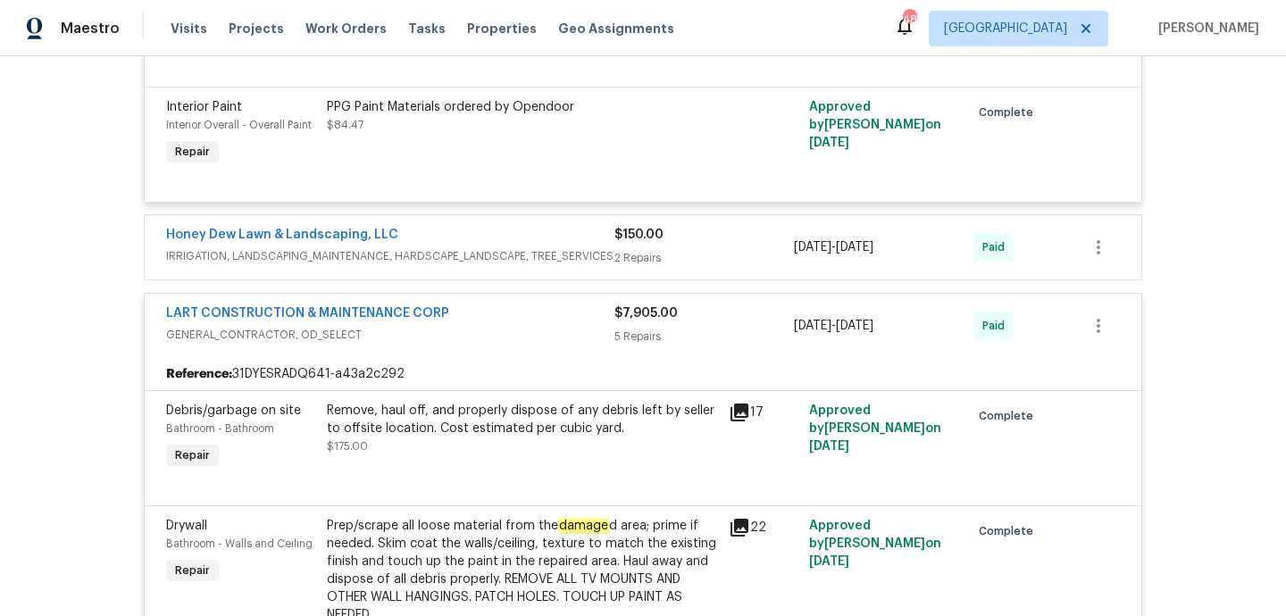
click at [538, 265] on span "IRRIGATION, LANDSCAPING_MAINTENANCE, HARDSCAPE_LANDSCAPE, TREE_SERVICES" at bounding box center [390, 256] width 448 height 18
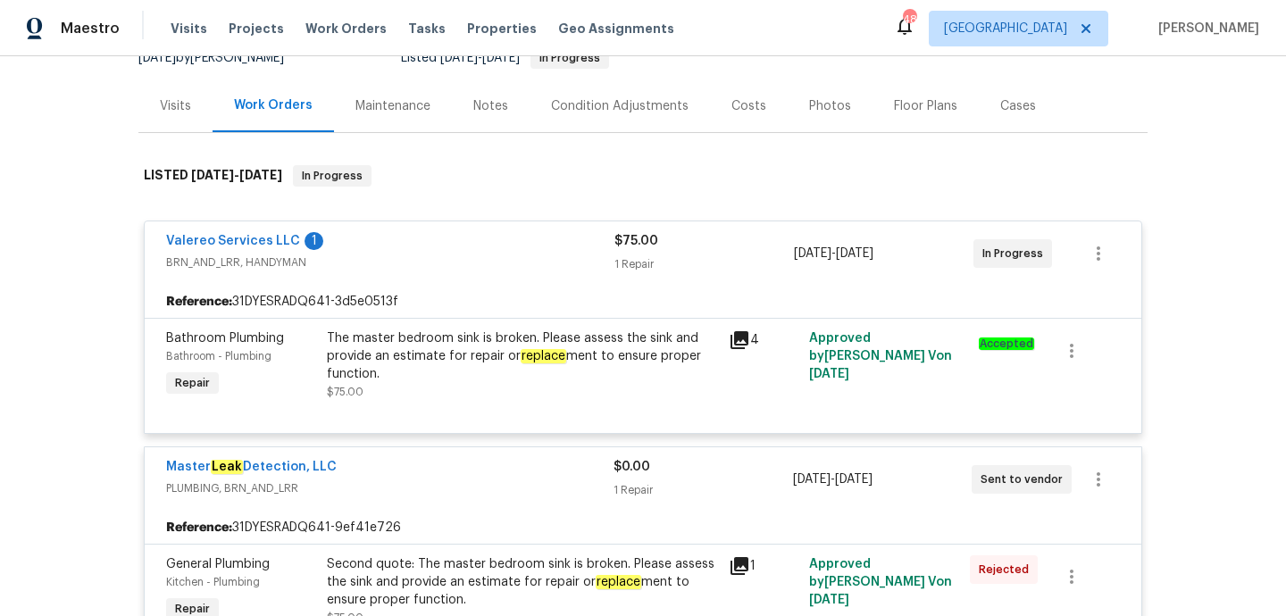
scroll to position [0, 0]
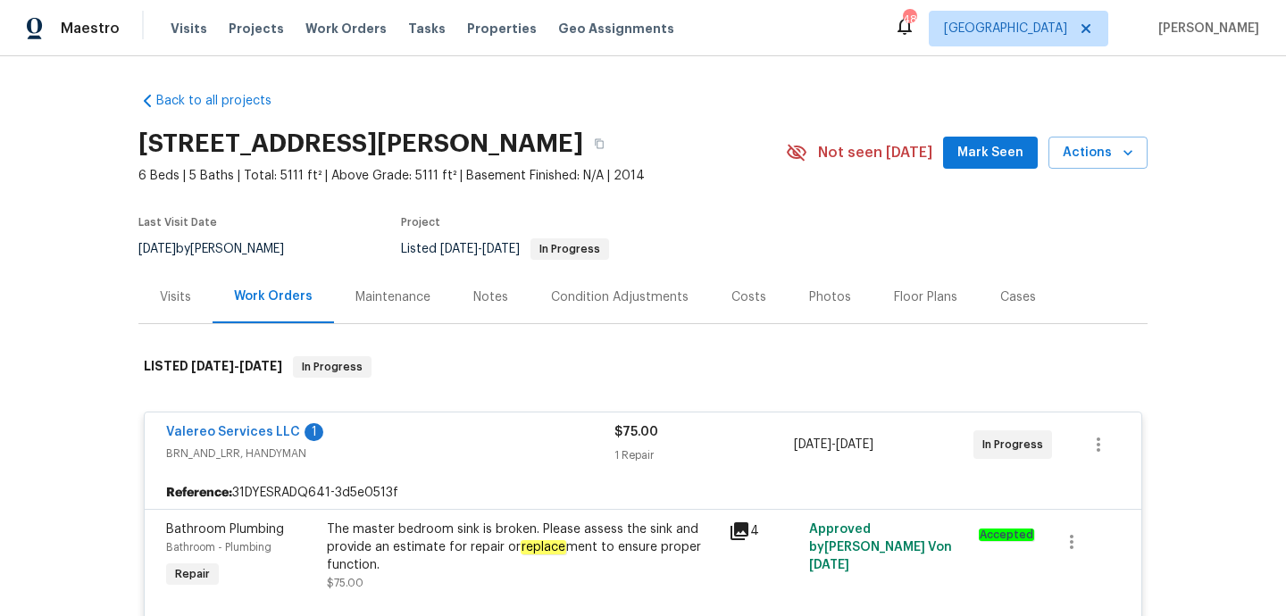
click at [171, 302] on div "Visits" at bounding box center [175, 297] width 31 height 18
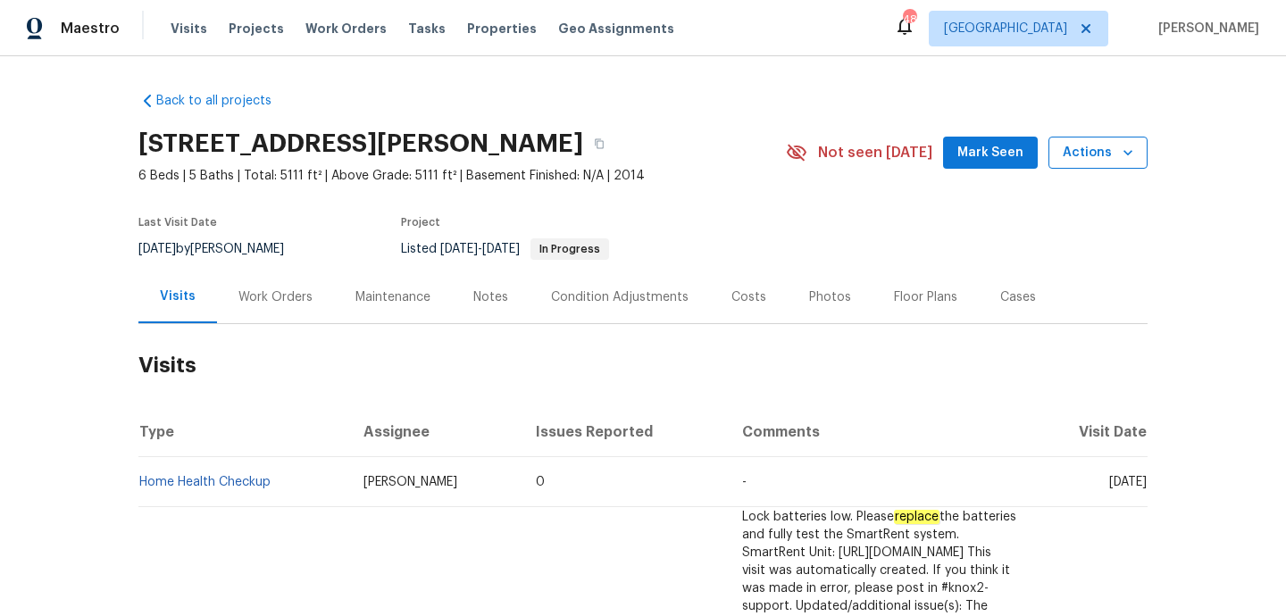
click at [1072, 147] on span "Actions" at bounding box center [1097, 153] width 71 height 22
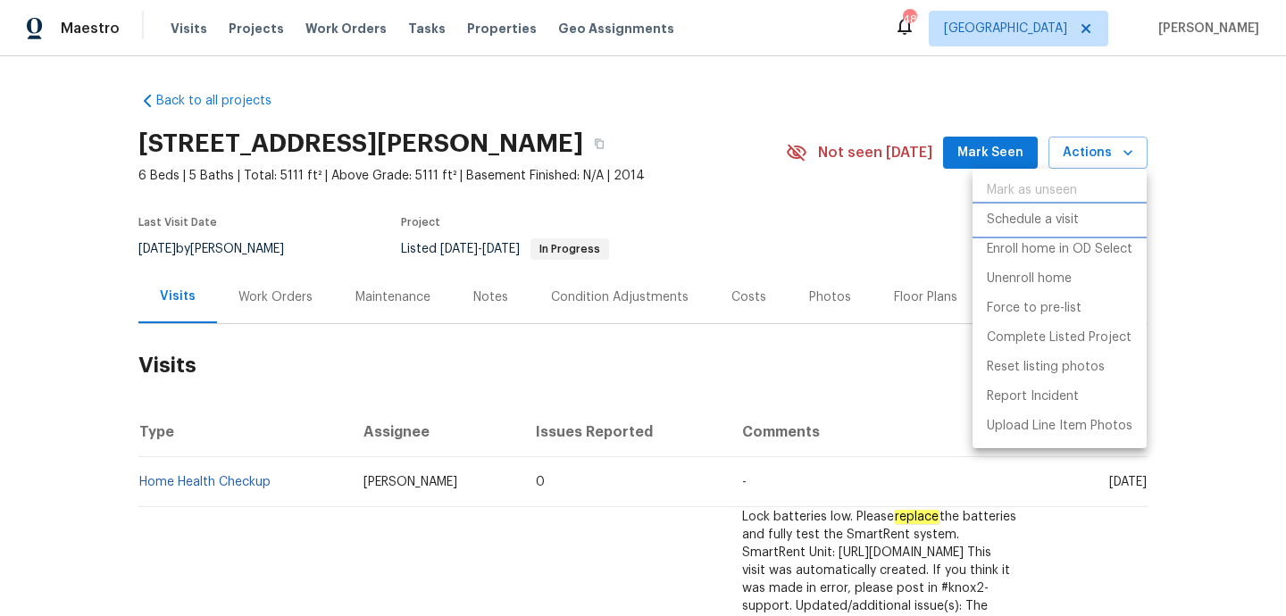
click at [1057, 221] on p "Schedule a visit" at bounding box center [1032, 220] width 92 height 19
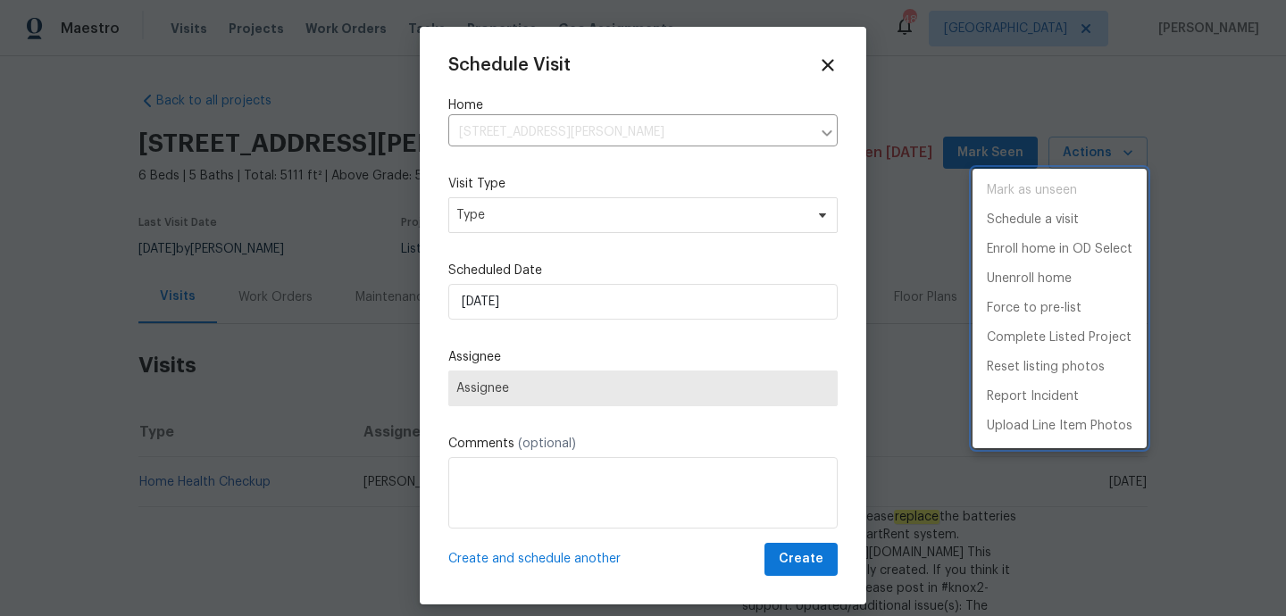
click at [558, 225] on div at bounding box center [643, 308] width 1286 height 616
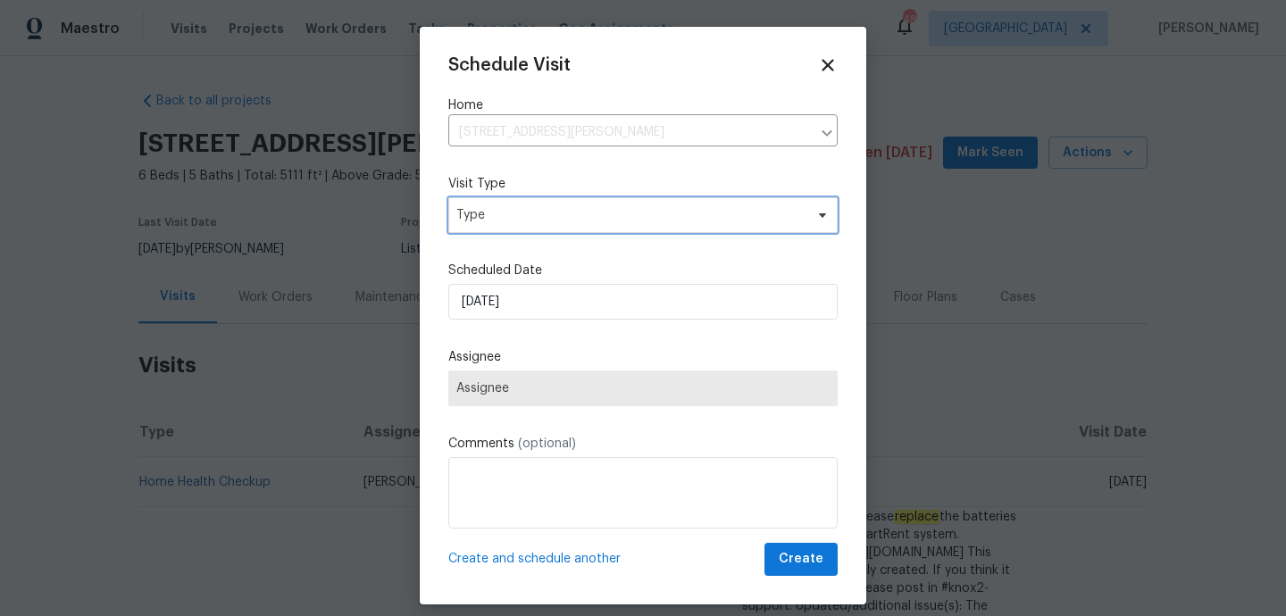
click at [554, 220] on span "Type" at bounding box center [629, 215] width 347 height 18
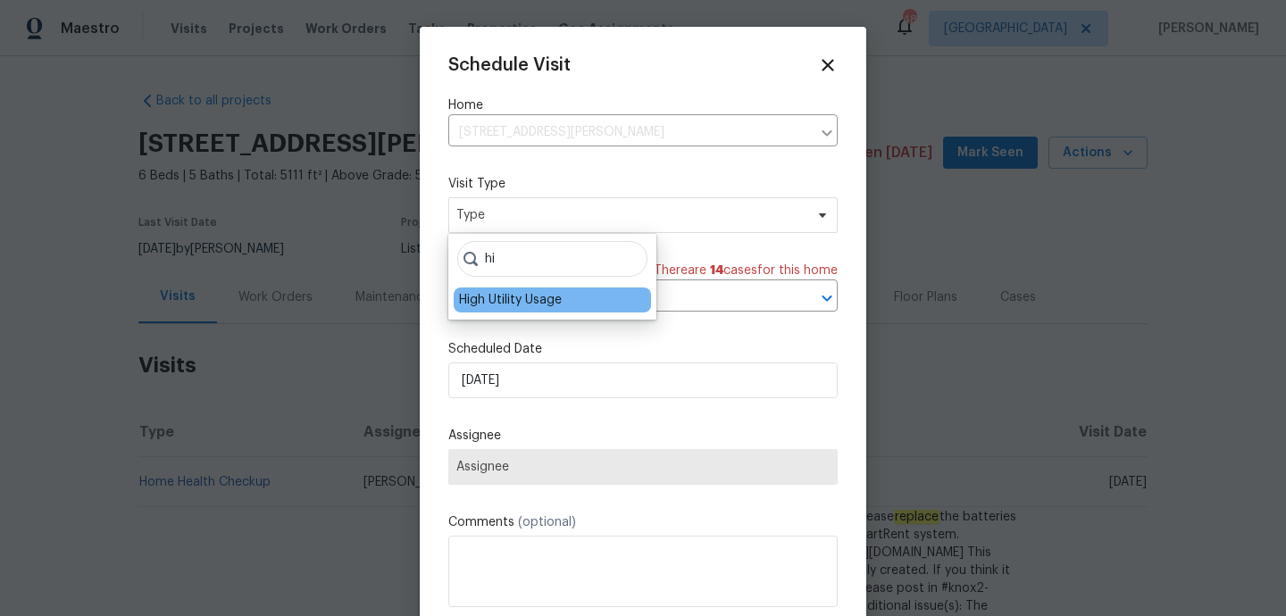
type input "hi"
click at [516, 302] on div "High Utility Usage" at bounding box center [510, 300] width 103 height 18
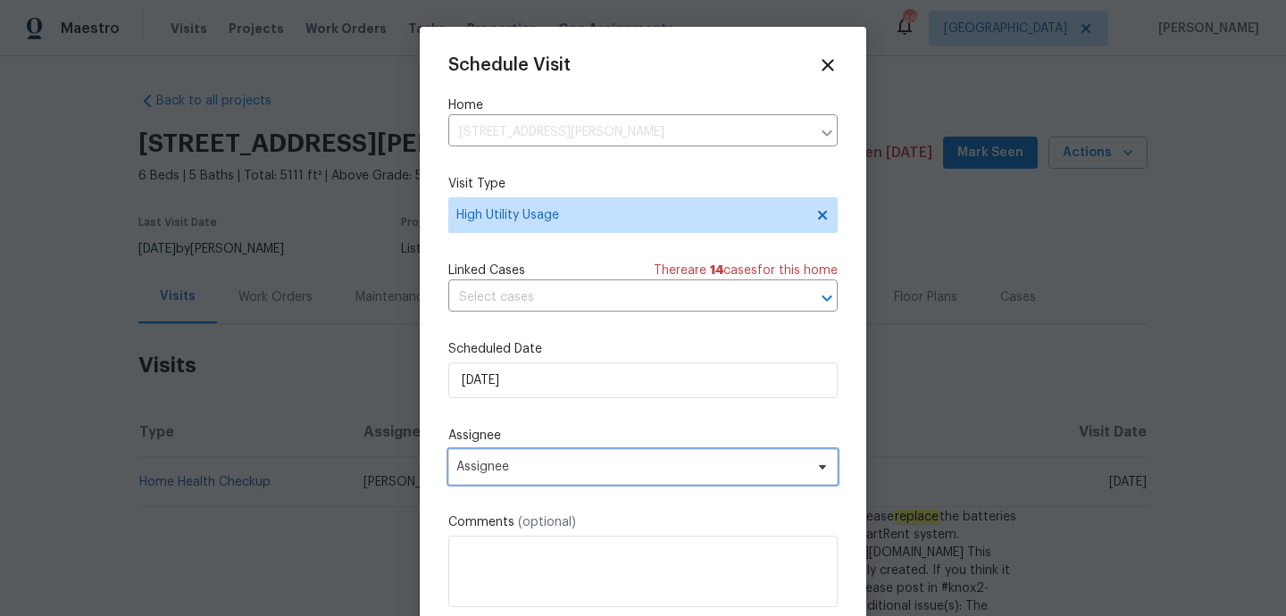
click at [542, 476] on span "Assignee" at bounding box center [642, 467] width 389 height 36
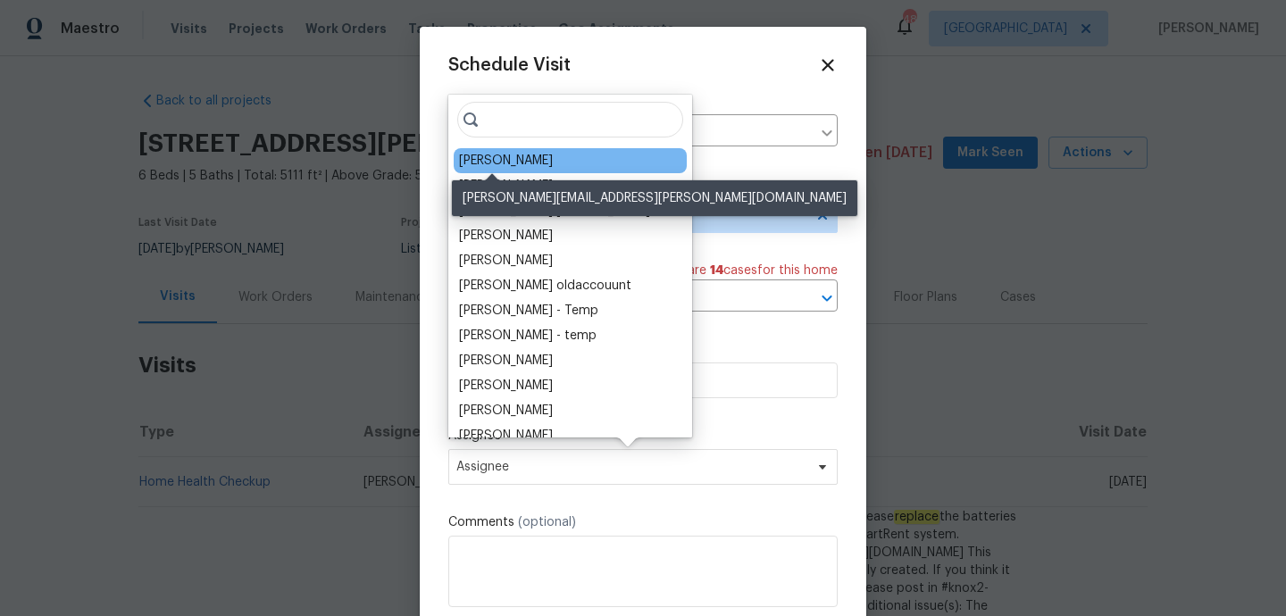
click at [486, 162] on div "Andy Taylor" at bounding box center [506, 161] width 94 height 18
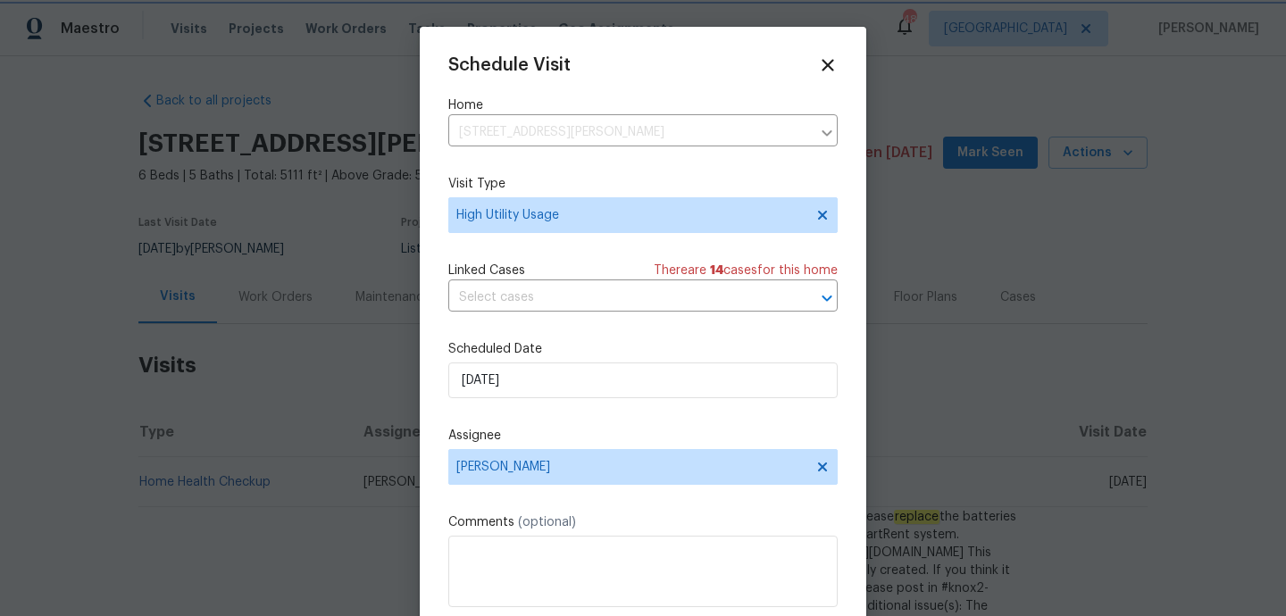
scroll to position [32, 0]
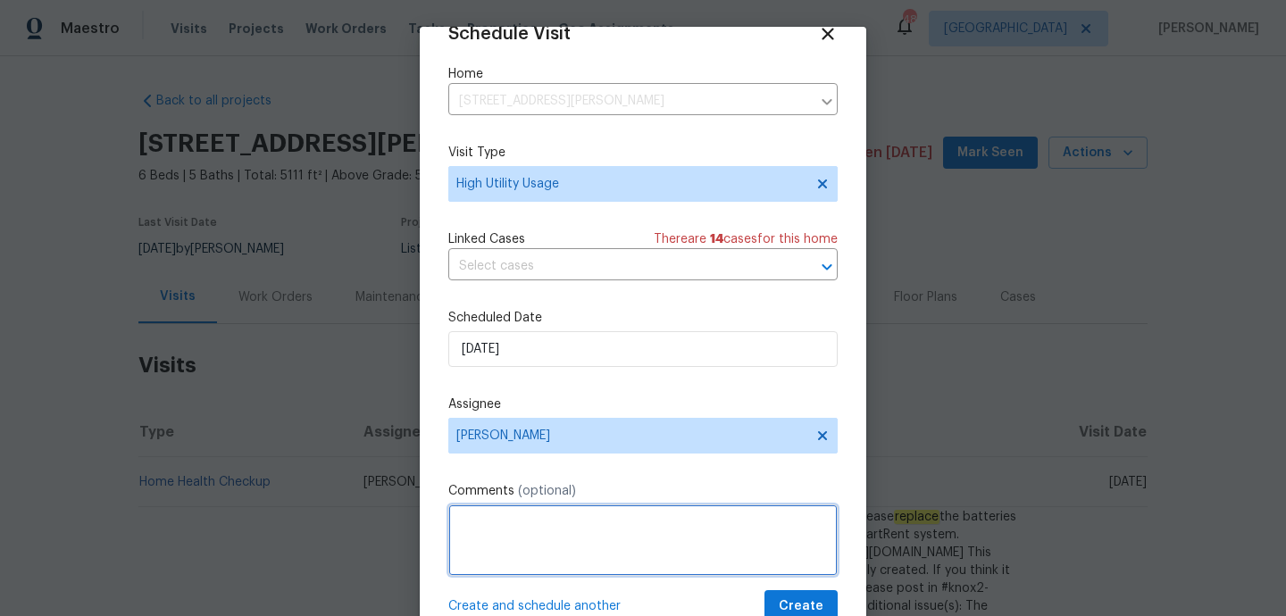
click at [529, 555] on textarea at bounding box center [642, 539] width 389 height 71
paste textarea "Hi team, we received a high-usage electric alert from a utility company for thi…"
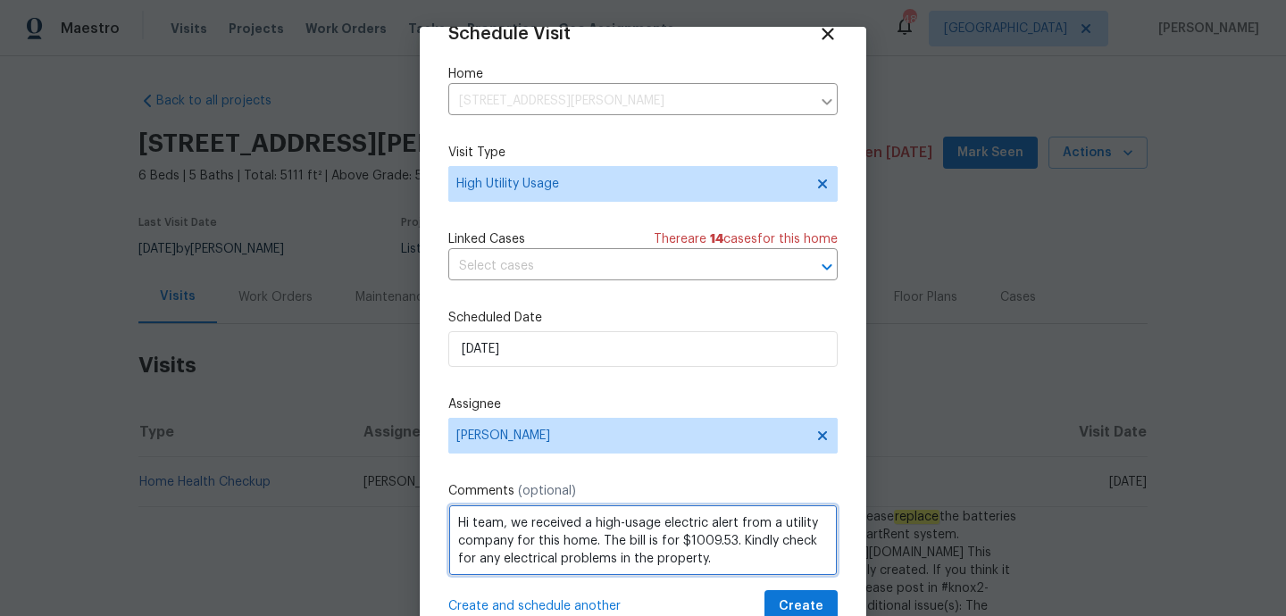
type textarea "Hi team, we received a high-usage electric alert from a utility company for thi…"
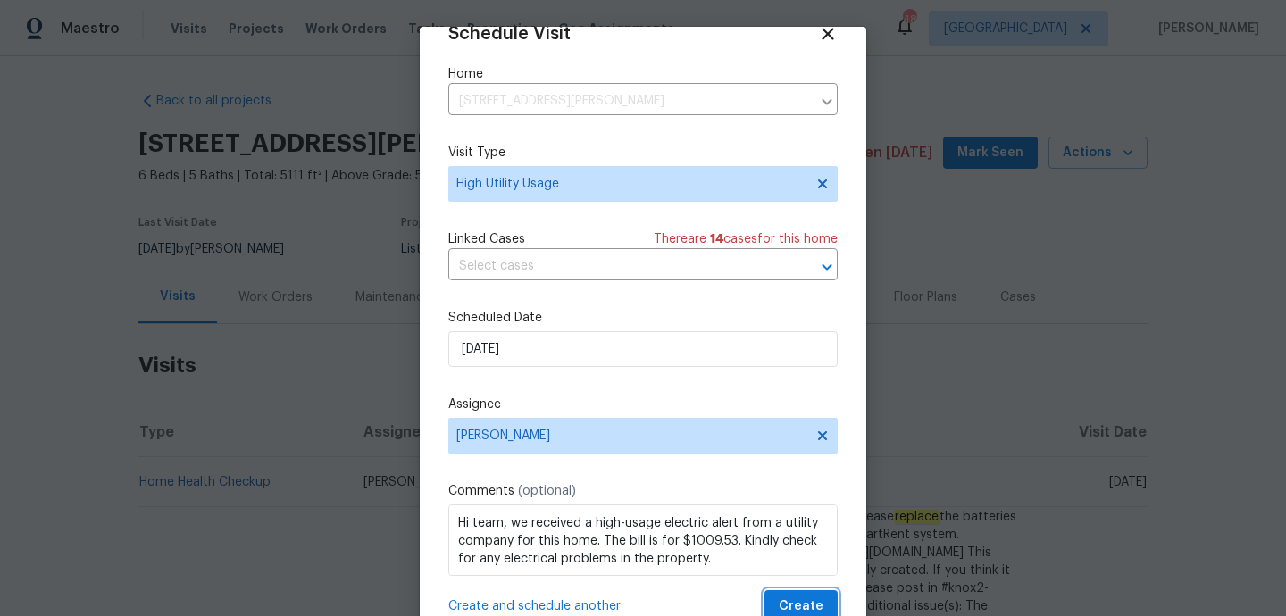
click at [812, 603] on span "Create" at bounding box center [800, 606] width 45 height 22
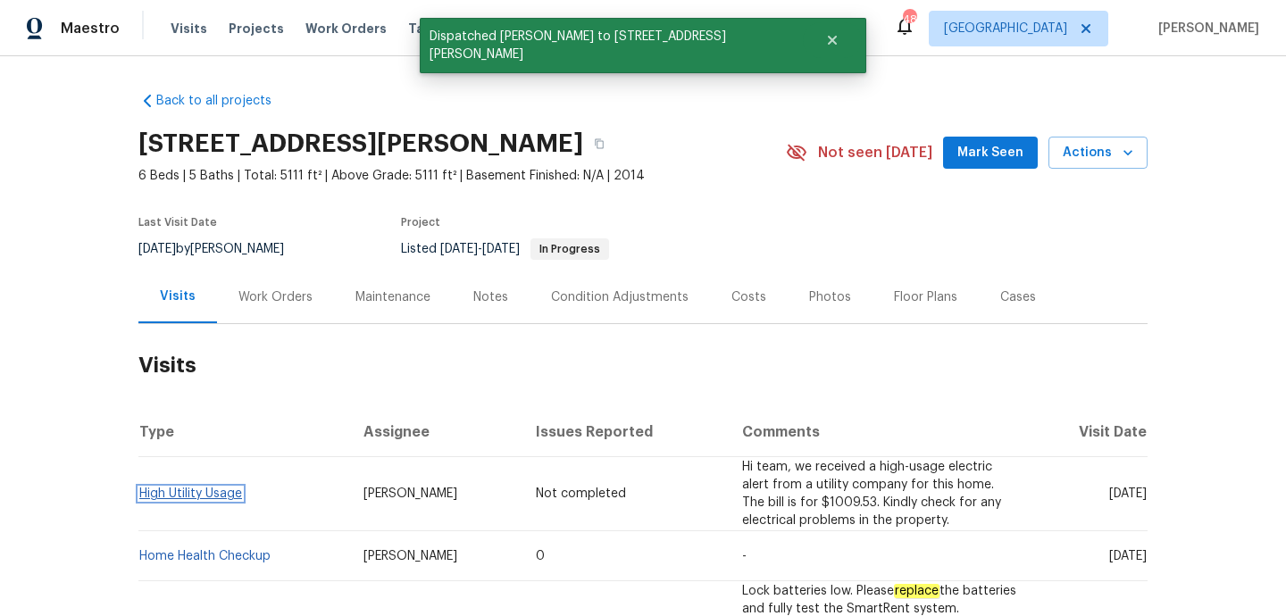
click at [198, 487] on link "High Utility Usage" at bounding box center [190, 493] width 103 height 12
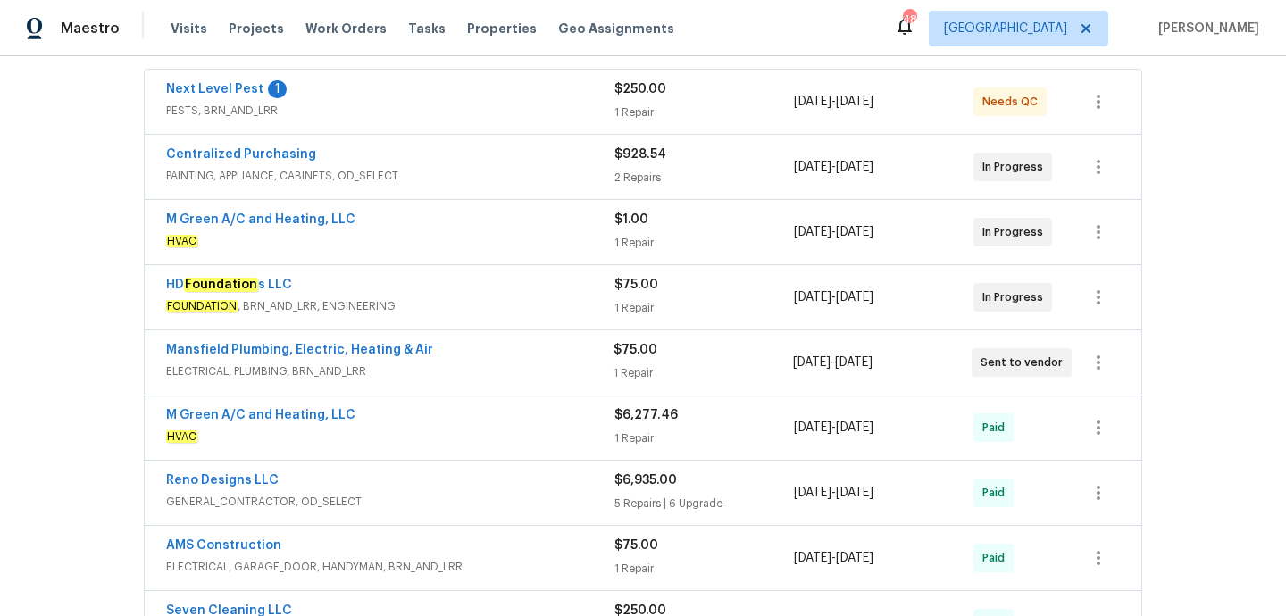
scroll to position [336, 0]
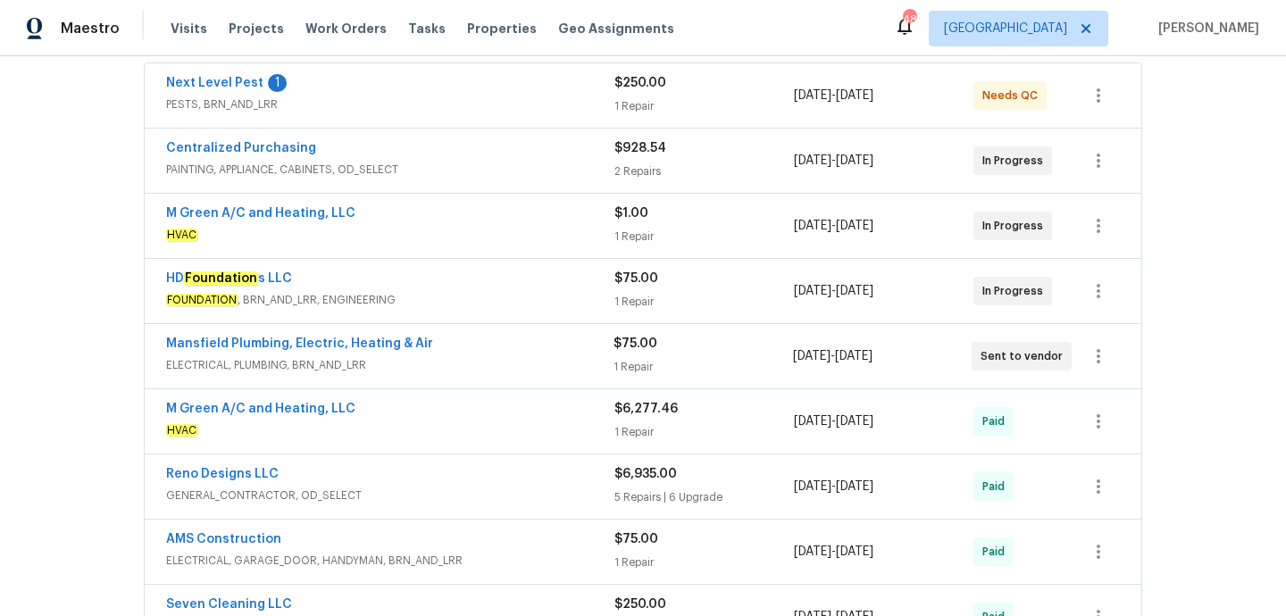
click at [475, 421] on span "HVAC" at bounding box center [390, 430] width 448 height 18
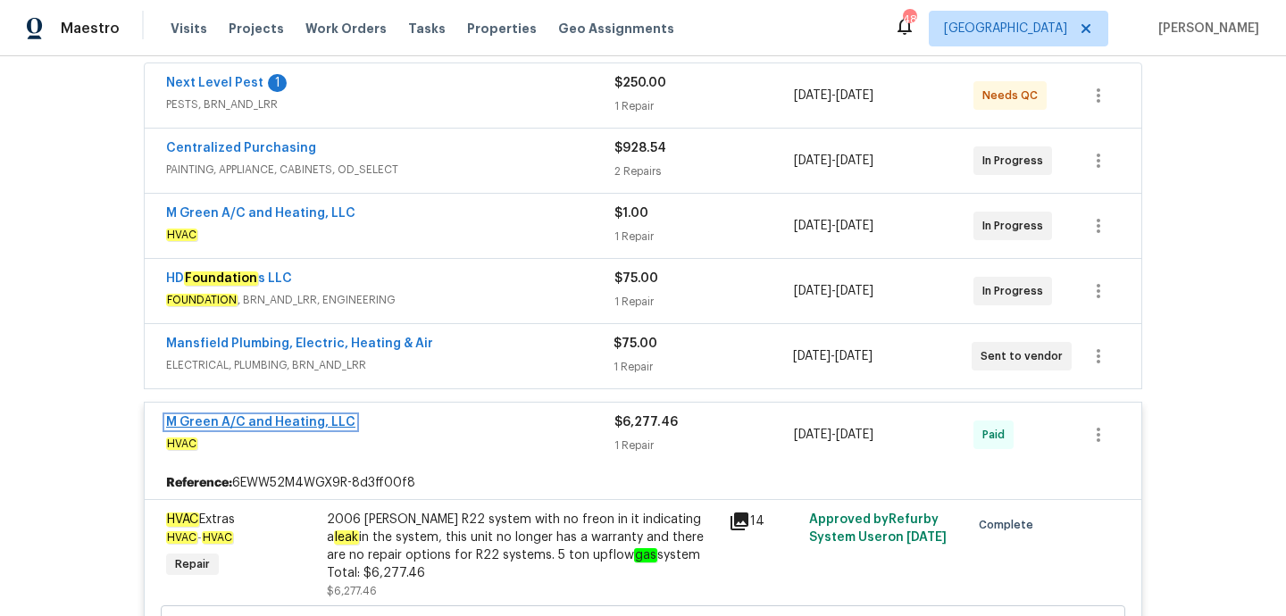
click at [305, 426] on link "M Green A/C and Heating, LLC" at bounding box center [260, 422] width 189 height 12
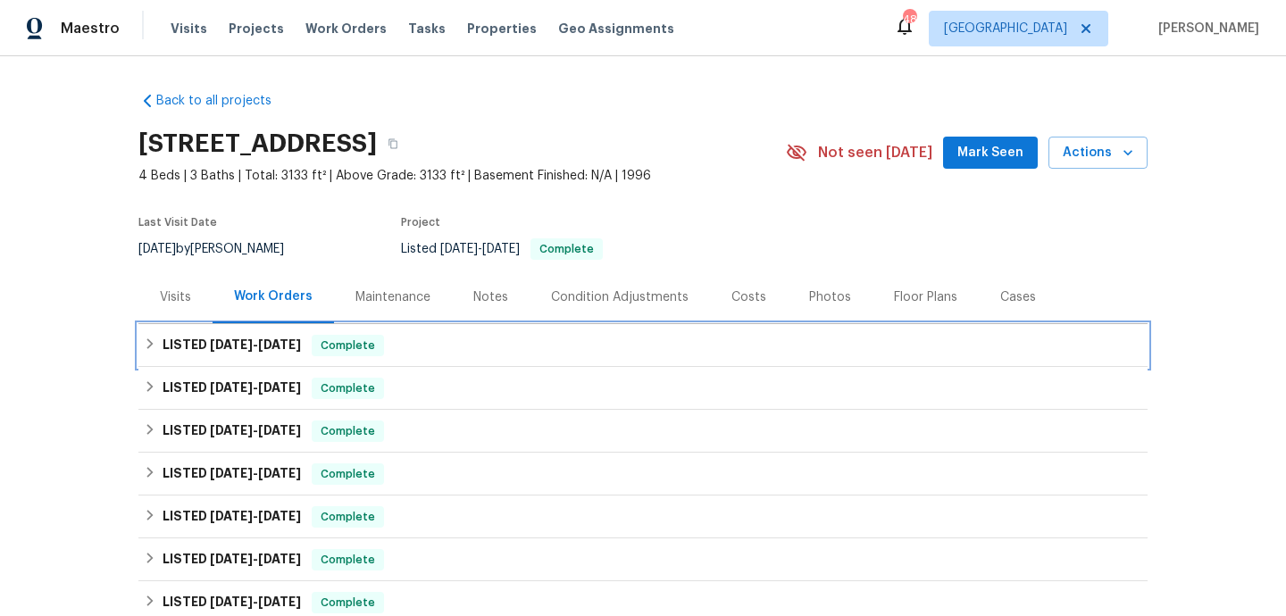
click at [449, 345] on div "LISTED [DATE] - [DATE] Complete" at bounding box center [643, 345] width 998 height 21
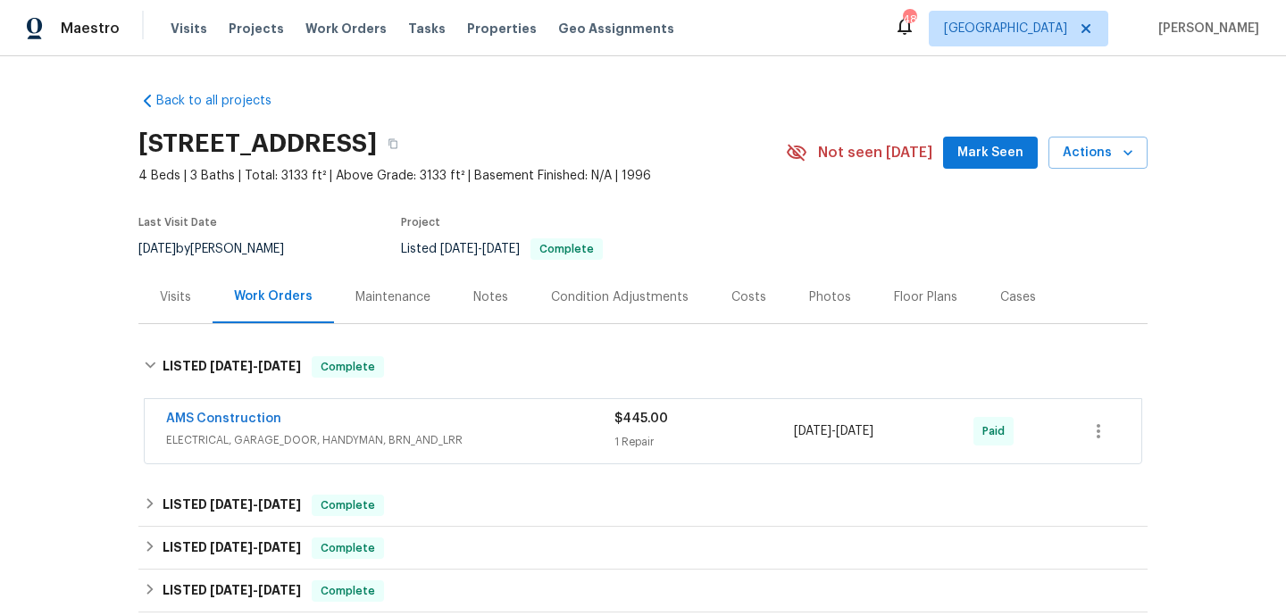
click at [438, 422] on div "AMS Construction" at bounding box center [390, 420] width 448 height 21
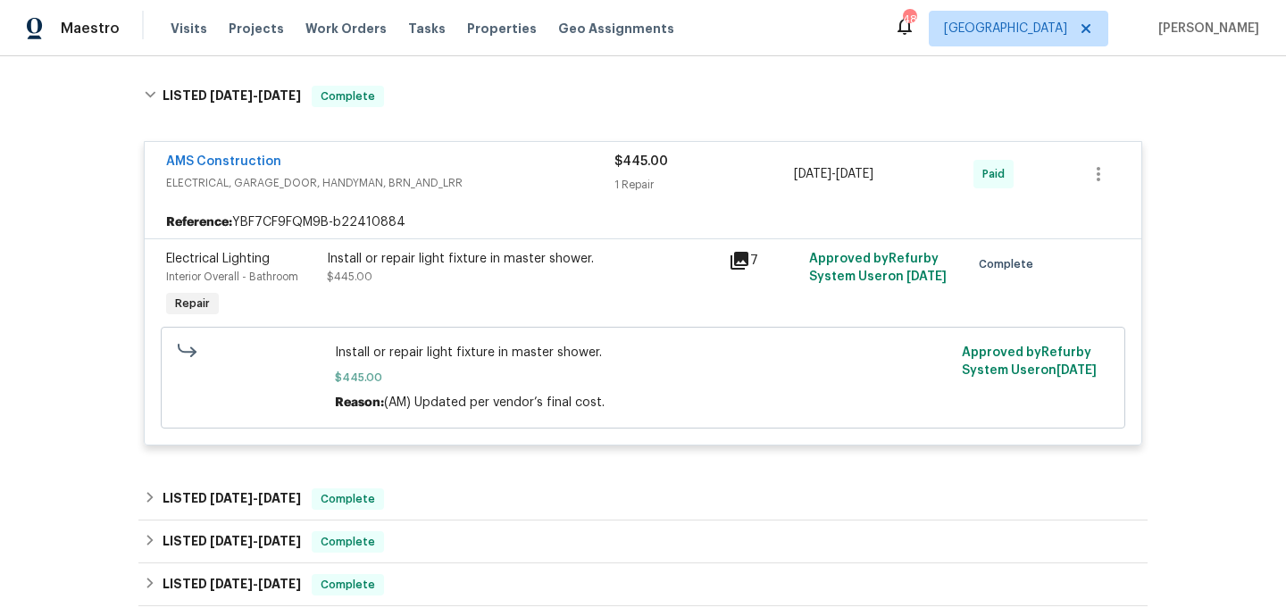
scroll to position [328, 0]
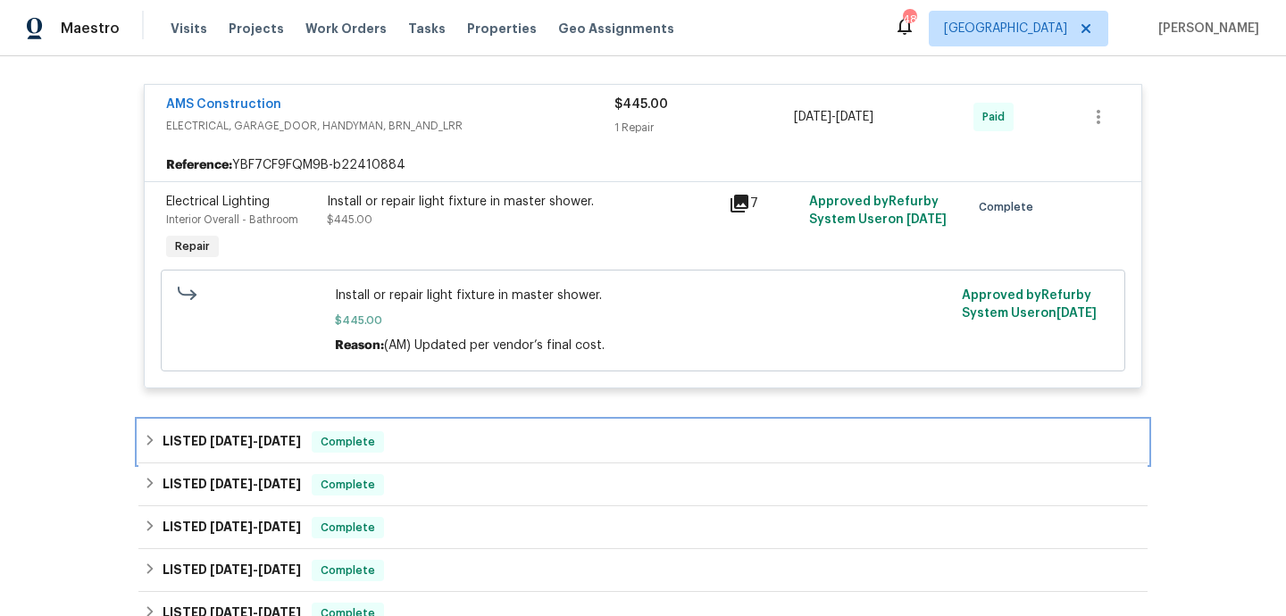
click at [435, 437] on div "LISTED [DATE] - [DATE] Complete" at bounding box center [643, 441] width 998 height 21
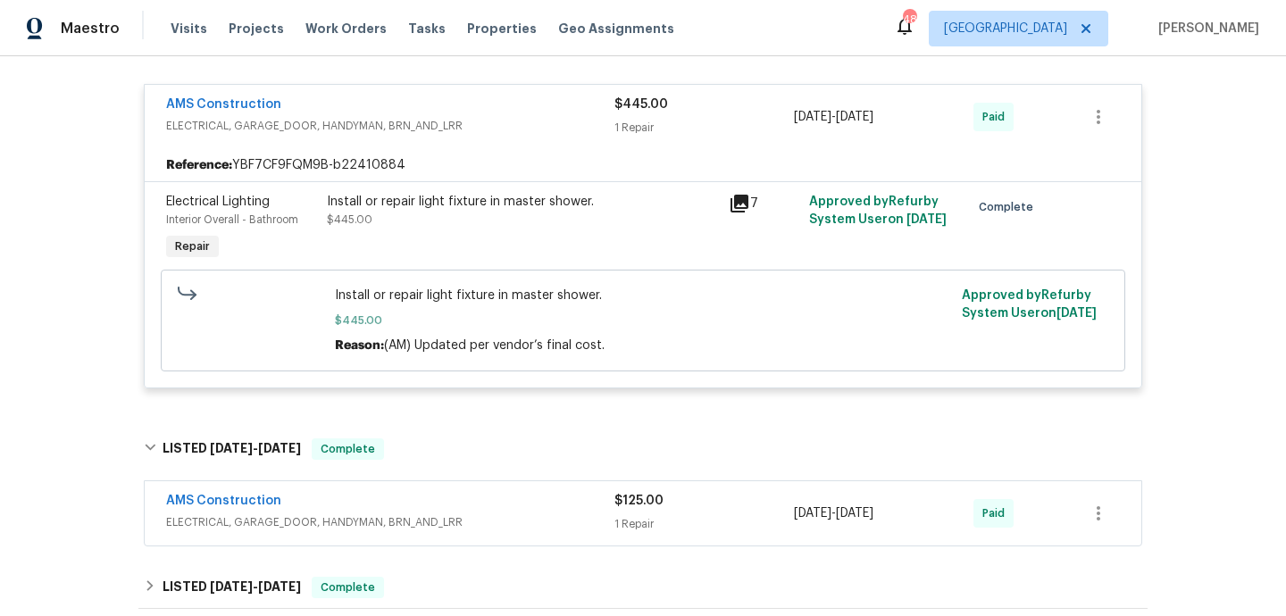
click at [483, 511] on div "AMS Construction" at bounding box center [390, 502] width 448 height 21
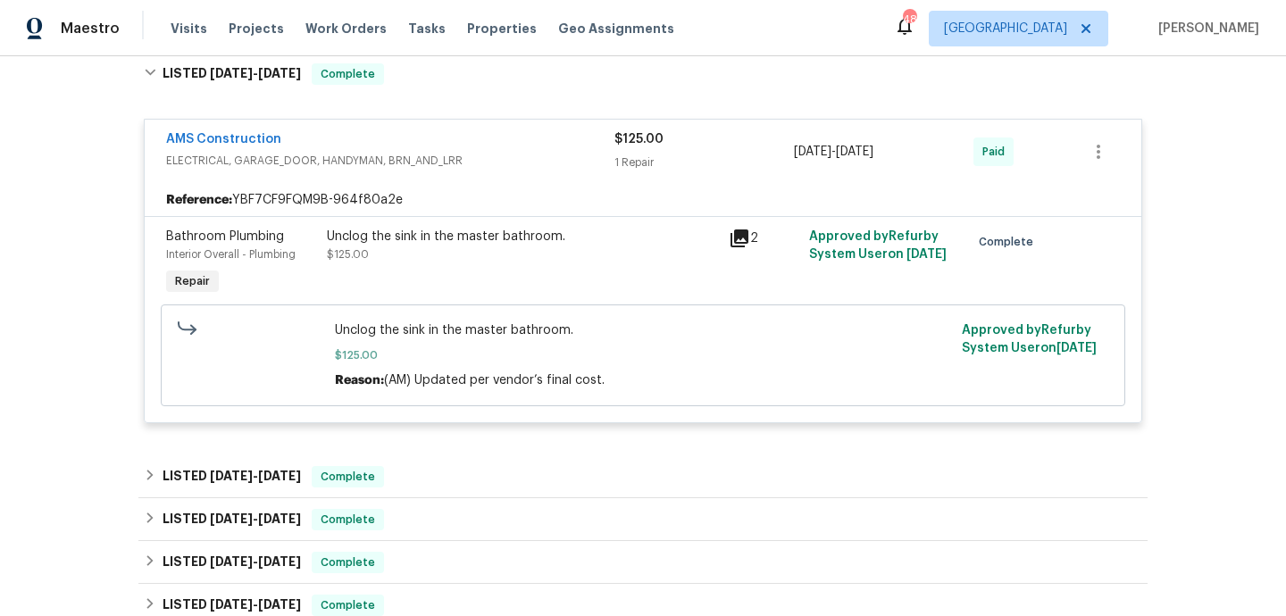
scroll to position [799, 0]
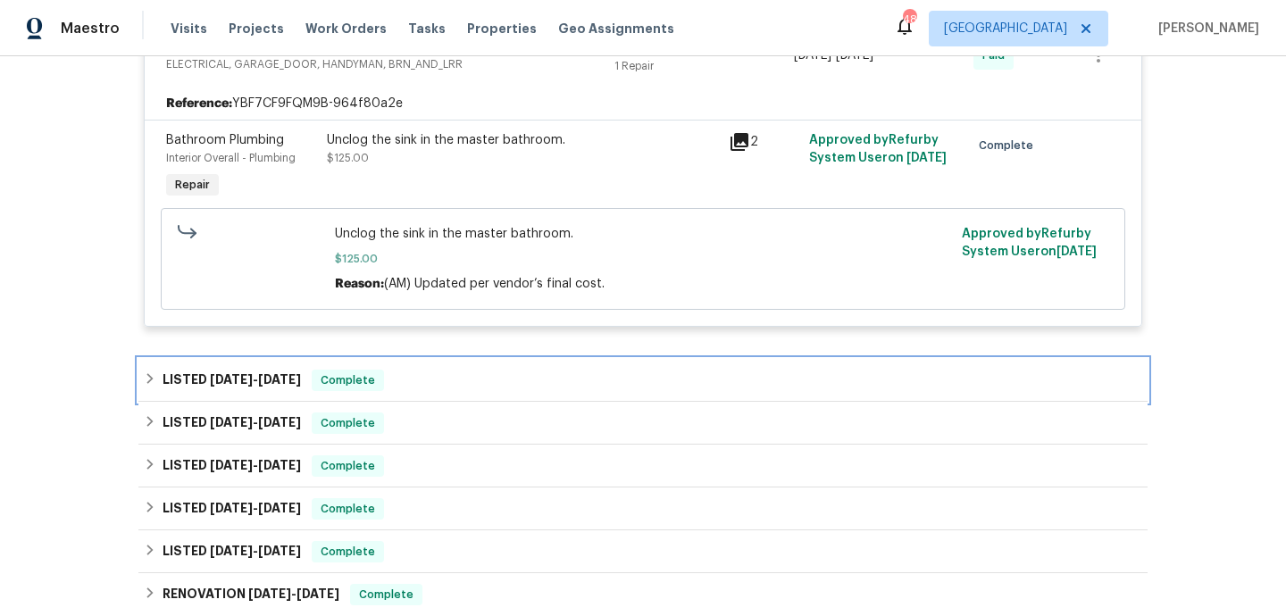
click at [463, 377] on div "LISTED [DATE] - [DATE] Complete" at bounding box center [643, 380] width 998 height 21
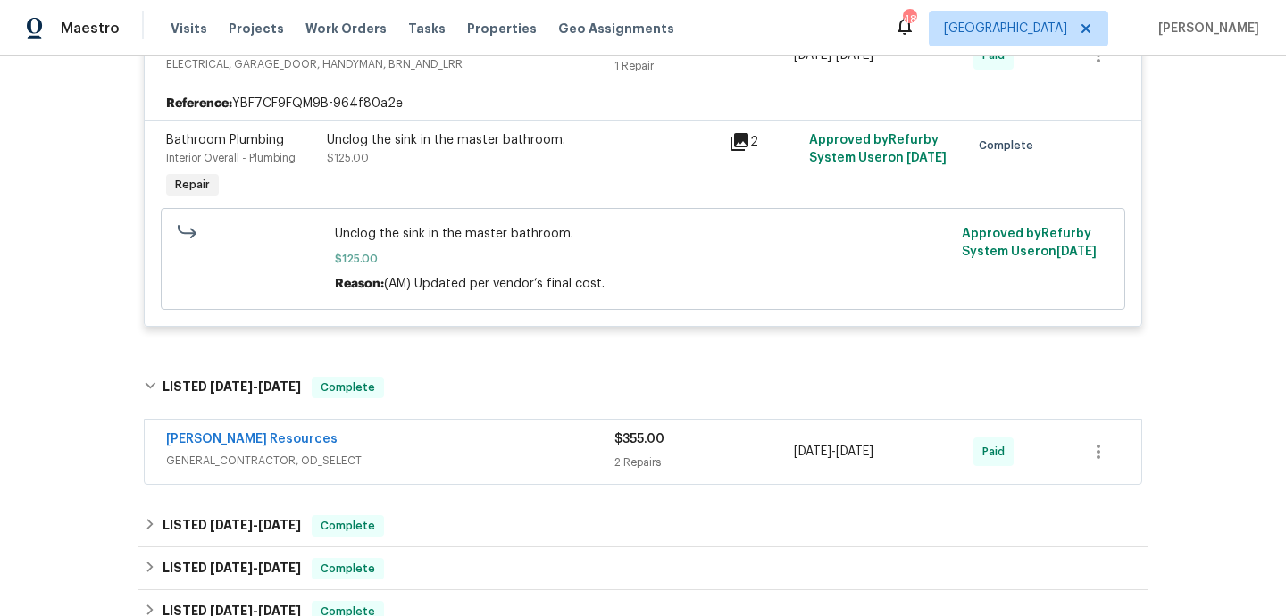
click at [463, 458] on span "GENERAL_CONTRACTOR, OD_SELECT" at bounding box center [390, 461] width 448 height 18
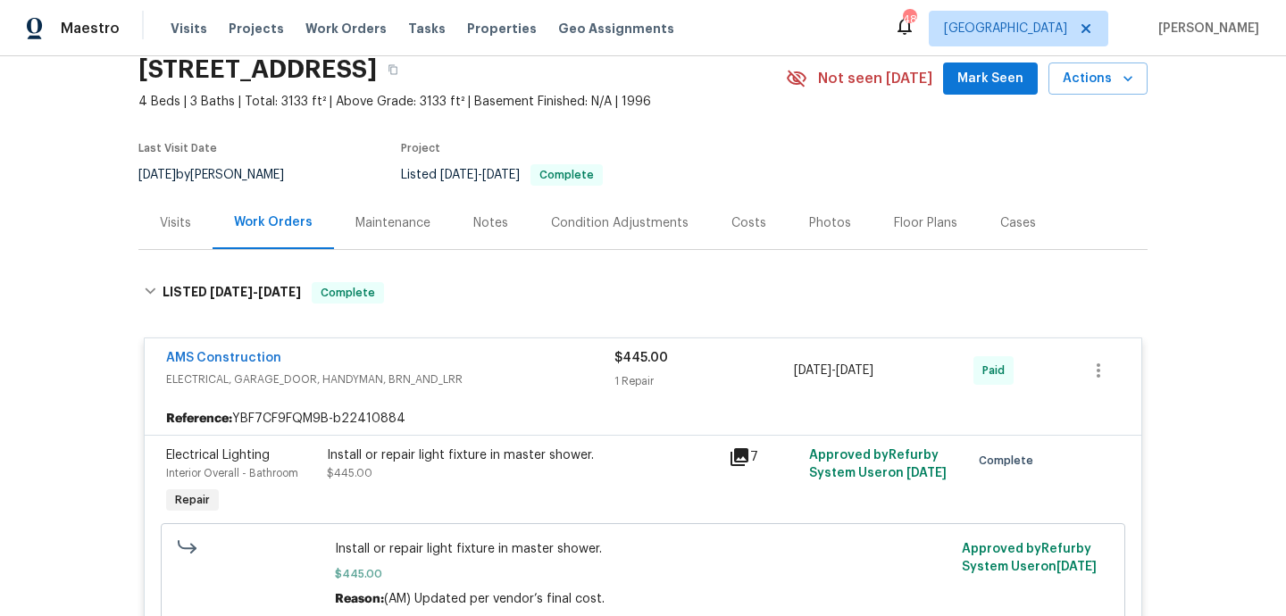
scroll to position [0, 0]
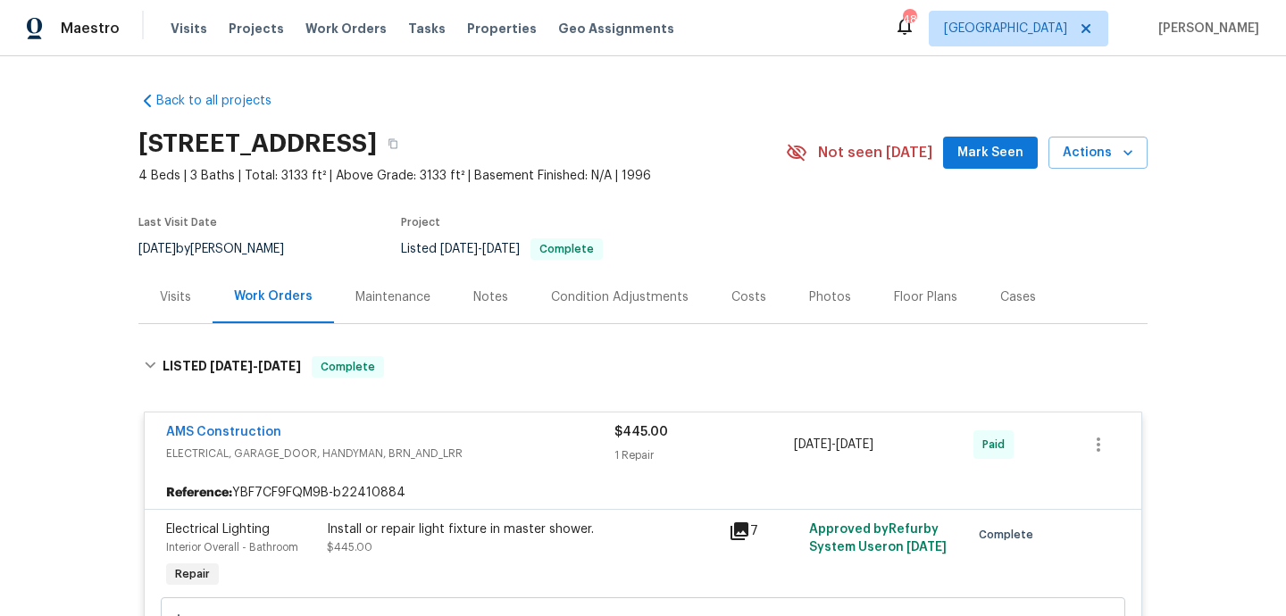
click at [171, 304] on div "Visits" at bounding box center [175, 297] width 31 height 18
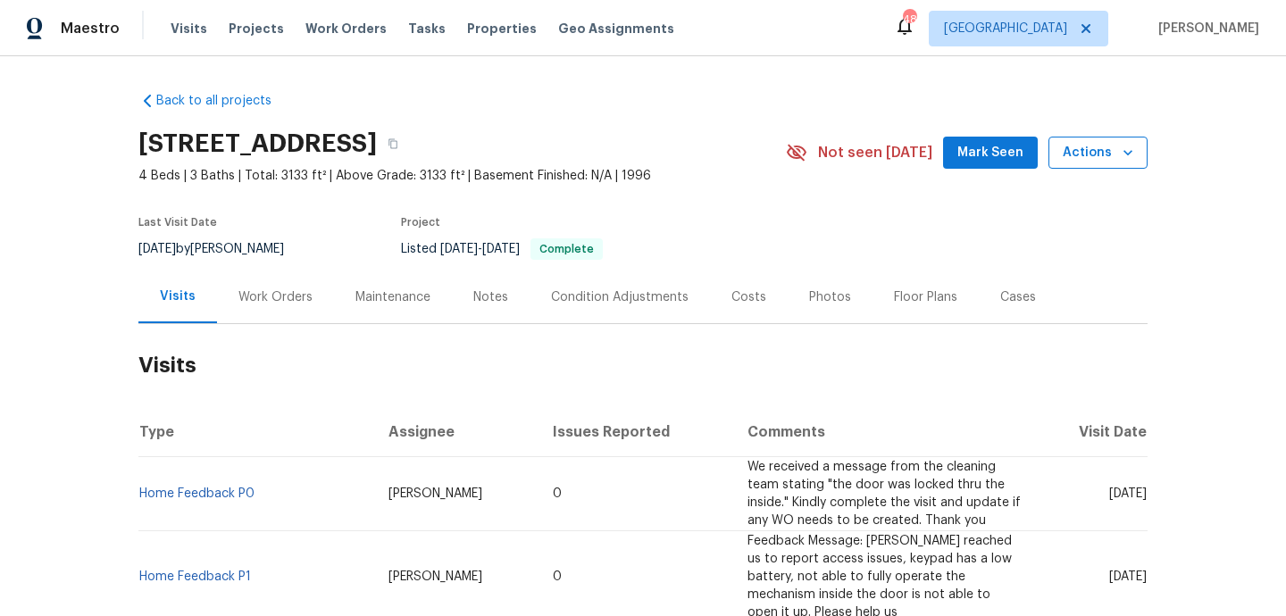
click at [1069, 162] on span "Actions" at bounding box center [1097, 153] width 71 height 22
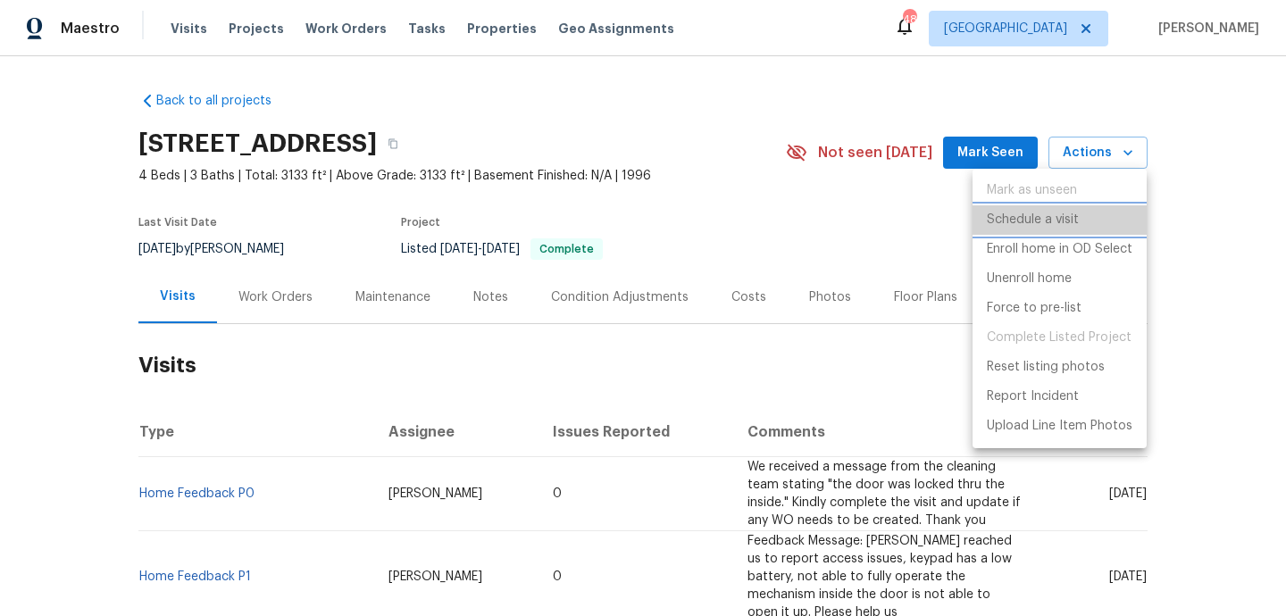
click at [1001, 230] on li "Schedule a visit" at bounding box center [1059, 219] width 174 height 29
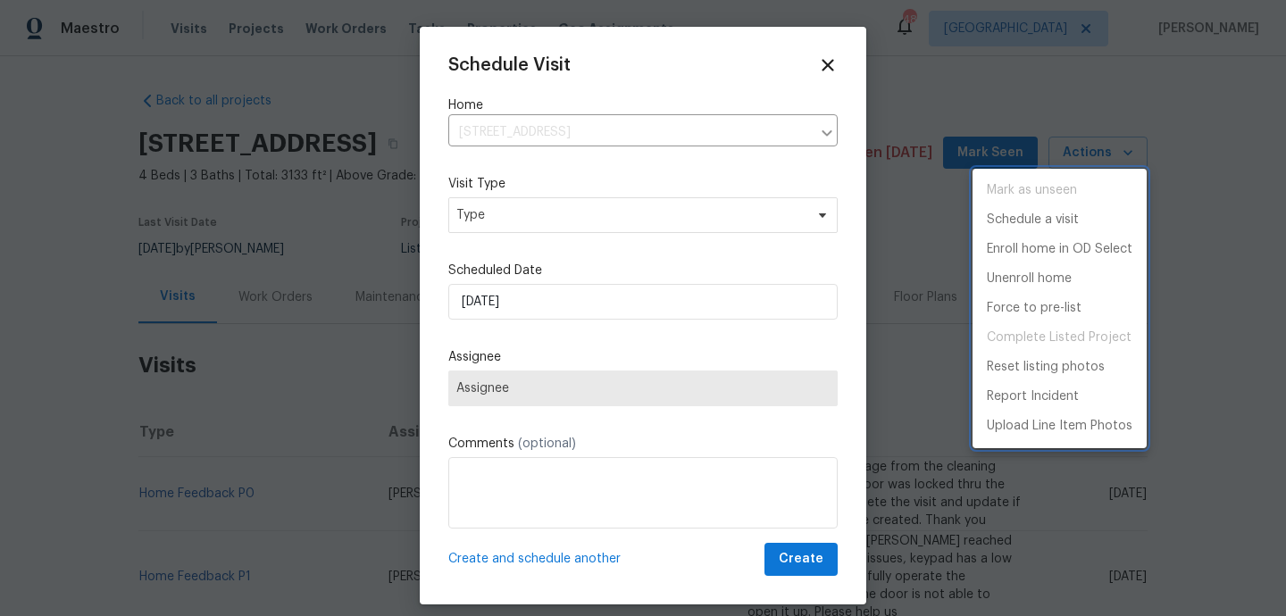
click at [550, 226] on div at bounding box center [643, 308] width 1286 height 616
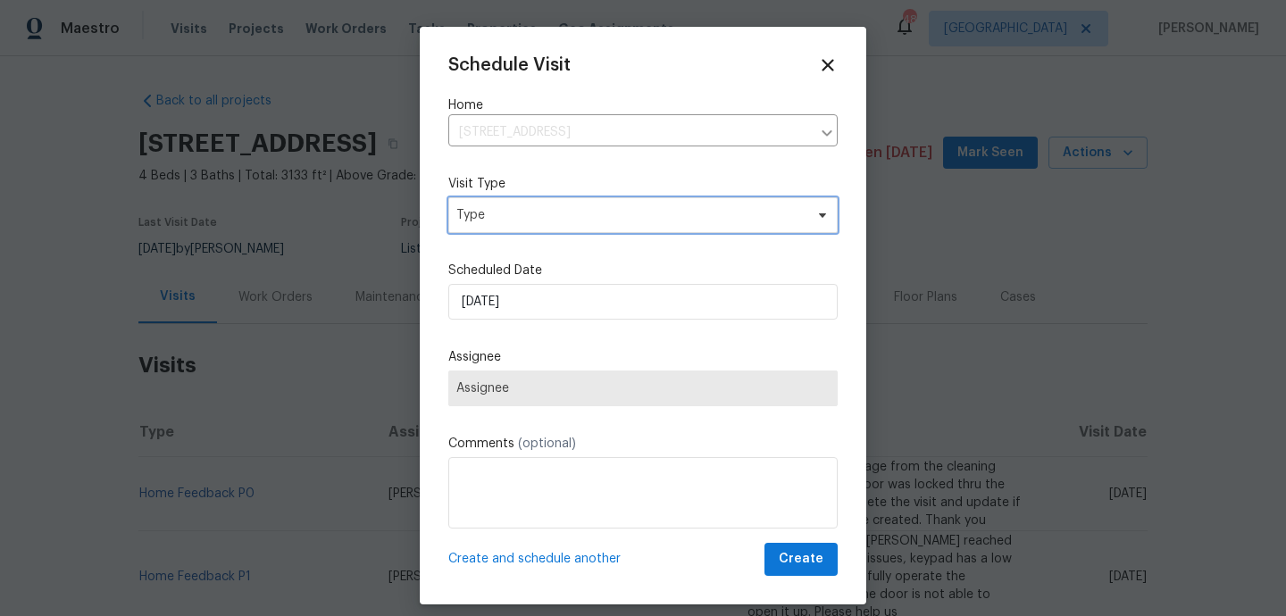
click at [544, 213] on span "Type" at bounding box center [629, 215] width 347 height 18
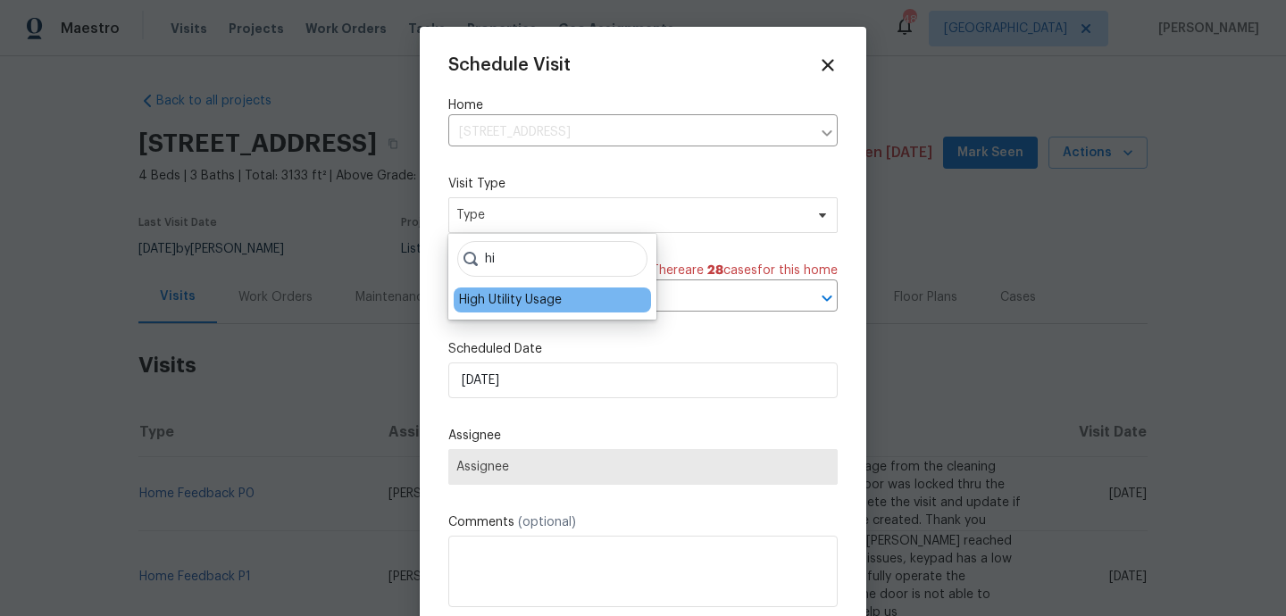
type input "hi"
click at [509, 299] on div "High Utility Usage" at bounding box center [510, 300] width 103 height 18
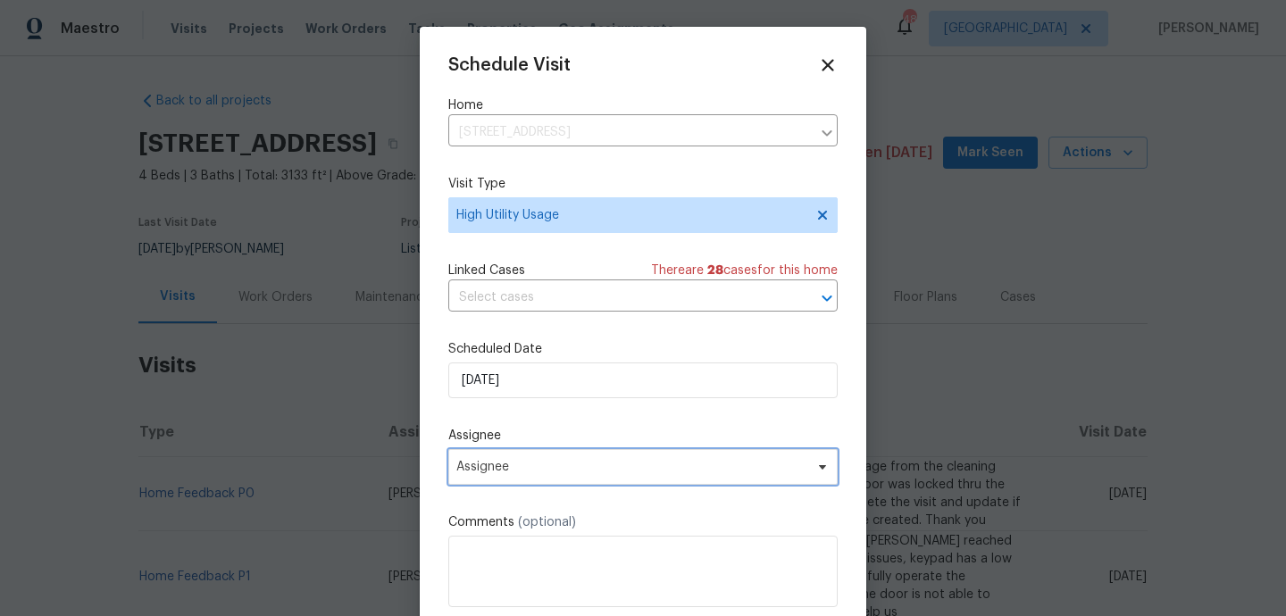
click at [520, 471] on span "Assignee" at bounding box center [631, 467] width 350 height 14
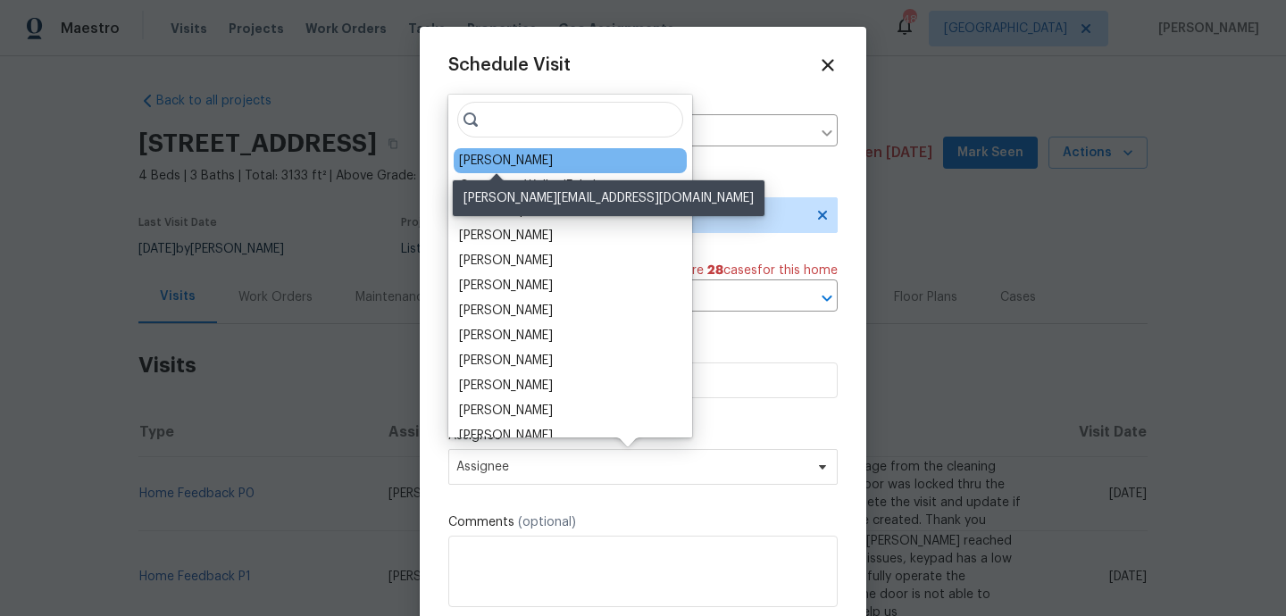
click at [507, 162] on div "[PERSON_NAME]" at bounding box center [506, 161] width 94 height 18
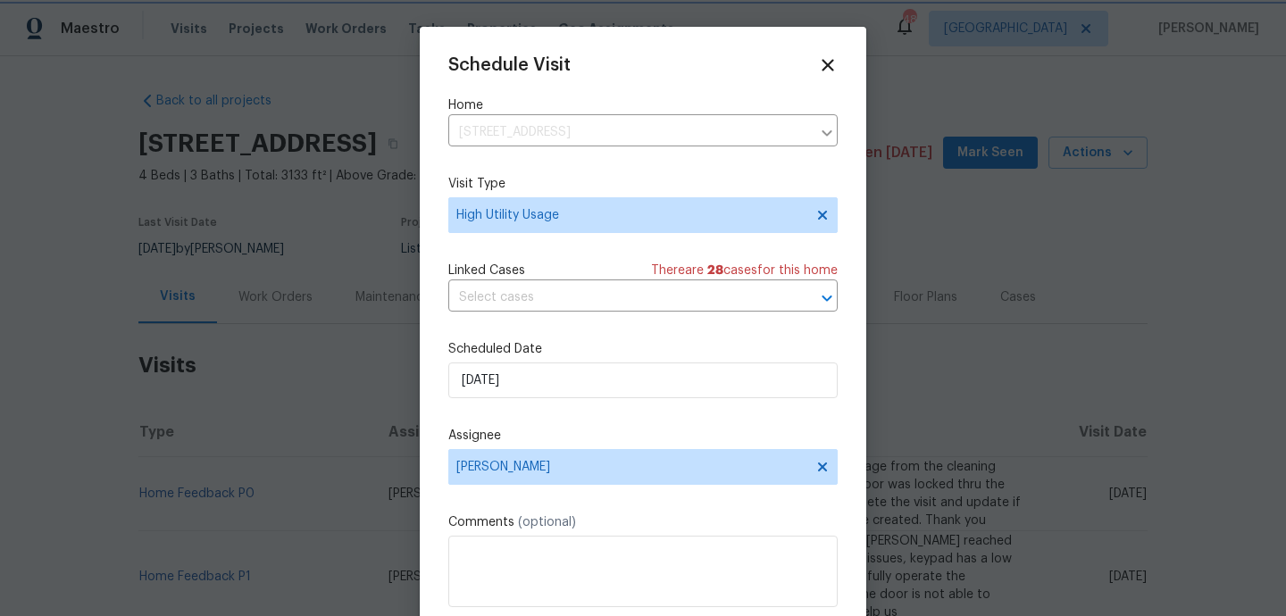
scroll to position [32, 0]
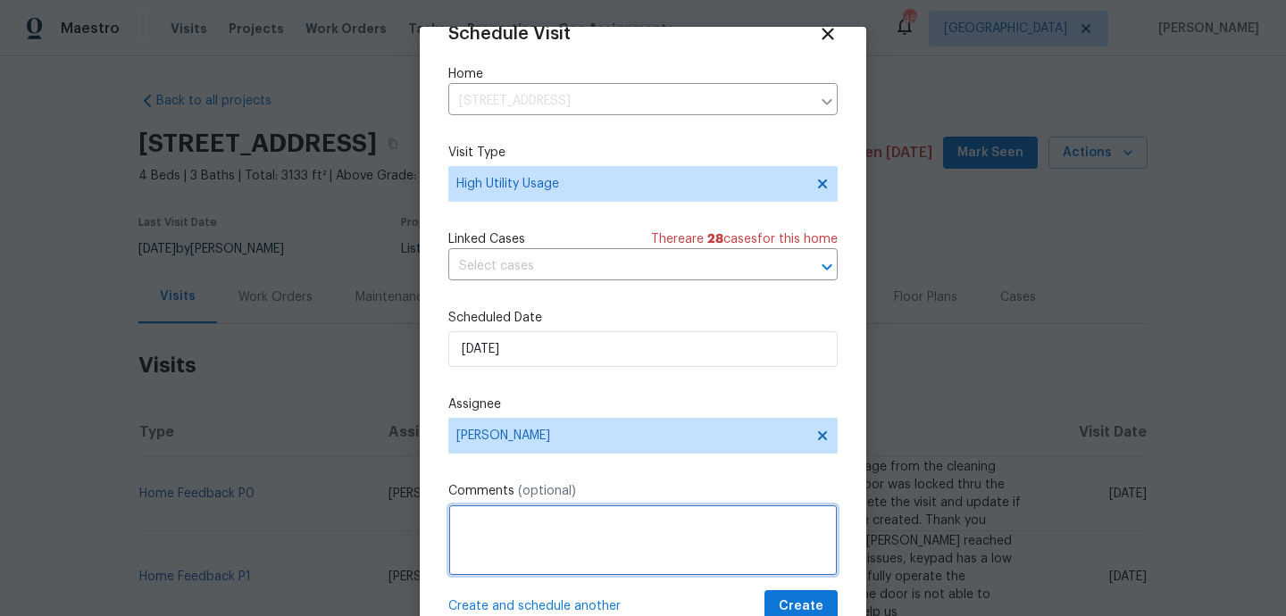
click at [505, 539] on textarea at bounding box center [642, 539] width 389 height 71
paste textarea "Hi team, we received a high-usage electric alert from a utility company for thi…"
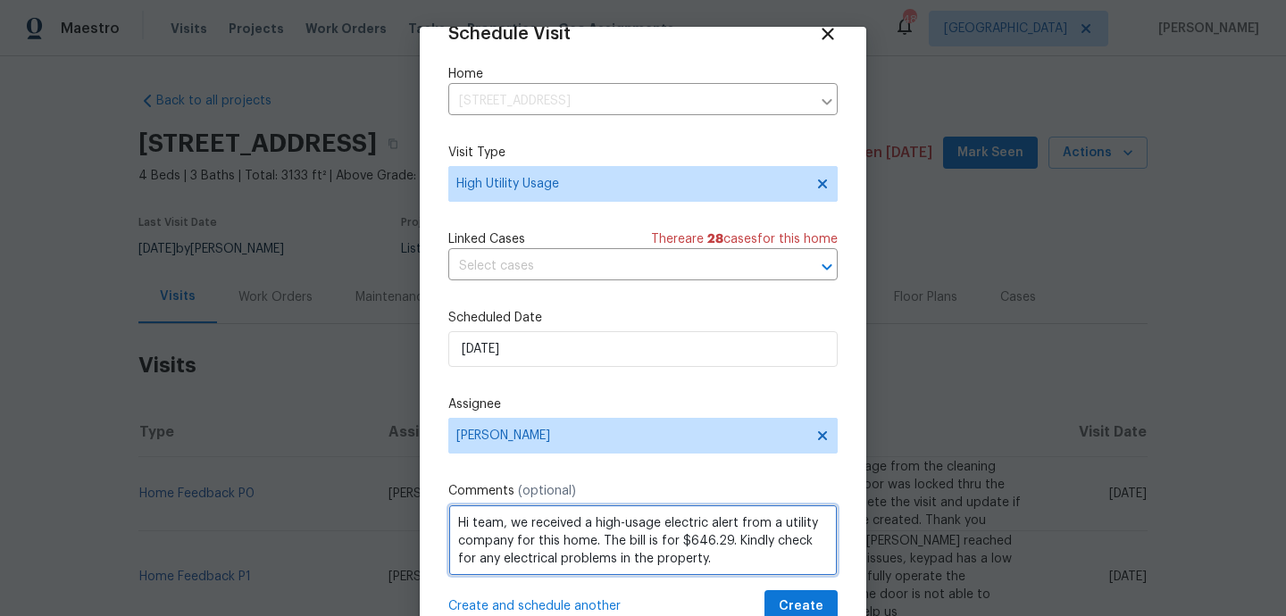
type textarea "Hi team, we received a high-usage electric alert from a utility company for thi…"
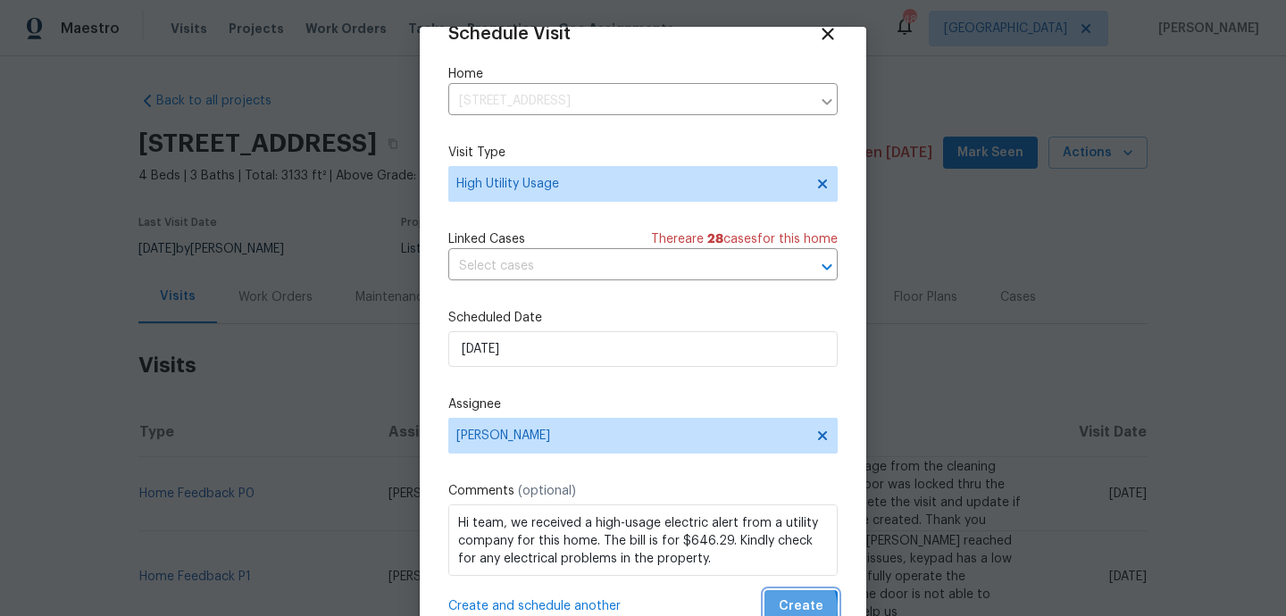
click at [786, 609] on span "Create" at bounding box center [800, 606] width 45 height 22
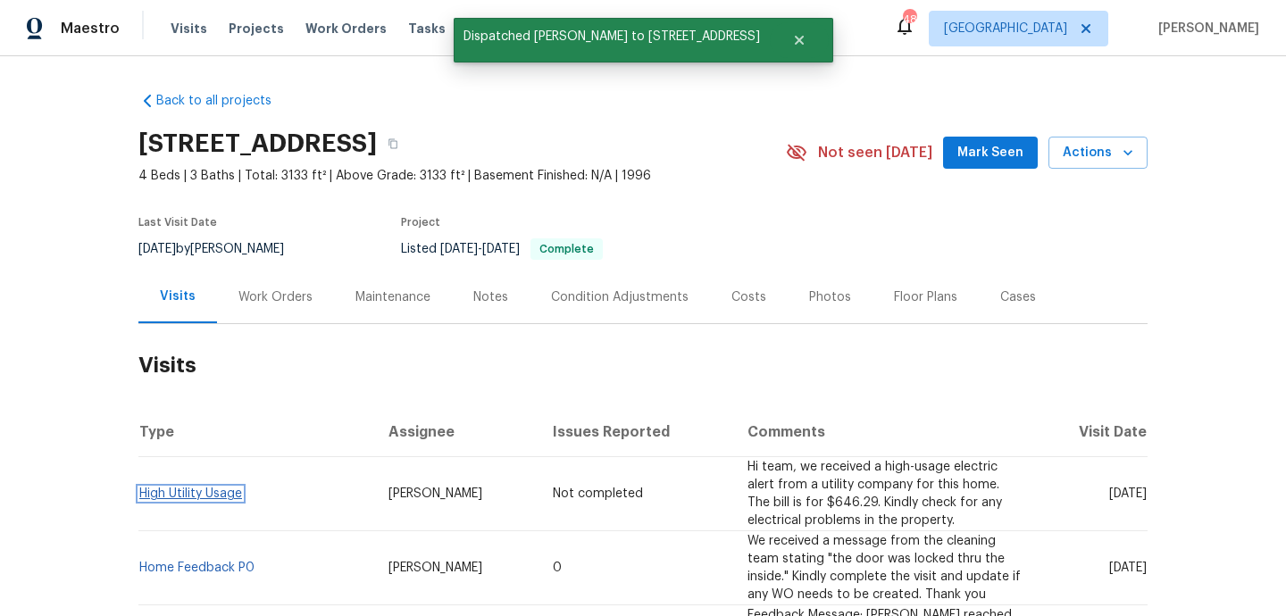
click at [206, 487] on link "High Utility Usage" at bounding box center [190, 493] width 103 height 12
